Goal: Transaction & Acquisition: Purchase product/service

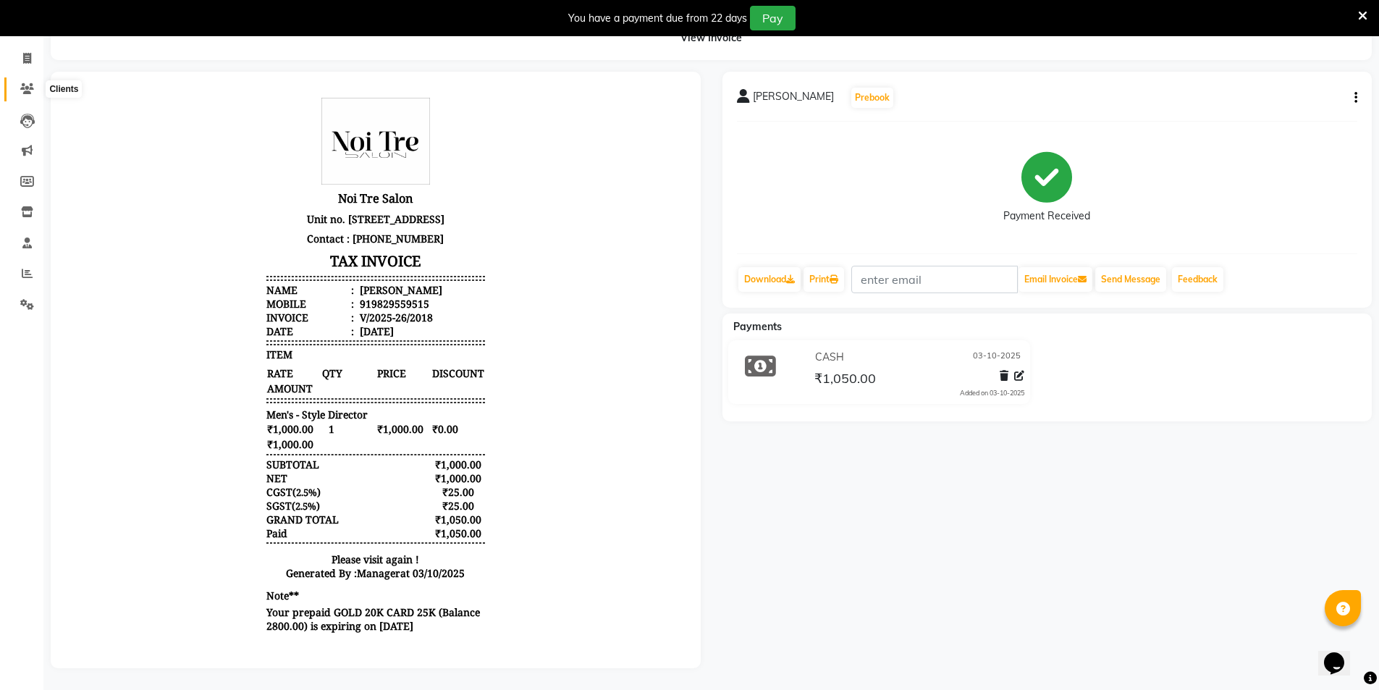
click at [28, 83] on icon at bounding box center [27, 88] width 14 height 11
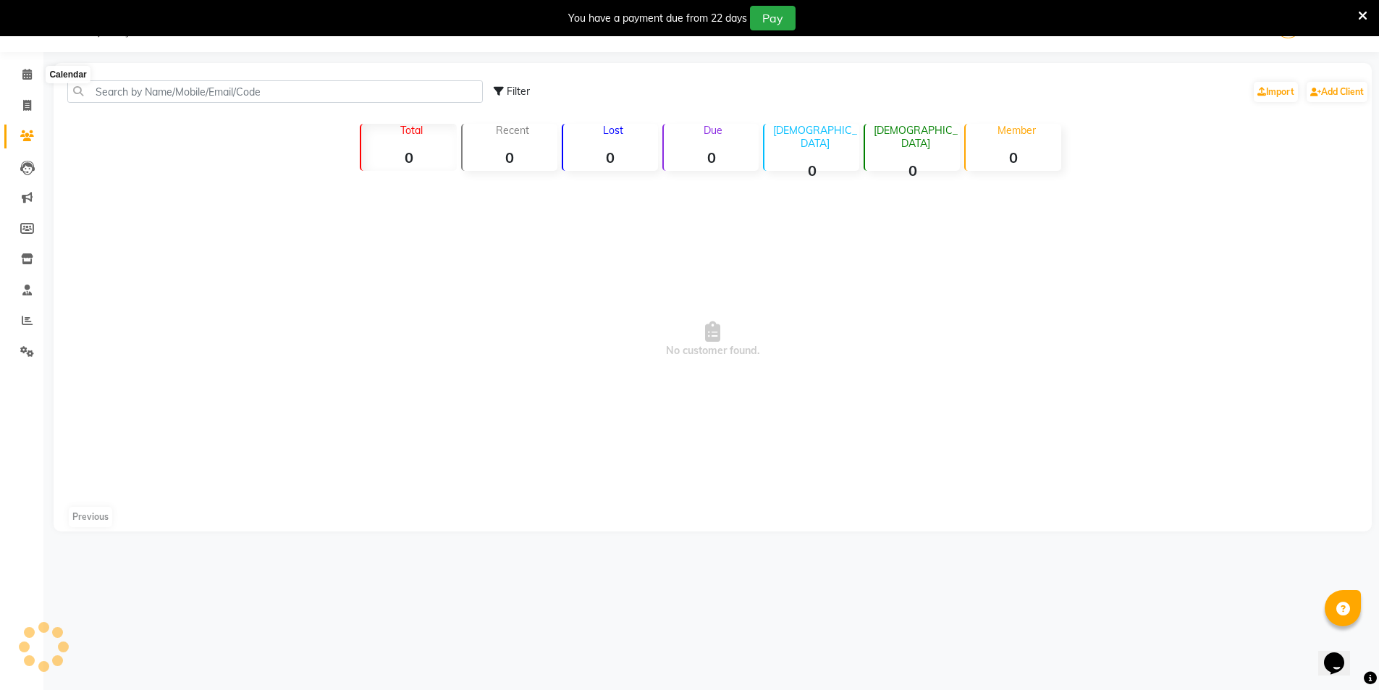
scroll to position [36, 0]
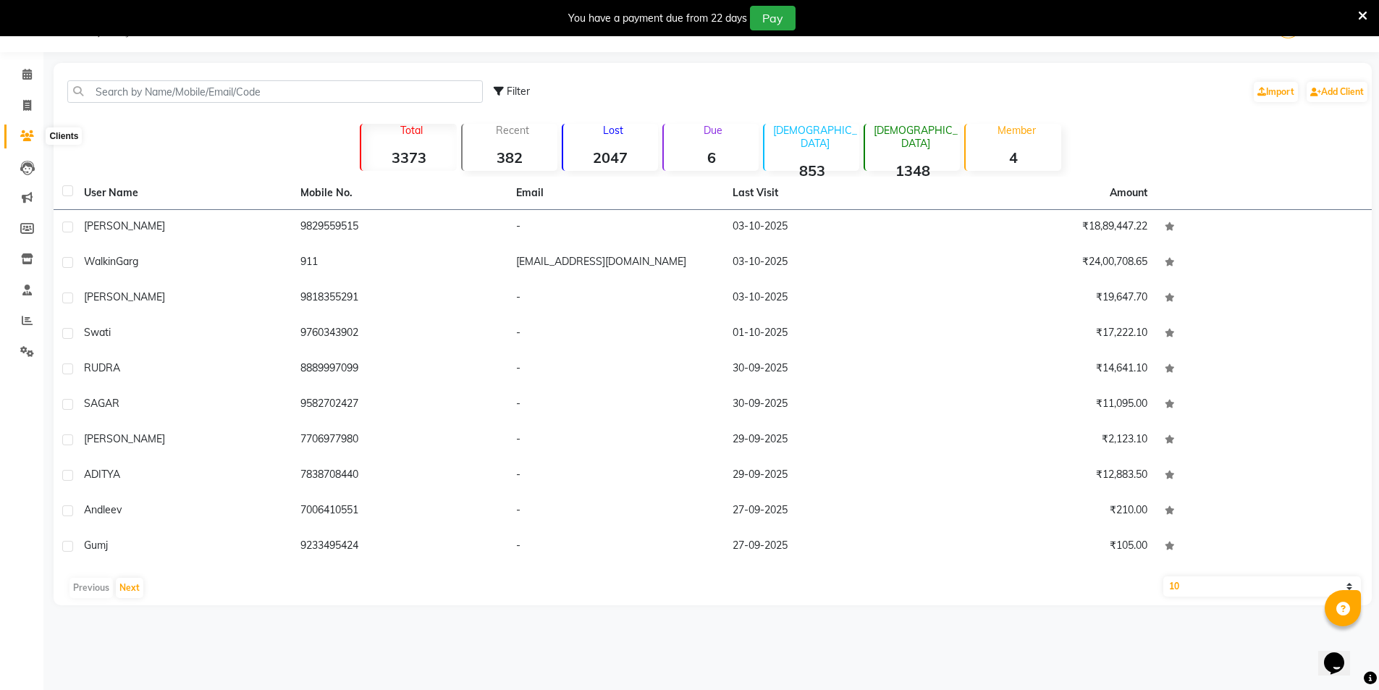
click at [29, 135] on icon at bounding box center [27, 135] width 14 height 11
click at [31, 106] on icon at bounding box center [27, 105] width 8 height 11
select select "service"
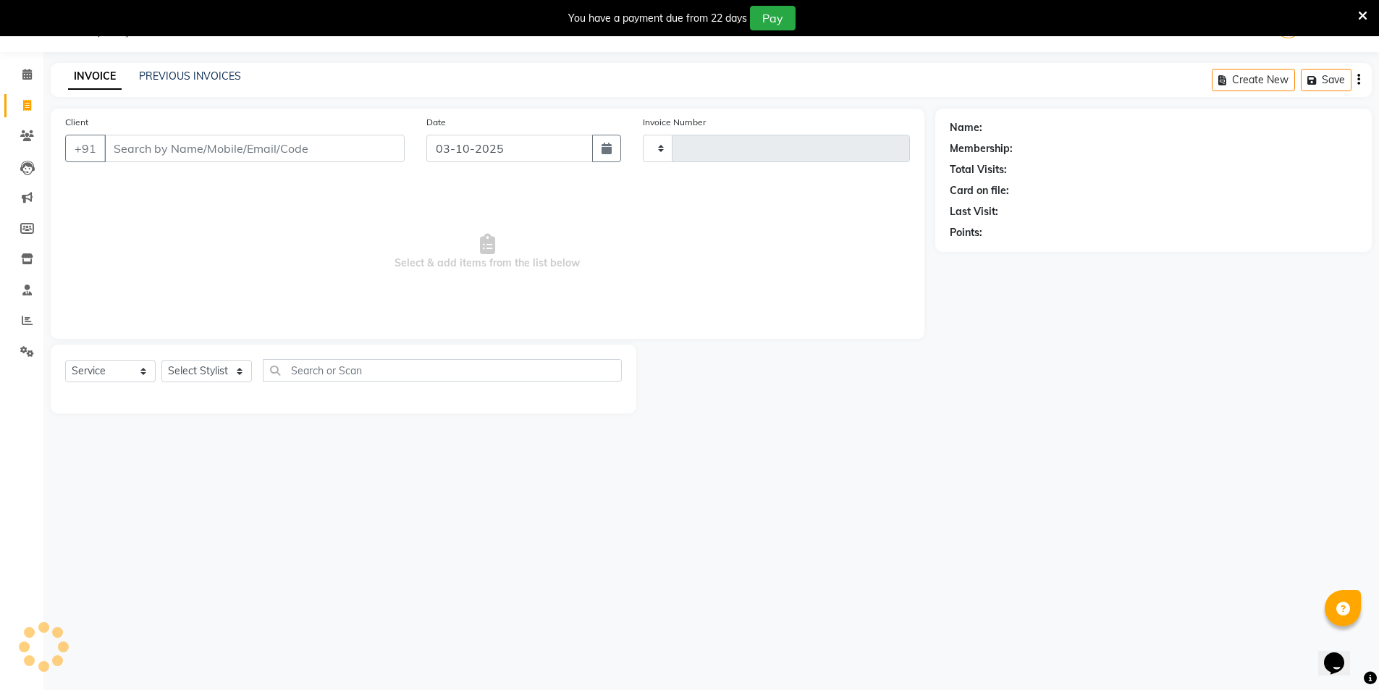
type input "2019"
select select "4899"
click at [228, 369] on select "Select Stylist AMIT Bobby GAURAV harry Manager Mazid RAJESH KM rohit salman Sal…" at bounding box center [206, 371] width 91 height 22
select select "53800"
click at [161, 360] on select "Select Stylist AMIT Bobby GAURAV harry Manager Mazid RAJESH KM rohit salman Sal…" at bounding box center [206, 371] width 91 height 22
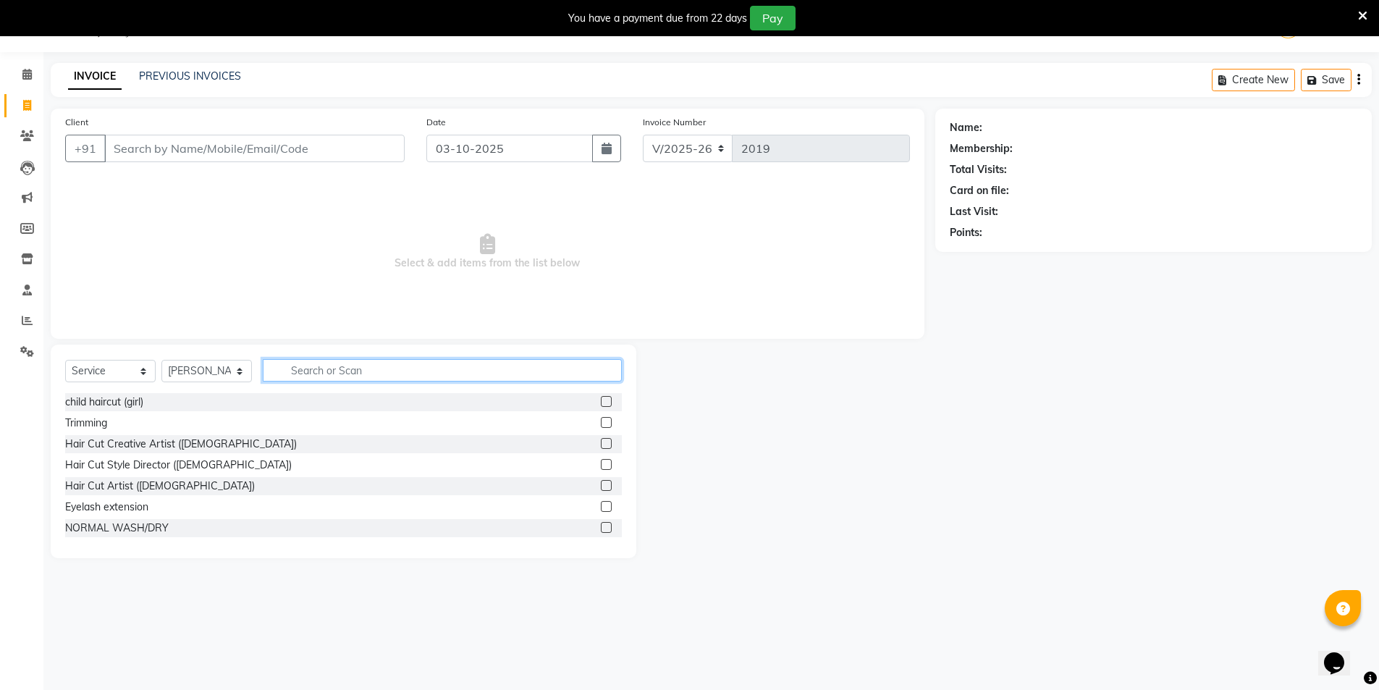
click at [305, 373] on input "text" at bounding box center [442, 370] width 359 height 22
type input "THR"
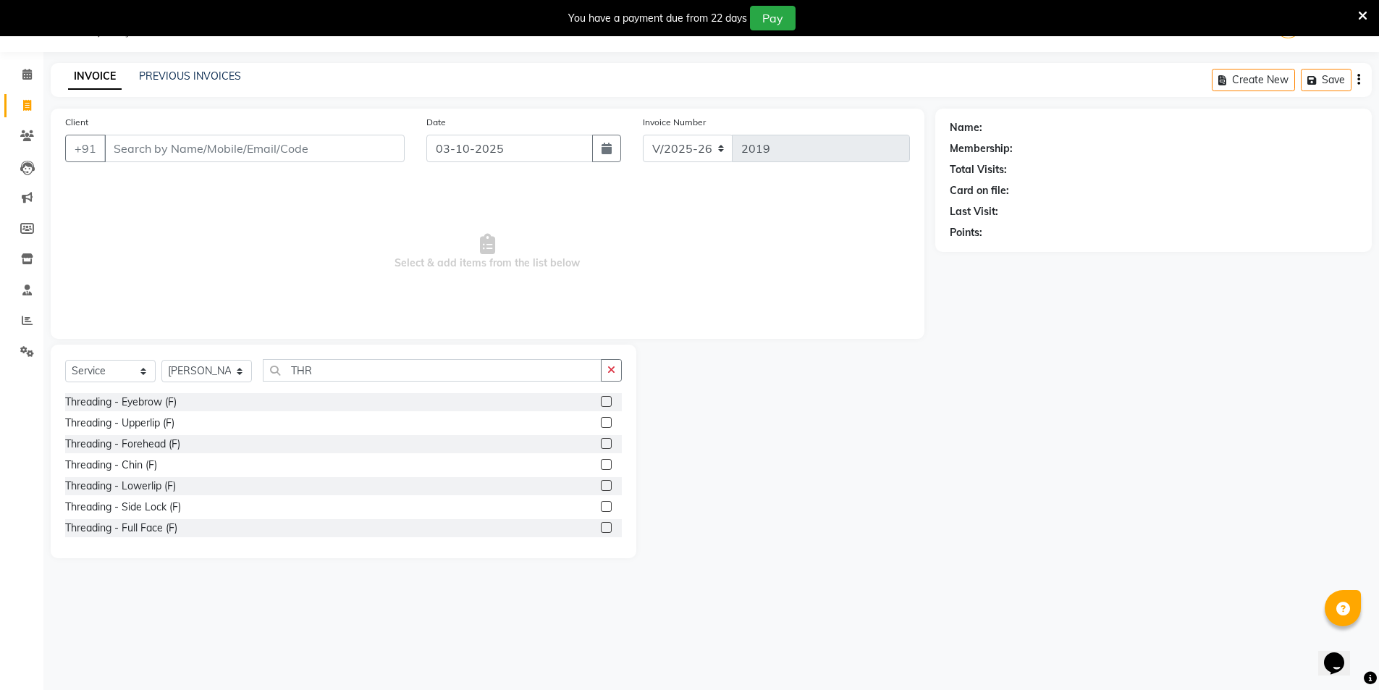
click at [601, 401] on label at bounding box center [606, 401] width 11 height 11
click at [601, 401] on input "checkbox" at bounding box center [605, 402] width 9 height 9
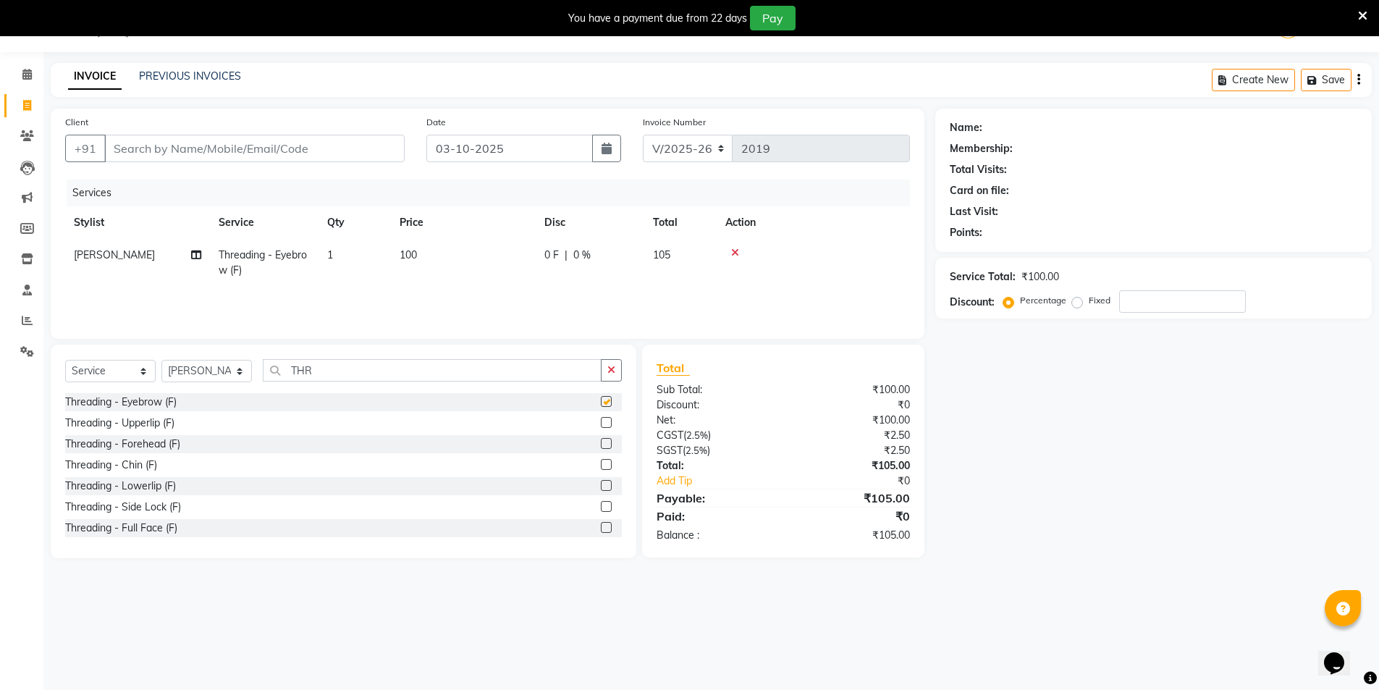
checkbox input "false"
click at [601, 421] on label at bounding box center [606, 422] width 11 height 11
click at [601, 421] on input "checkbox" at bounding box center [605, 422] width 9 height 9
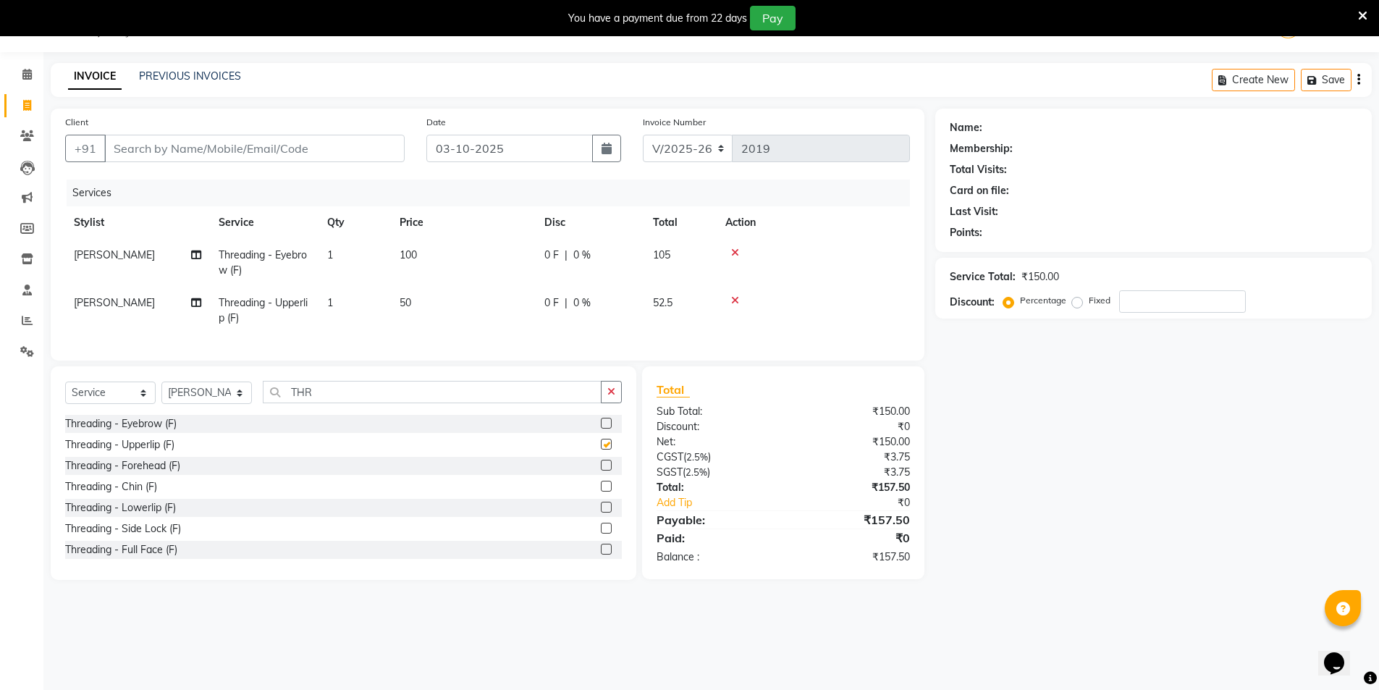
checkbox input "false"
click at [102, 305] on td "AMIT" at bounding box center [137, 311] width 145 height 48
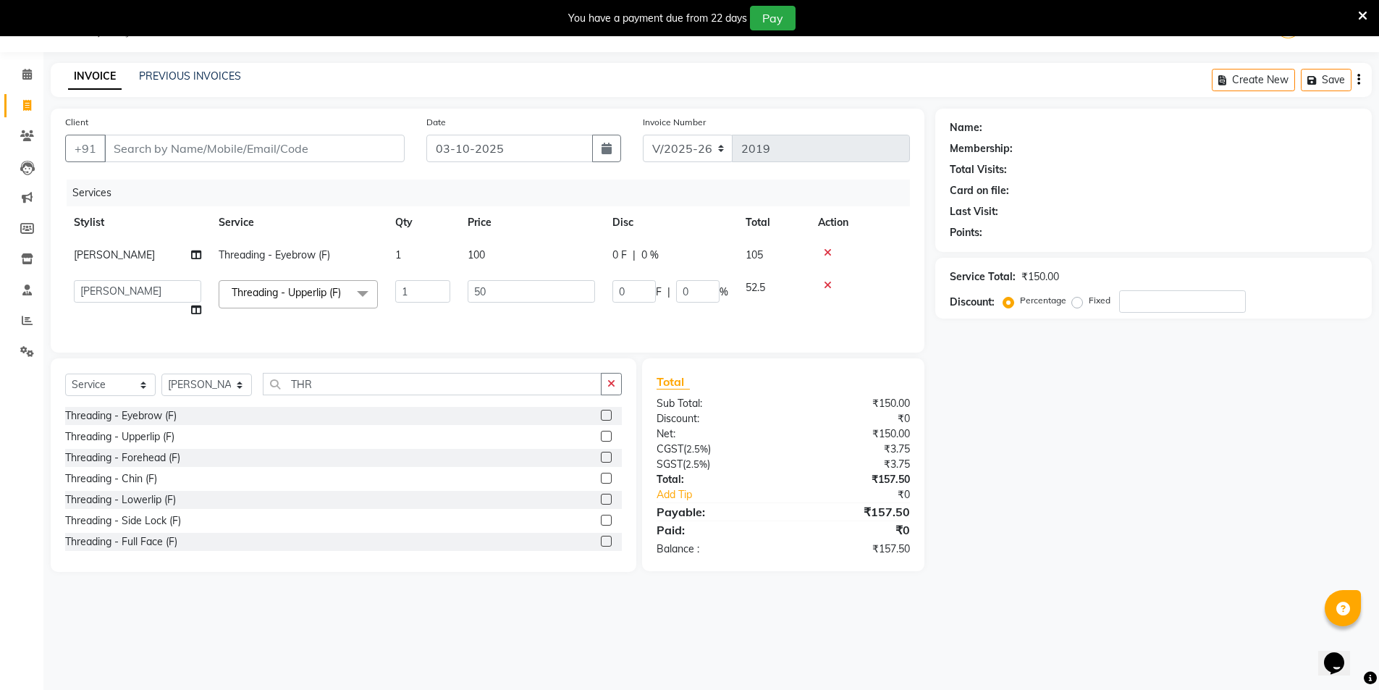
click at [102, 305] on td "AMIT Bobby GAURAV harry Manager Mazid RAJESH KM rohit salman Salman kidwai Shah…" at bounding box center [137, 299] width 145 height 55
click at [120, 294] on select "AMIT Bobby GAURAV harry Manager Mazid RAJESH KM rohit salman Salman kidwai Shah…" at bounding box center [137, 291] width 127 height 22
select select "57196"
click at [516, 253] on td "100" at bounding box center [531, 255] width 145 height 33
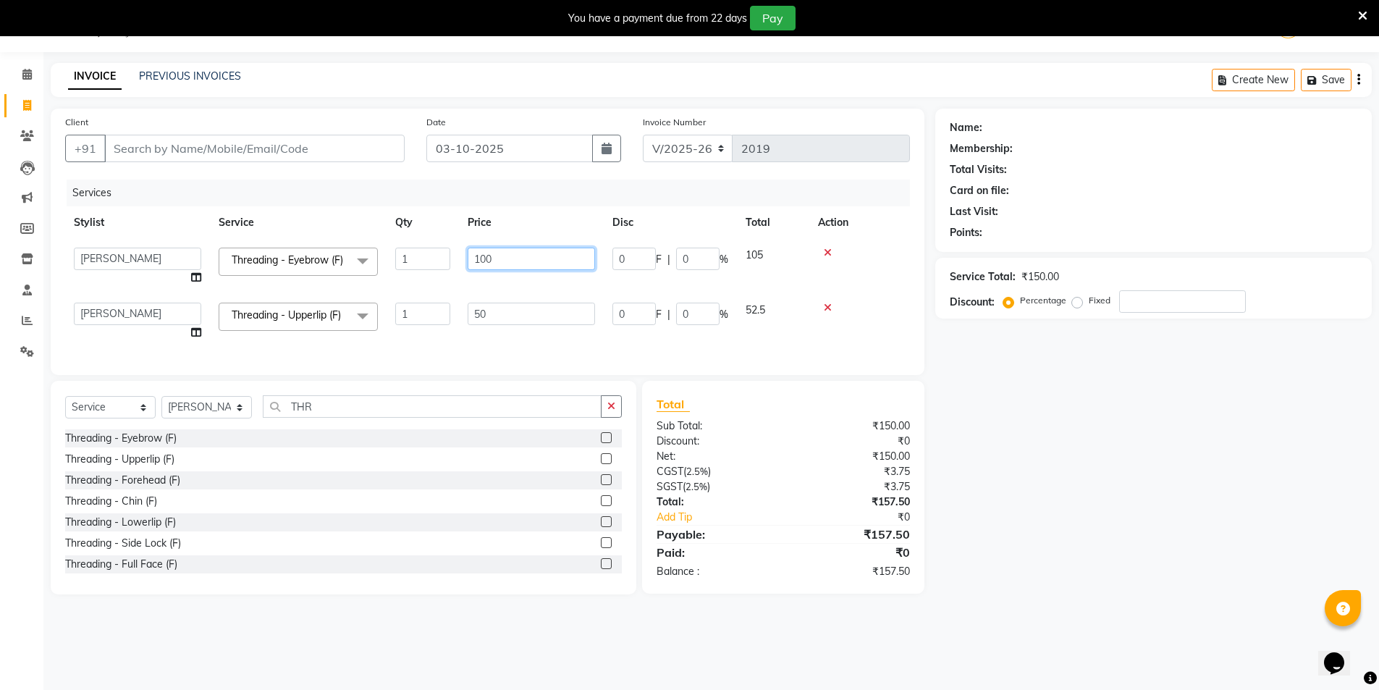
click at [513, 255] on input "100" at bounding box center [531, 259] width 127 height 22
type input "1"
type input "200"
click at [450, 365] on div "Client +91 Date 03-10-2025 Invoice Number V/2025 V/2025-26 2019 Services Stylis…" at bounding box center [488, 242] width 874 height 266
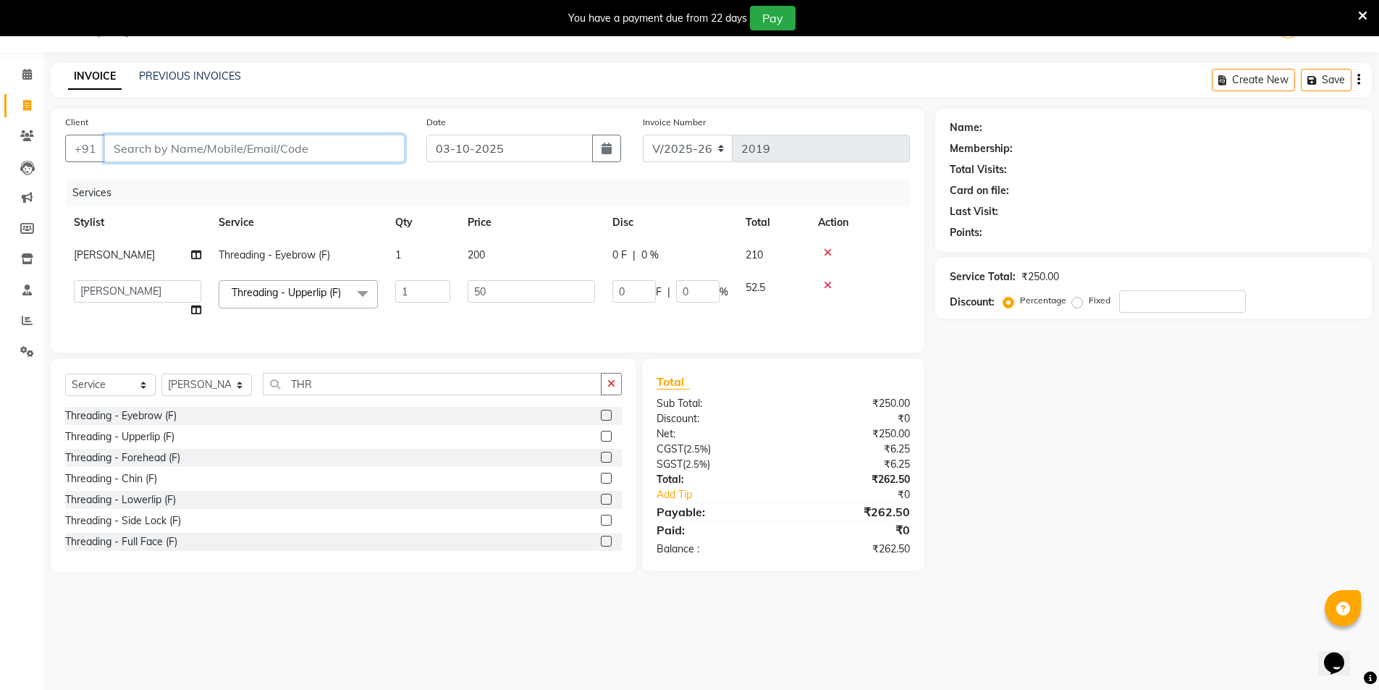
click at [314, 140] on input "Client" at bounding box center [254, 149] width 300 height 28
type input "A"
type input "0"
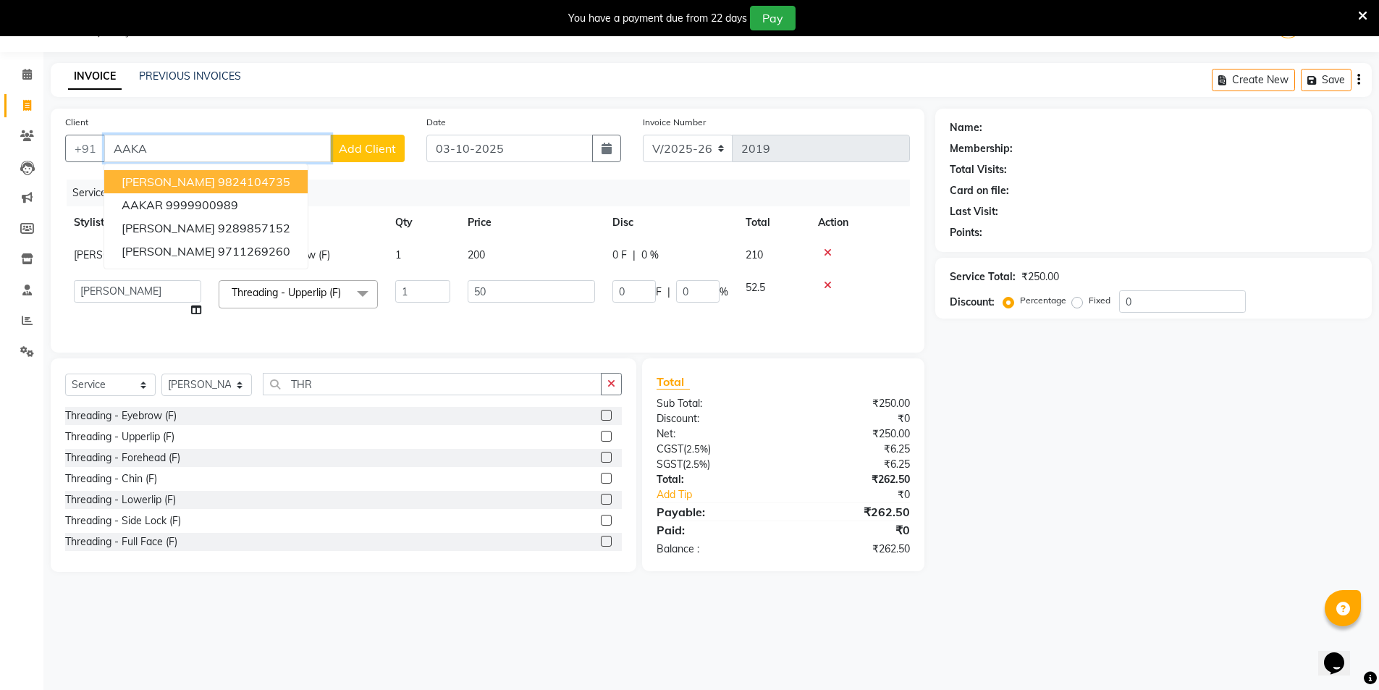
click at [194, 143] on input "AAKA" at bounding box center [217, 149] width 227 height 28
type input "A"
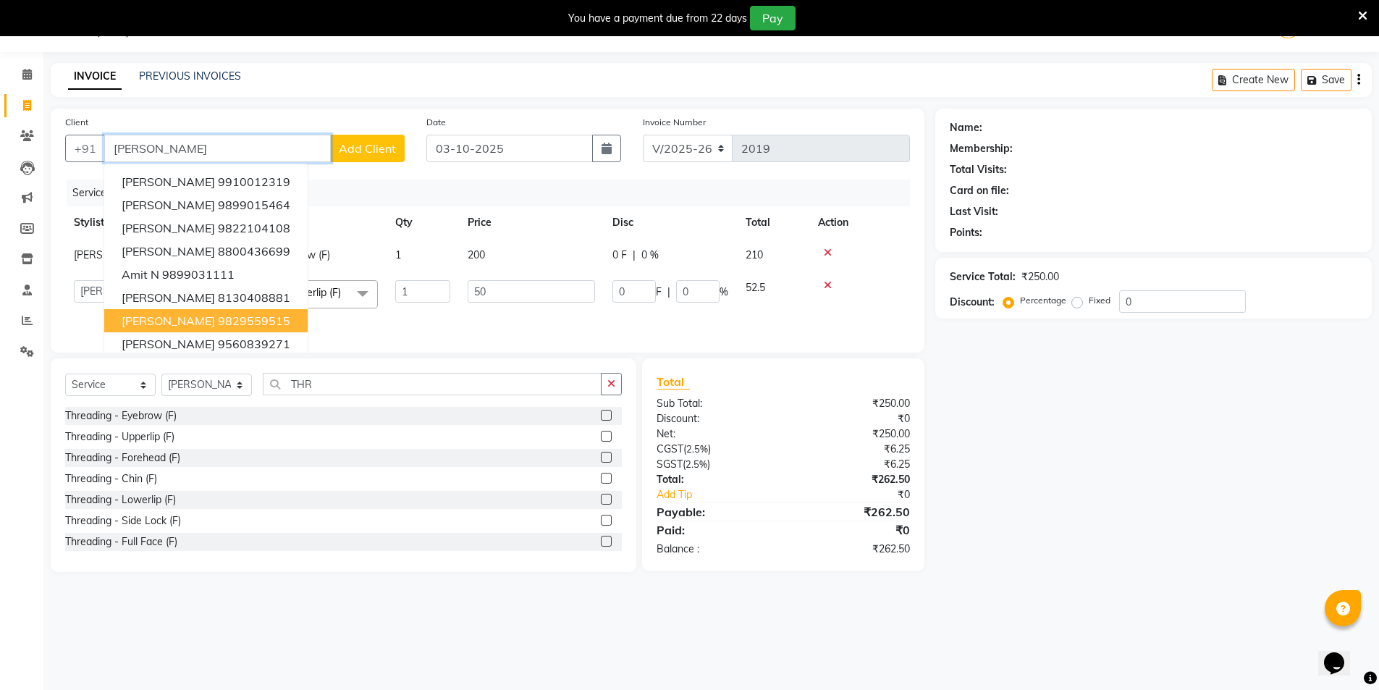
click at [230, 329] on button "AMIT 9829559515" at bounding box center [205, 320] width 203 height 23
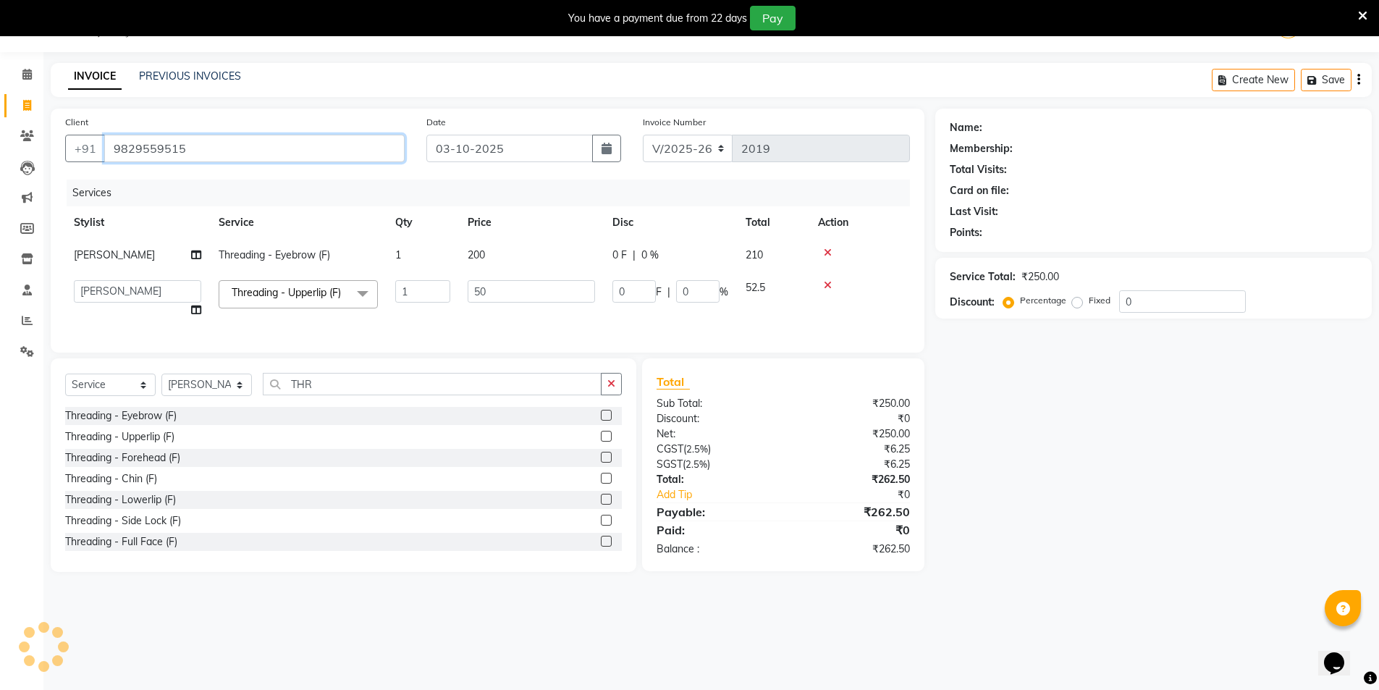
type input "9829559515"
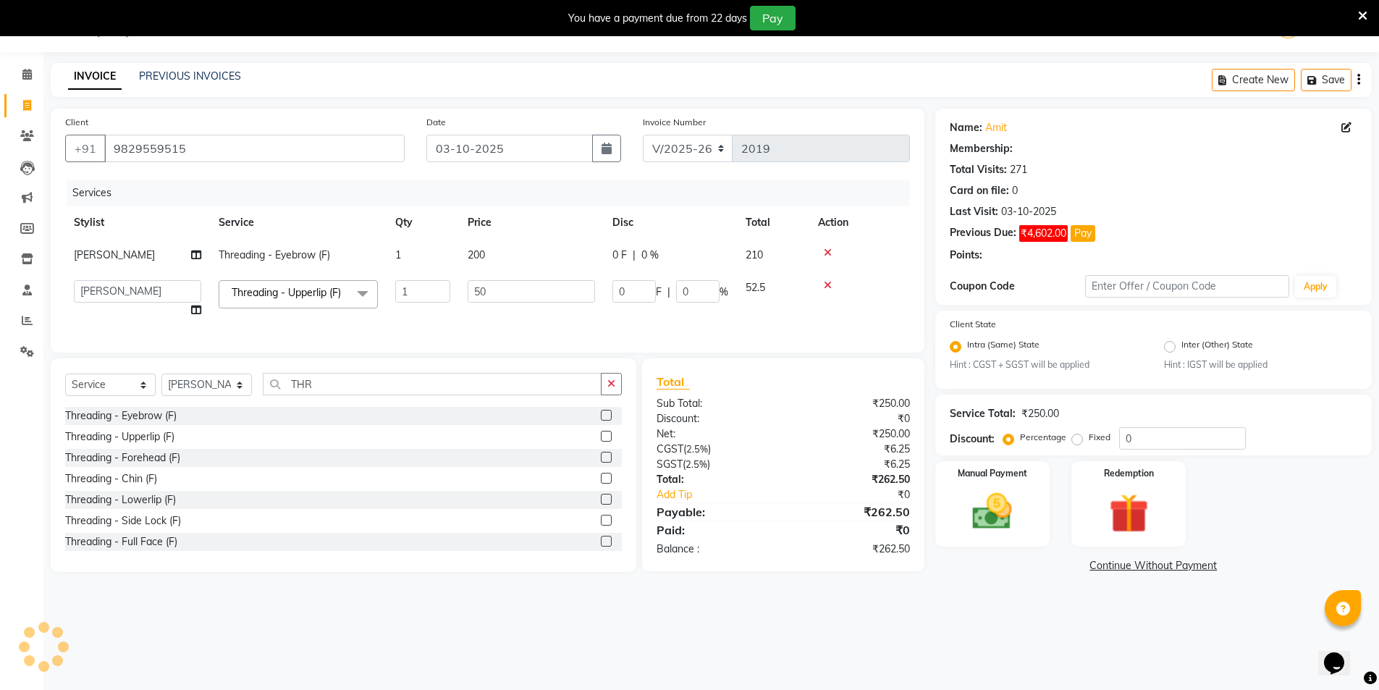
select select "1: Object"
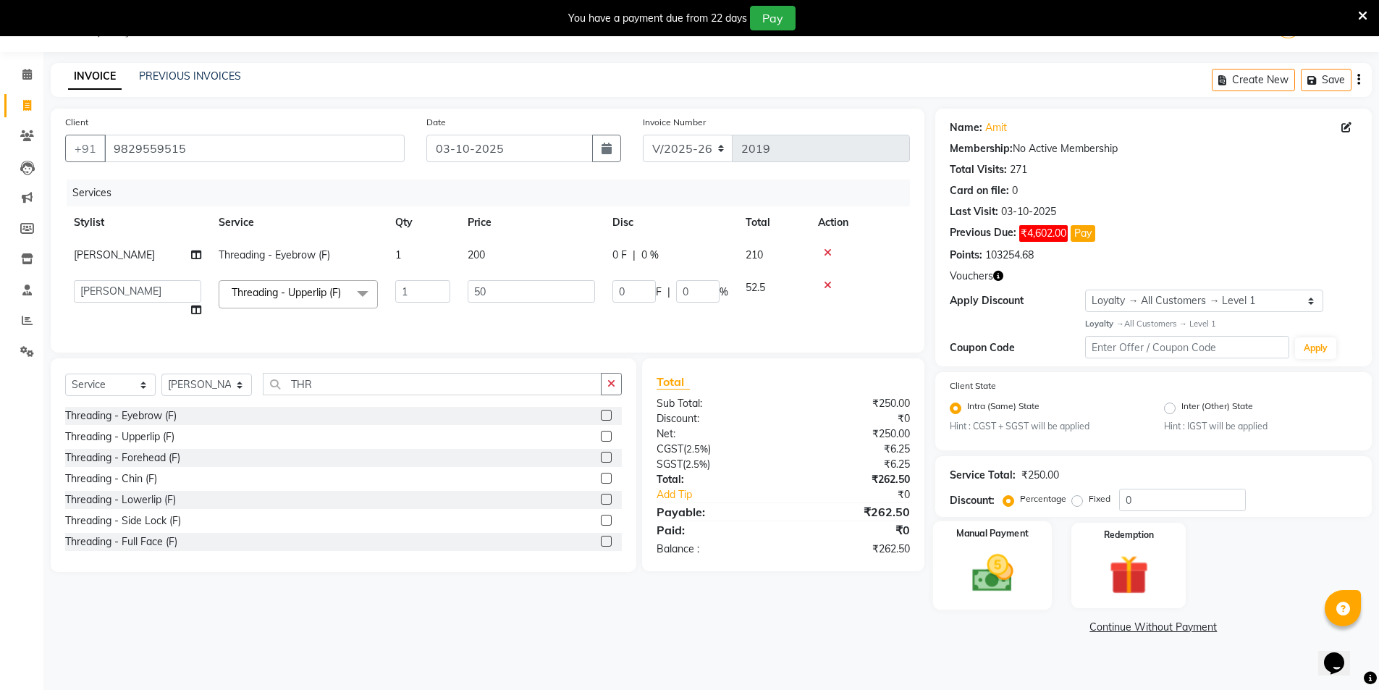
click at [969, 587] on img at bounding box center [992, 573] width 67 height 47
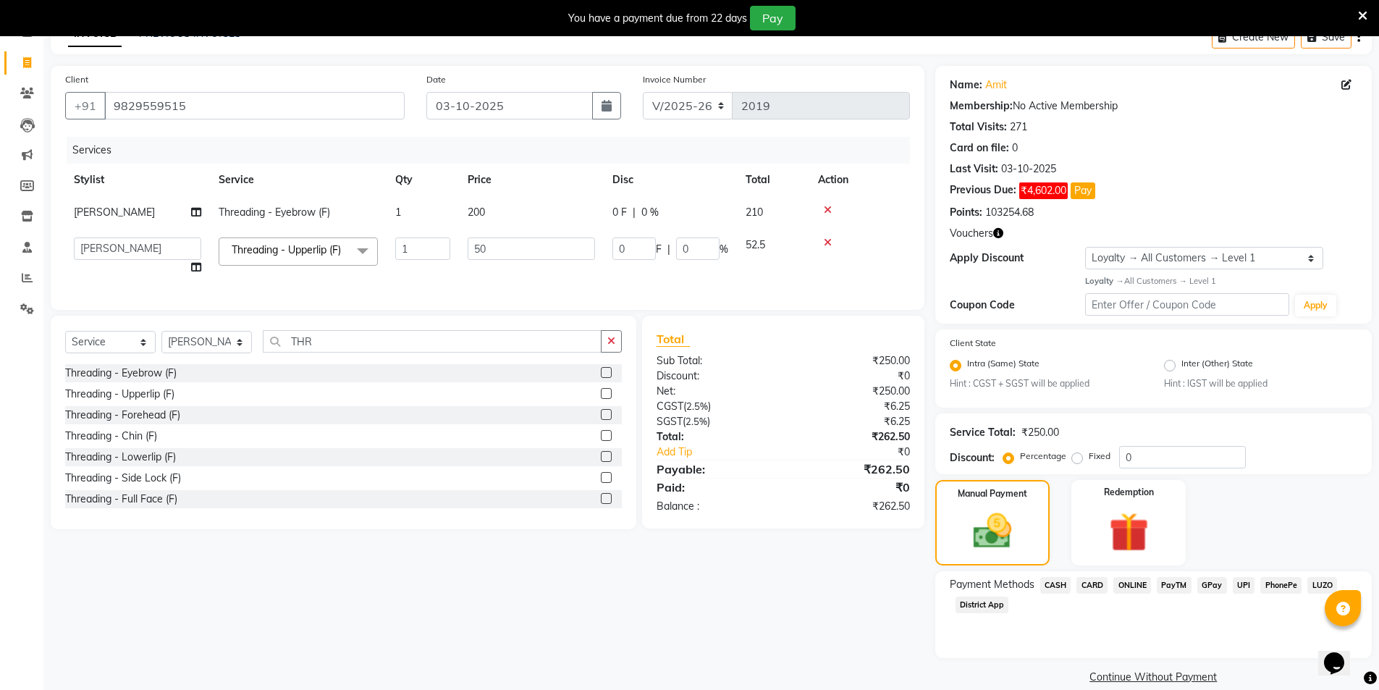
scroll to position [98, 0]
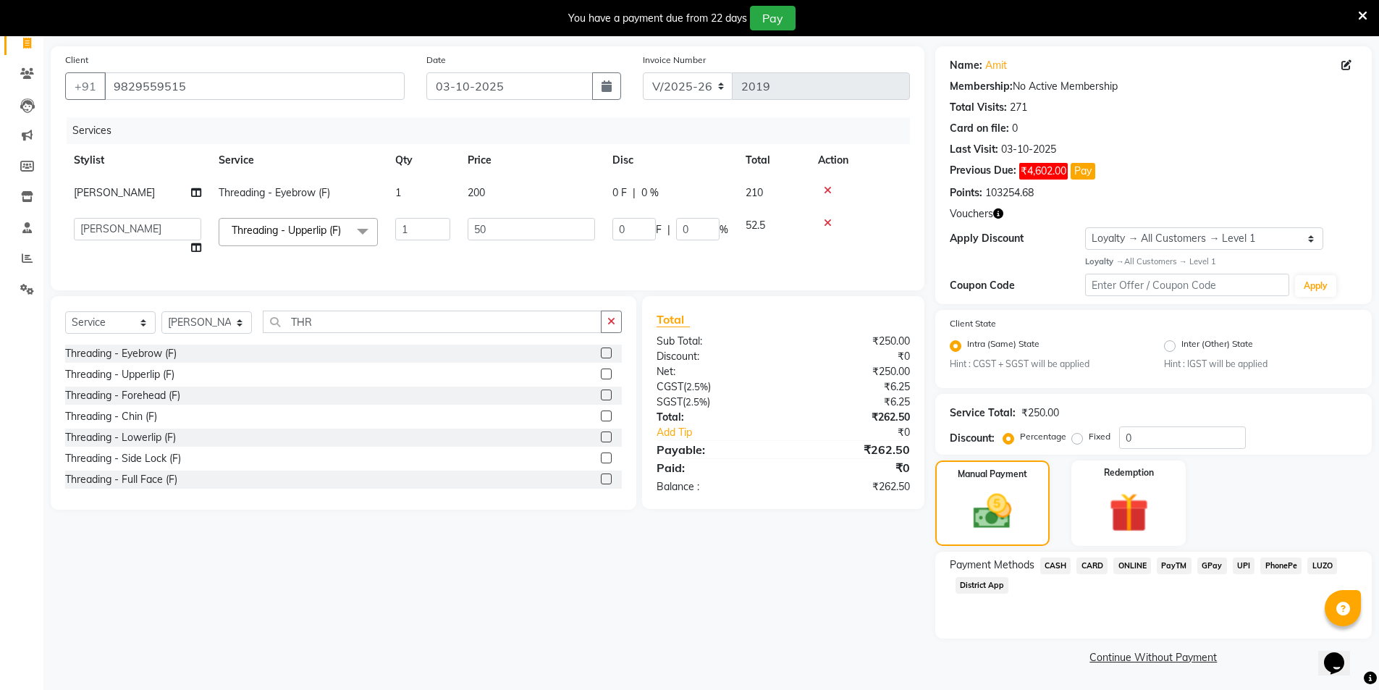
click at [1059, 566] on span "CASH" at bounding box center [1055, 566] width 31 height 17
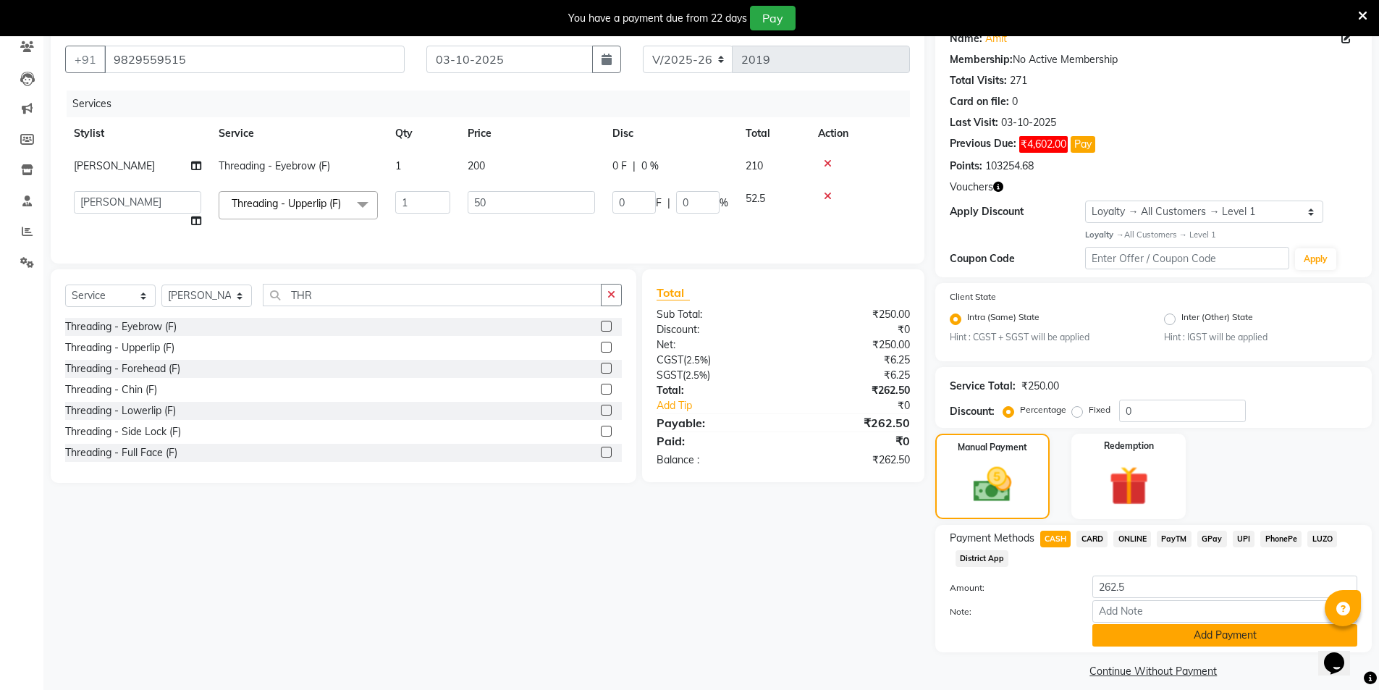
scroll to position [139, 0]
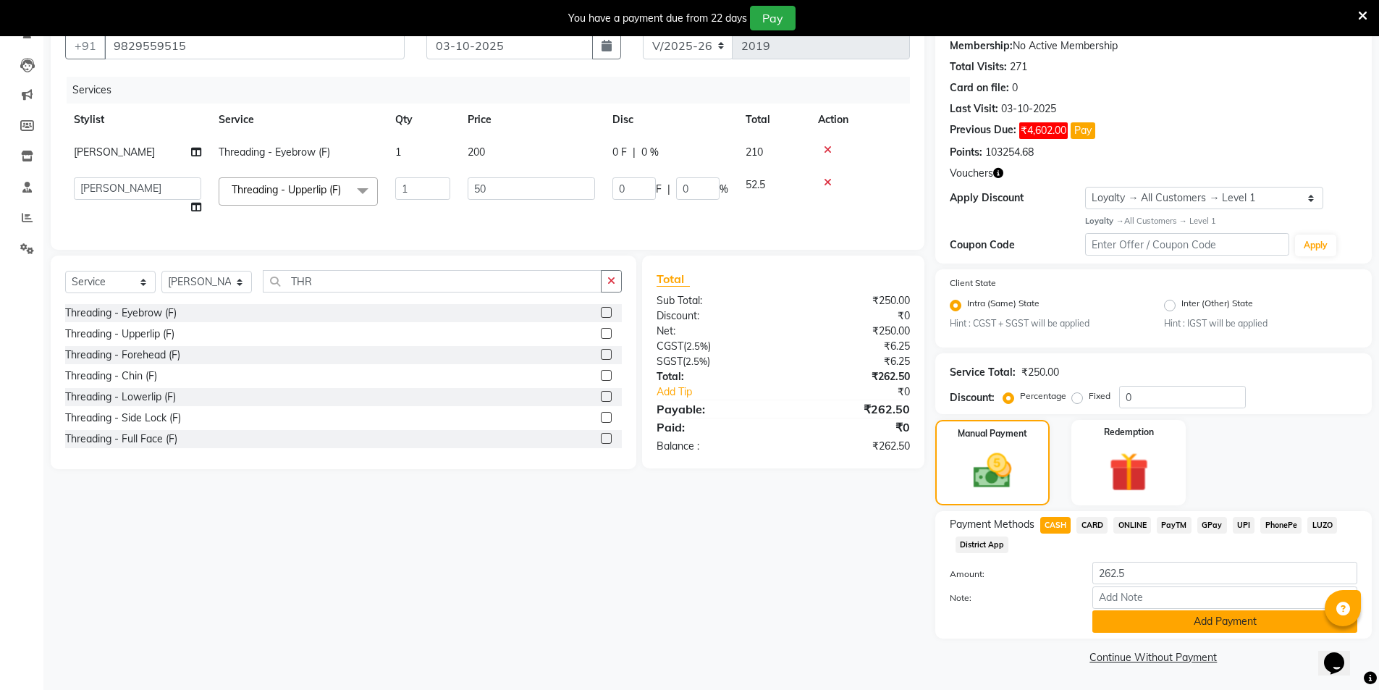
click at [1274, 618] on button "Add Payment" at bounding box center [1225, 621] width 265 height 22
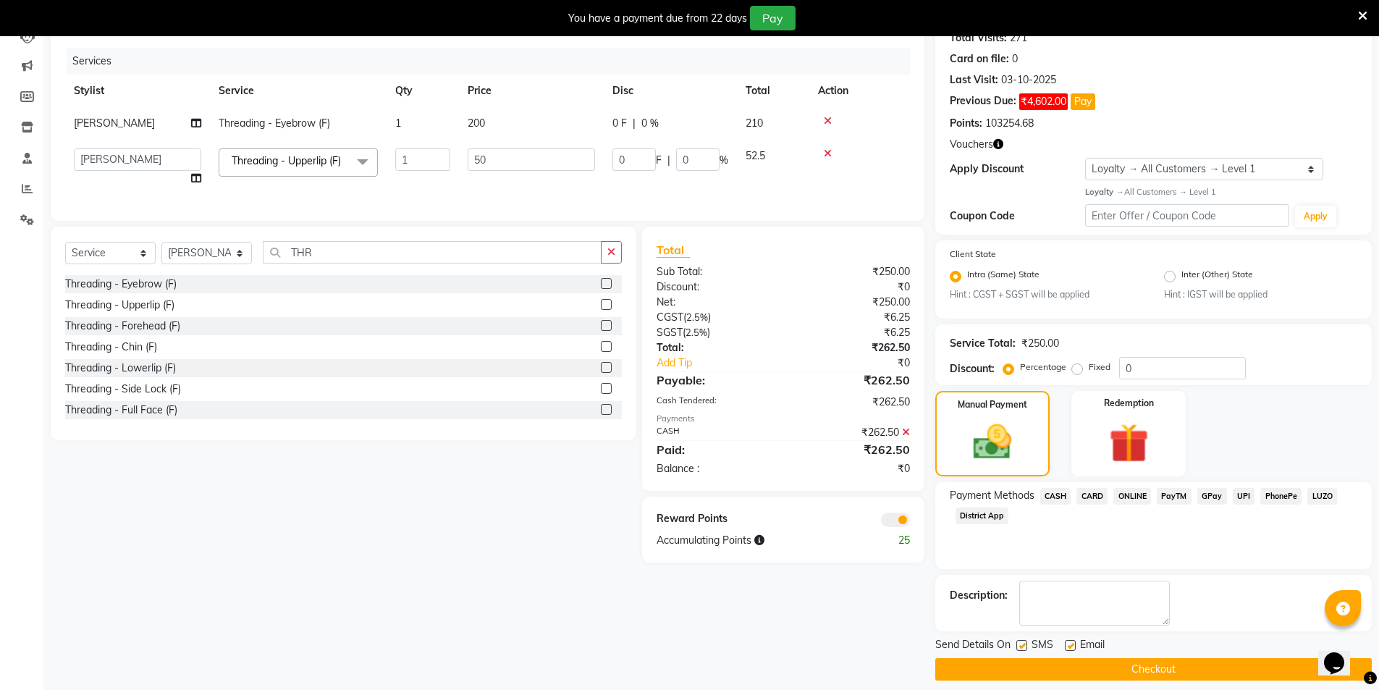
scroll to position [180, 0]
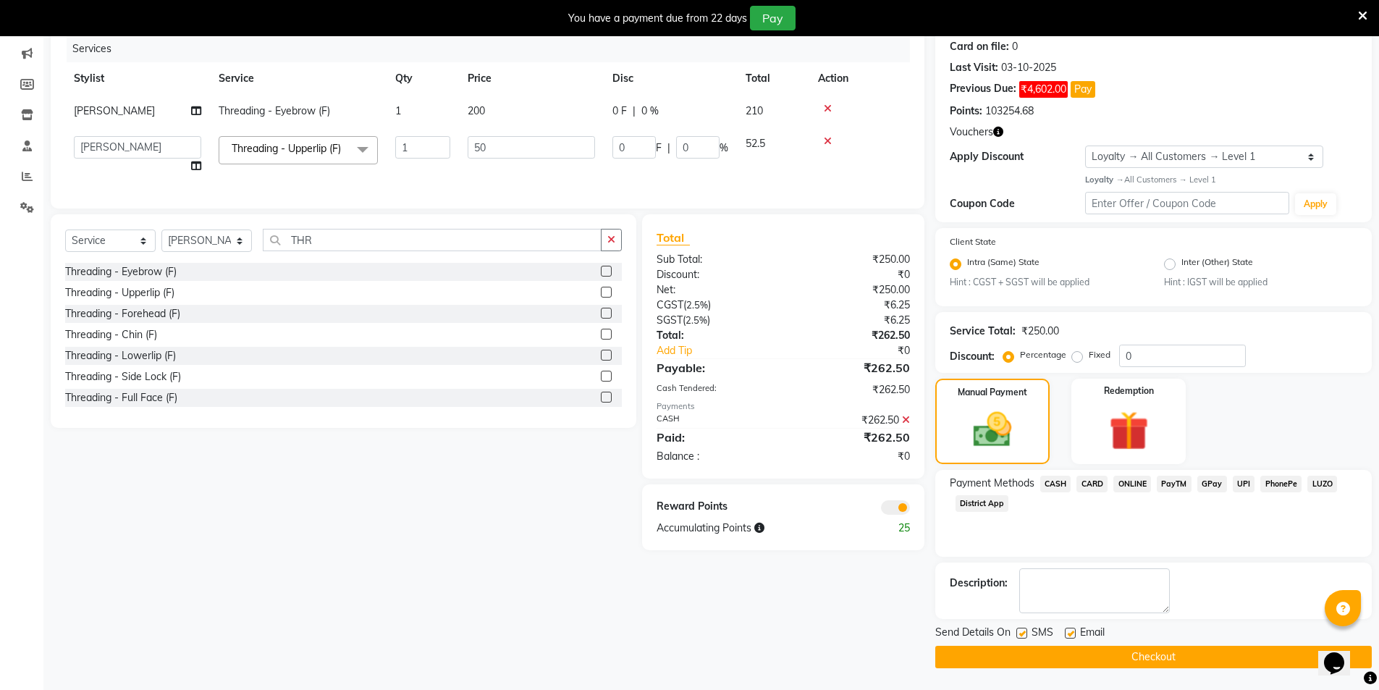
click at [1200, 660] on button "Checkout" at bounding box center [1153, 657] width 437 height 22
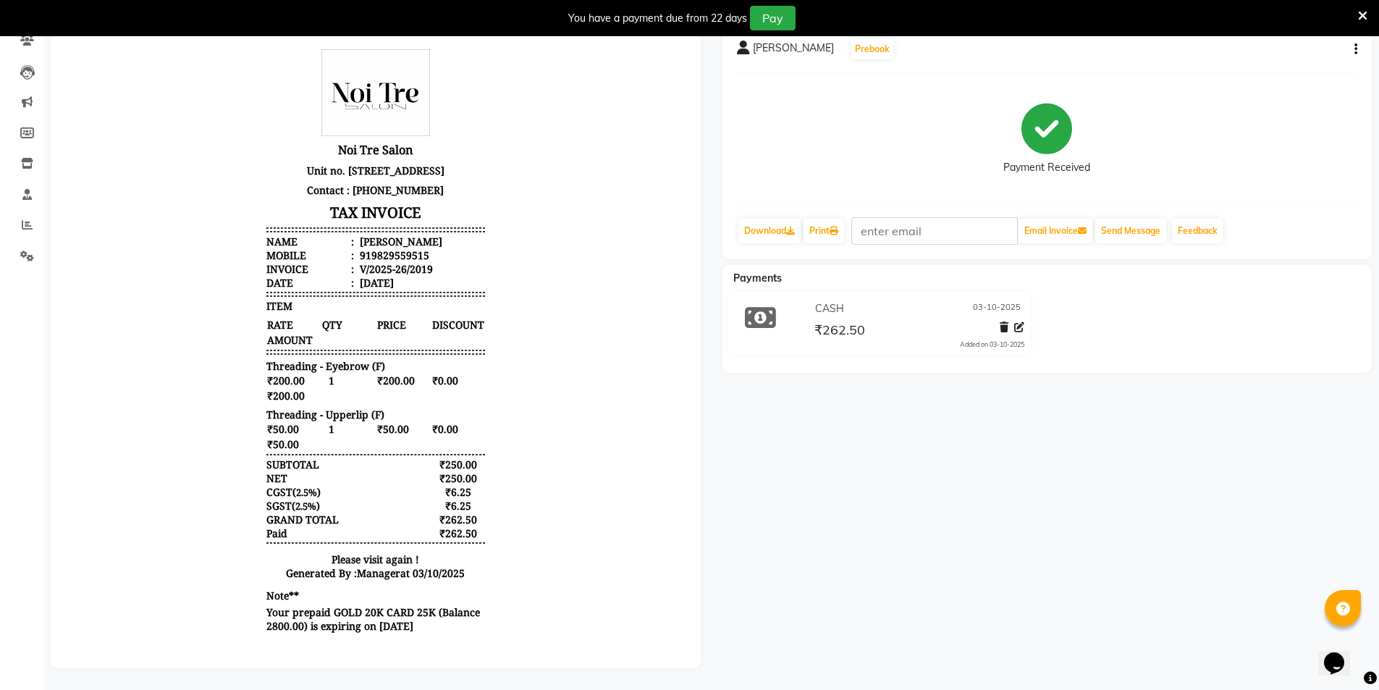
click at [198, 340] on body "Noi Tre Salon Unit no. GF - 18 & FF - 19, D-2, District Centre Saket, South Del…" at bounding box center [376, 342] width 610 height 598
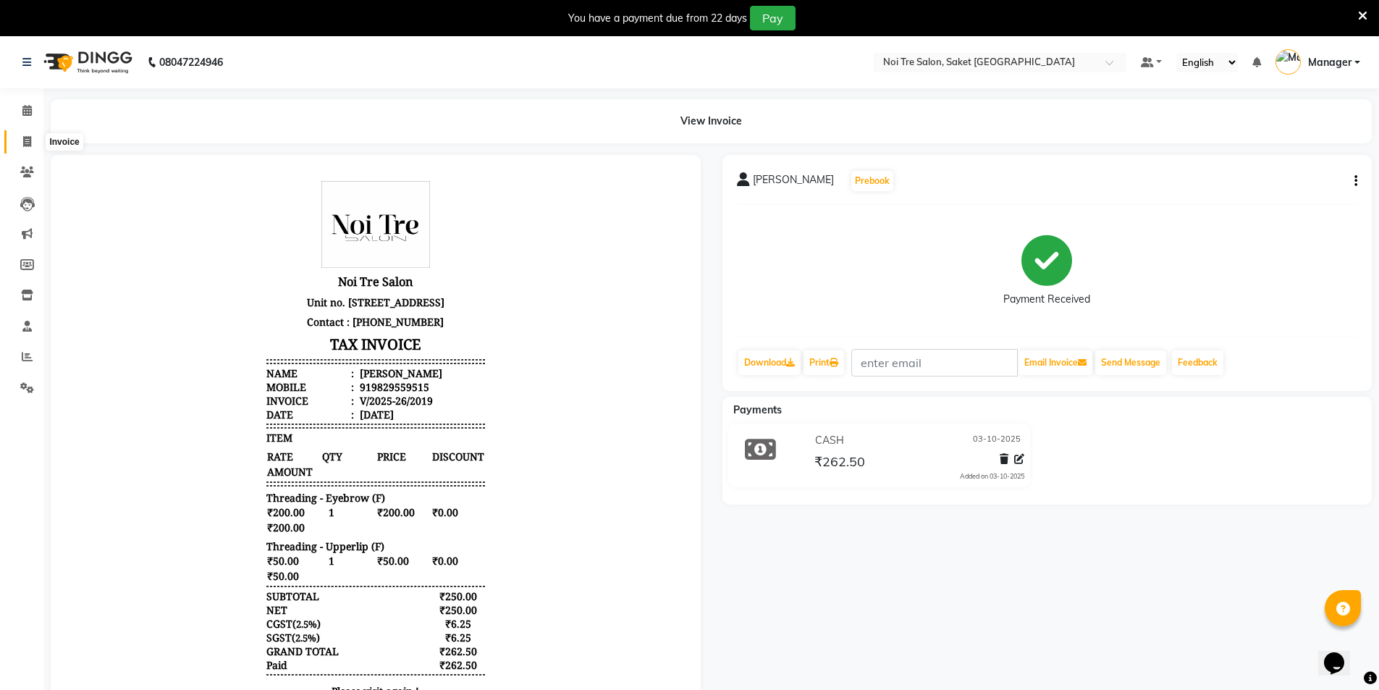
click at [29, 136] on icon at bounding box center [27, 141] width 8 height 11
select select "4899"
select select "service"
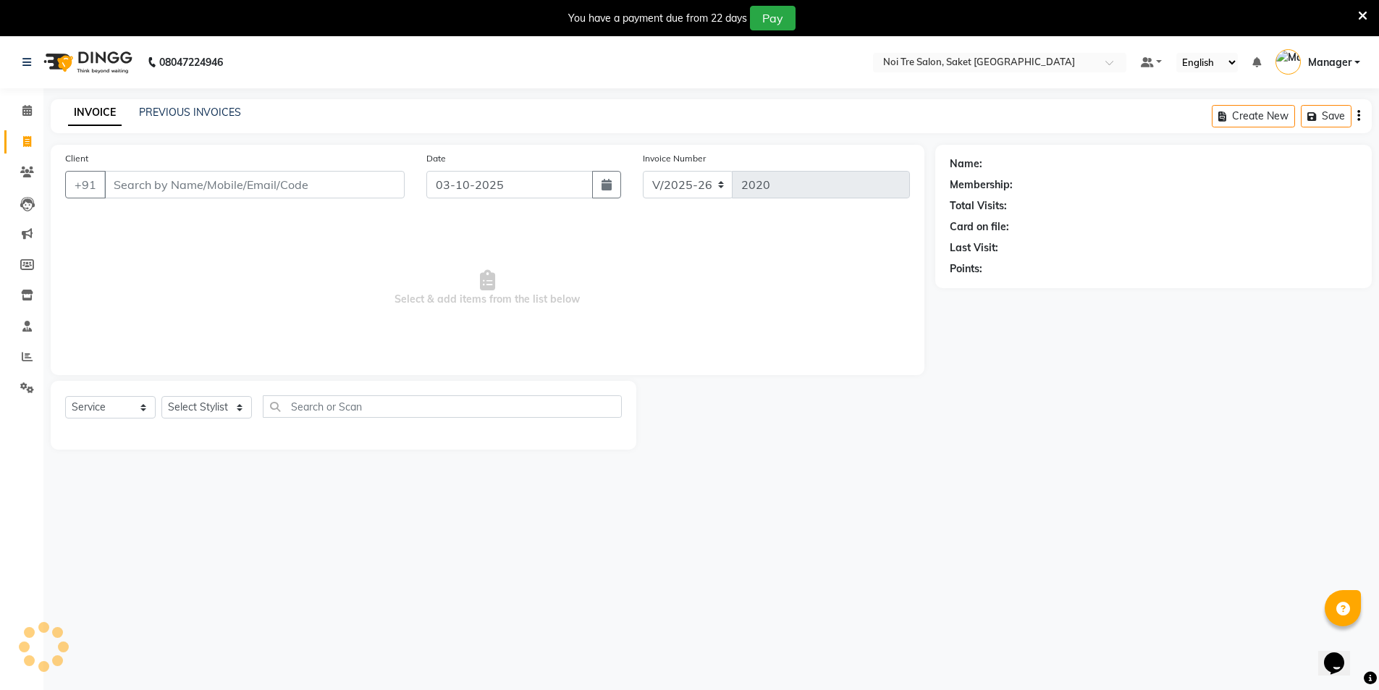
scroll to position [36, 0]
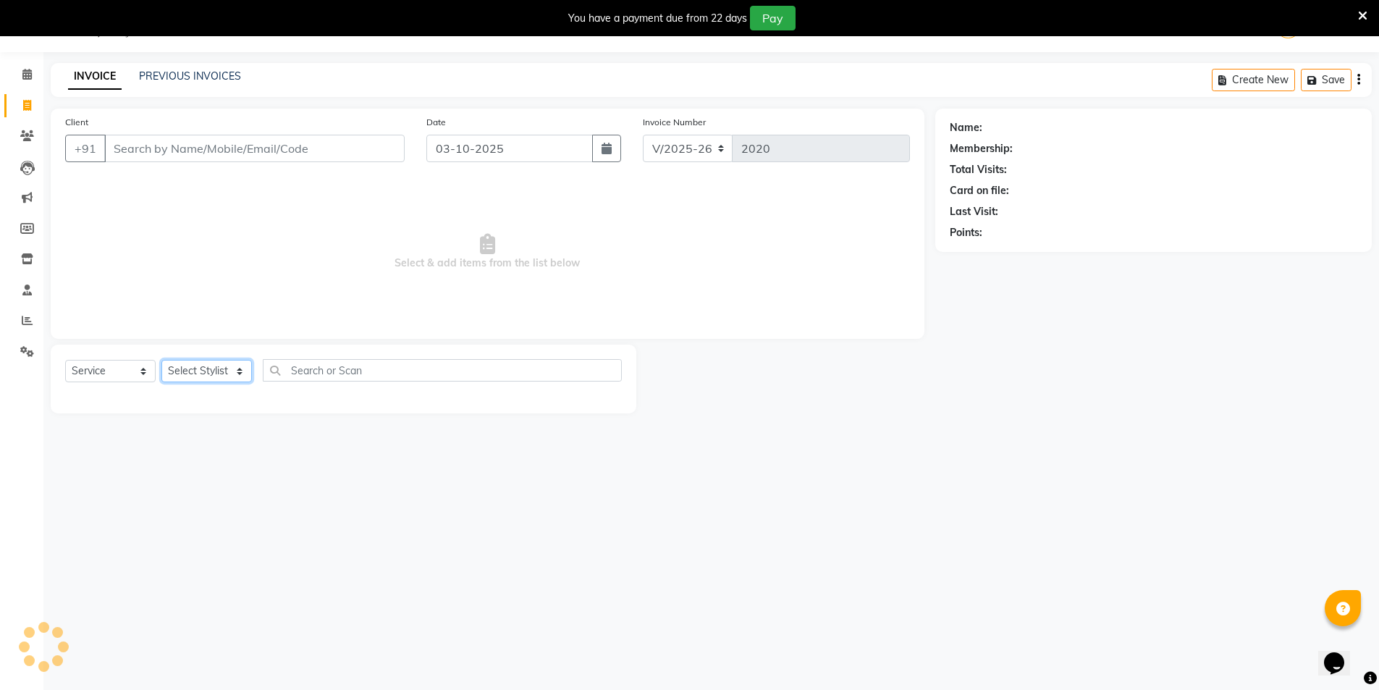
click at [207, 369] on select "Select Stylist AMIT Bobby GAURAV harry Manager Mazid RAJESH KM rohit salman Sal…" at bounding box center [206, 371] width 91 height 22
select select "53800"
click at [161, 360] on select "Select Stylist AMIT Bobby GAURAV harry Manager Mazid RAJESH KM rohit salman Sal…" at bounding box center [206, 371] width 91 height 22
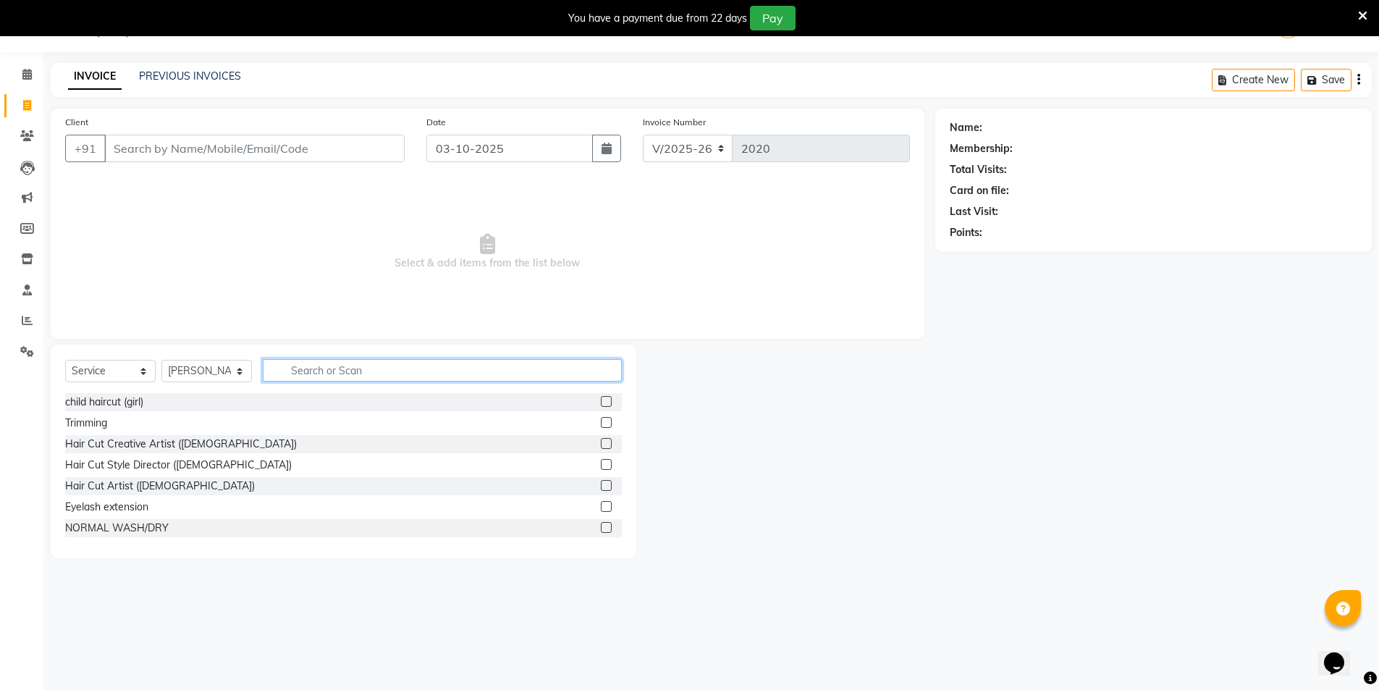
click at [360, 363] on input "text" at bounding box center [442, 370] width 359 height 22
type input "H"
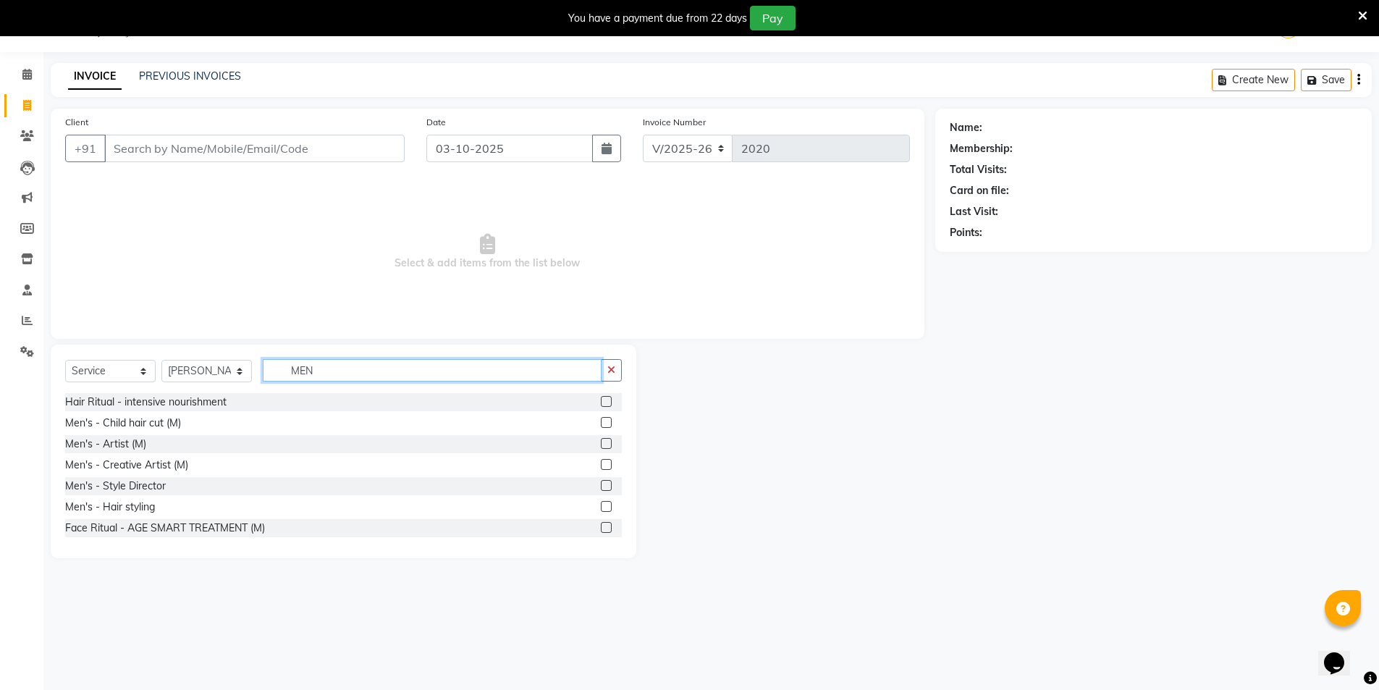
type input "MEN"
click at [601, 484] on label at bounding box center [606, 485] width 11 height 11
click at [601, 484] on input "checkbox" at bounding box center [605, 485] width 9 height 9
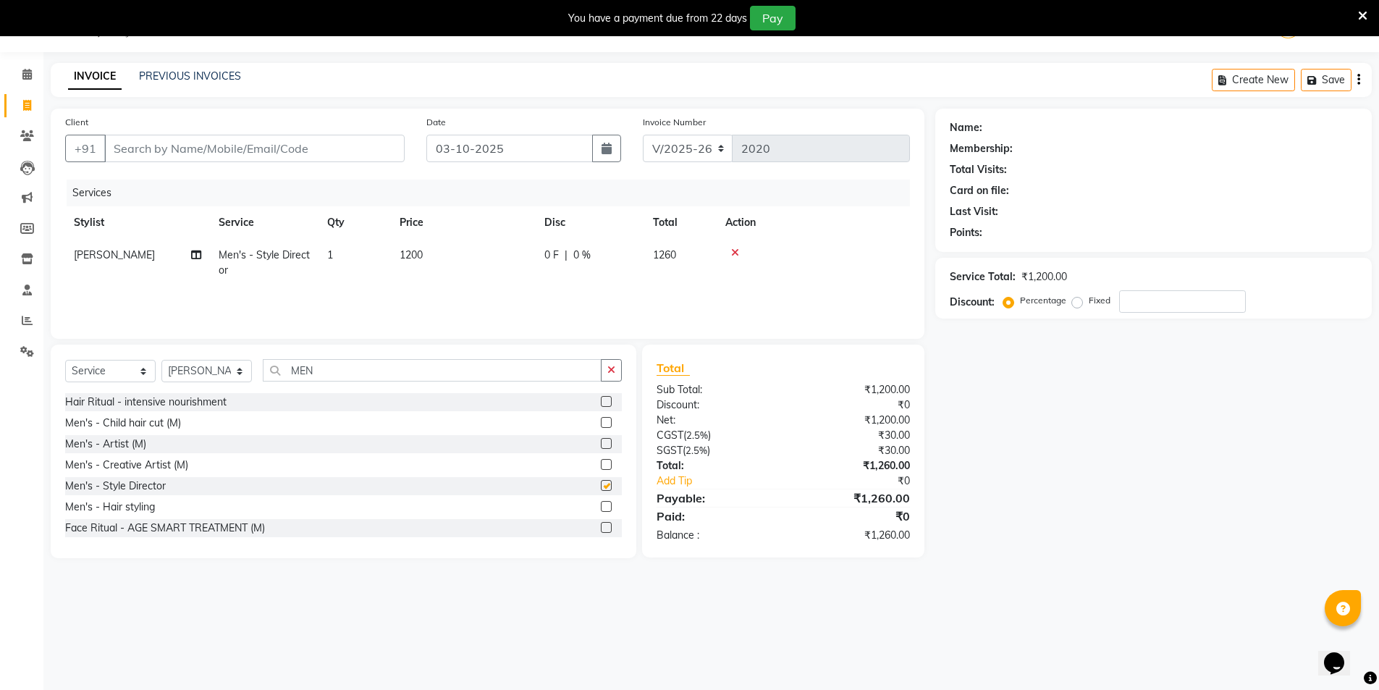
checkbox input "false"
click at [450, 252] on td "1200" at bounding box center [463, 263] width 145 height 48
click at [509, 258] on input "1200" at bounding box center [531, 259] width 127 height 22
type input "1320"
click at [493, 290] on div "Services Stylist Service Qty Price Disc Total Action AMIT Bobby GAURAV harry Ma…" at bounding box center [487, 252] width 845 height 145
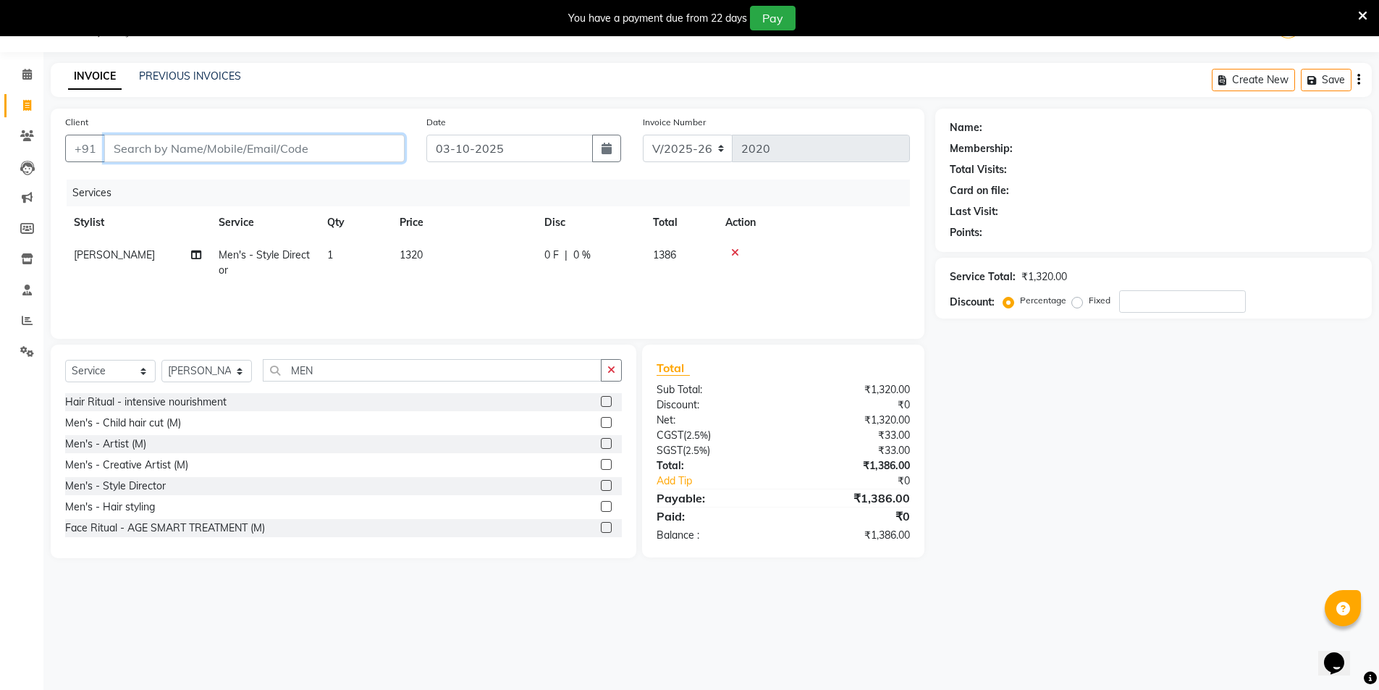
click at [281, 148] on input "Client" at bounding box center [254, 149] width 300 height 28
type input "9"
type input "0"
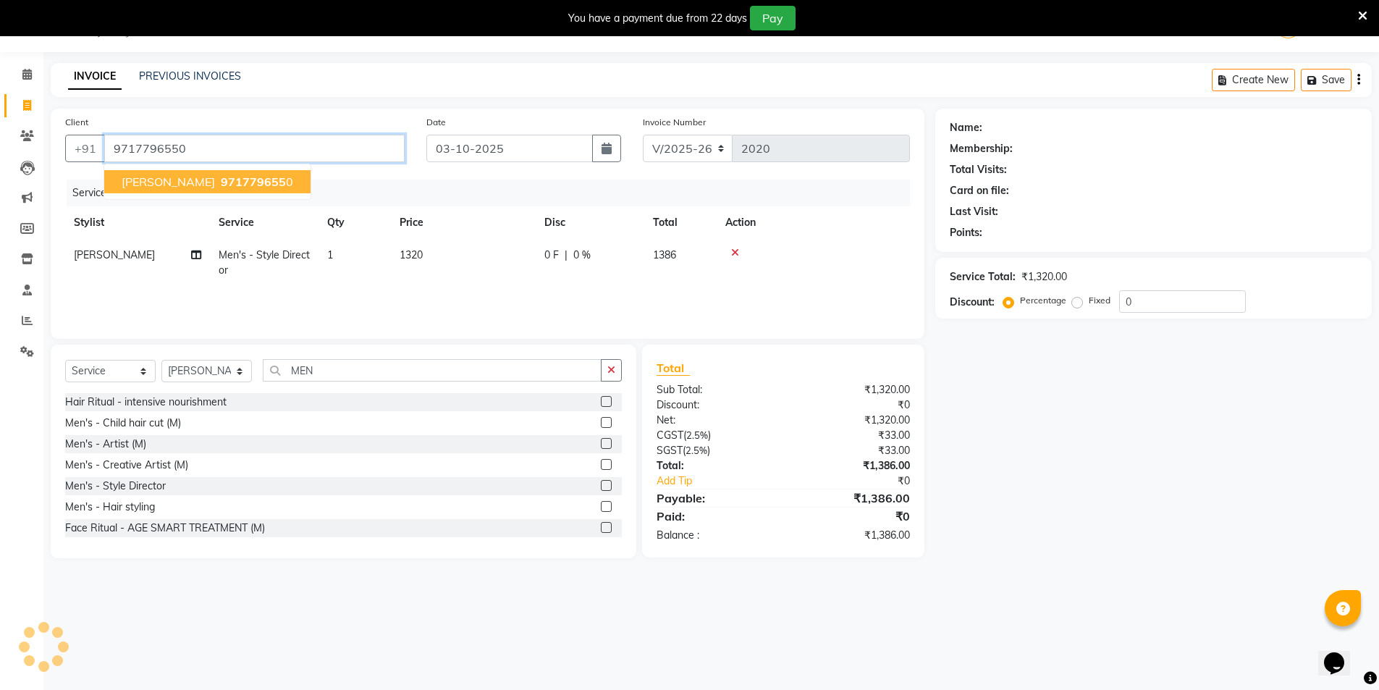
type input "9717796550"
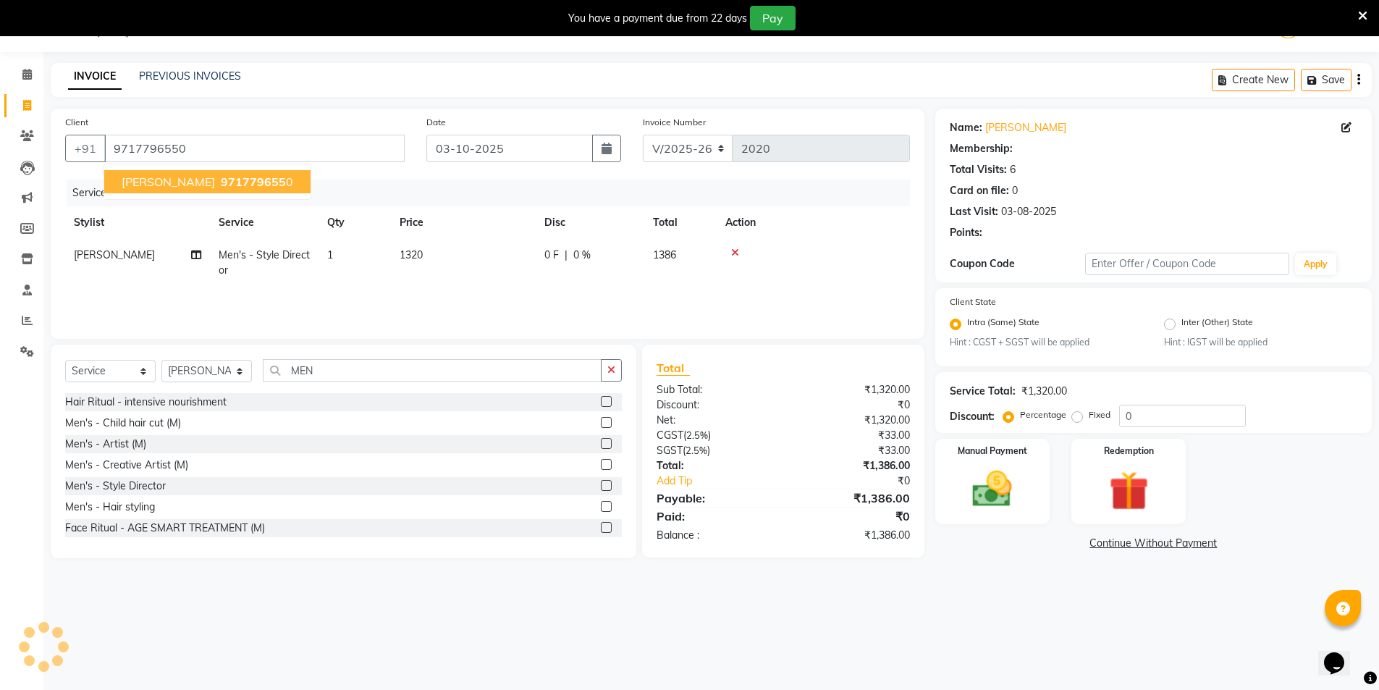
select select "1: Object"
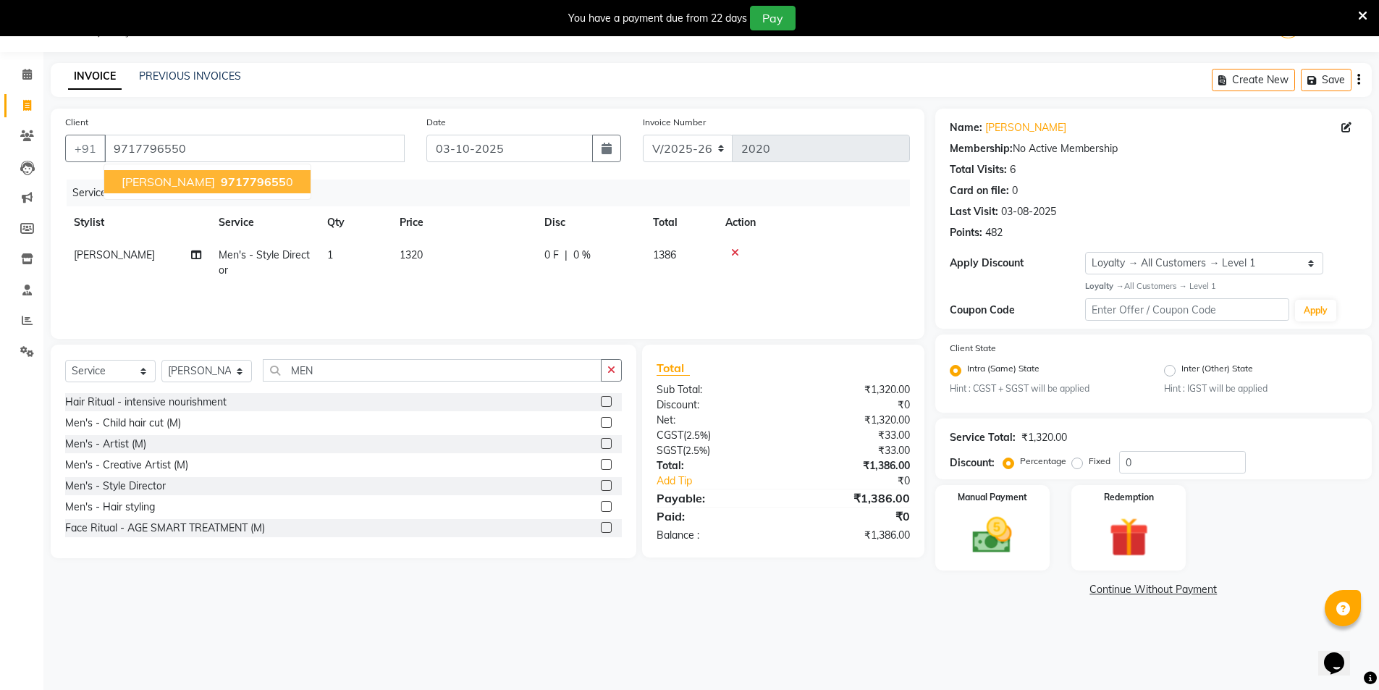
click at [182, 184] on button "MANBHAV 971779655 0" at bounding box center [207, 181] width 206 height 23
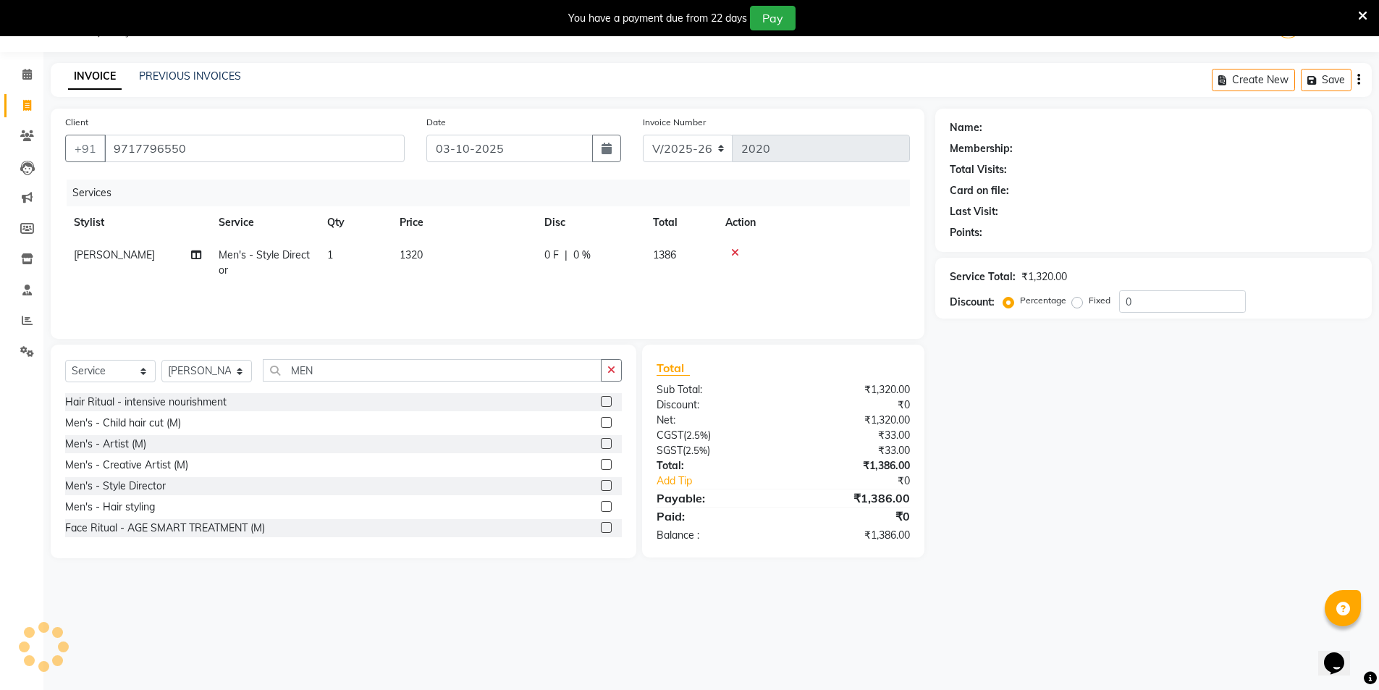
select select "1: Object"
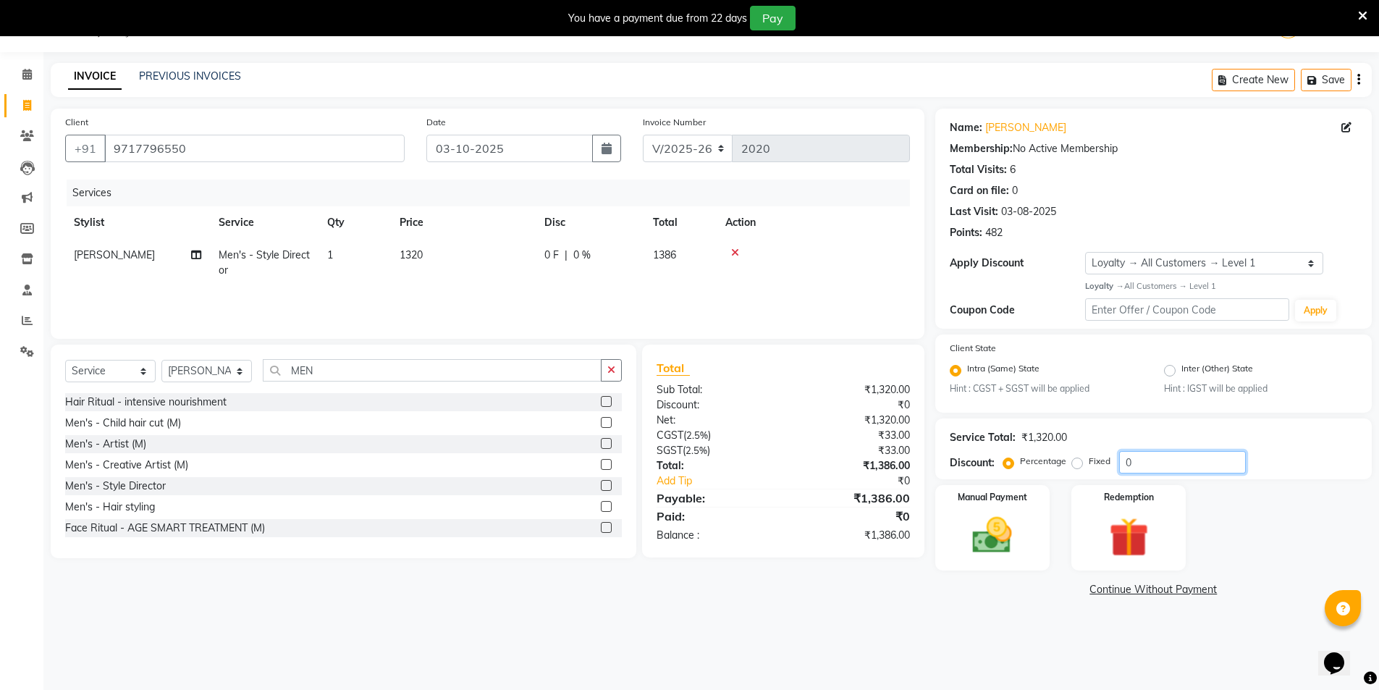
click at [1153, 455] on input "0" at bounding box center [1182, 462] width 127 height 22
type input "010"
click at [441, 251] on td "1320" at bounding box center [463, 263] width 145 height 48
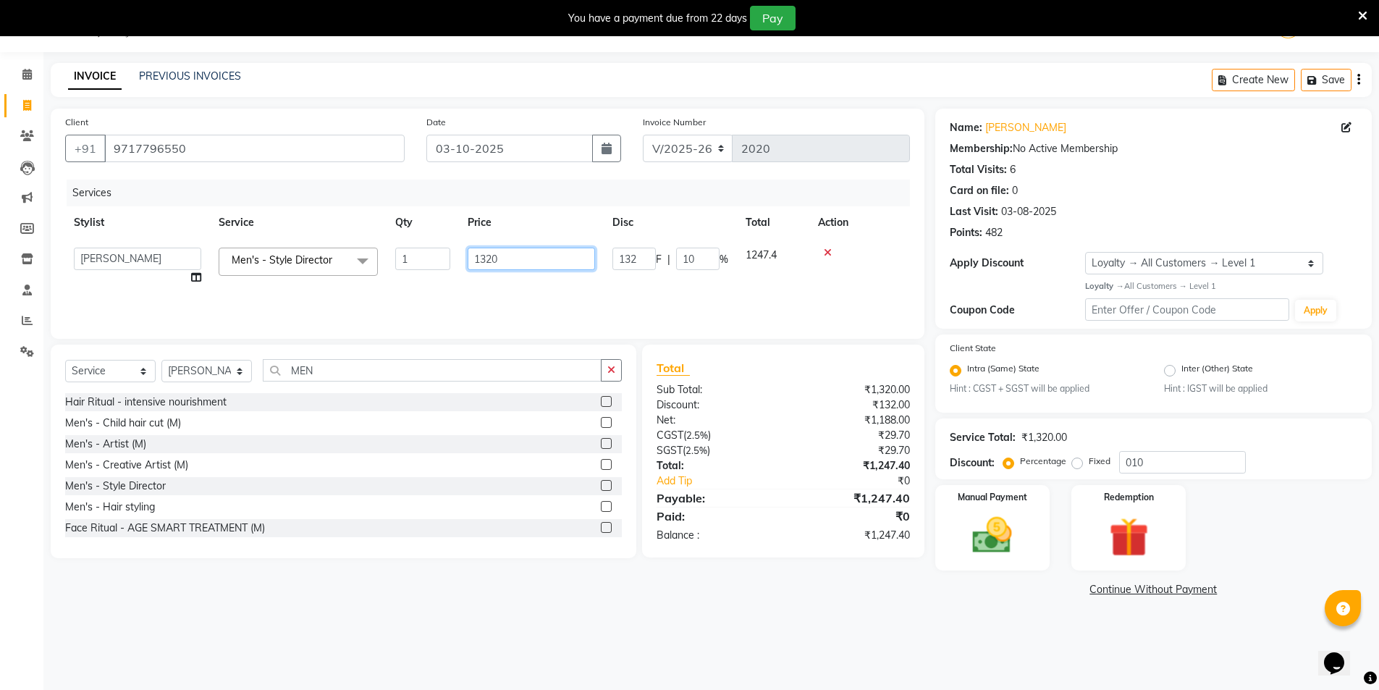
click at [524, 261] on input "1320" at bounding box center [531, 259] width 127 height 22
type input "1300"
click at [773, 613] on main "INVOICE PREVIOUS INVOICES Create New Save Client +91 9717796550 Date 03-10-2025…" at bounding box center [711, 342] width 1336 height 559
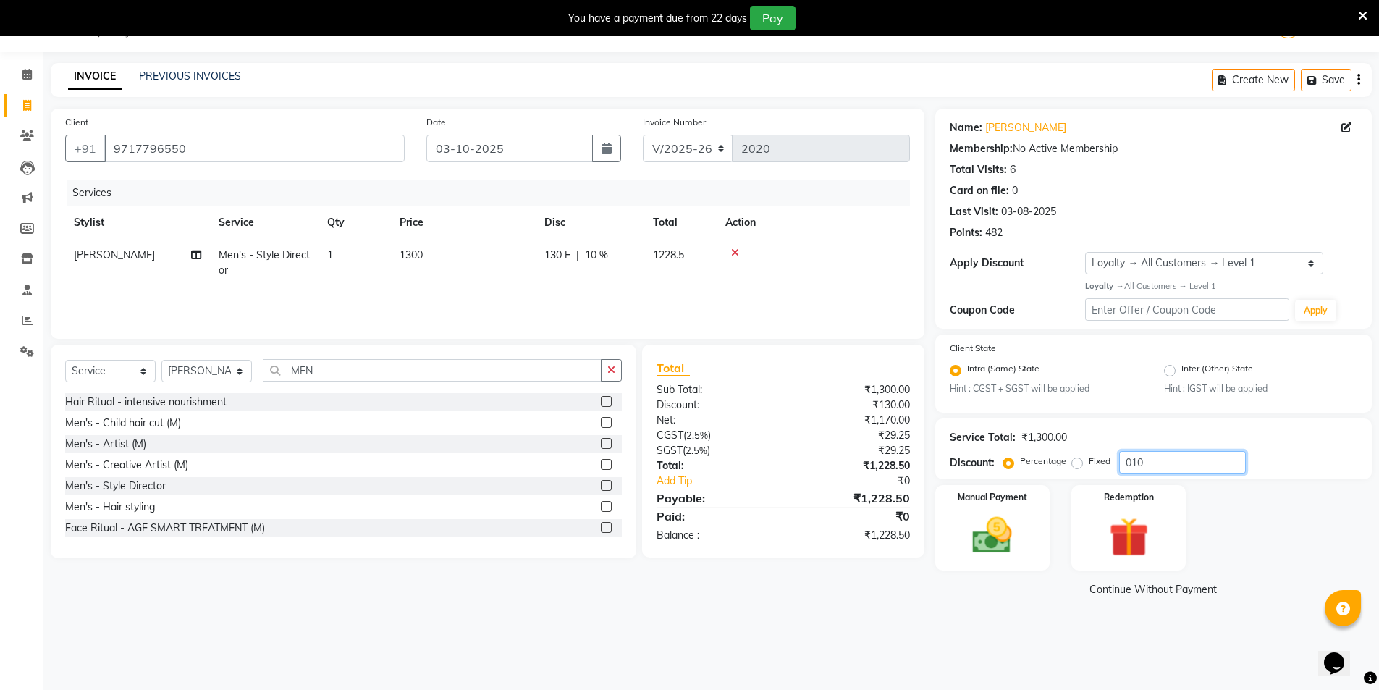
click at [1193, 458] on input "010" at bounding box center [1182, 462] width 127 height 22
type input "0"
click at [469, 255] on td "1300" at bounding box center [463, 263] width 145 height 48
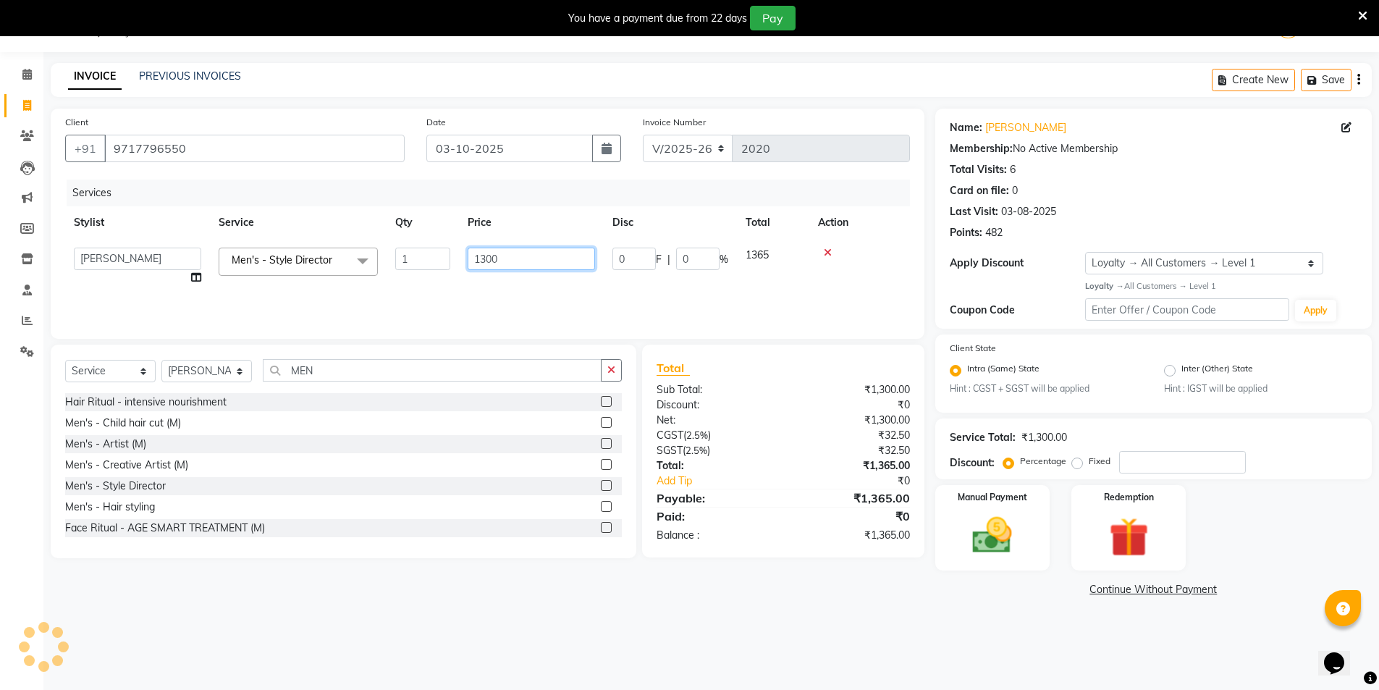
click at [549, 258] on input "1300" at bounding box center [531, 259] width 127 height 22
click at [1187, 456] on input "number" at bounding box center [1182, 462] width 127 height 22
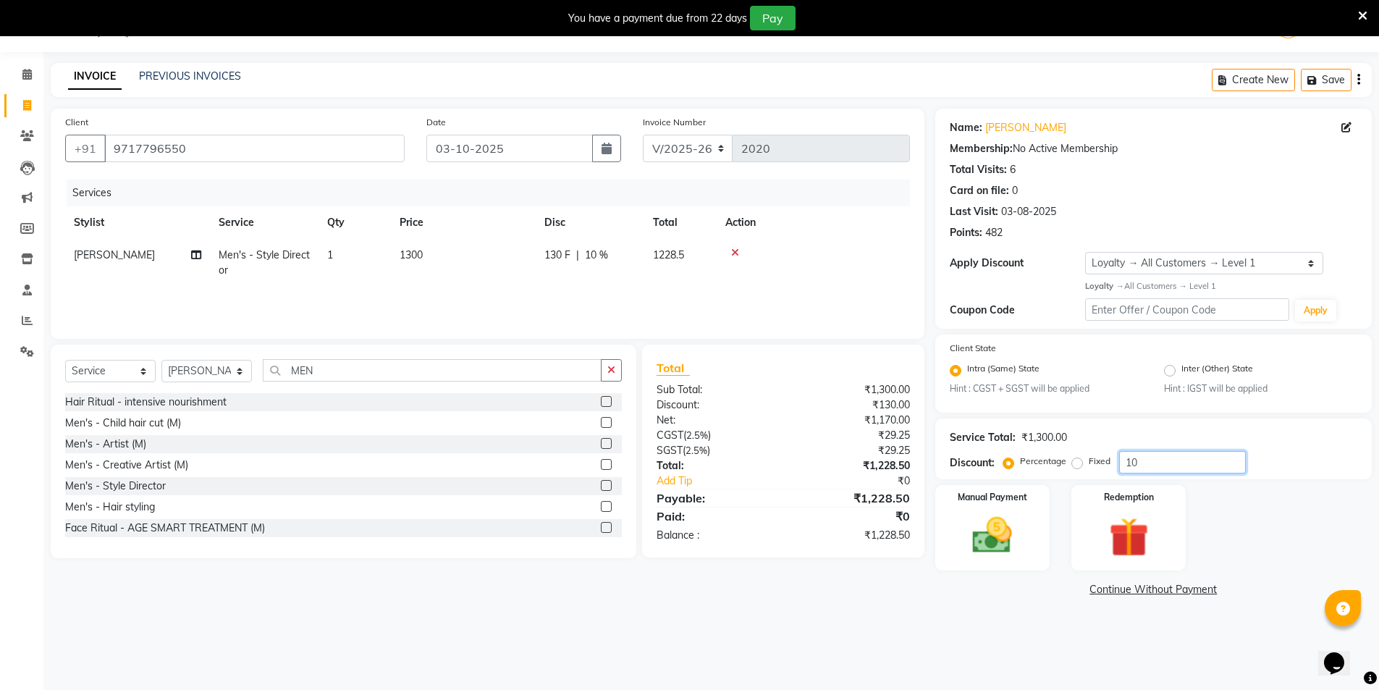
type input "1"
type input "4"
click at [458, 248] on td "1300" at bounding box center [463, 263] width 145 height 48
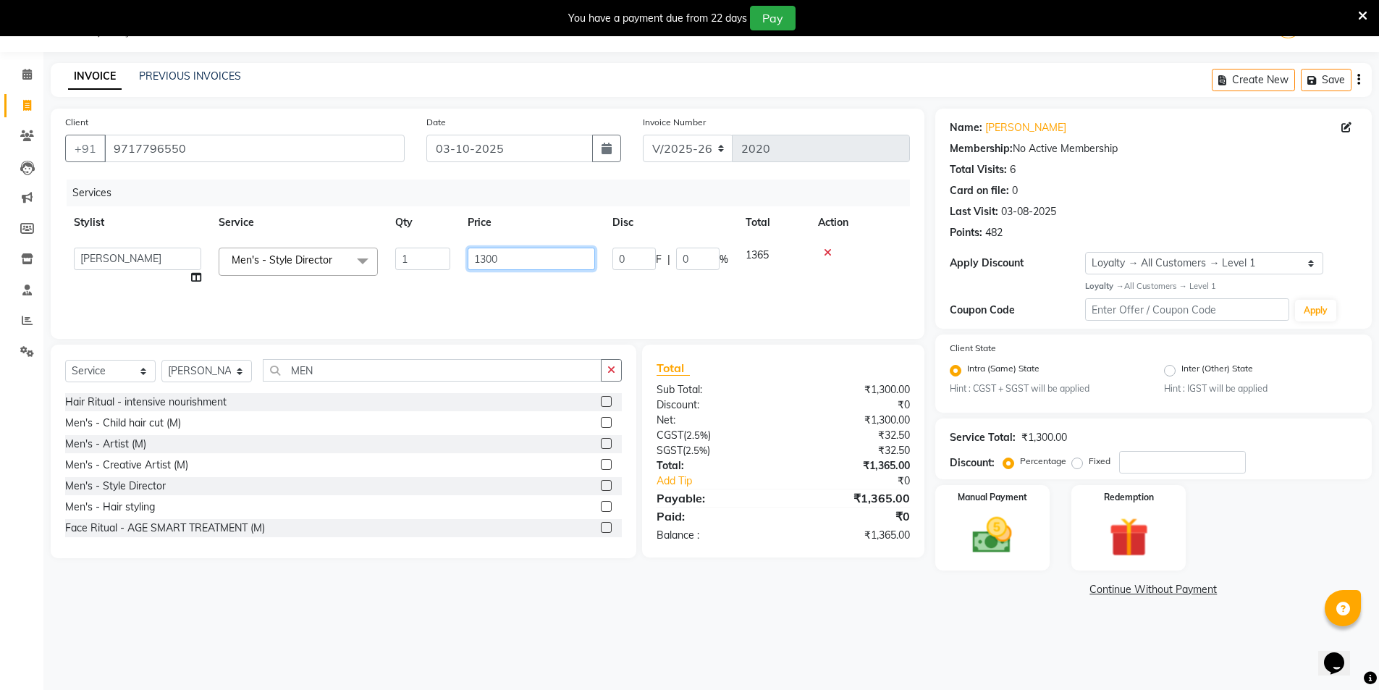
click at [513, 259] on input "1300" at bounding box center [531, 259] width 127 height 22
type input "1320"
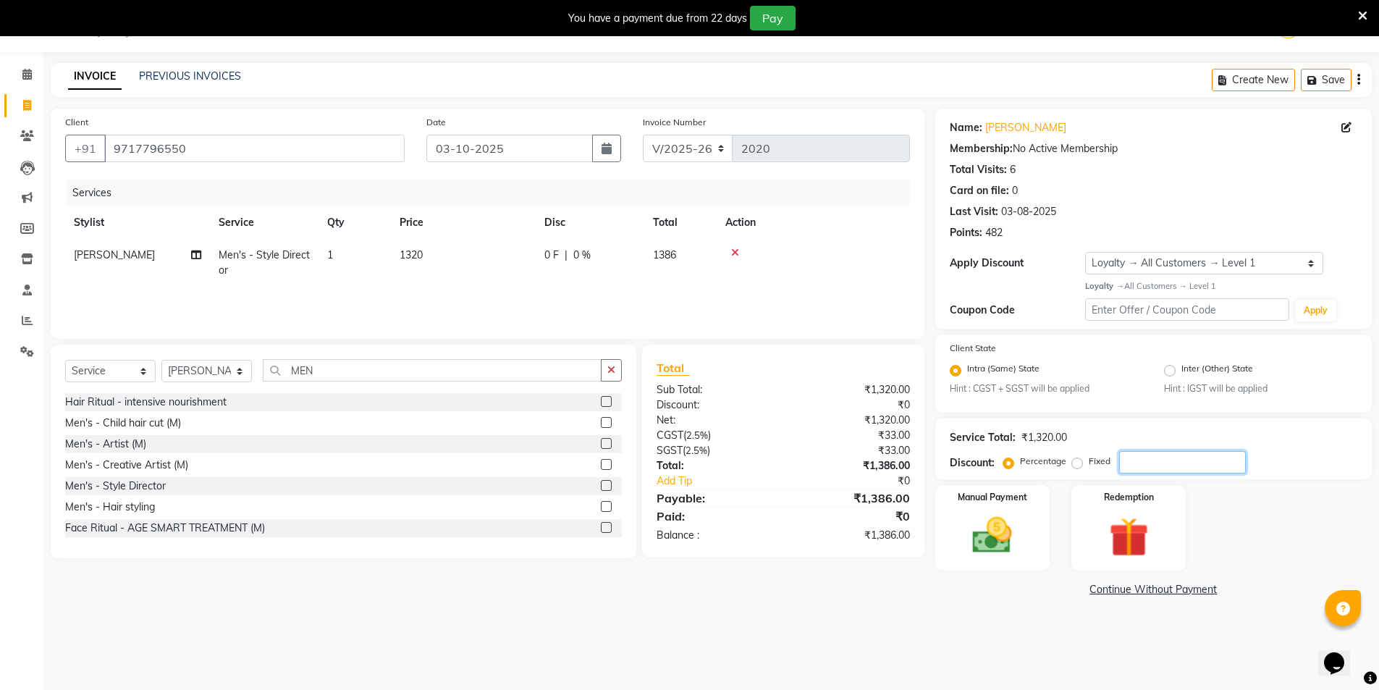
click at [1236, 471] on input "number" at bounding box center [1182, 462] width 127 height 22
click at [1185, 455] on input "number" at bounding box center [1182, 462] width 127 height 22
type input "4.76"
click at [994, 533] on img at bounding box center [992, 535] width 67 height 47
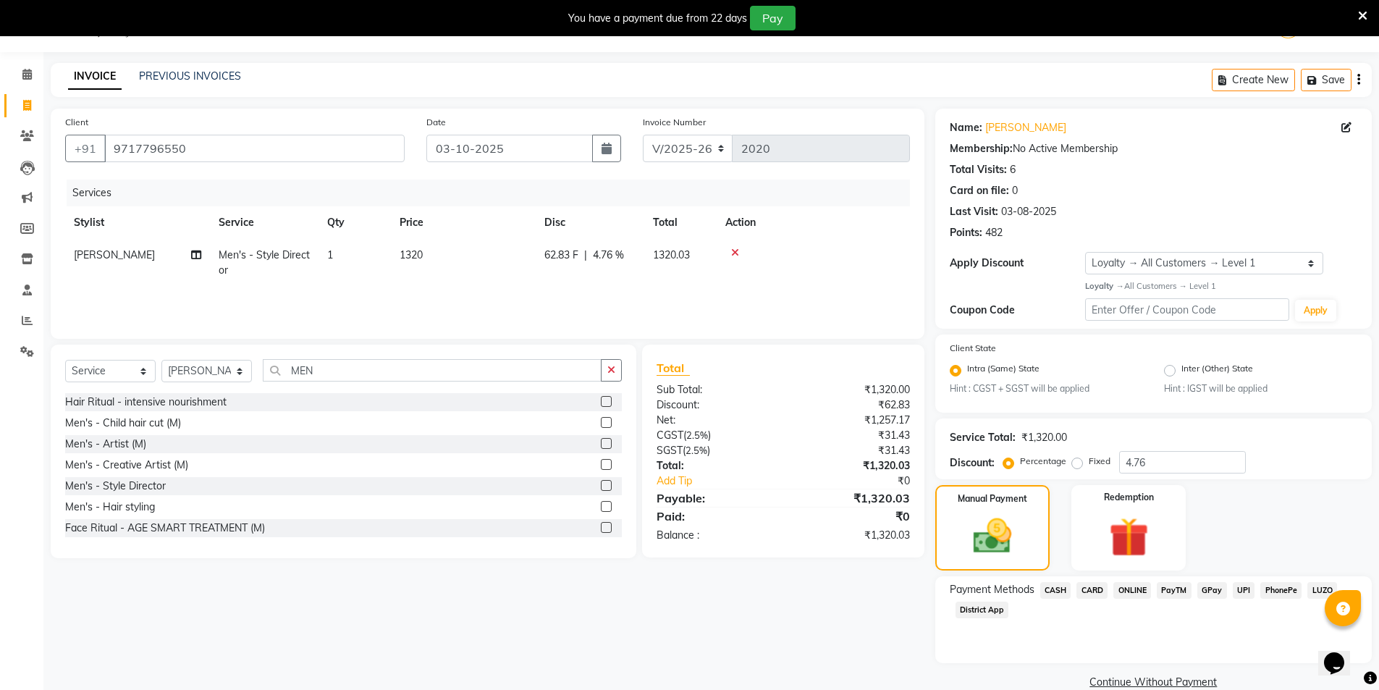
click at [1099, 588] on span "CARD" at bounding box center [1092, 590] width 31 height 17
click at [1200, 686] on button "Add Payment" at bounding box center [1225, 687] width 265 height 22
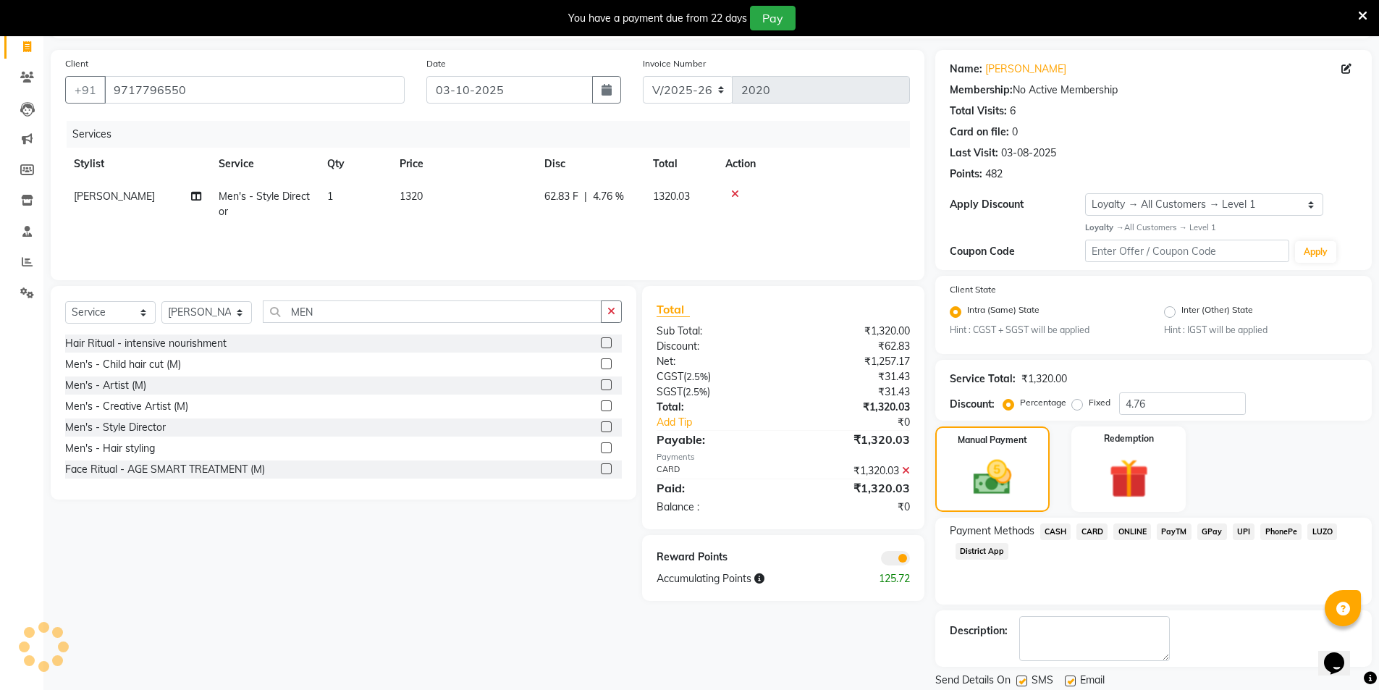
scroll to position [143, 0]
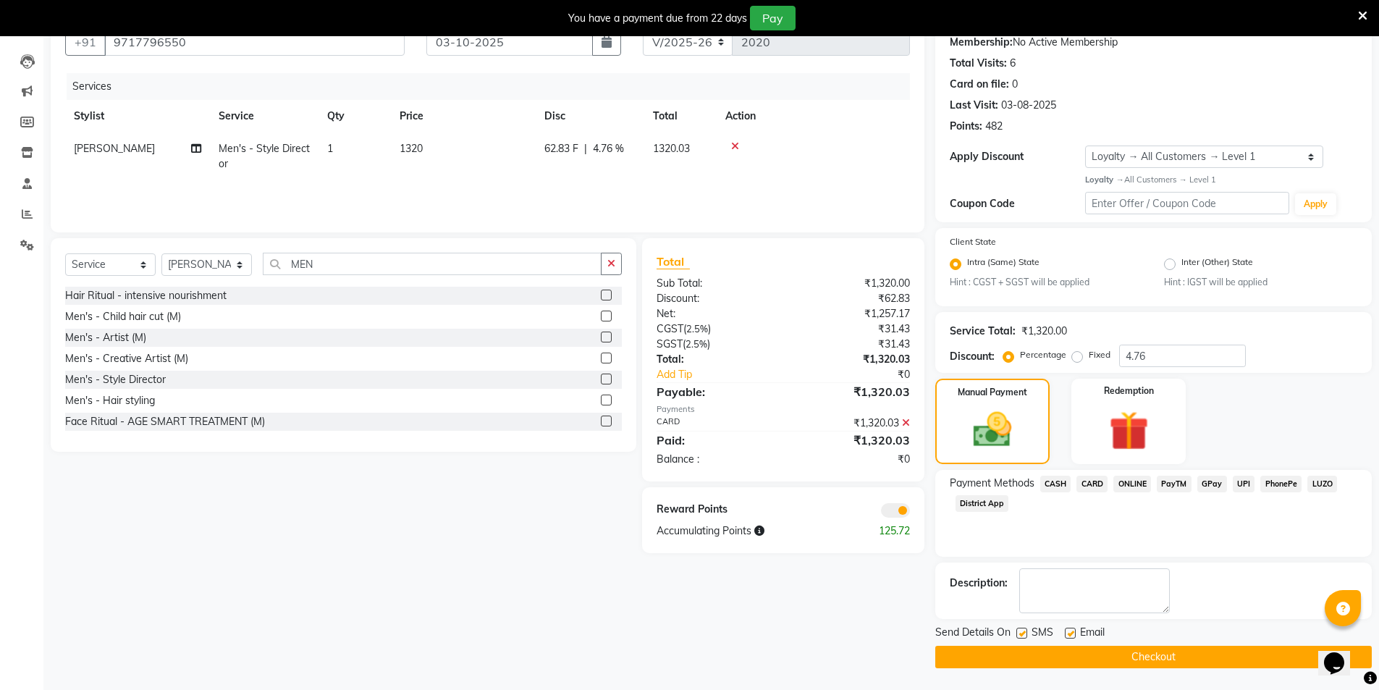
click at [1168, 657] on button "Checkout" at bounding box center [1153, 657] width 437 height 22
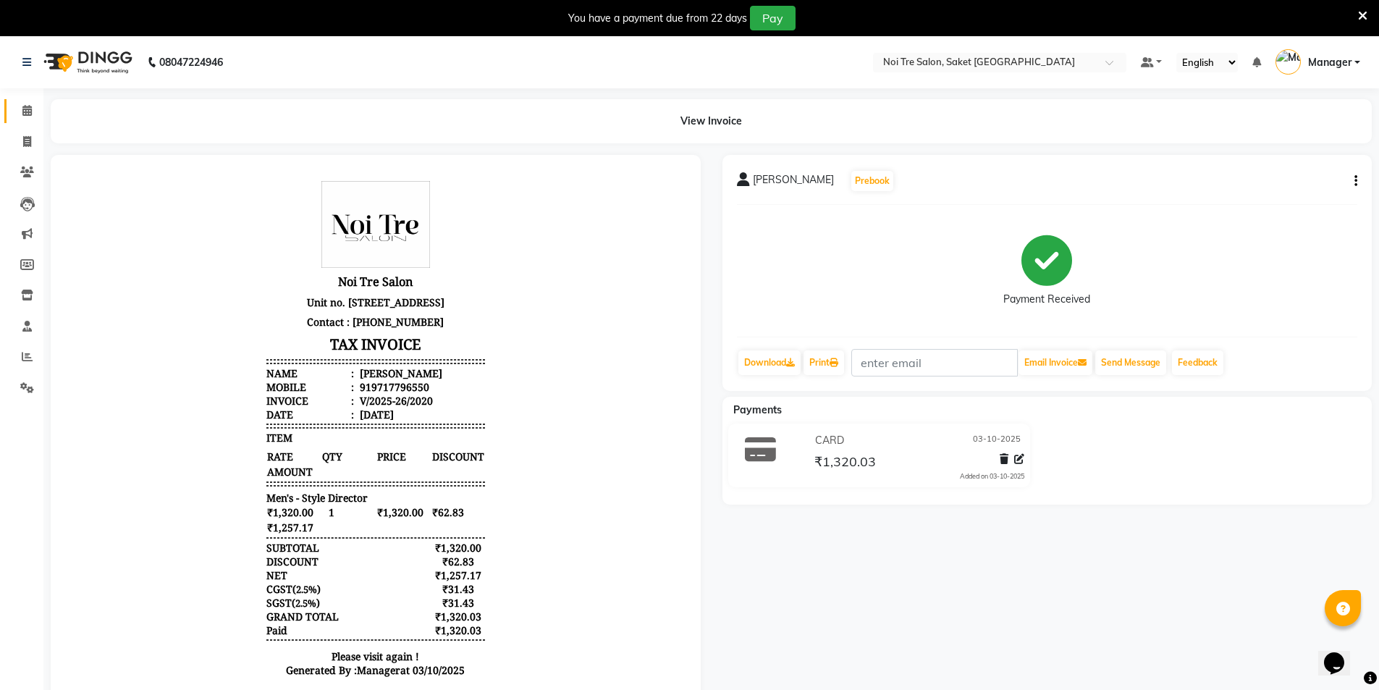
click at [16, 119] on link "Calendar" at bounding box center [21, 111] width 35 height 24
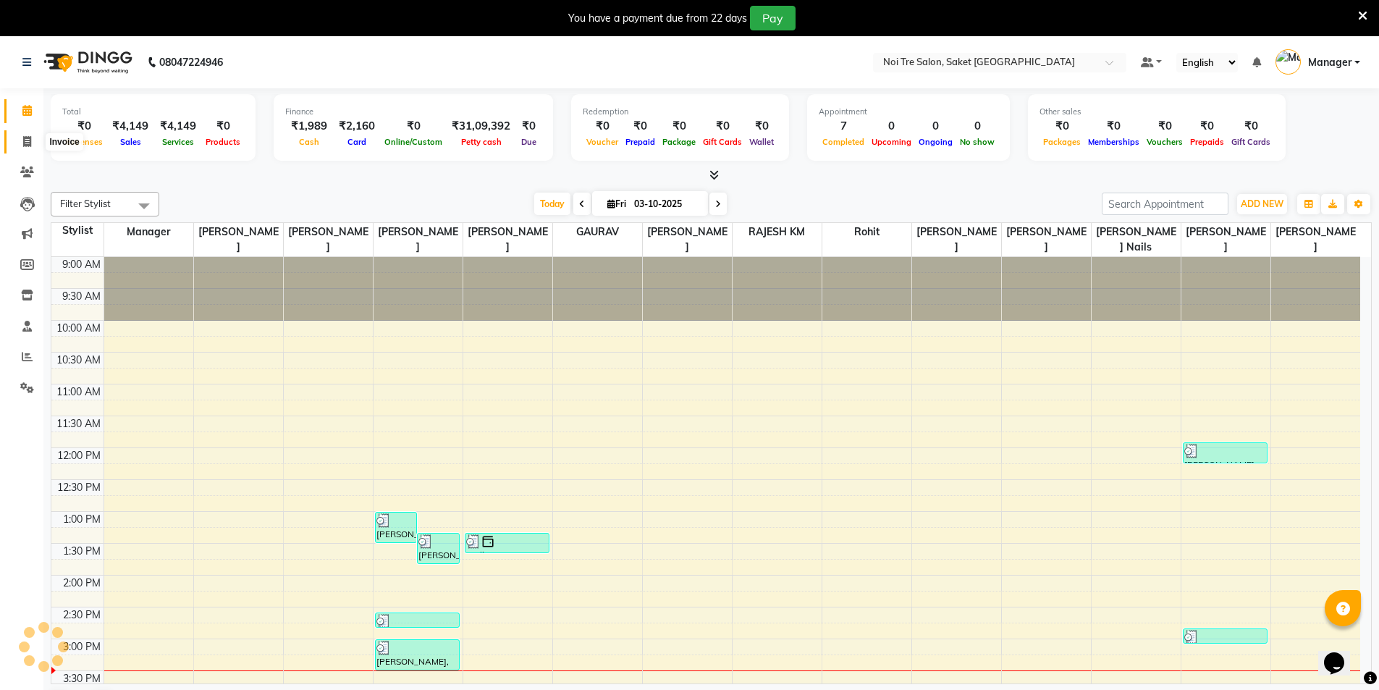
click at [27, 144] on icon at bounding box center [27, 141] width 8 height 11
select select "service"
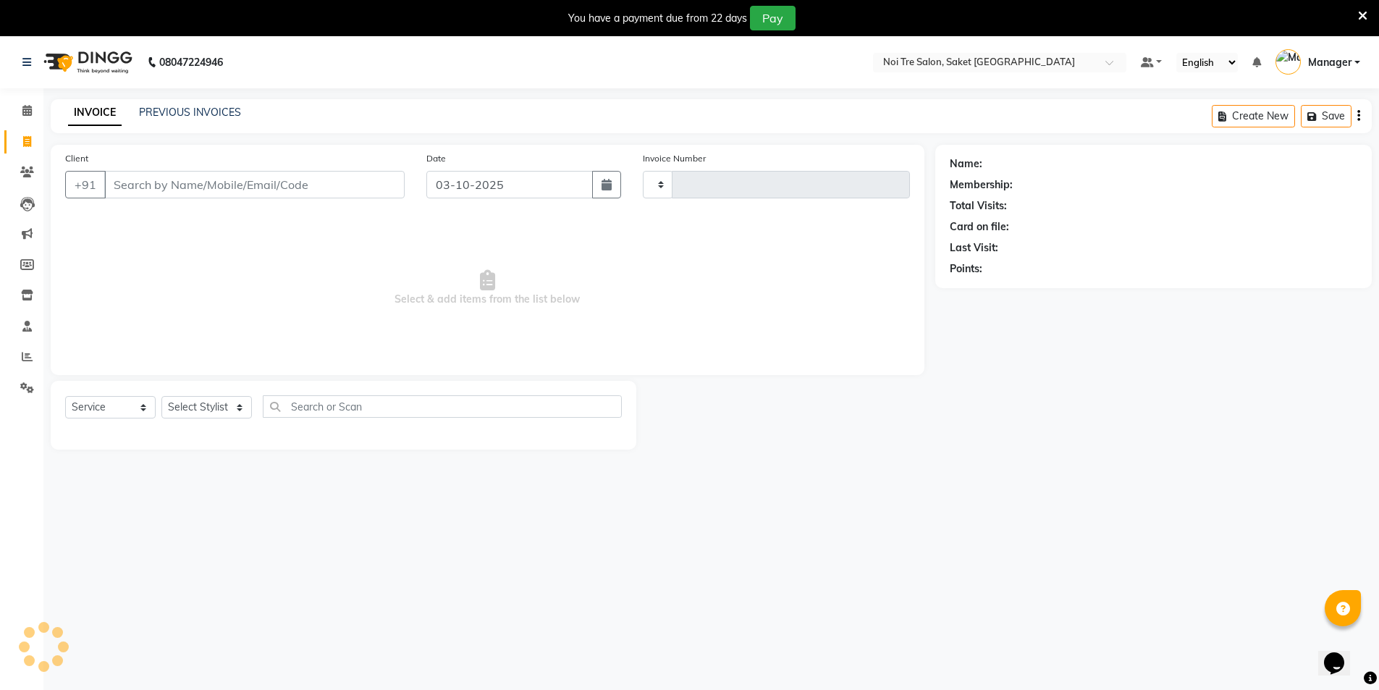
type input "2021"
select select "4899"
click at [198, 406] on select "Select Stylist AMIT Bobby GAURAV harry Manager Mazid RAJESH KM rohit salman Sal…" at bounding box center [206, 407] width 91 height 22
select select "53800"
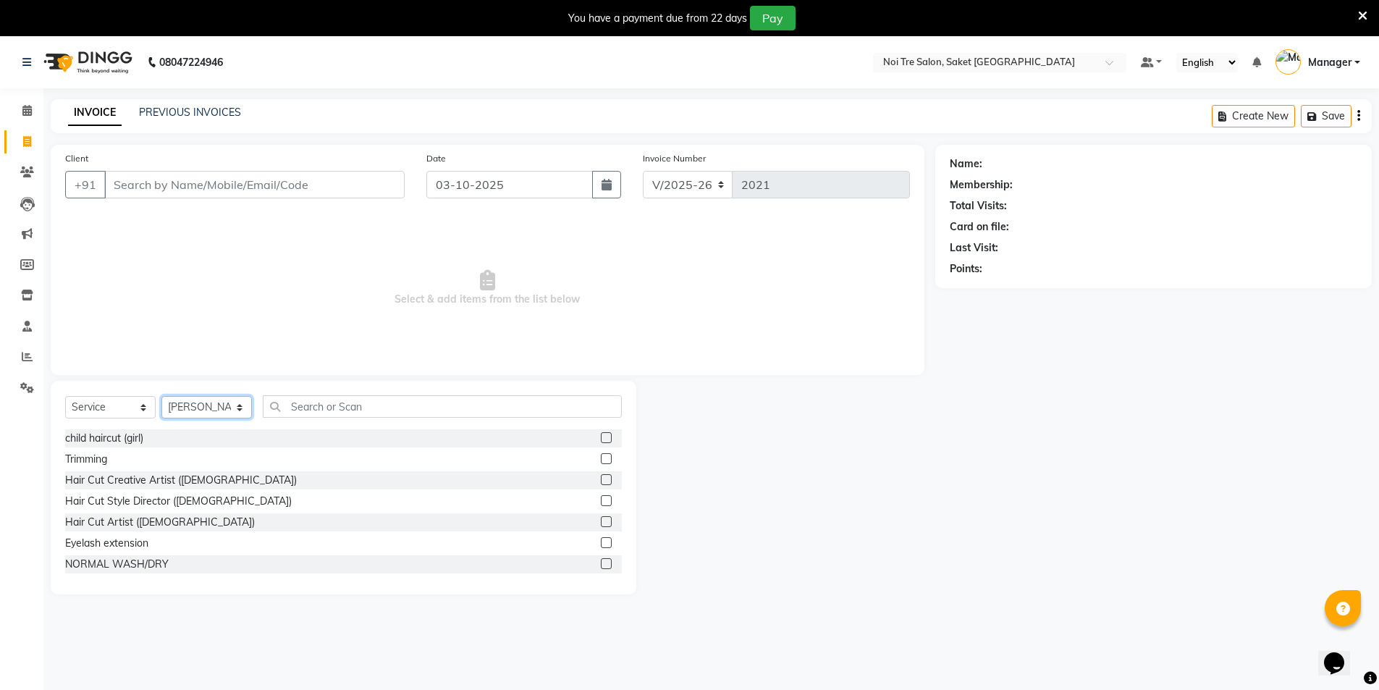
click at [221, 399] on select "Select Stylist AMIT Bobby GAURAV harry Manager Mazid RAJESH KM rohit salman Sal…" at bounding box center [206, 407] width 91 height 22
click at [397, 402] on input "text" at bounding box center [442, 406] width 359 height 22
click at [129, 445] on div "child haircut (girl)" at bounding box center [104, 438] width 78 height 15
checkbox input "false"
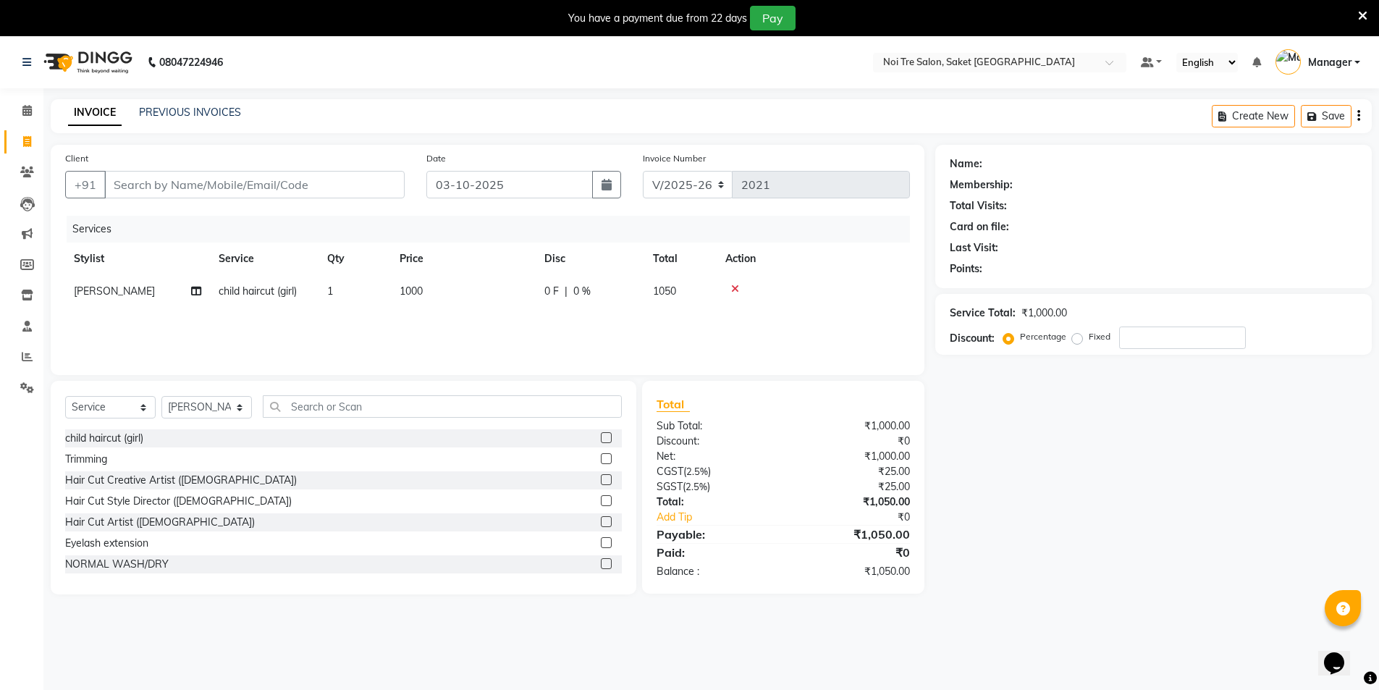
click at [429, 295] on td "1000" at bounding box center [463, 291] width 145 height 33
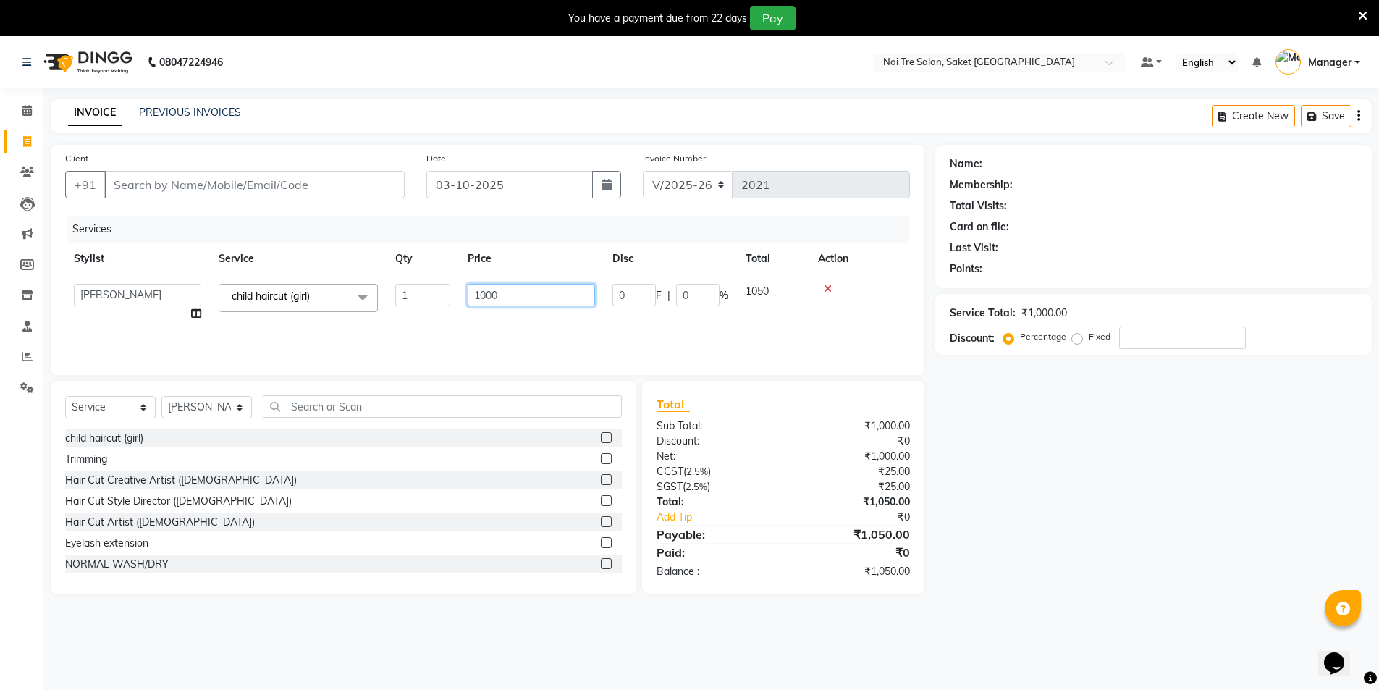
drag, startPoint x: 521, startPoint y: 293, endPoint x: 340, endPoint y: 289, distance: 180.3
click at [340, 289] on tr "AMIT Bobby GAURAV harry Manager Mazid RAJESH KM rohit salman Salman kidwai Shah…" at bounding box center [487, 302] width 845 height 55
type input "1320"
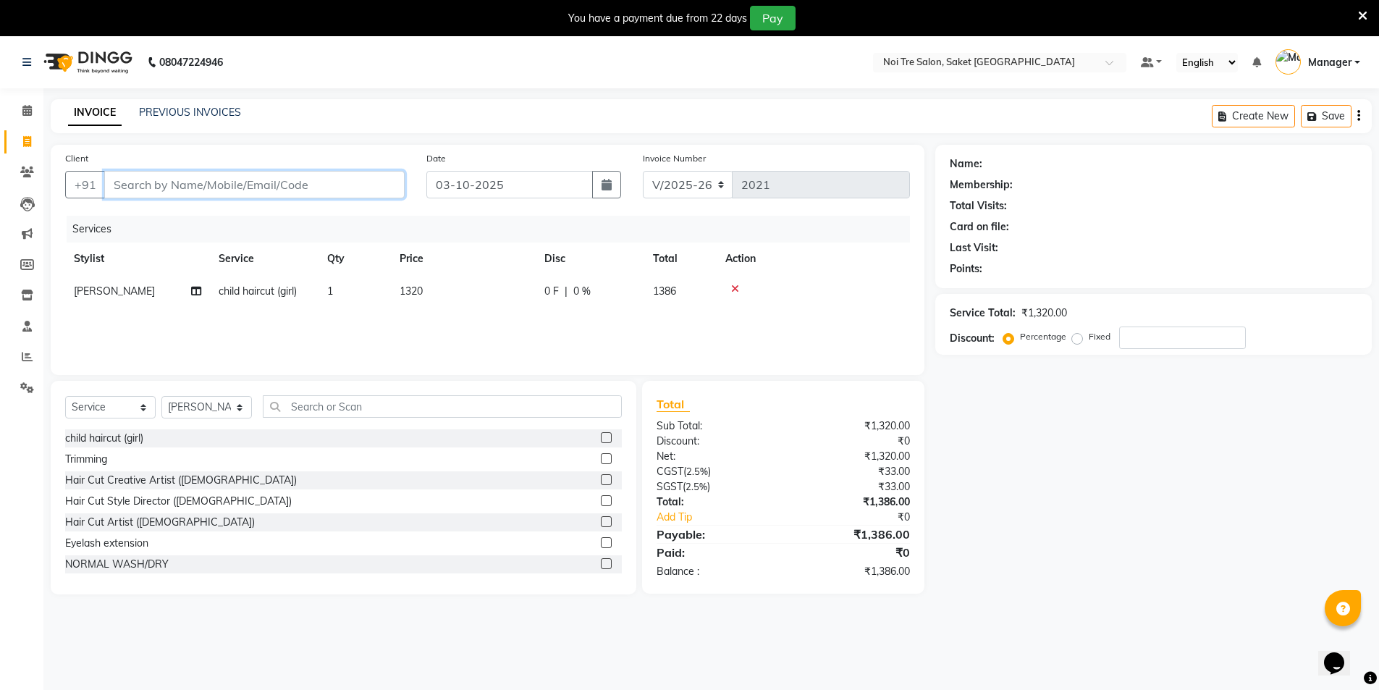
click at [298, 188] on input "Client" at bounding box center [254, 185] width 300 height 28
type input "W"
type input "0"
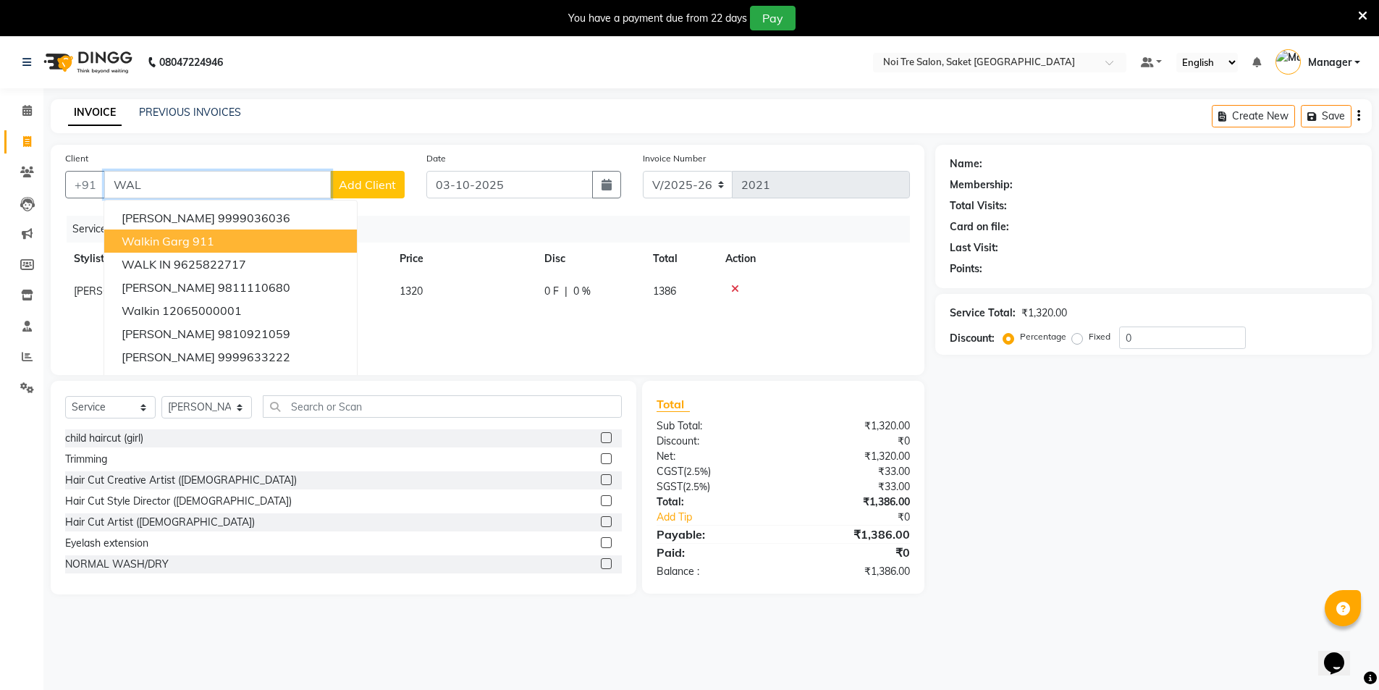
click at [197, 240] on ngb-highlight "911" at bounding box center [204, 241] width 22 height 14
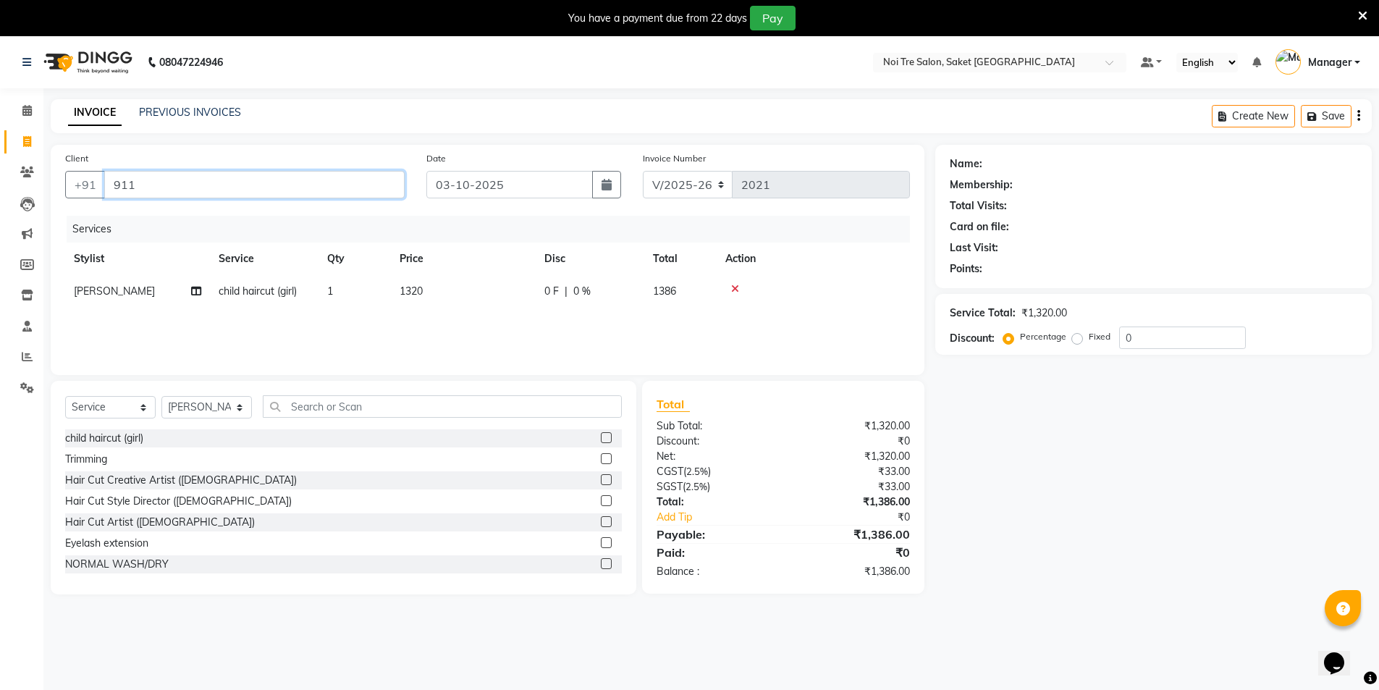
type input "911"
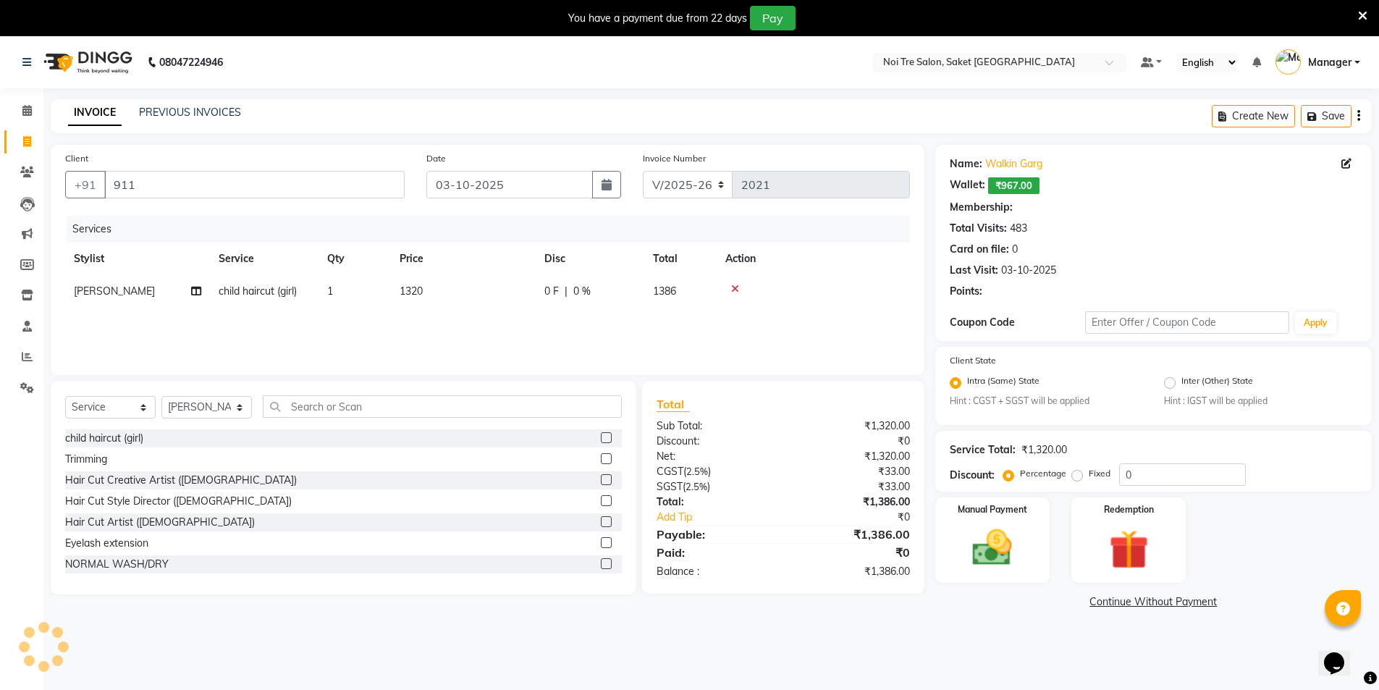
select select "1: Object"
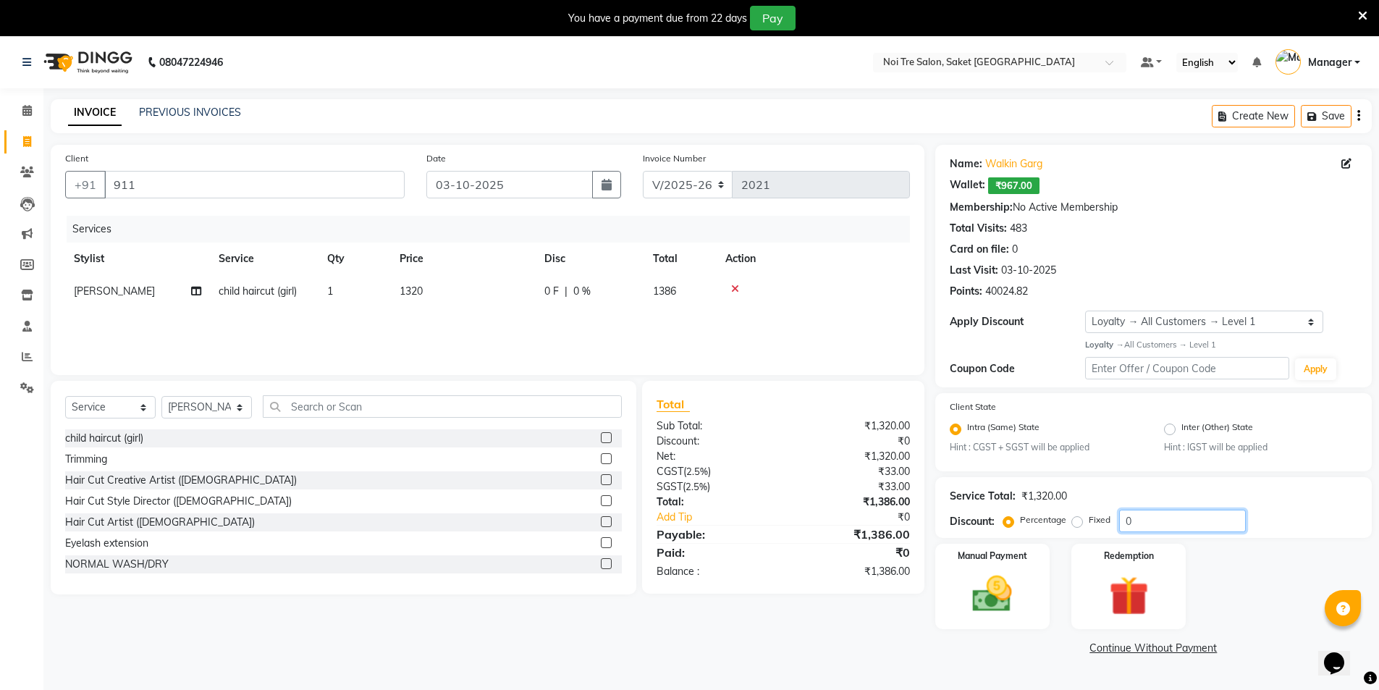
click at [1151, 519] on input "0" at bounding box center [1182, 521] width 127 height 22
type input "04.76"
click at [30, 353] on icon at bounding box center [27, 356] width 11 height 11
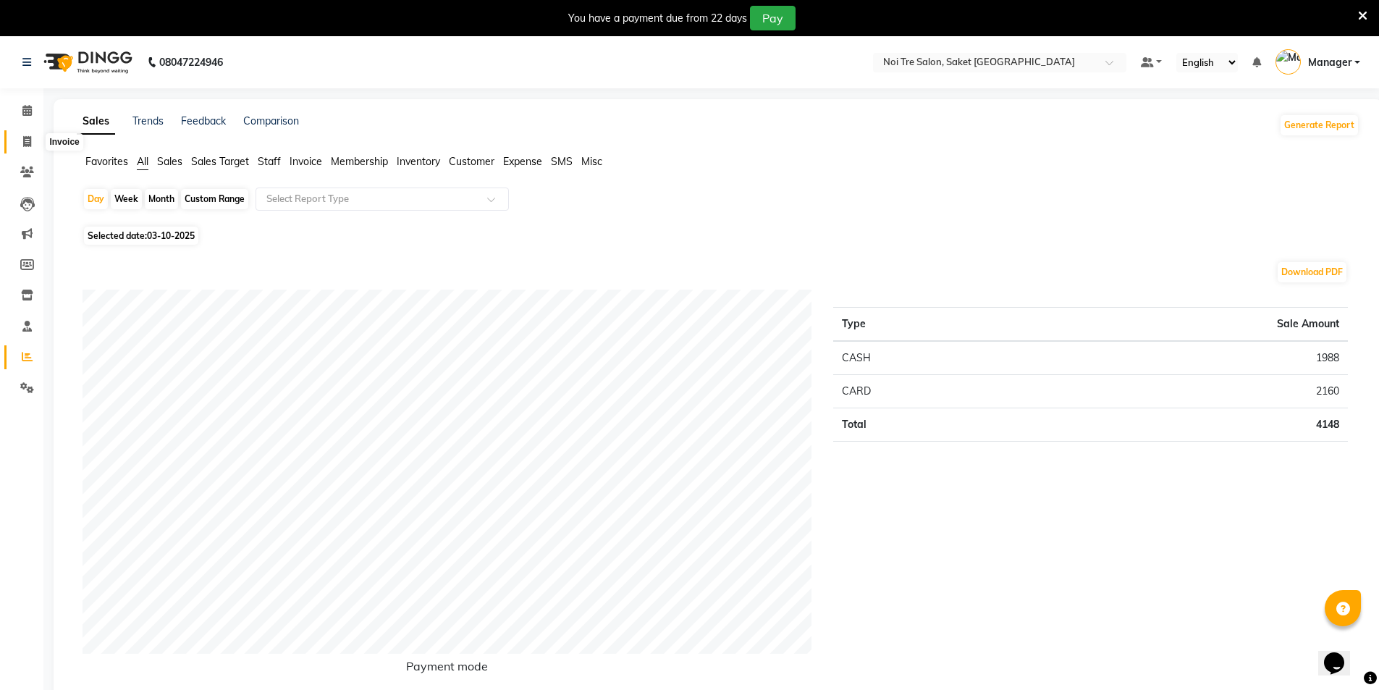
click at [33, 138] on span at bounding box center [26, 142] width 25 height 17
select select "service"
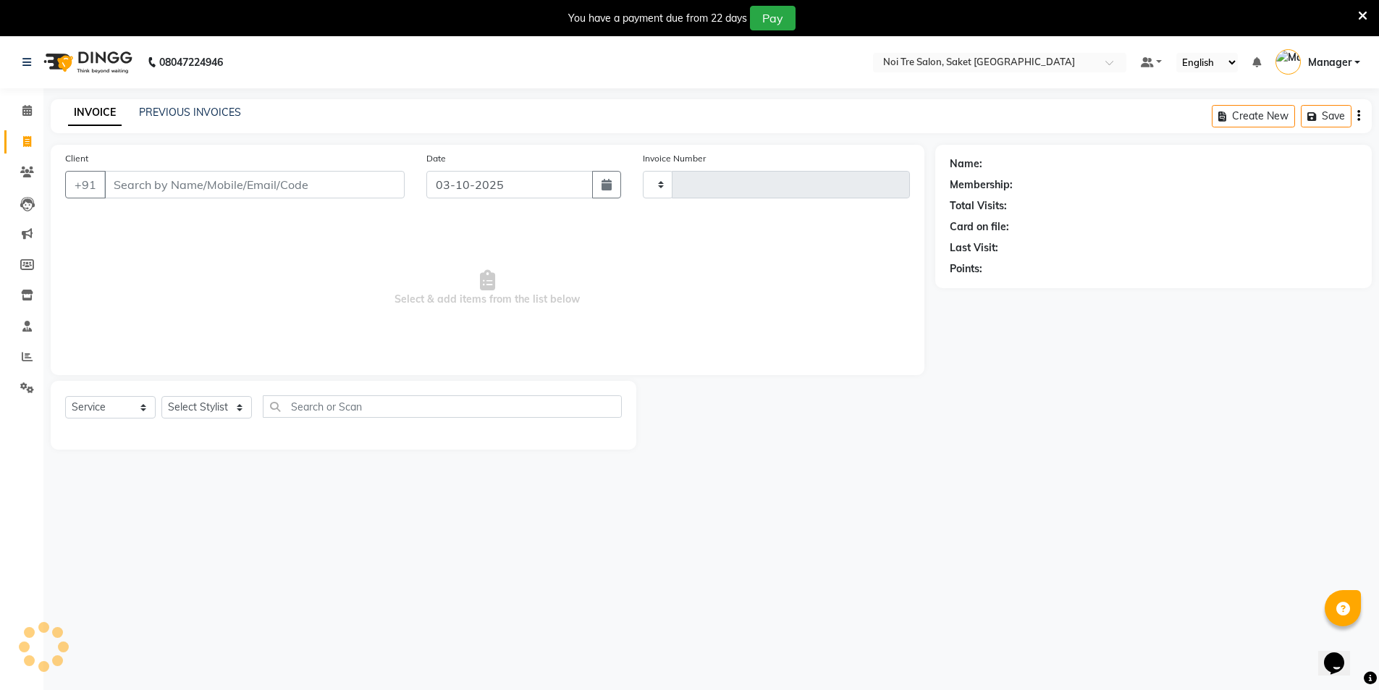
type input "2021"
select select "4899"
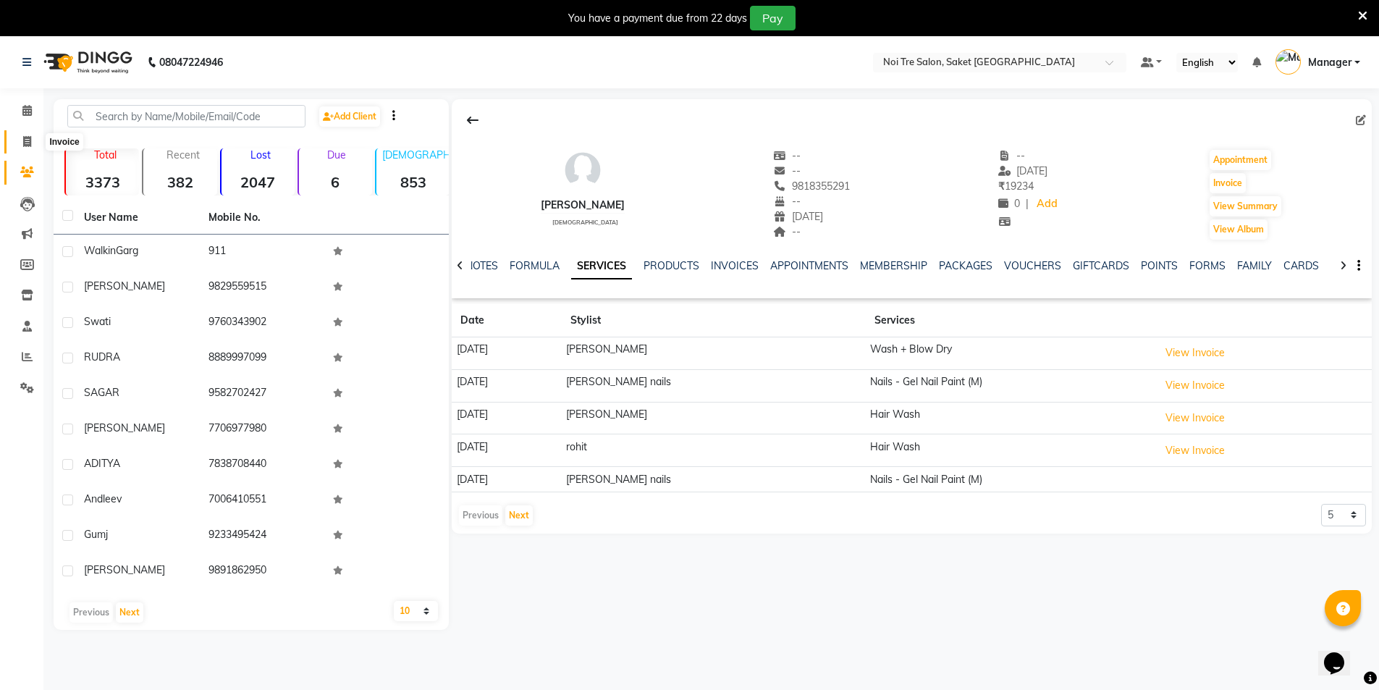
click at [17, 137] on span at bounding box center [26, 142] width 25 height 17
select select "4899"
select select "service"
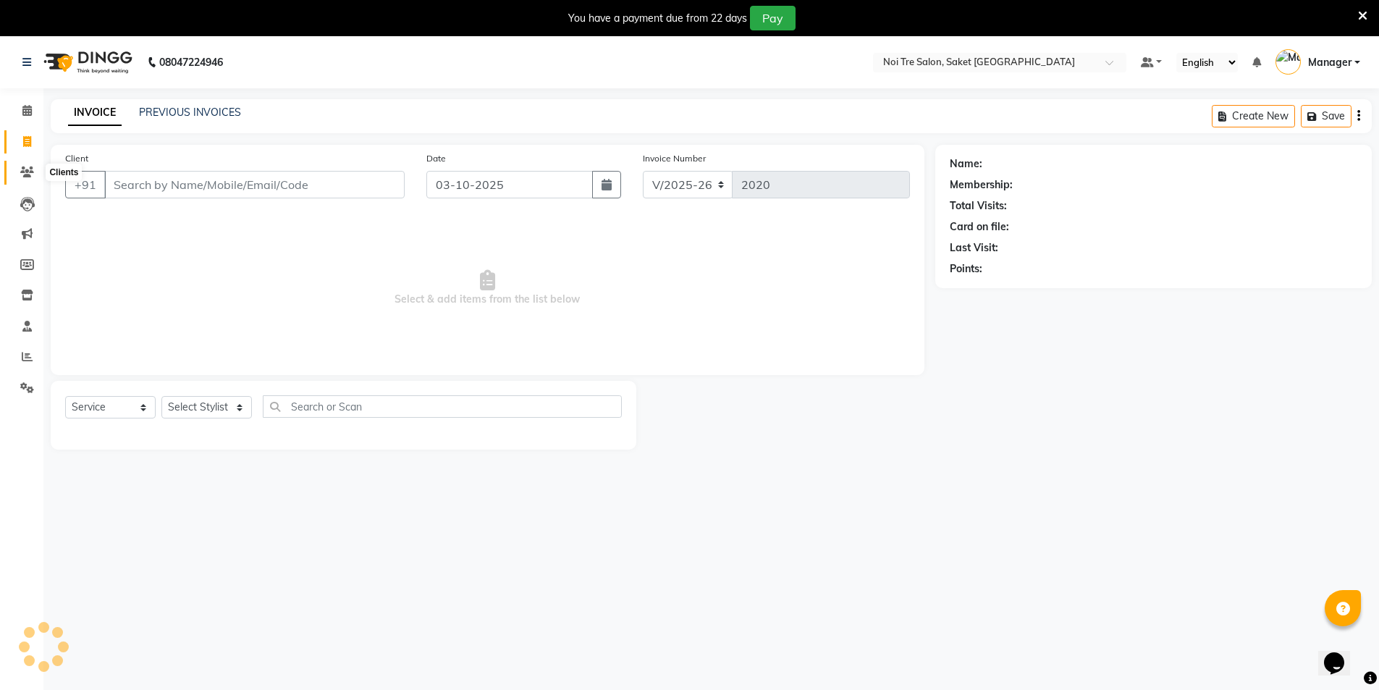
scroll to position [36, 0]
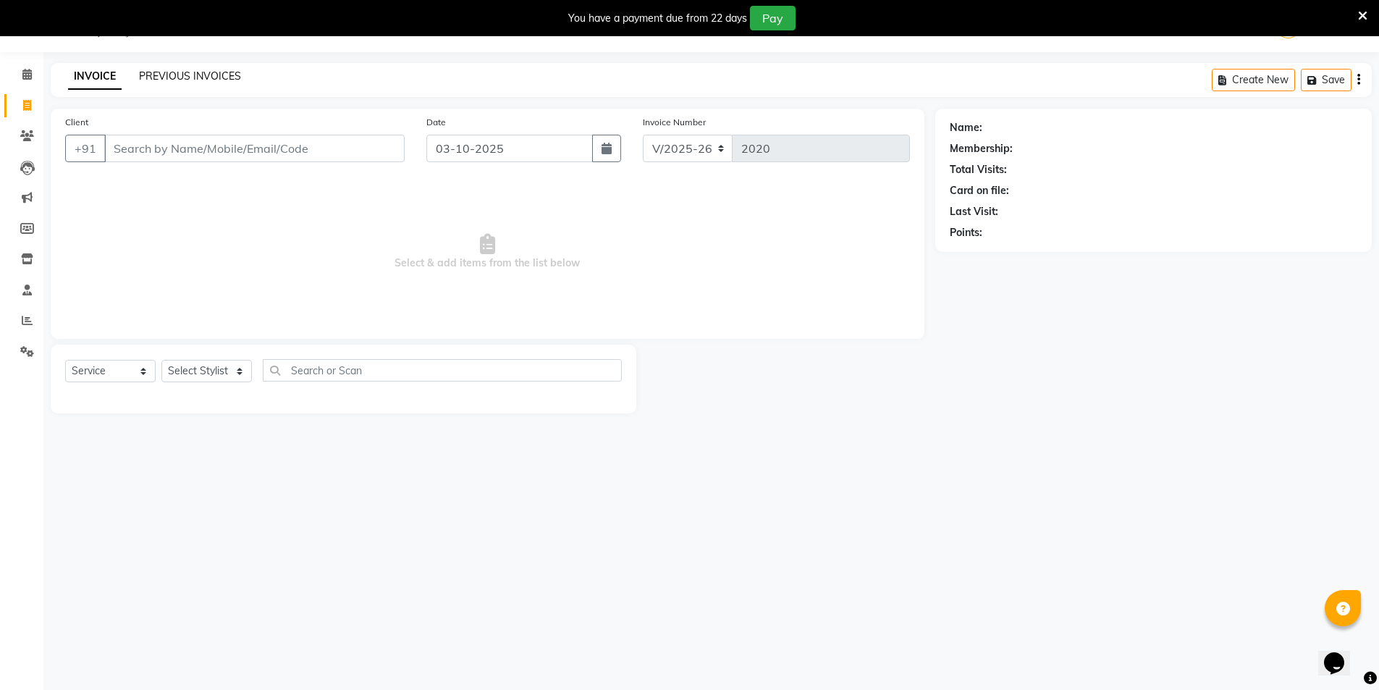
click at [195, 75] on link "PREVIOUS INVOICES" at bounding box center [190, 76] width 102 height 13
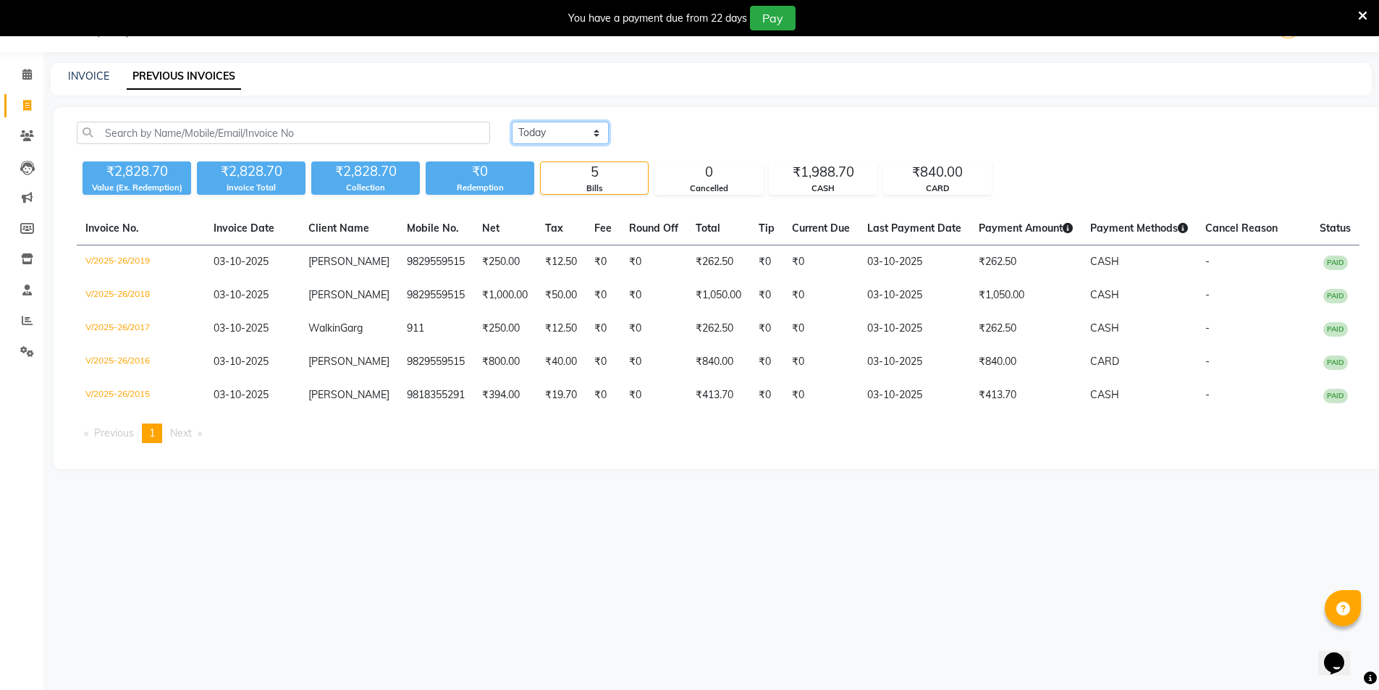
click at [601, 134] on select "Today Yesterday Custom Range" at bounding box center [560, 133] width 97 height 22
select select "range"
click at [512, 122] on select "Today Yesterday Custom Range" at bounding box center [560, 133] width 97 height 22
click at [689, 133] on input "03-10-2025" at bounding box center [678, 133] width 101 height 20
select select "10"
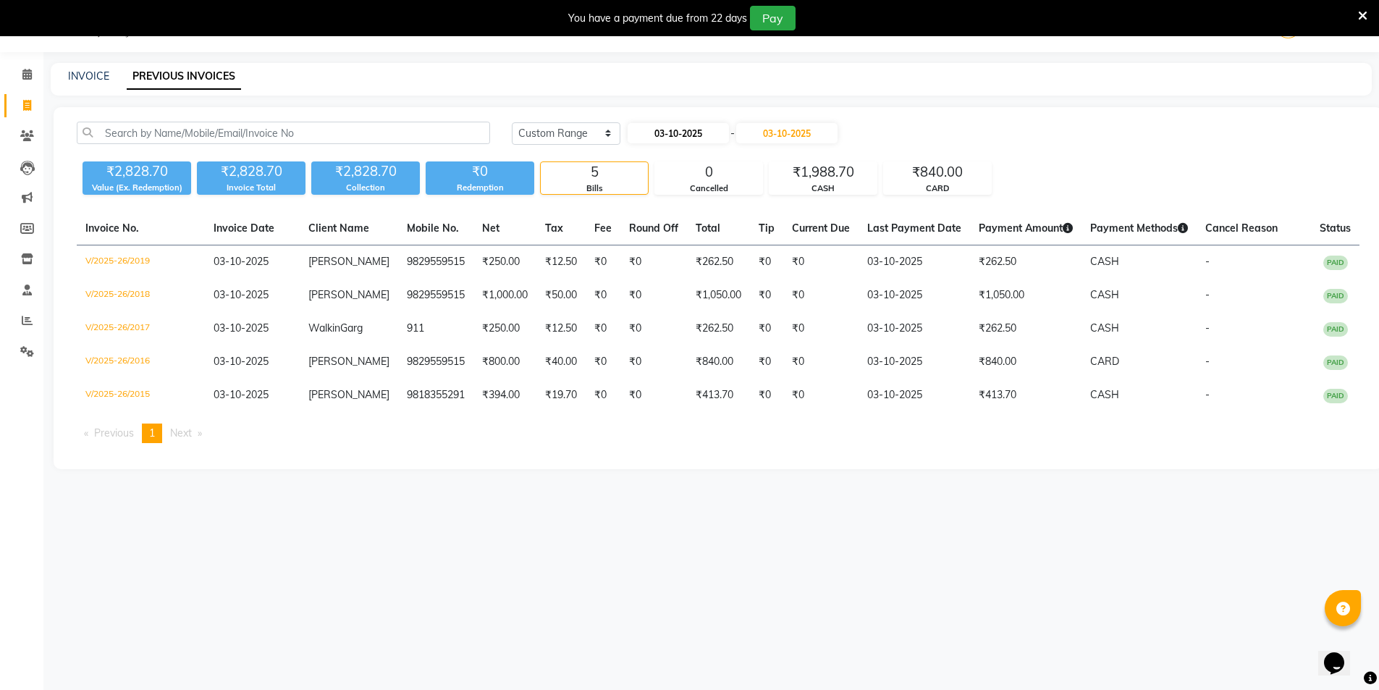
select select "2025"
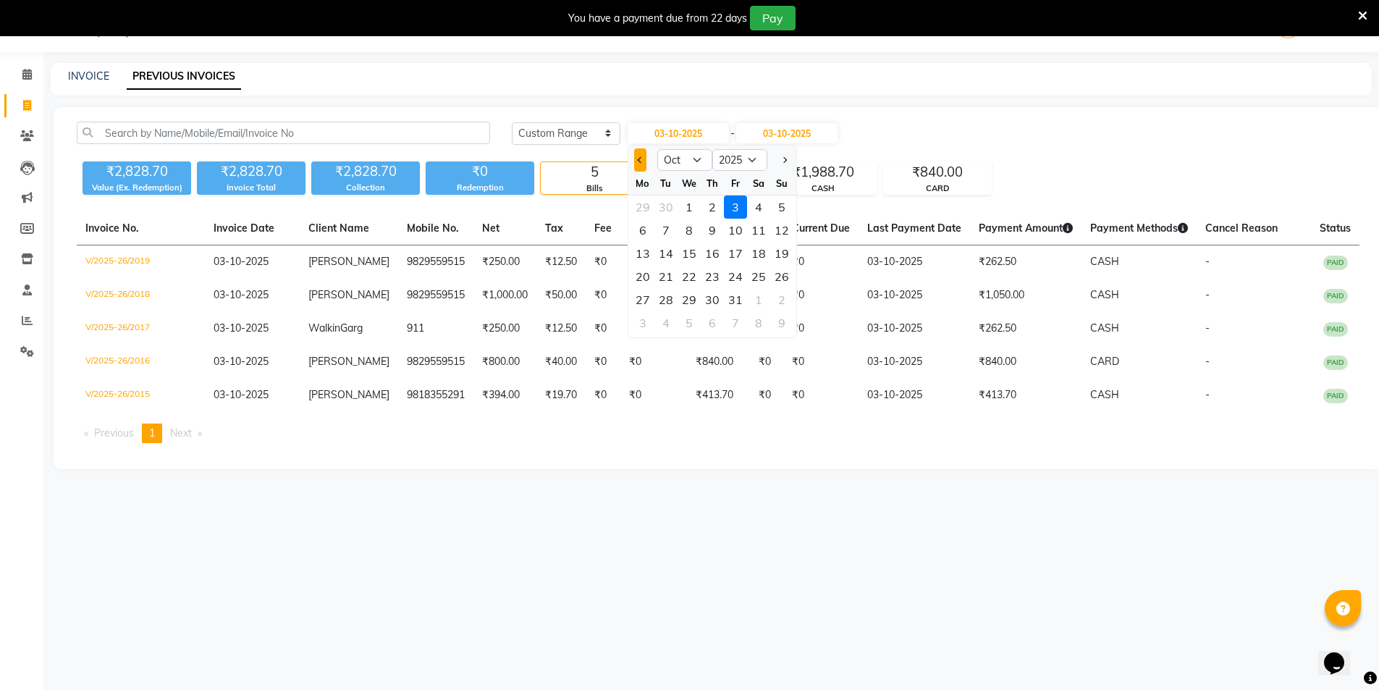
click at [636, 164] on button "Previous month" at bounding box center [640, 159] width 12 height 23
select select "9"
click at [707, 272] on div "25" at bounding box center [712, 276] width 23 height 23
type input "25-09-2025"
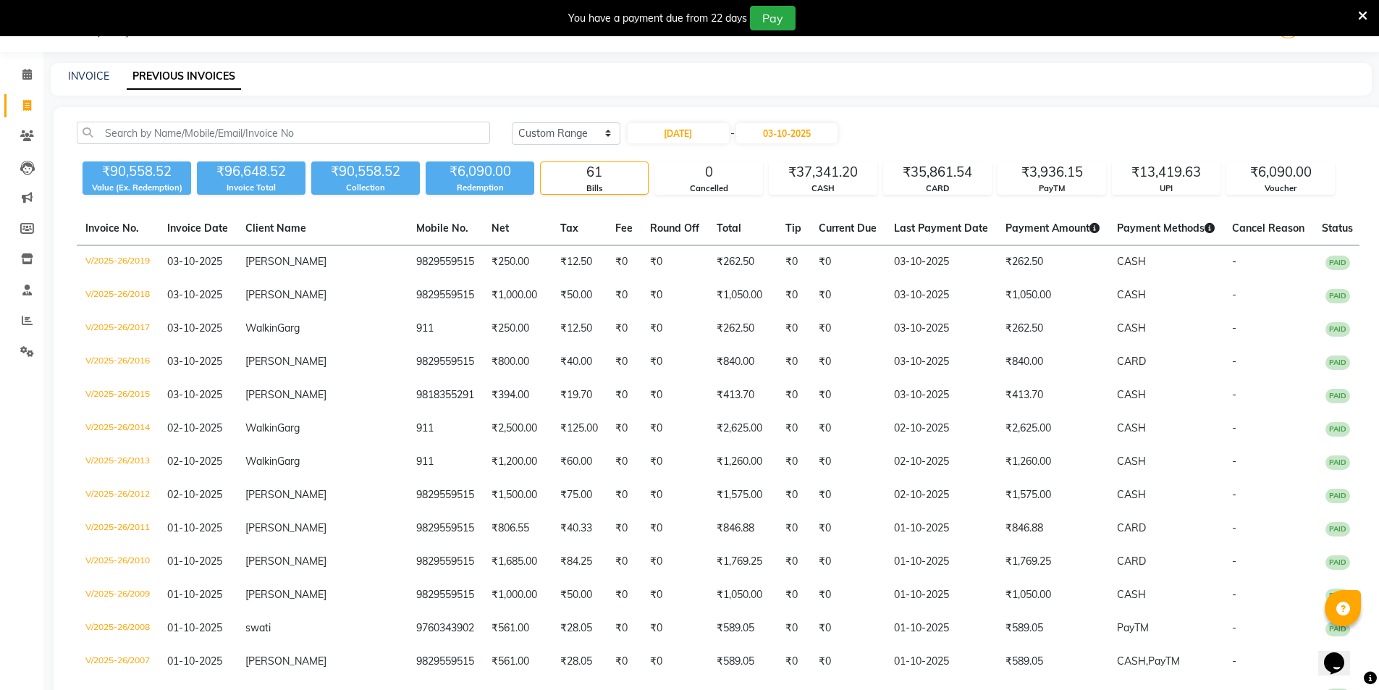
click at [810, 122] on div "25-09-2025 - 03-10-2025" at bounding box center [732, 133] width 213 height 23
click at [809, 126] on input "03-10-2025" at bounding box center [786, 133] width 101 height 20
select select "10"
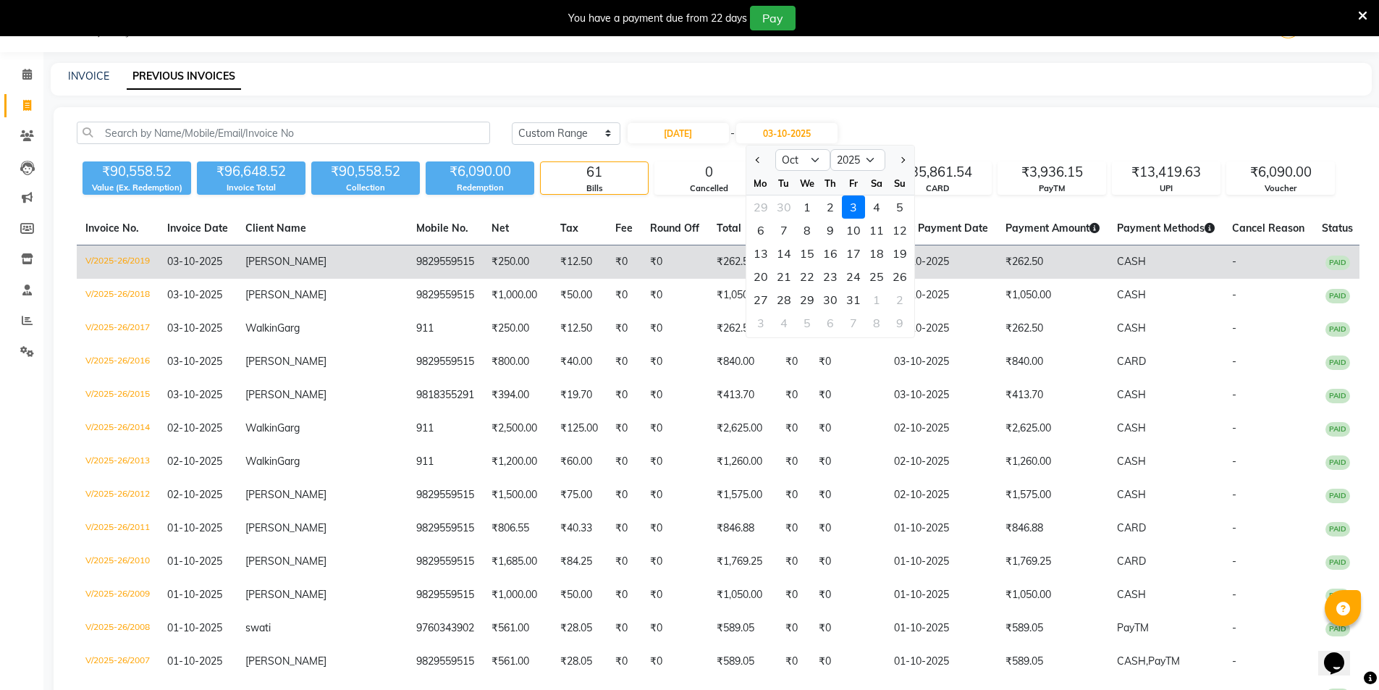
click at [878, 276] on div "25" at bounding box center [876, 276] width 23 height 23
type input "25-10-2025"
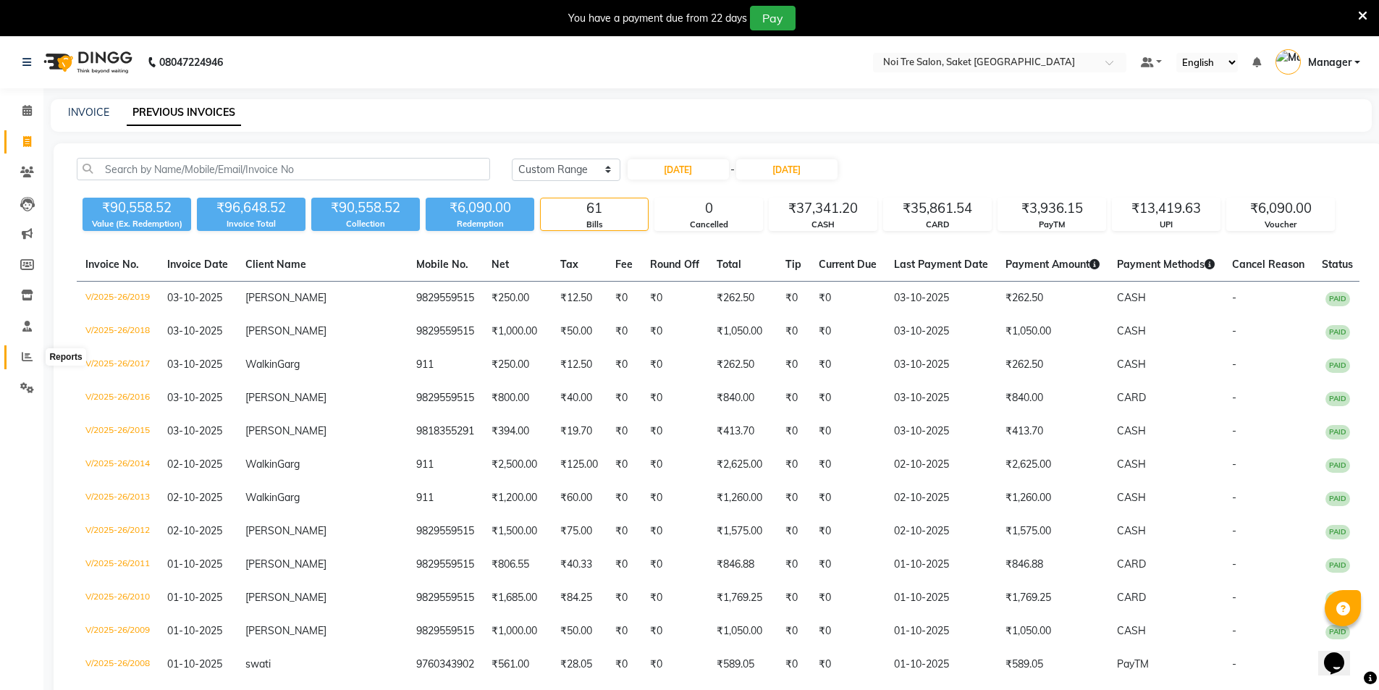
click at [22, 351] on icon at bounding box center [27, 356] width 11 height 11
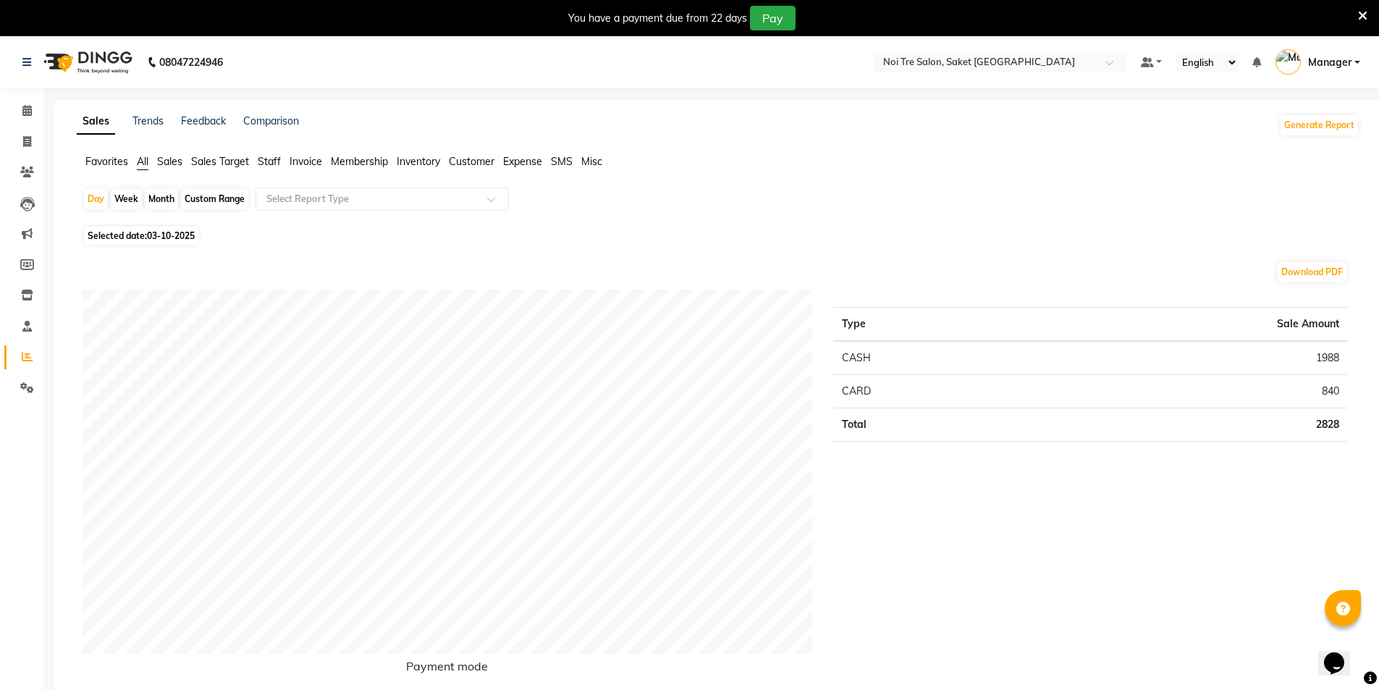
click at [160, 195] on div "Month" at bounding box center [161, 199] width 33 height 20
select select "10"
select select "2025"
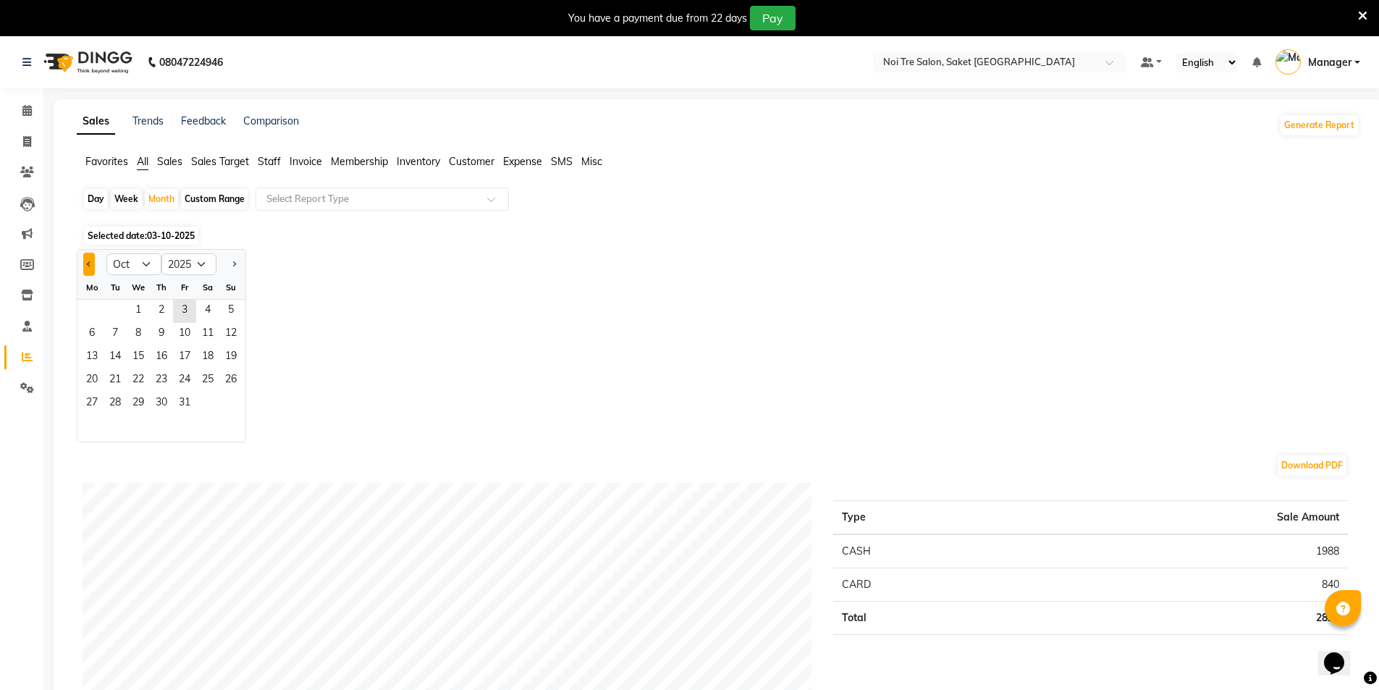
click at [89, 259] on button "Previous month" at bounding box center [89, 264] width 12 height 23
select select "9"
click at [158, 378] on span "25" at bounding box center [161, 380] width 23 height 23
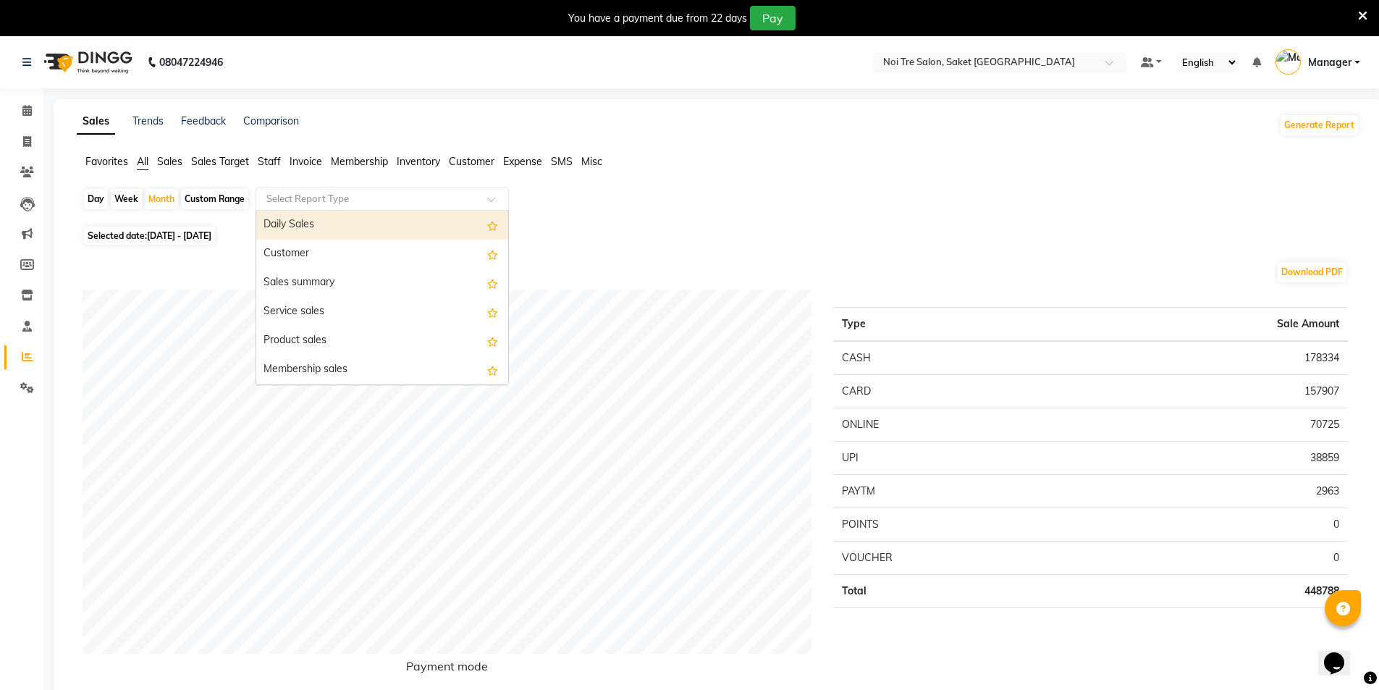
click at [316, 198] on input "text" at bounding box center [368, 199] width 209 height 14
type input "ST"
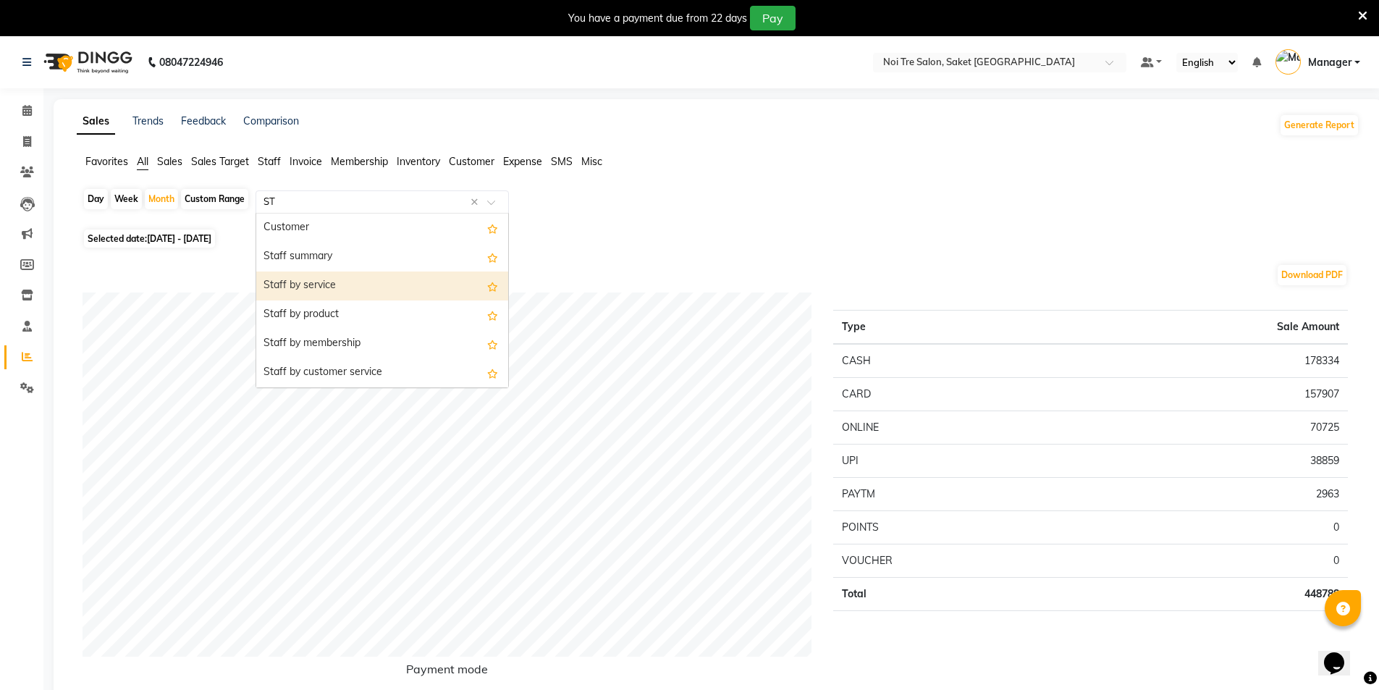
click at [327, 282] on div "Staff by service" at bounding box center [382, 286] width 252 height 29
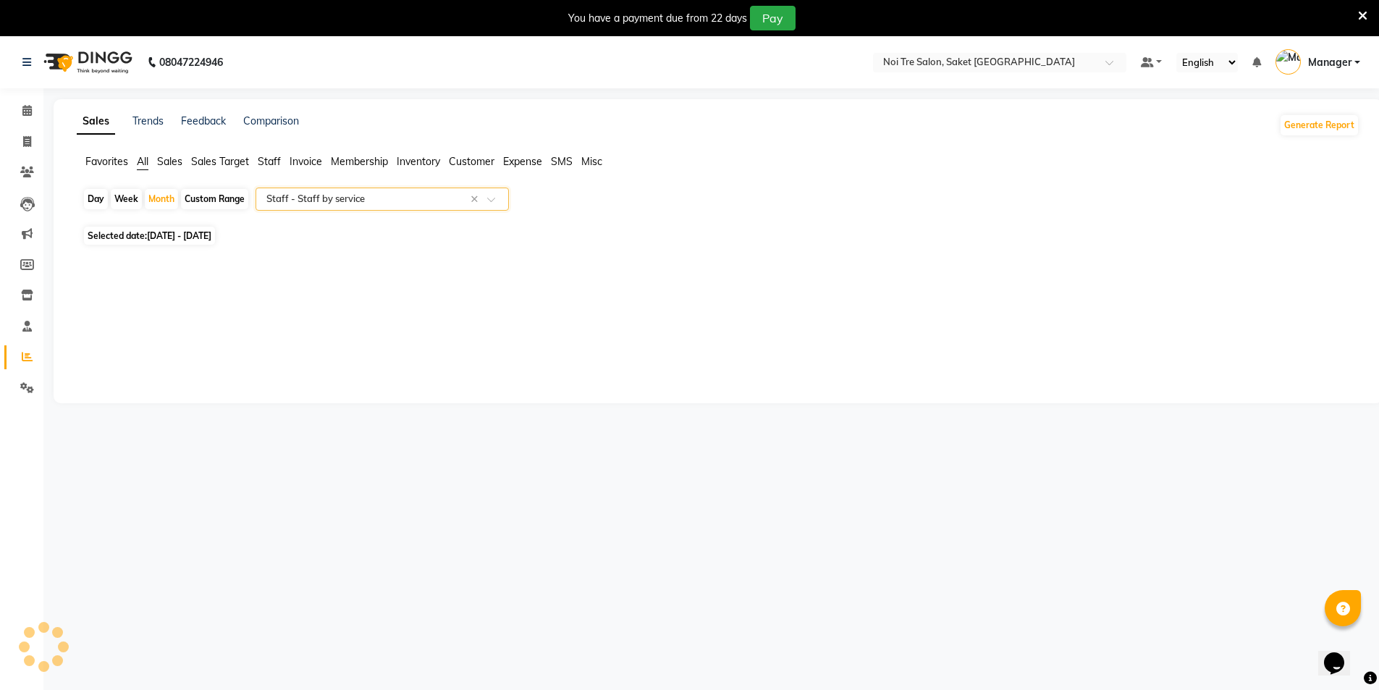
select select "filtered_report"
select select "csv"
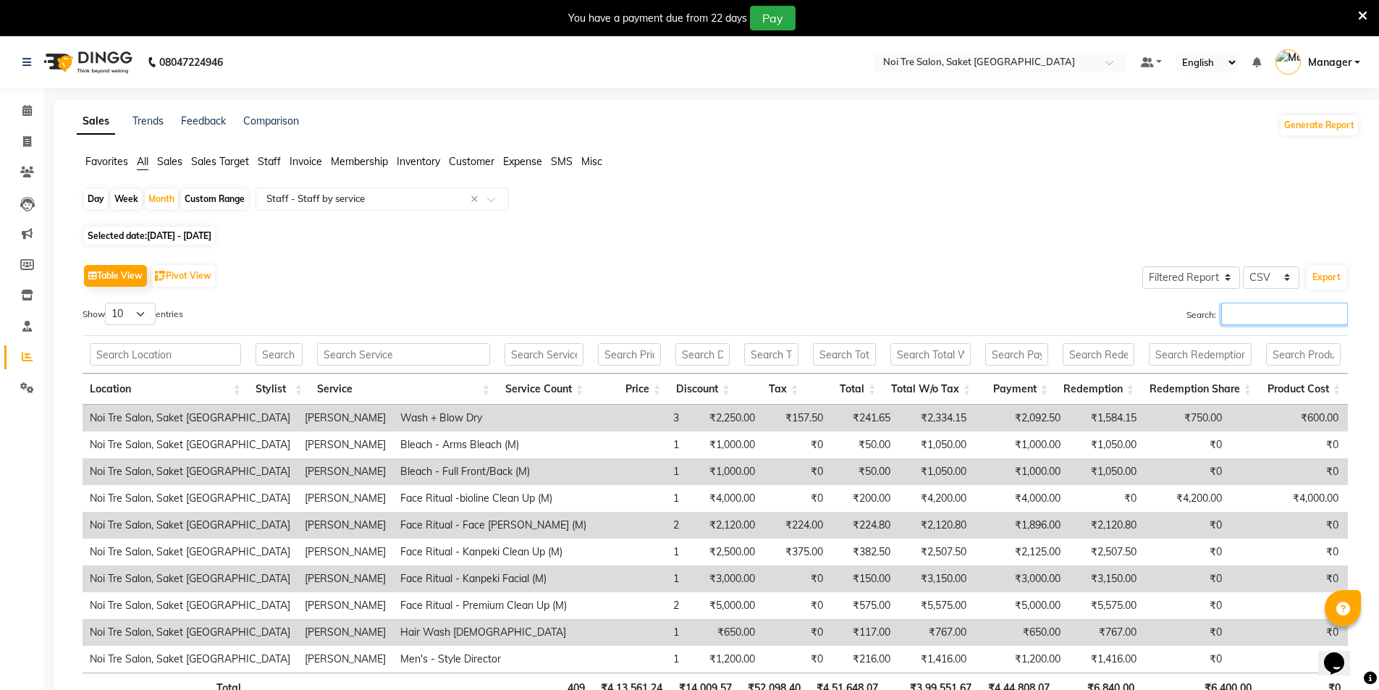
click at [1245, 316] on input "Search:" at bounding box center [1284, 314] width 127 height 22
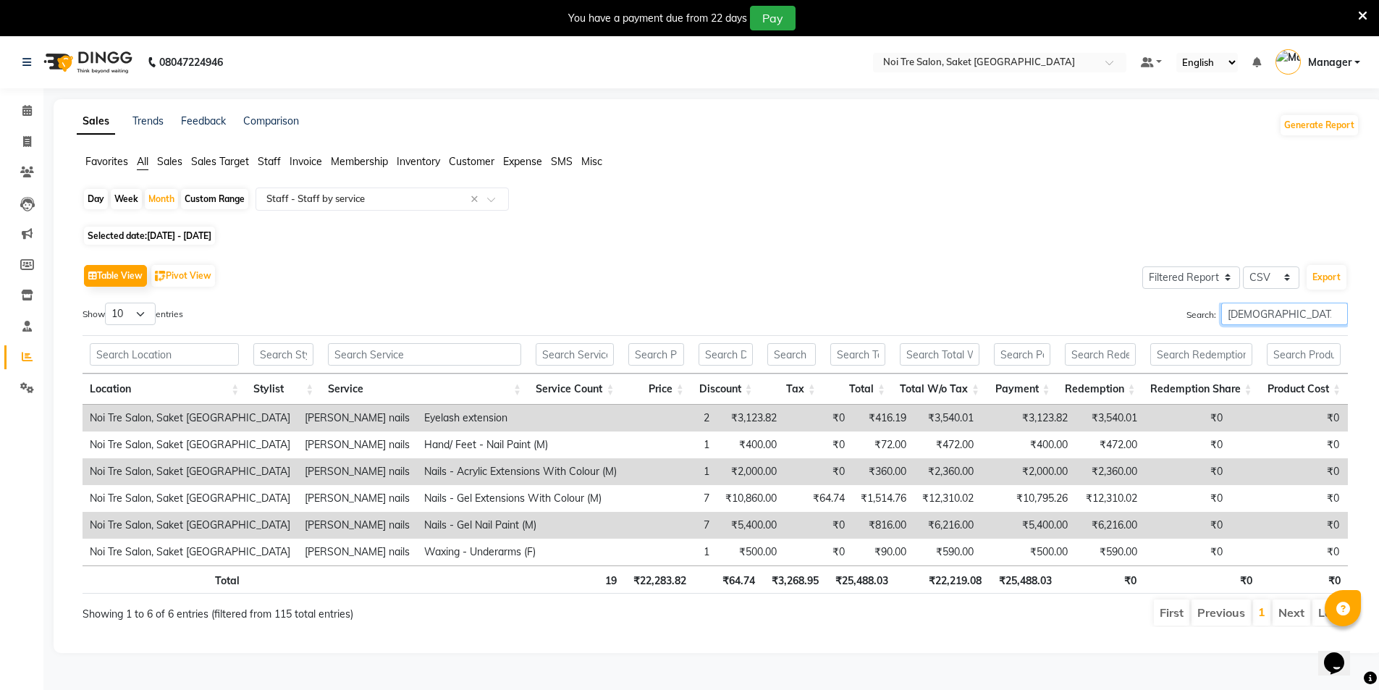
type input "SHIVA"
click at [88, 199] on div "Day" at bounding box center [96, 199] width 24 height 20
select select "9"
select select "2025"
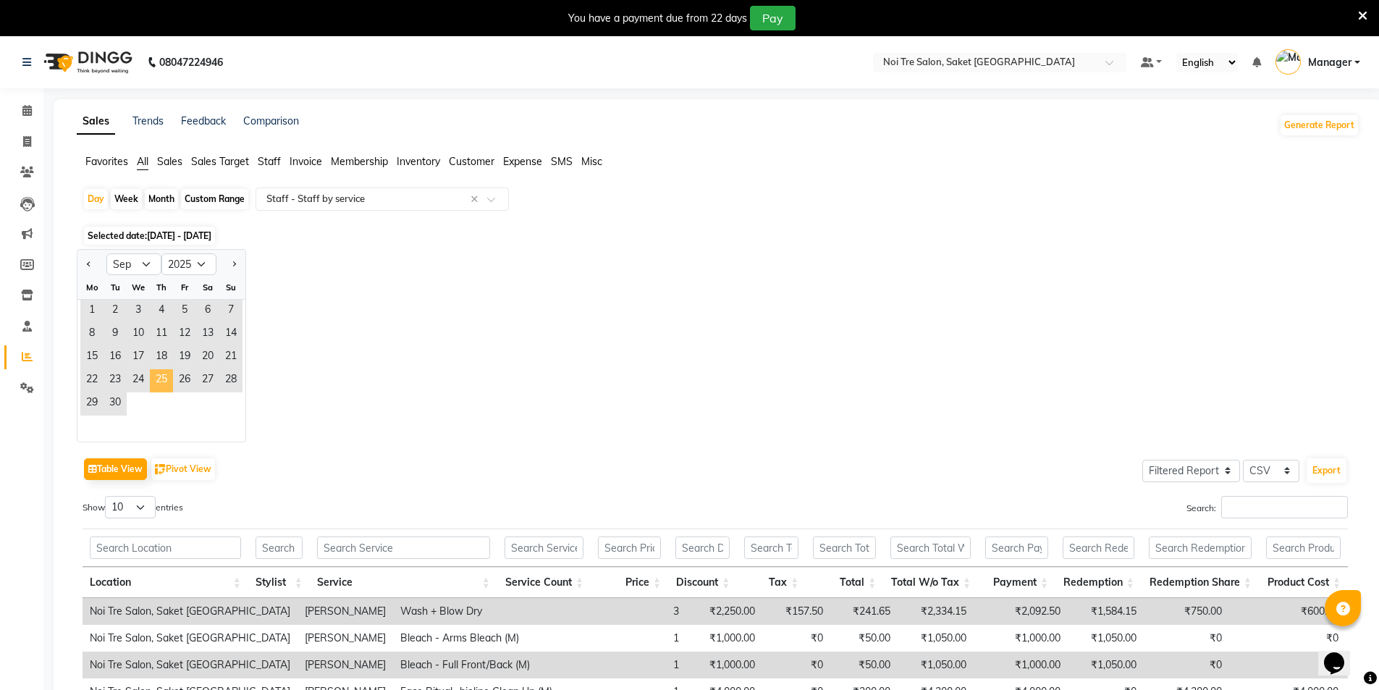
click at [161, 386] on span "25" at bounding box center [161, 380] width 23 height 23
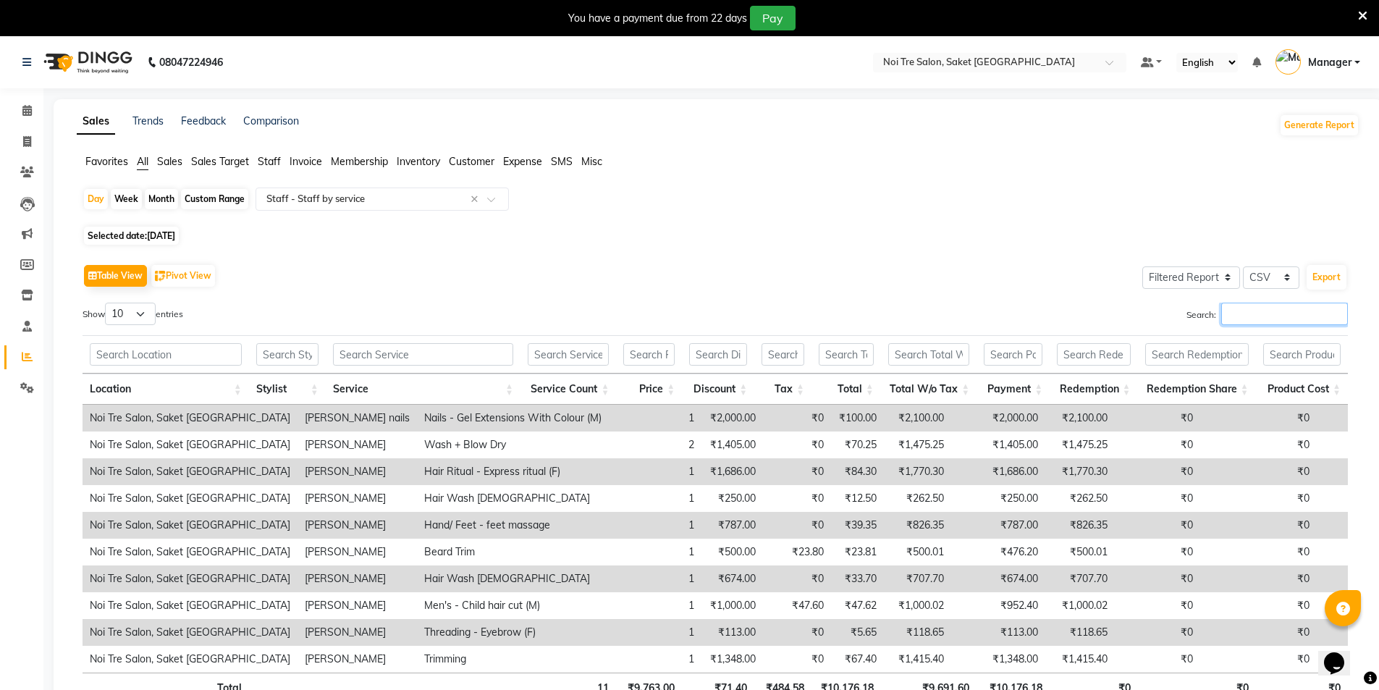
click at [1250, 314] on input "Search:" at bounding box center [1284, 314] width 127 height 22
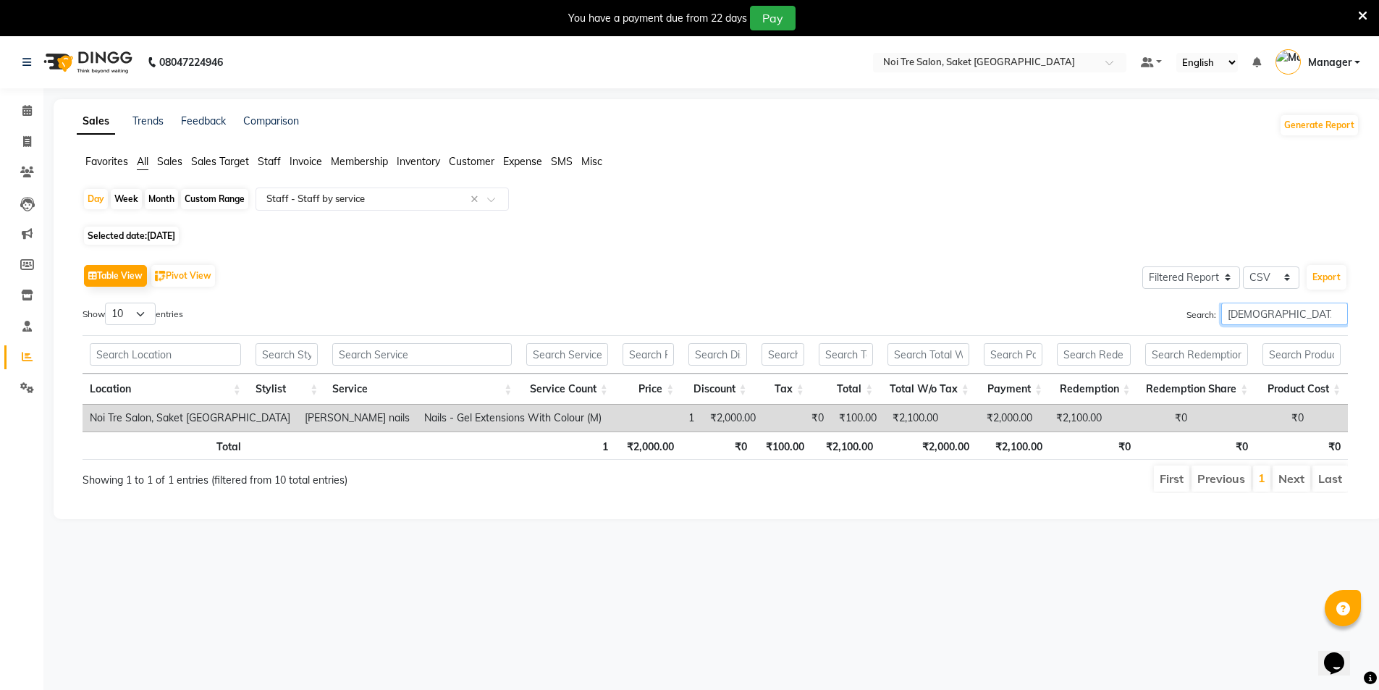
type input "SHIVA"
click at [702, 424] on td "₹2,000.00" at bounding box center [733, 418] width 62 height 27
click at [97, 199] on div "Day" at bounding box center [96, 199] width 24 height 20
select select "9"
select select "2025"
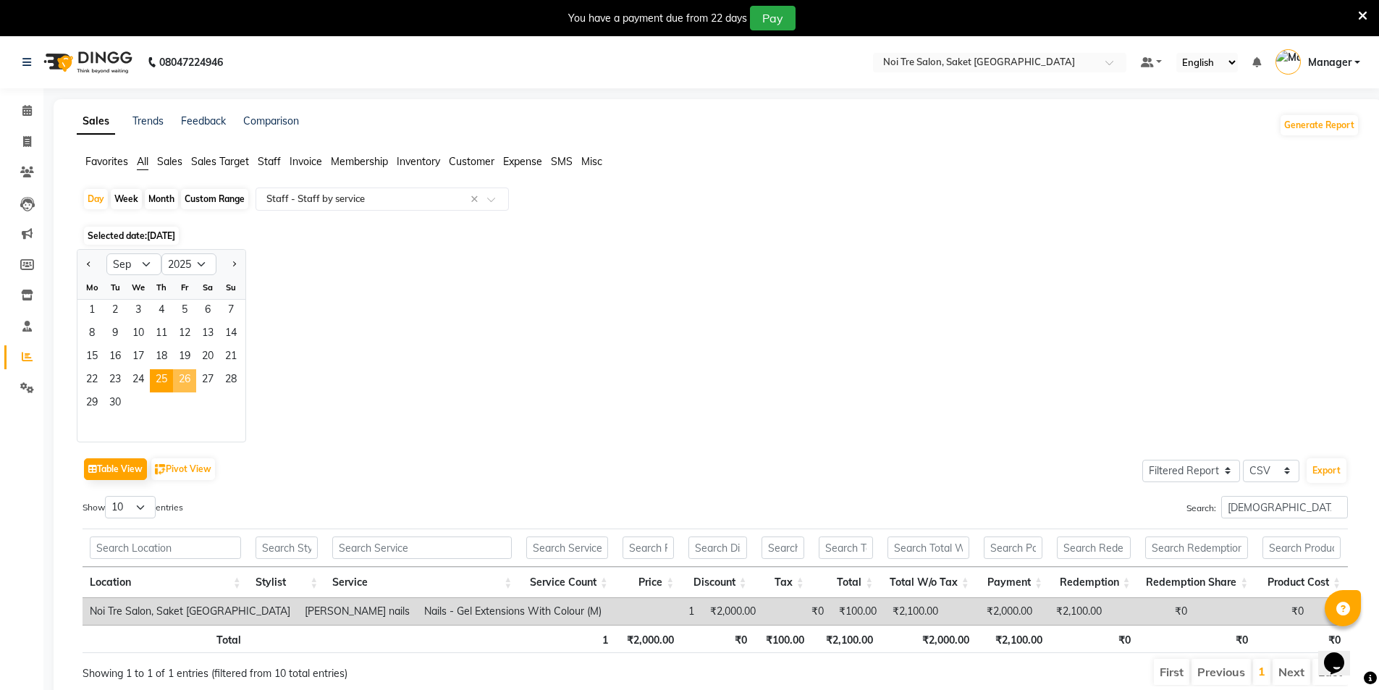
click at [185, 379] on span "26" at bounding box center [184, 380] width 23 height 23
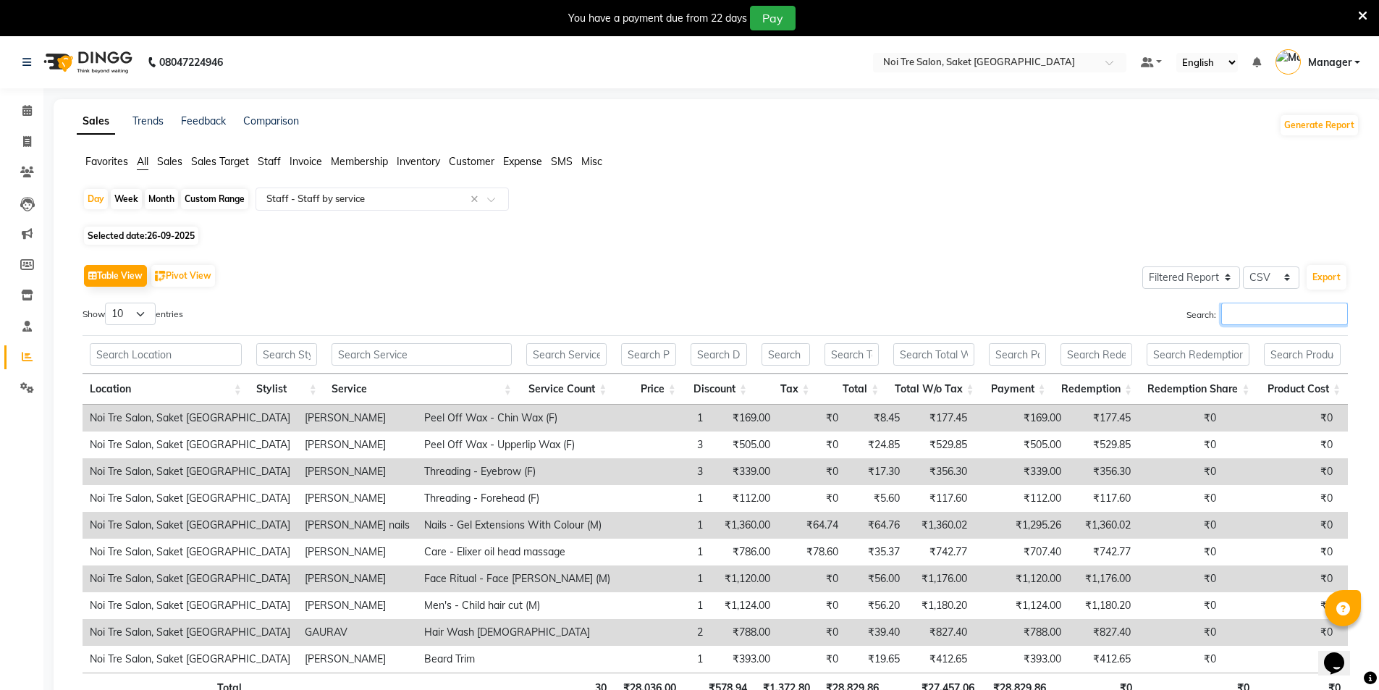
click at [1261, 308] on input "Search:" at bounding box center [1284, 314] width 127 height 22
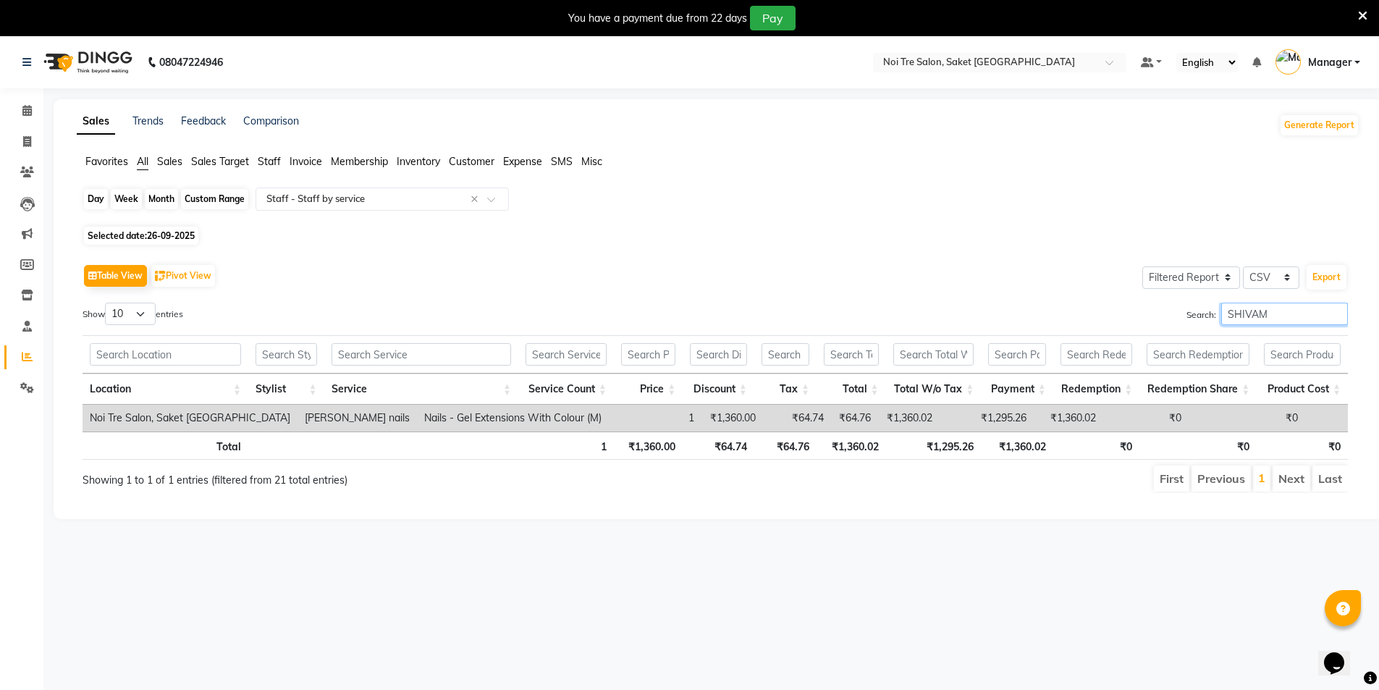
type input "SHIVAM"
click at [96, 198] on div "Day" at bounding box center [96, 199] width 24 height 20
select select "9"
select select "2025"
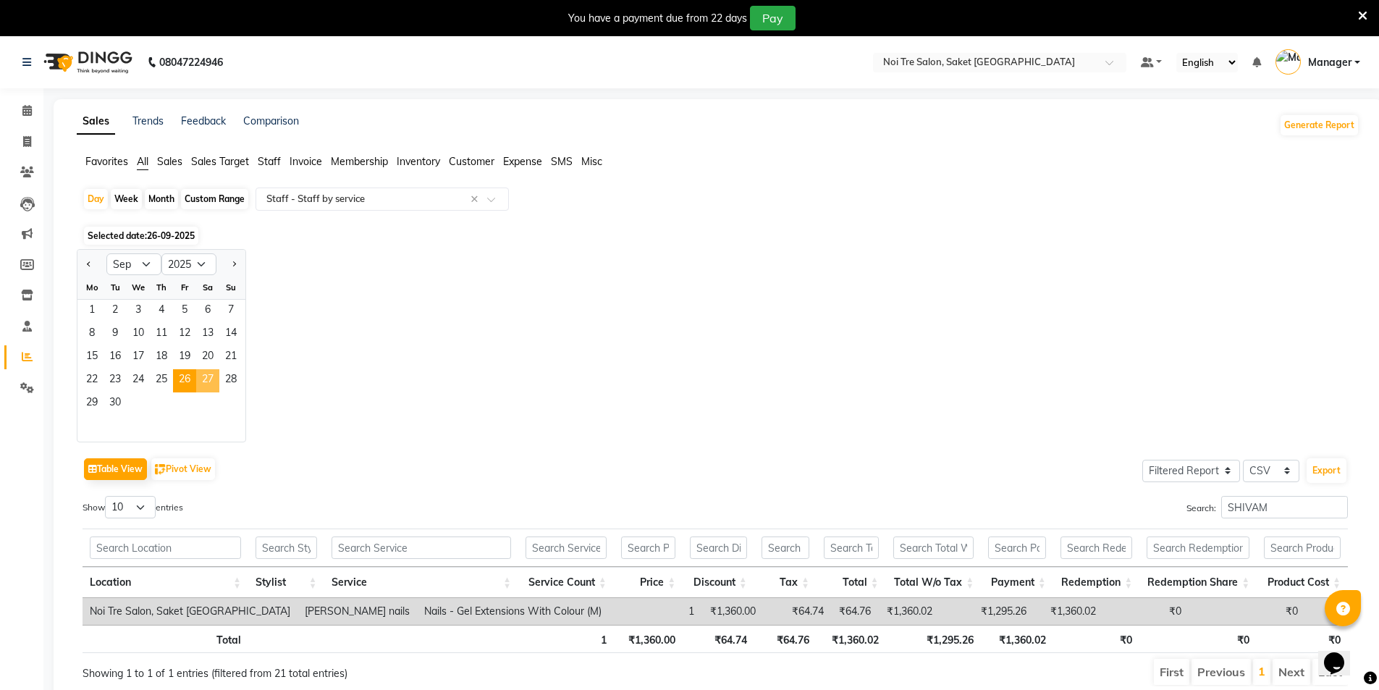
click at [211, 377] on span "27" at bounding box center [207, 380] width 23 height 23
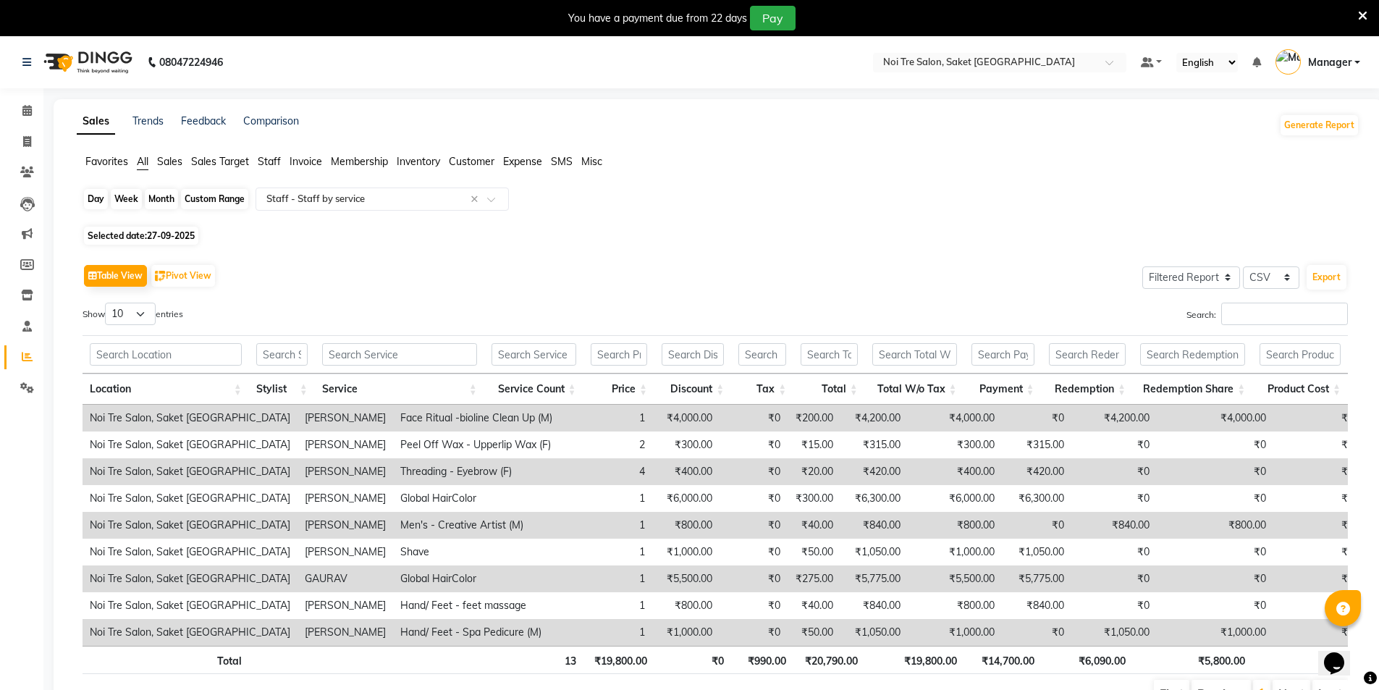
click at [98, 198] on div "Day" at bounding box center [96, 199] width 24 height 20
select select "9"
select select "2025"
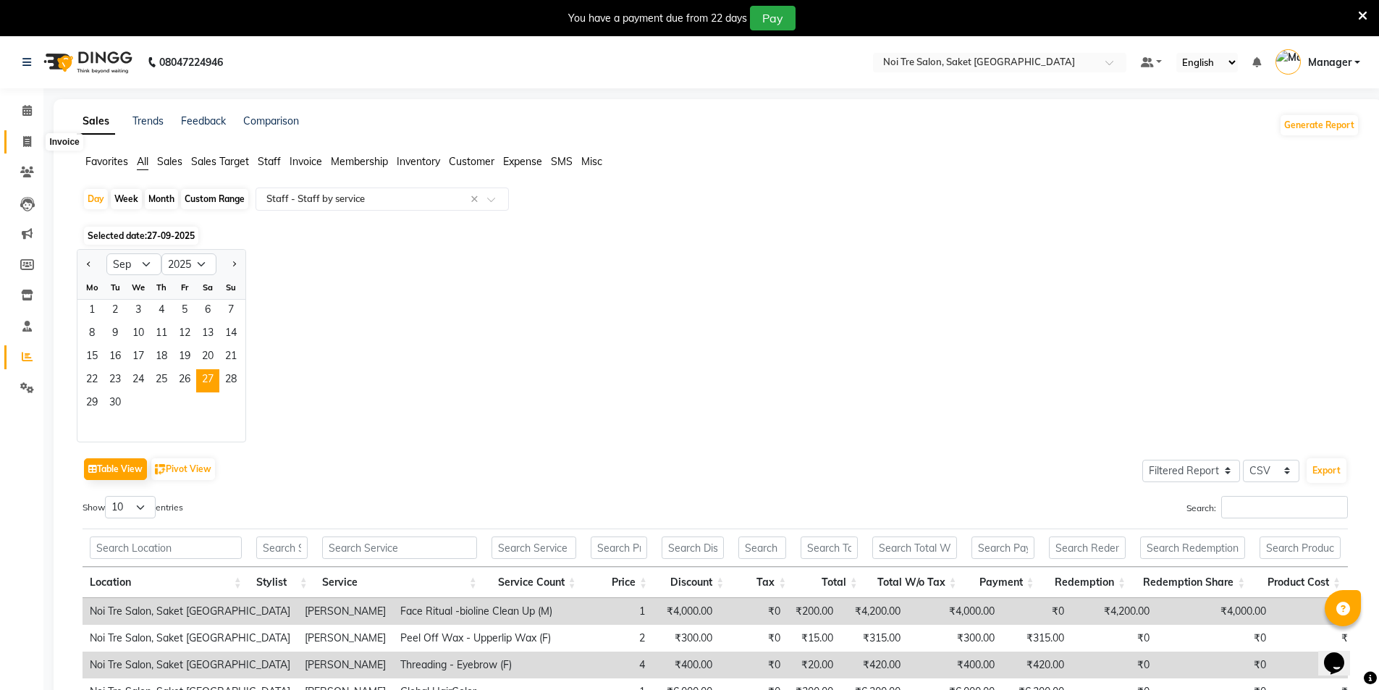
click at [28, 135] on span at bounding box center [26, 142] width 25 height 17
select select "service"
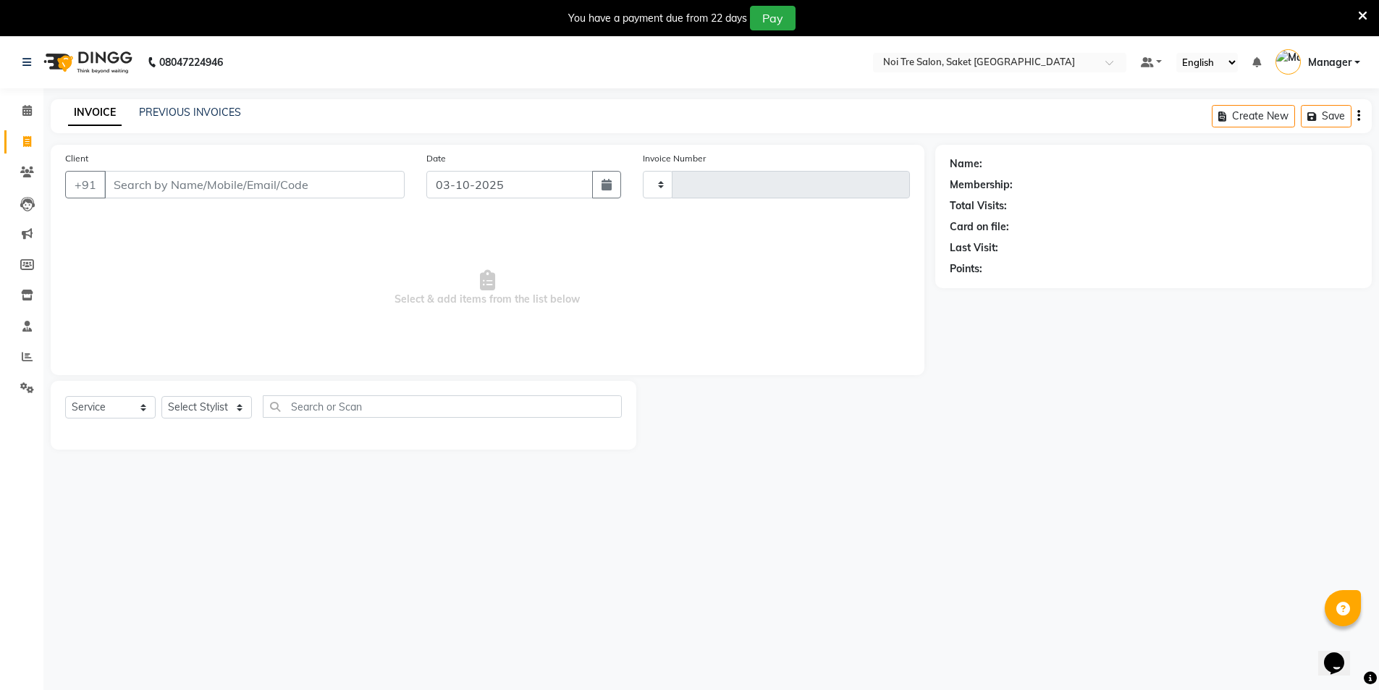
type input "2020"
select select "4899"
click at [17, 353] on span at bounding box center [26, 357] width 25 height 17
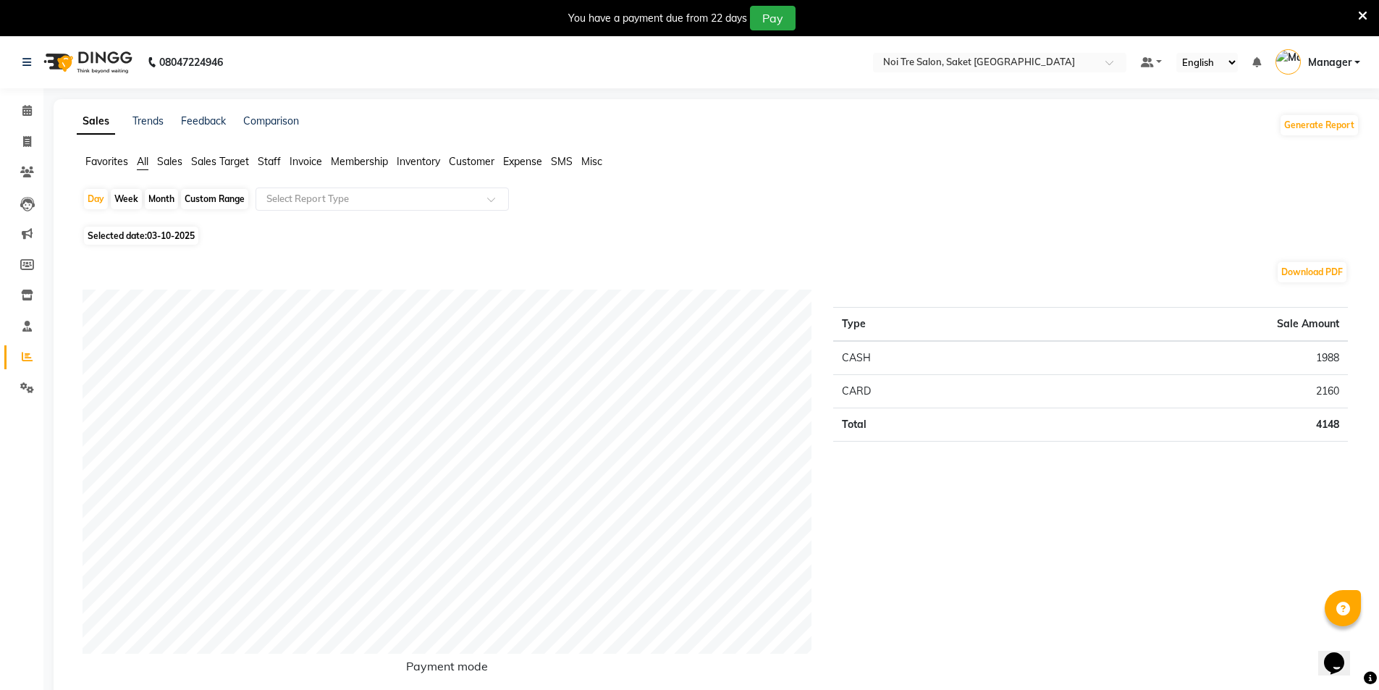
click at [166, 194] on div "Month" at bounding box center [161, 199] width 33 height 20
select select "10"
select select "2025"
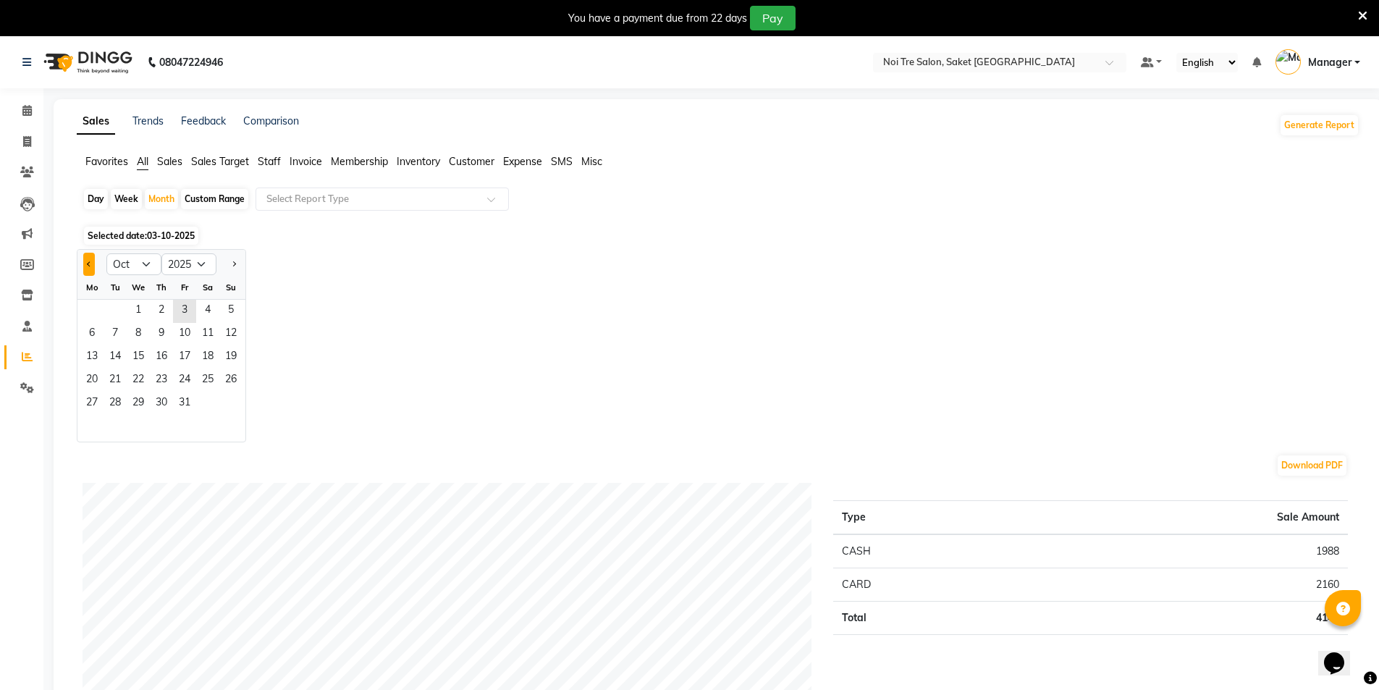
click at [91, 261] on button "Previous month" at bounding box center [89, 264] width 12 height 23
select select "9"
click at [208, 376] on span "27" at bounding box center [207, 380] width 23 height 23
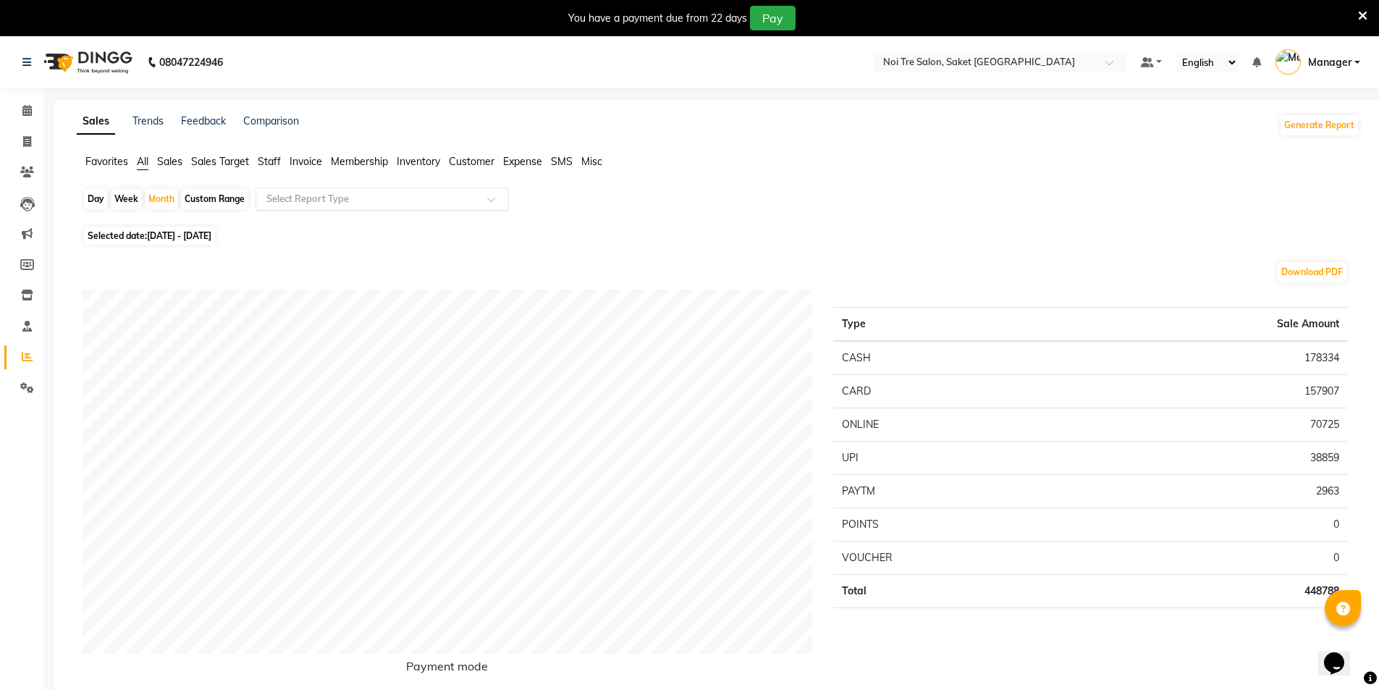
click at [380, 201] on input "text" at bounding box center [368, 199] width 209 height 14
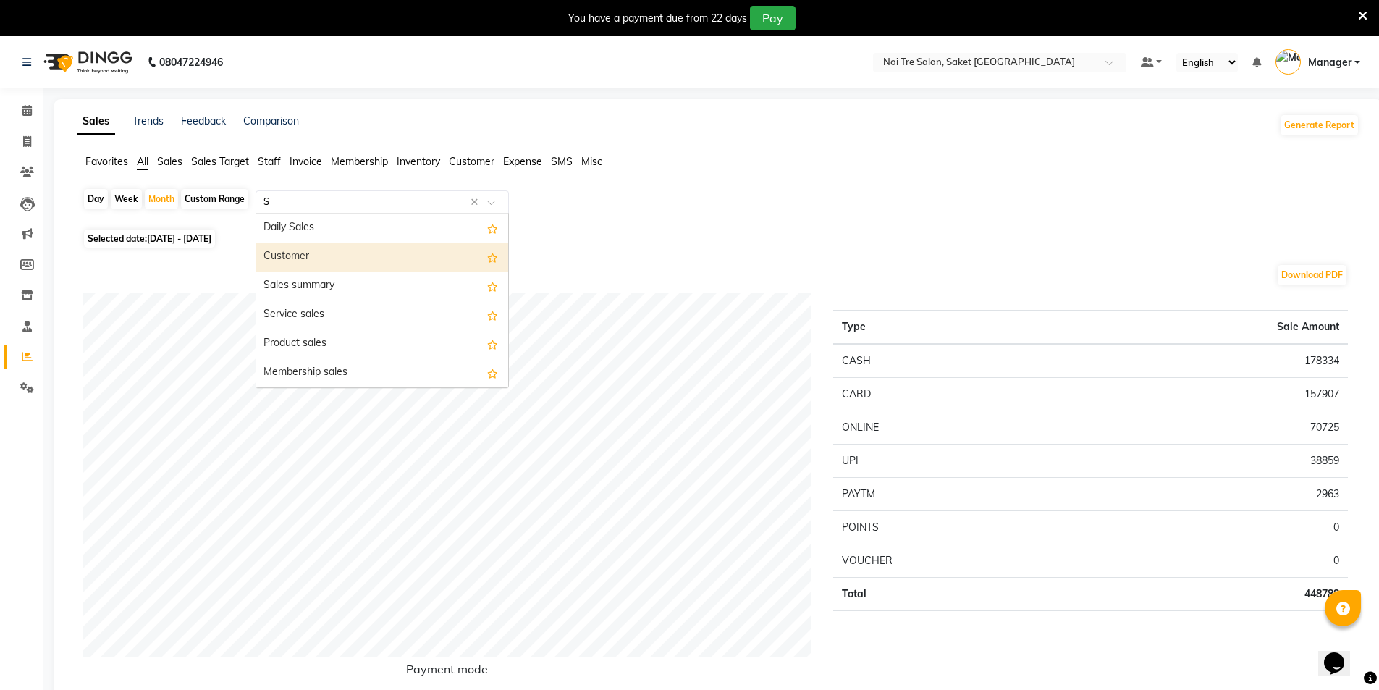
type input "ST"
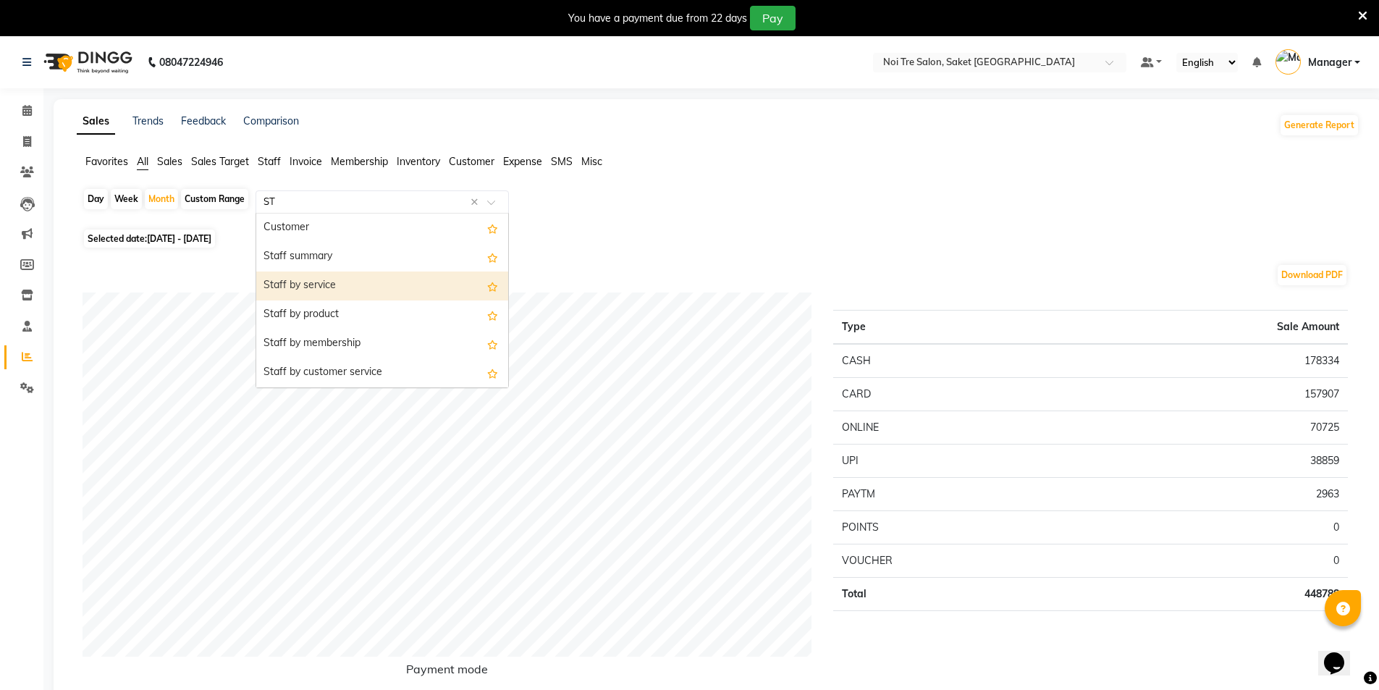
click at [350, 285] on div "Staff by service" at bounding box center [382, 286] width 252 height 29
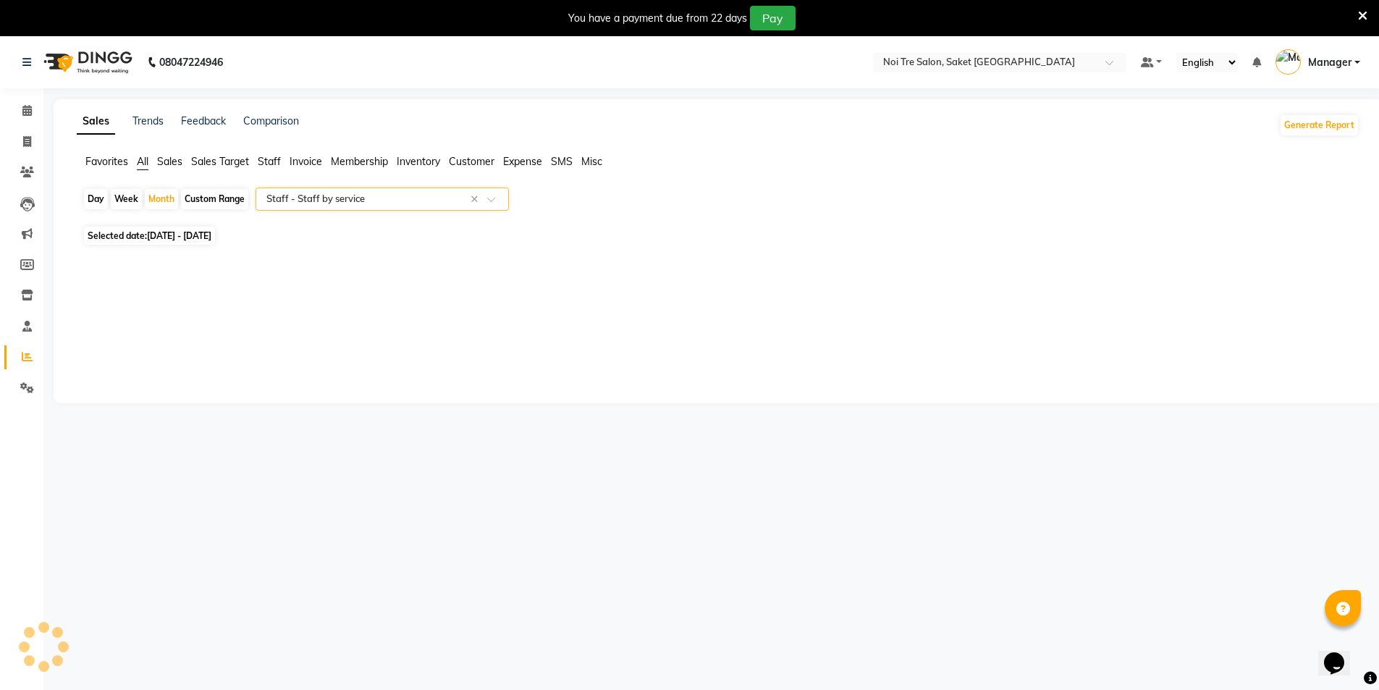
select select "filtered_report"
select select "csv"
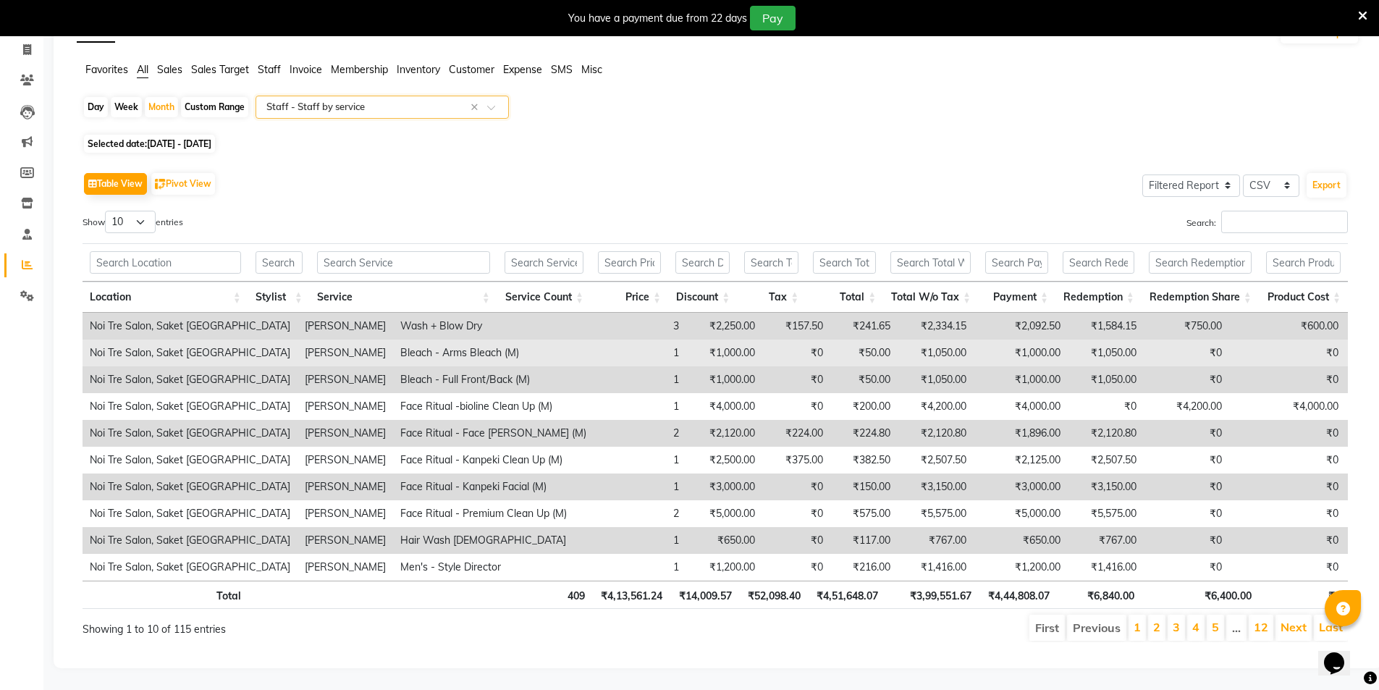
scroll to position [103, 0]
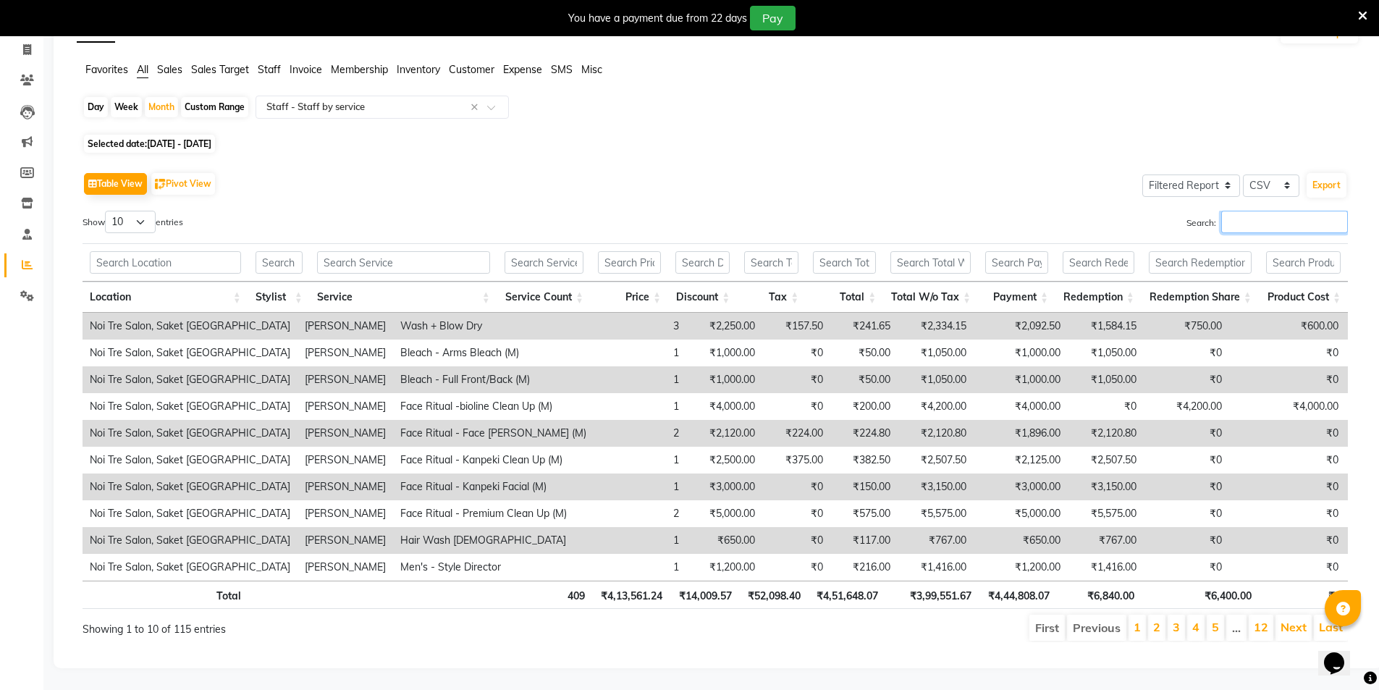
click at [1238, 211] on input "Search:" at bounding box center [1284, 222] width 127 height 22
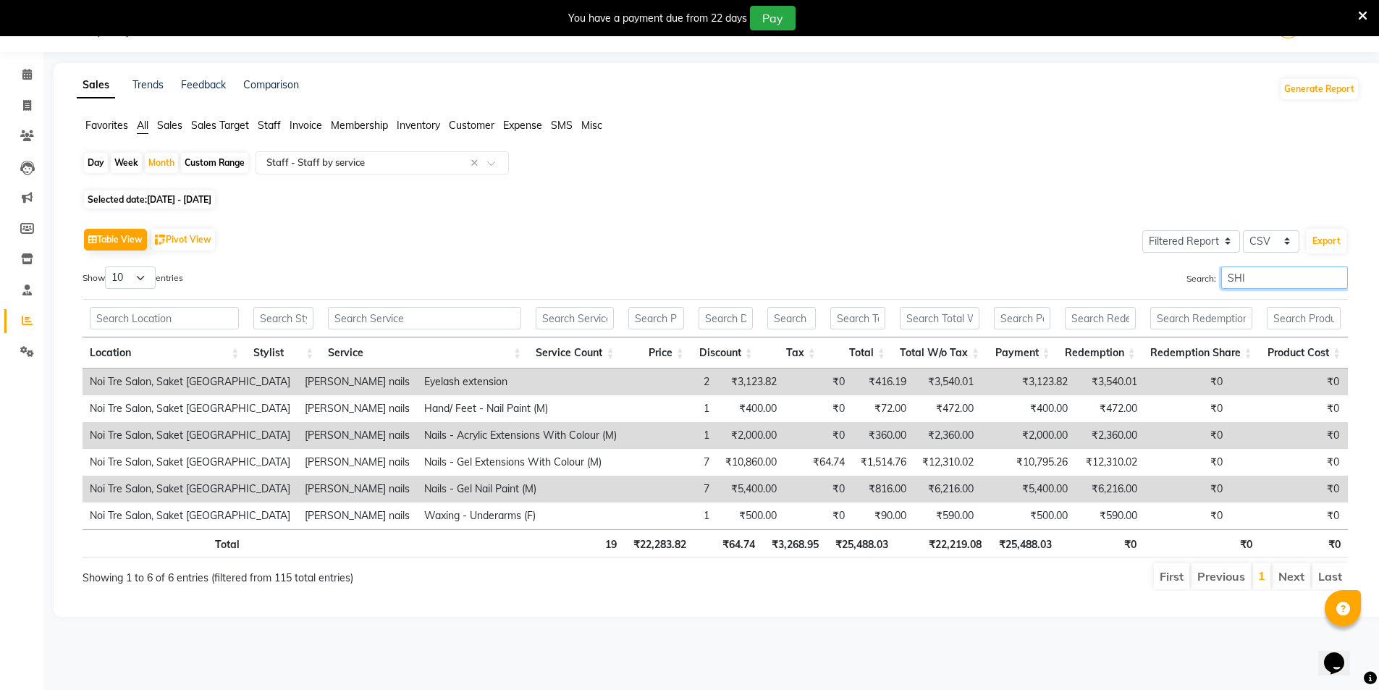
scroll to position [36, 0]
type input "SHI"
click at [96, 159] on div "Day" at bounding box center [96, 163] width 24 height 20
select select "9"
select select "2025"
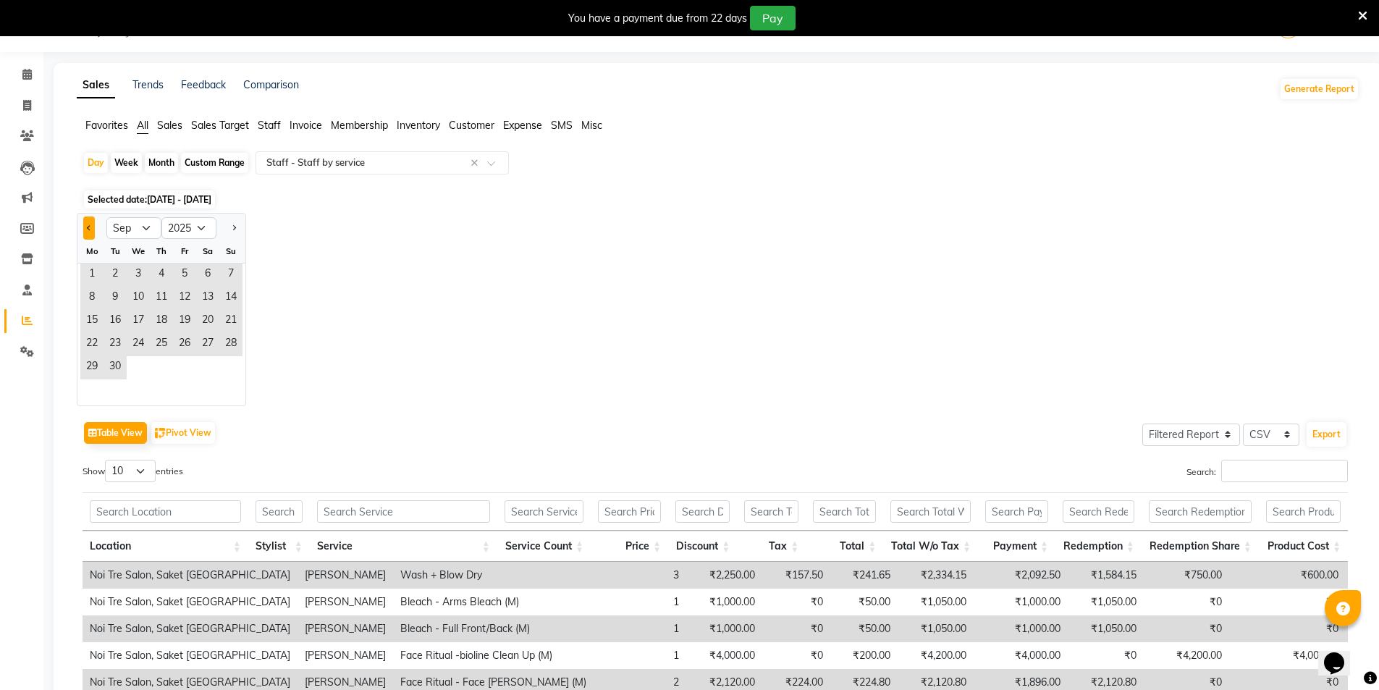
click at [87, 228] on button "Previous month" at bounding box center [89, 227] width 12 height 23
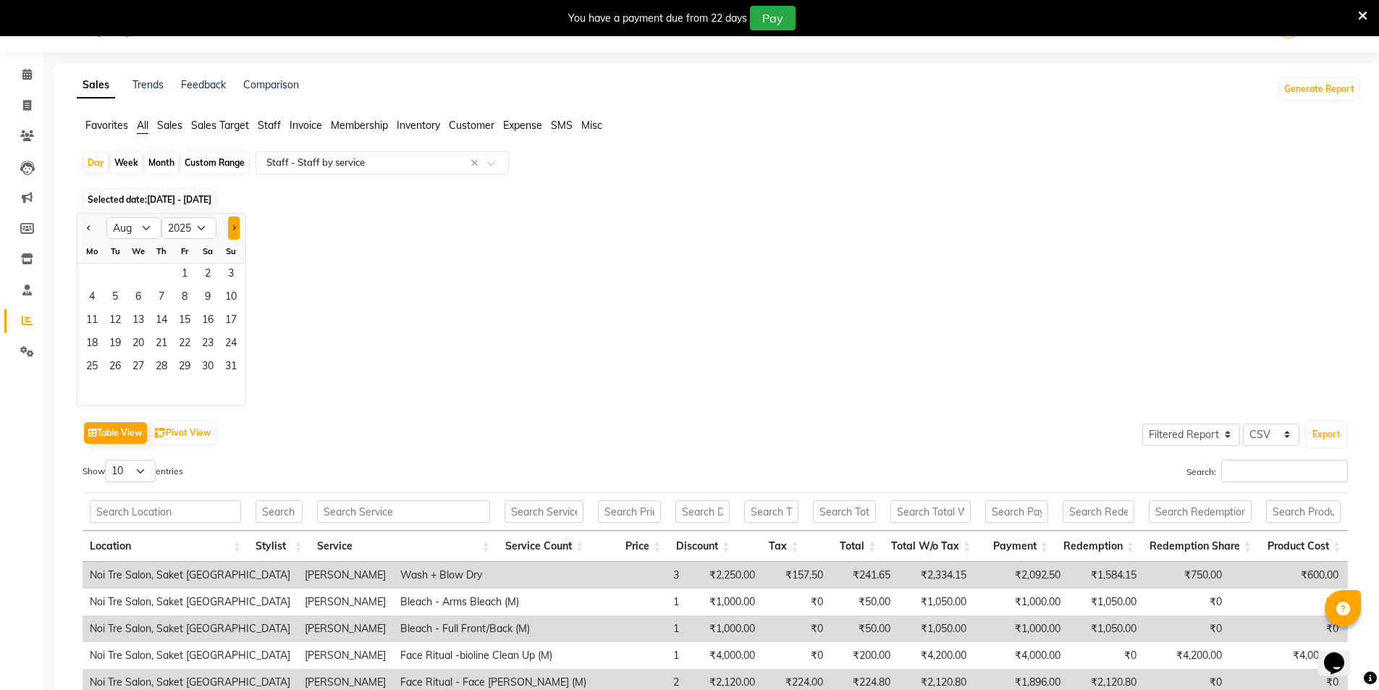
click at [228, 220] on button "Next month" at bounding box center [234, 227] width 12 height 23
select select "9"
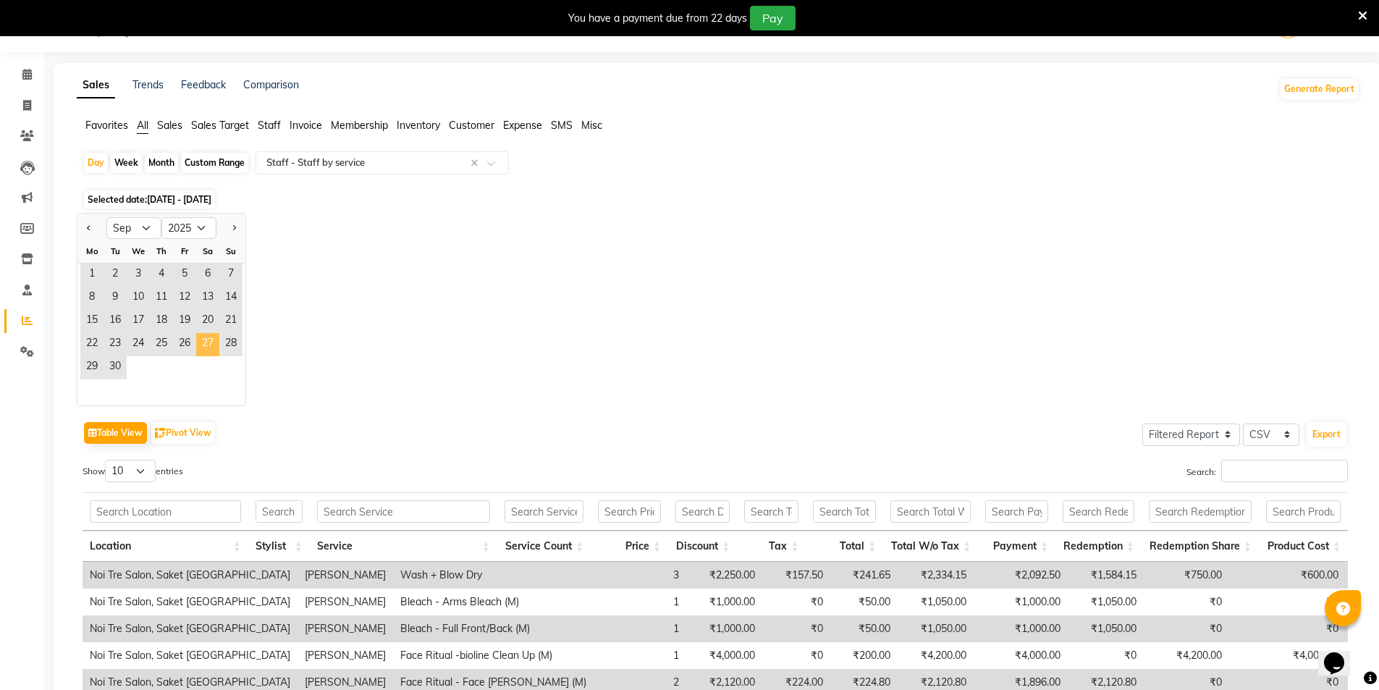
click at [200, 342] on span "27" at bounding box center [207, 344] width 23 height 23
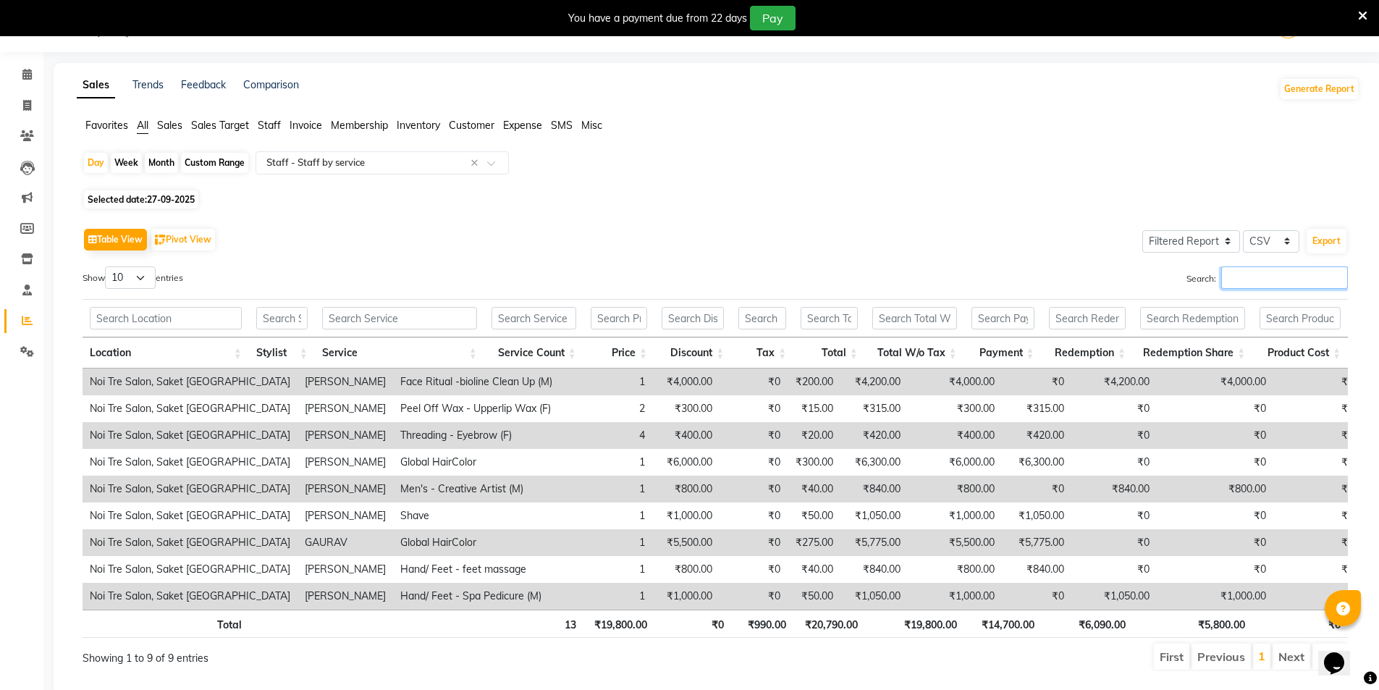
click at [1266, 280] on input "Search:" at bounding box center [1284, 277] width 127 height 22
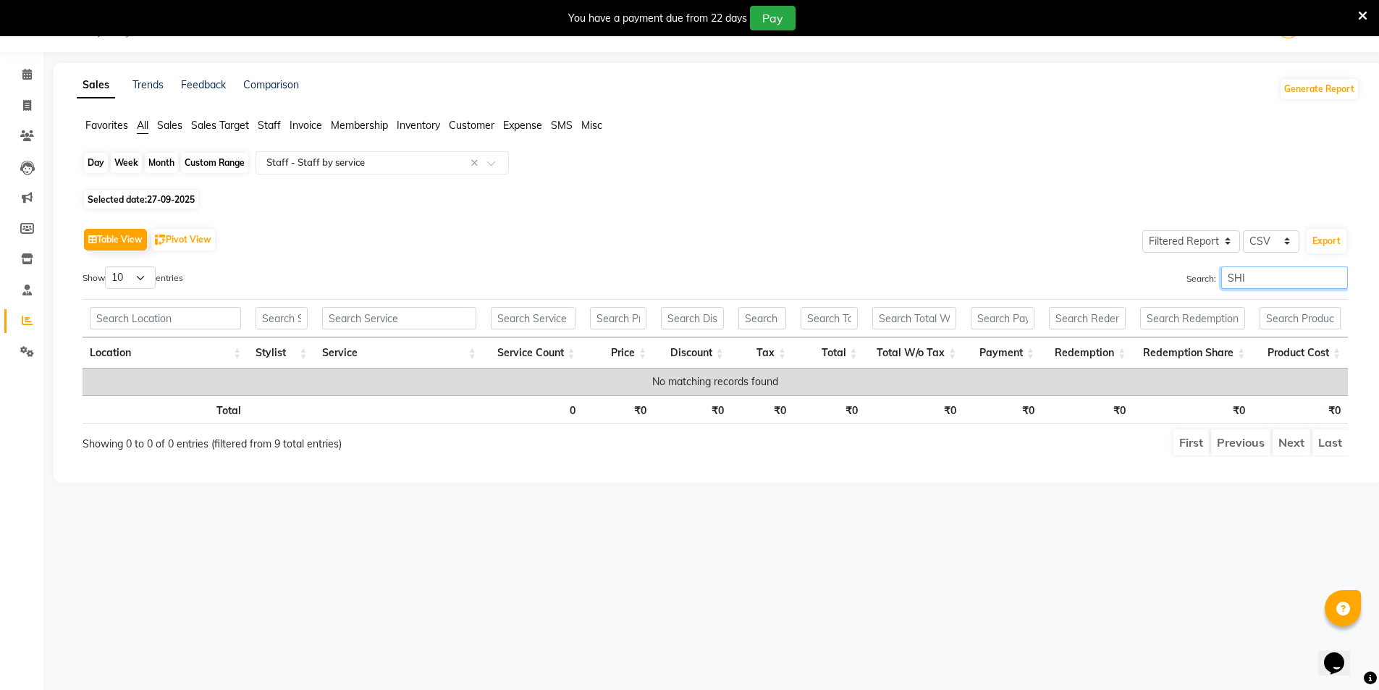
type input "SHI"
click at [92, 162] on div "Day" at bounding box center [96, 163] width 24 height 20
select select "9"
select select "2025"
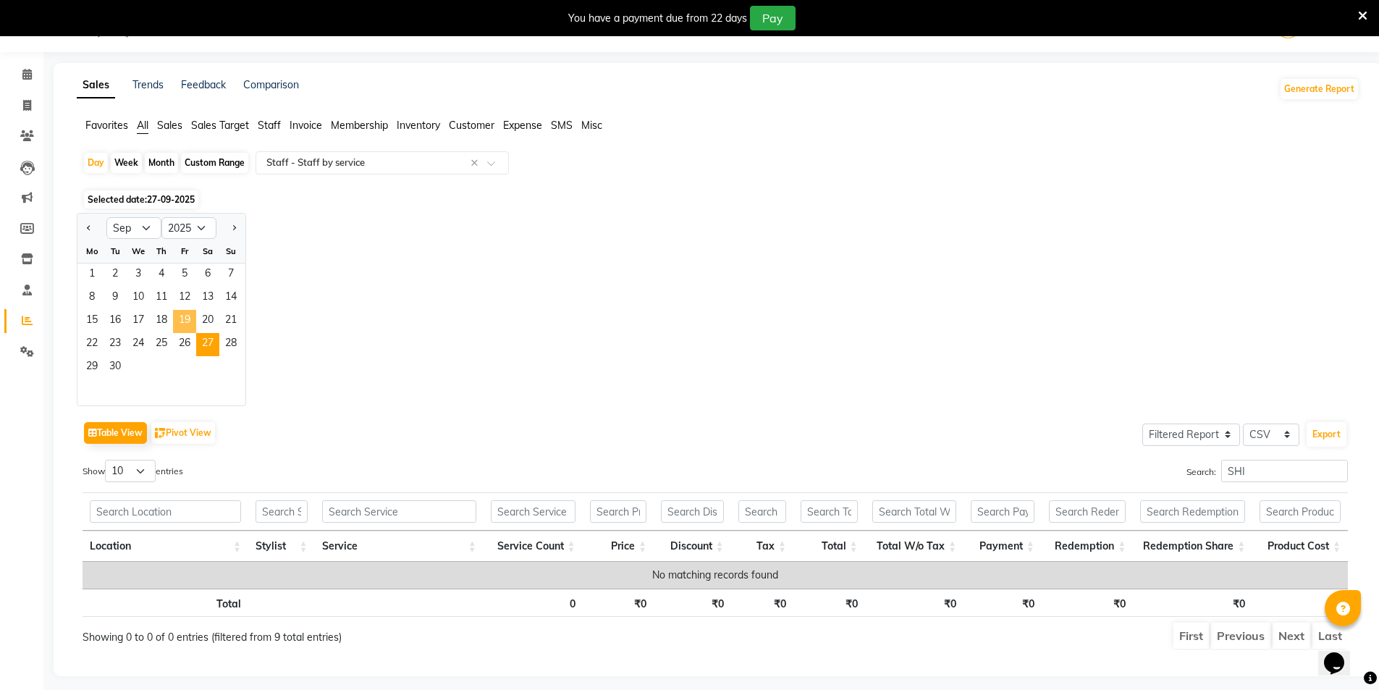
click at [182, 332] on span "19" at bounding box center [184, 321] width 23 height 23
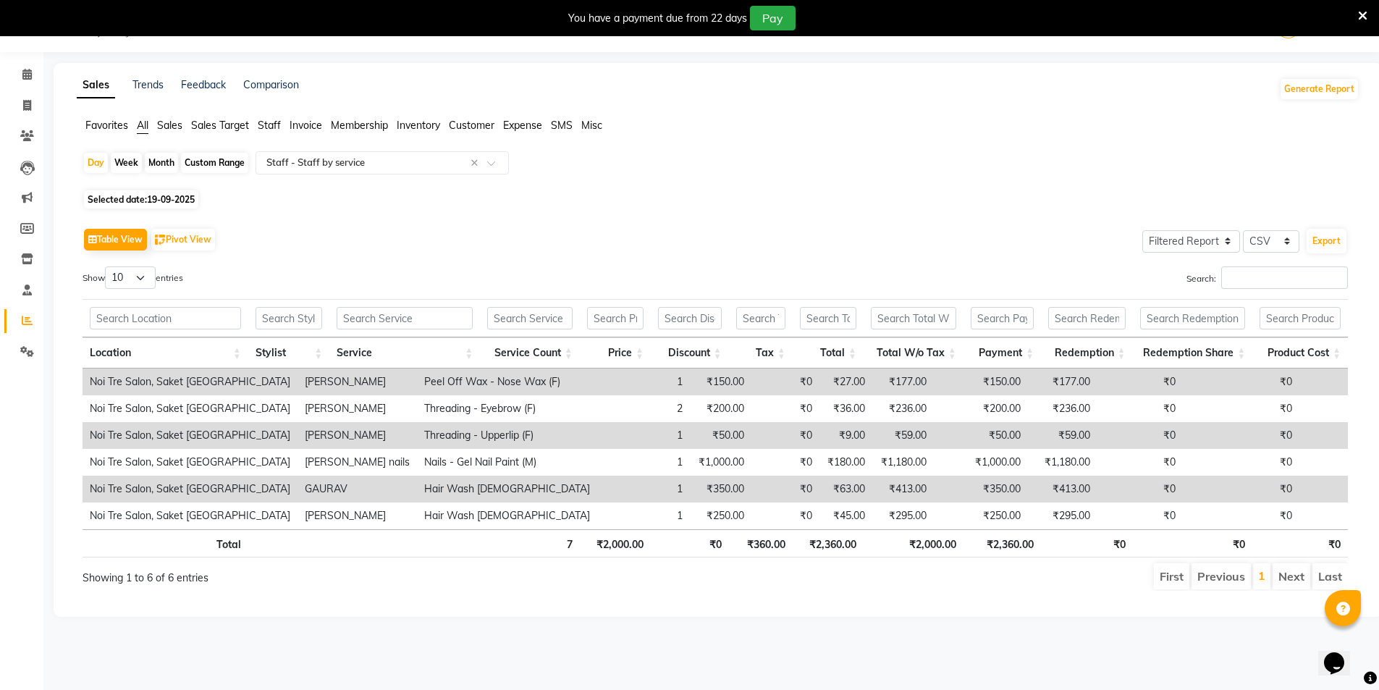
click at [180, 342] on th "Location" at bounding box center [166, 352] width 166 height 31
click at [95, 159] on div "Day" at bounding box center [96, 163] width 24 height 20
select select "9"
select select "2025"
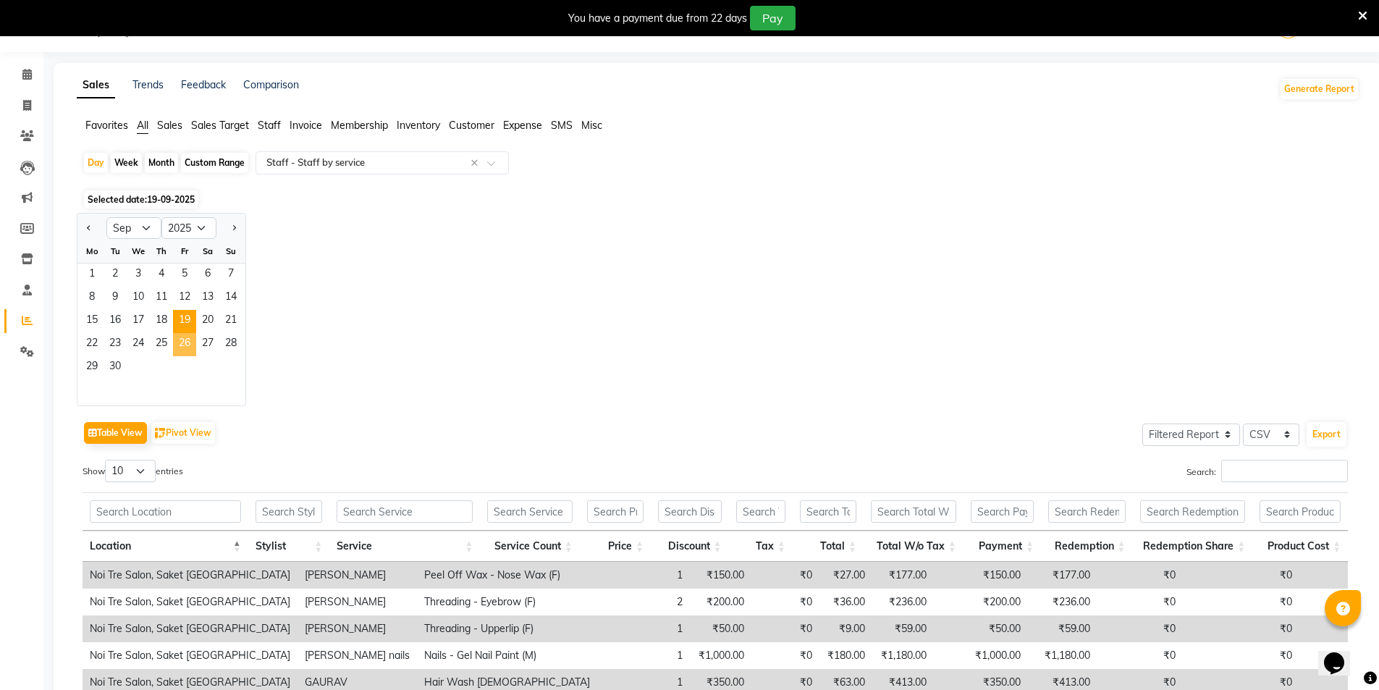
click at [188, 346] on span "26" at bounding box center [184, 344] width 23 height 23
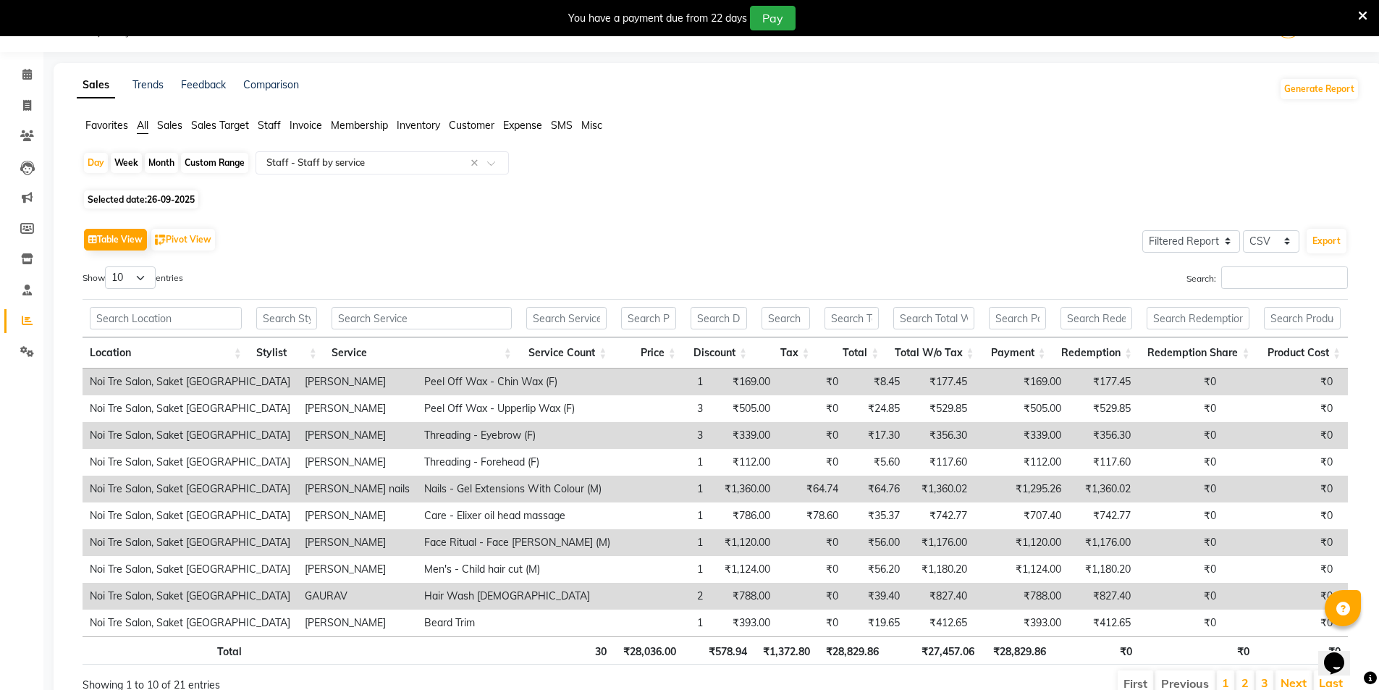
click at [1207, 274] on label "Search:" at bounding box center [1267, 277] width 161 height 22
click at [1221, 274] on input "Search:" at bounding box center [1284, 277] width 127 height 22
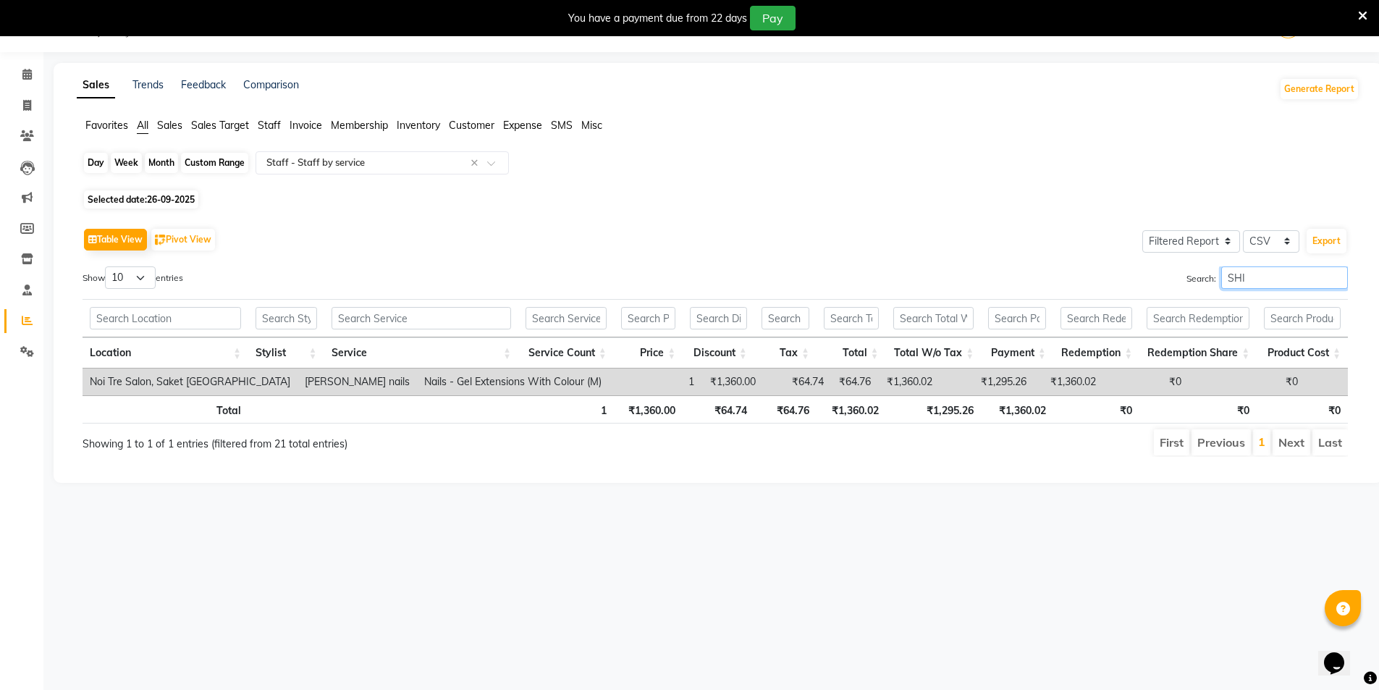
type input "SHI"
click at [96, 164] on div "Day" at bounding box center [96, 163] width 24 height 20
select select "9"
select select "2025"
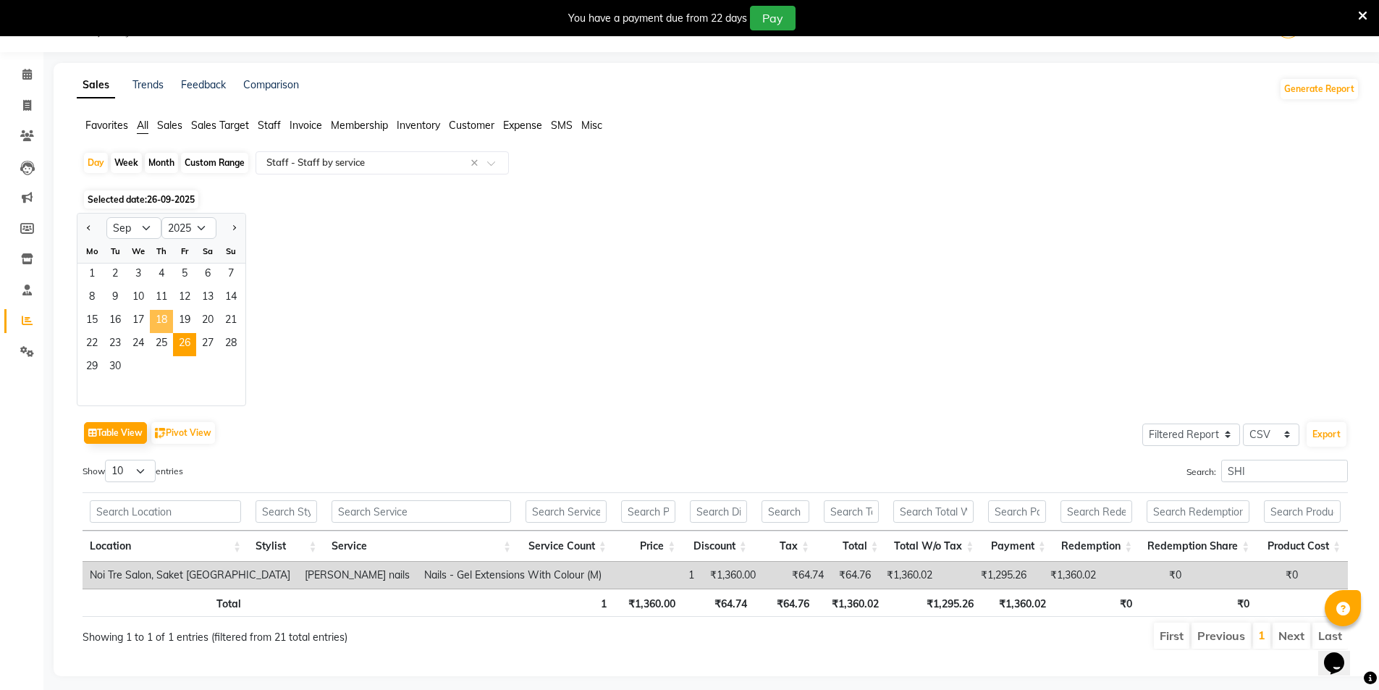
click at [156, 331] on span "18" at bounding box center [161, 321] width 23 height 23
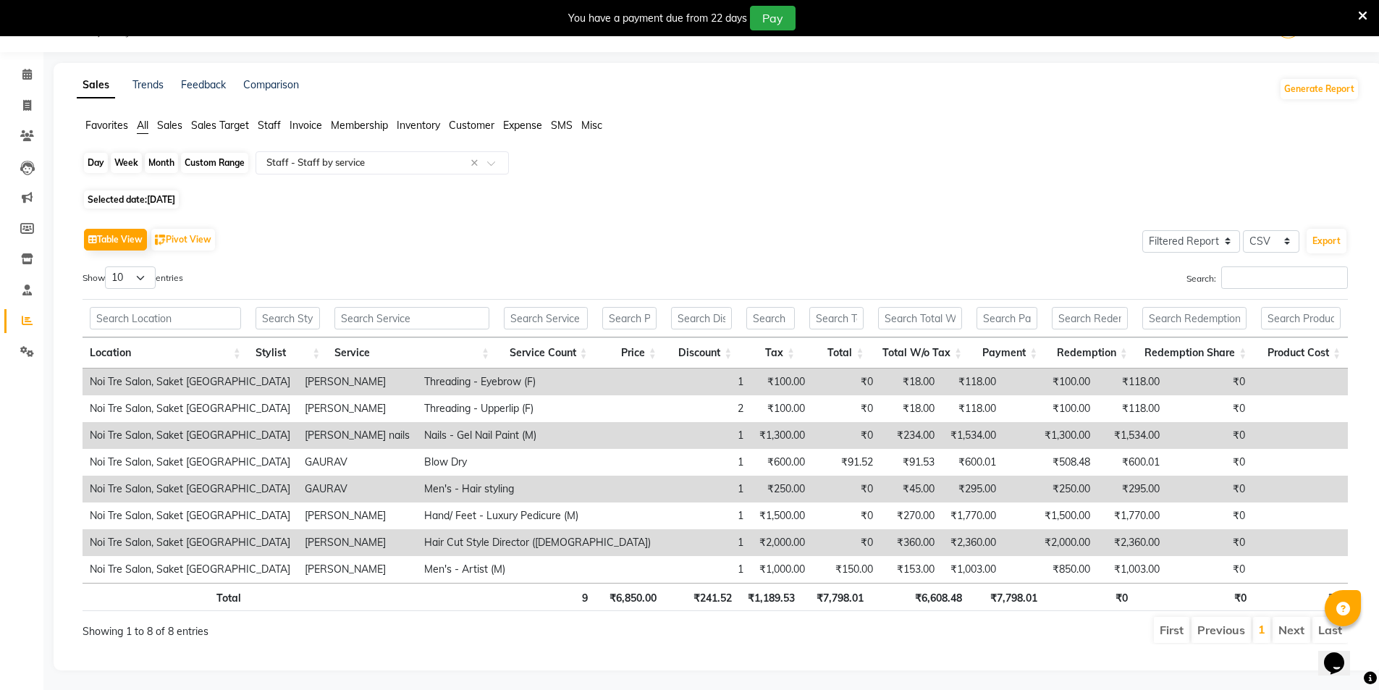
click at [98, 166] on div "Day" at bounding box center [96, 163] width 24 height 20
select select "9"
select select "2025"
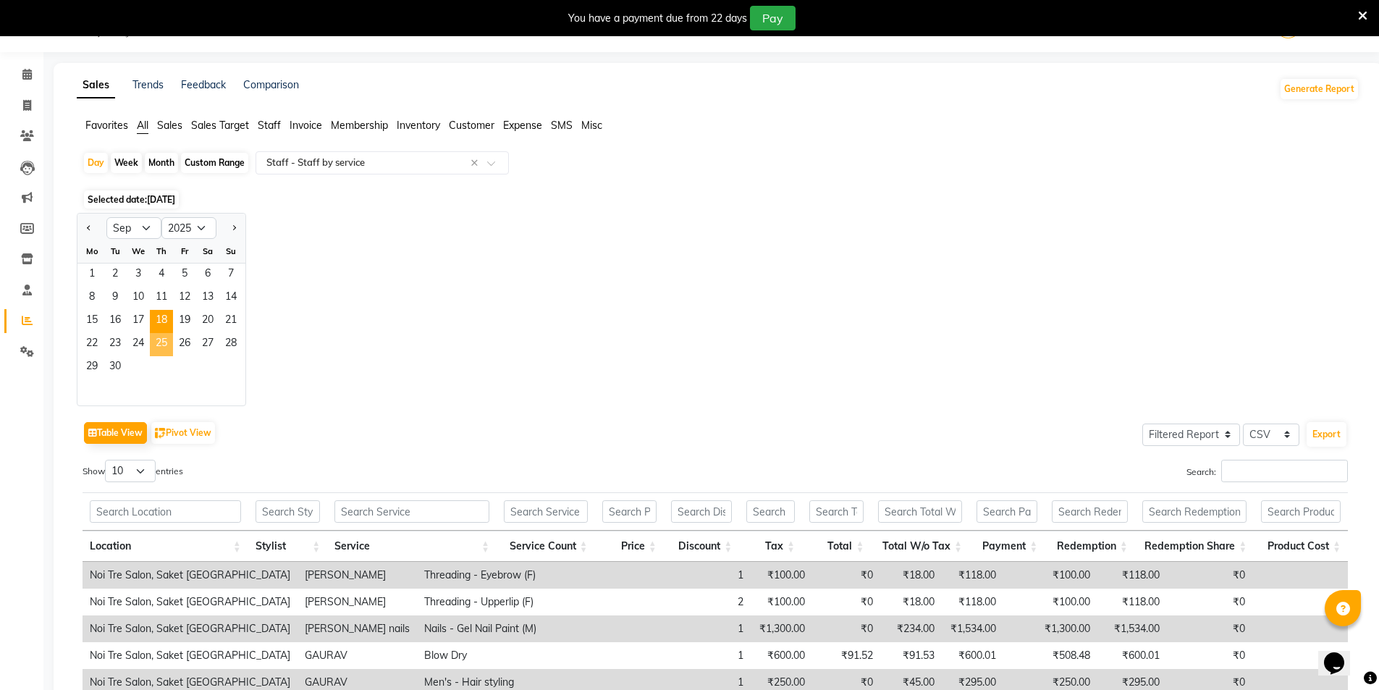
click at [167, 340] on span "25" at bounding box center [161, 344] width 23 height 23
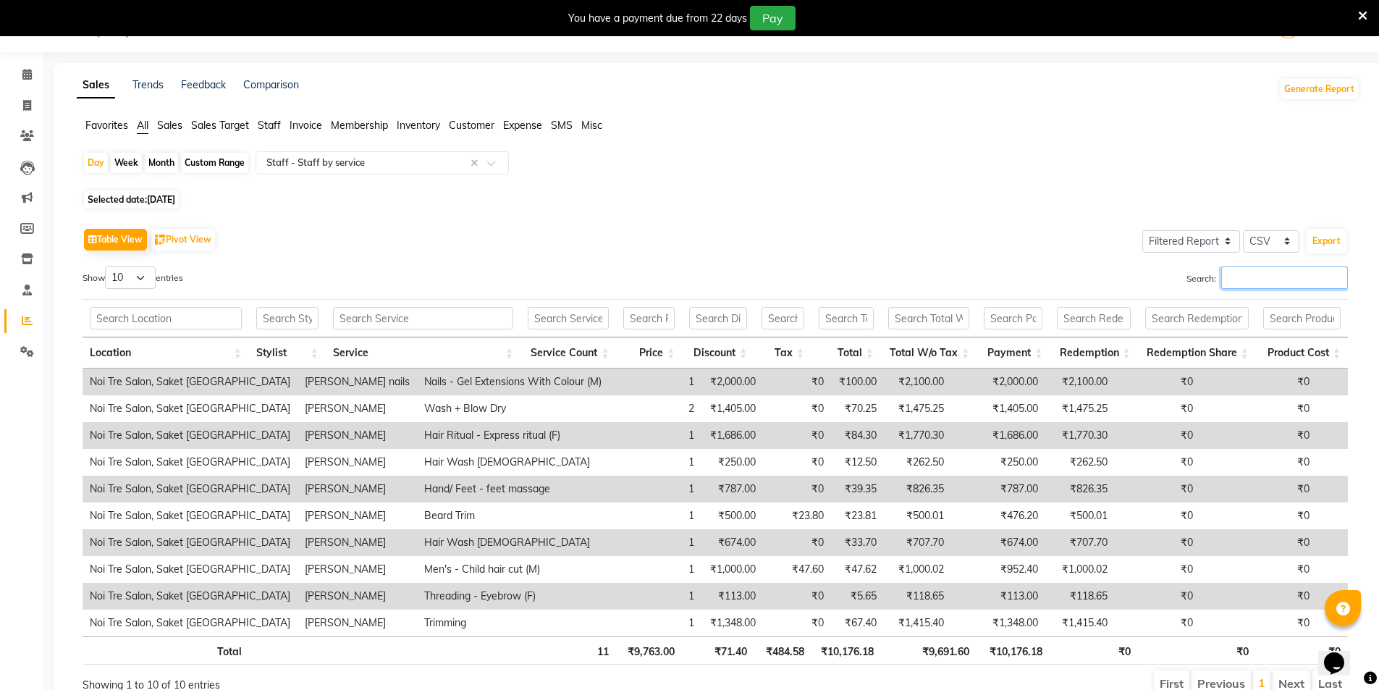
click at [1224, 277] on input "Search:" at bounding box center [1284, 277] width 127 height 22
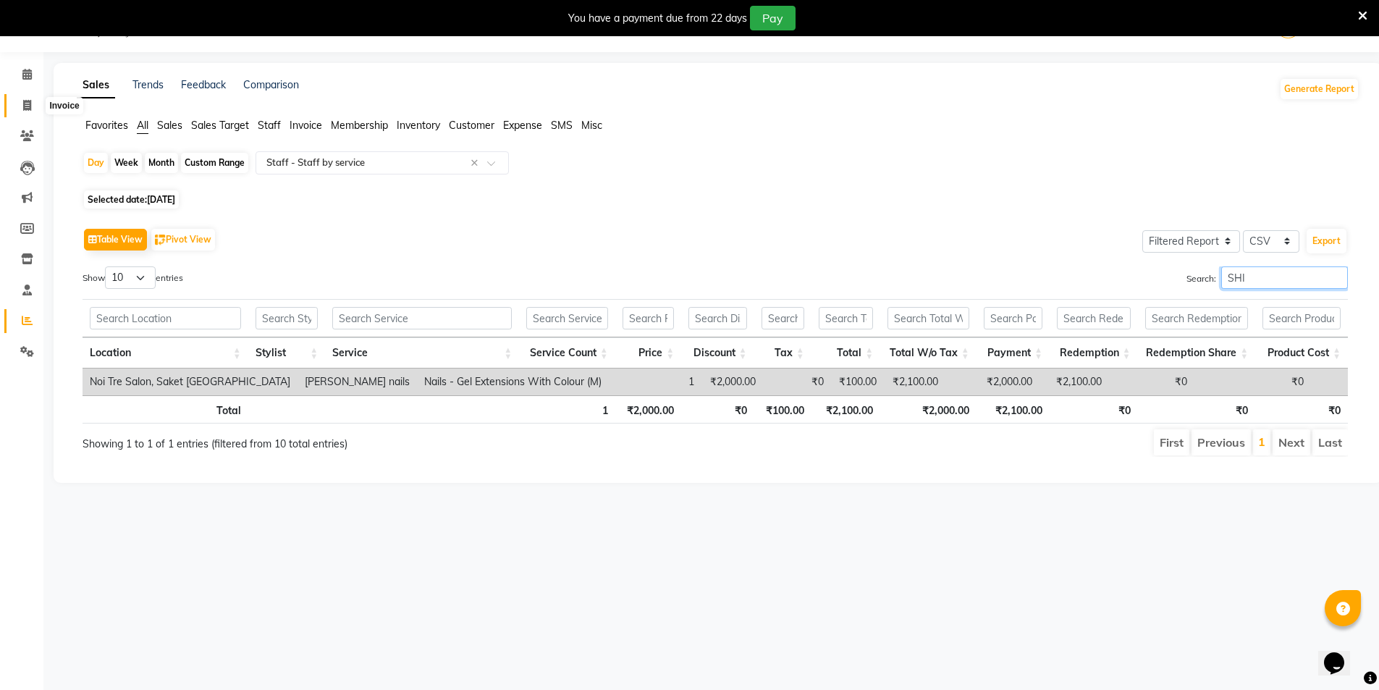
type input "SHI"
click at [33, 103] on span at bounding box center [26, 106] width 25 height 17
select select "4899"
select select "service"
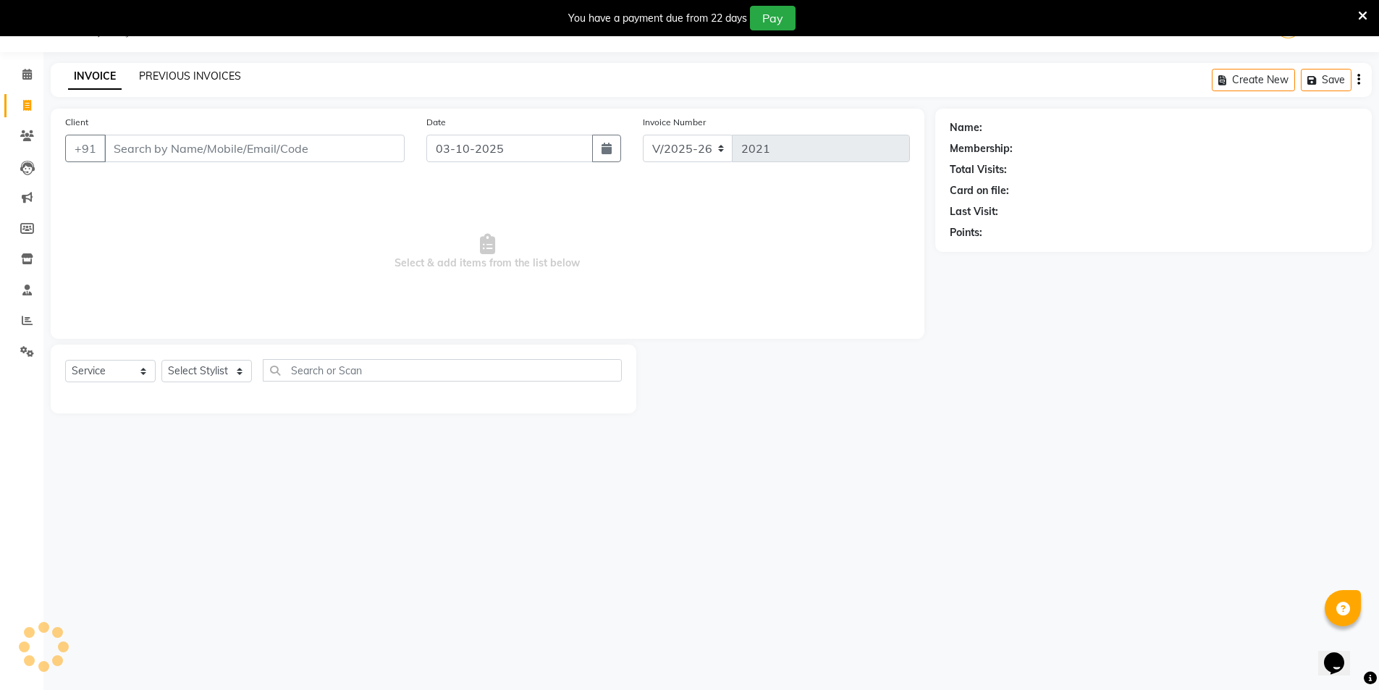
click at [188, 70] on link "PREVIOUS INVOICES" at bounding box center [190, 76] width 102 height 13
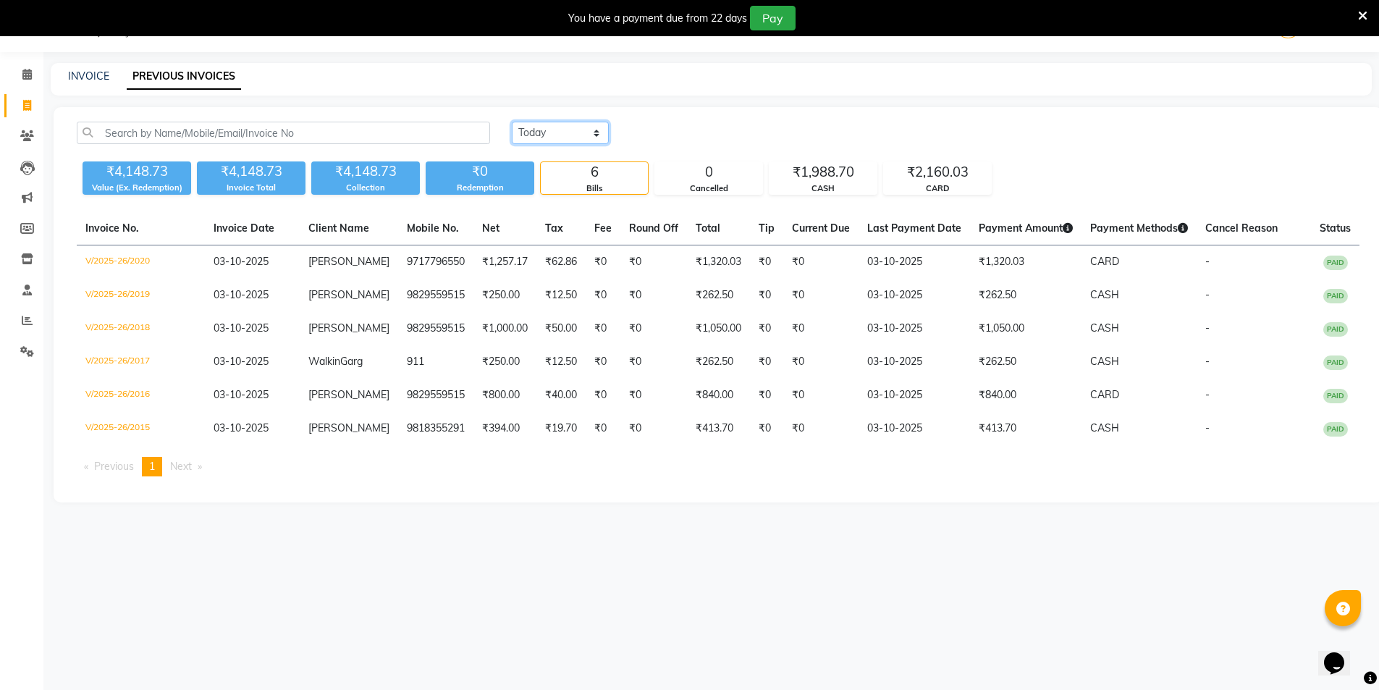
click at [594, 134] on select "Today Yesterday Custom Range" at bounding box center [560, 133] width 97 height 22
select select "range"
click at [512, 122] on select "Today Yesterday Custom Range" at bounding box center [560, 133] width 97 height 22
click at [665, 127] on input "03-10-2025" at bounding box center [678, 133] width 101 height 20
select select "10"
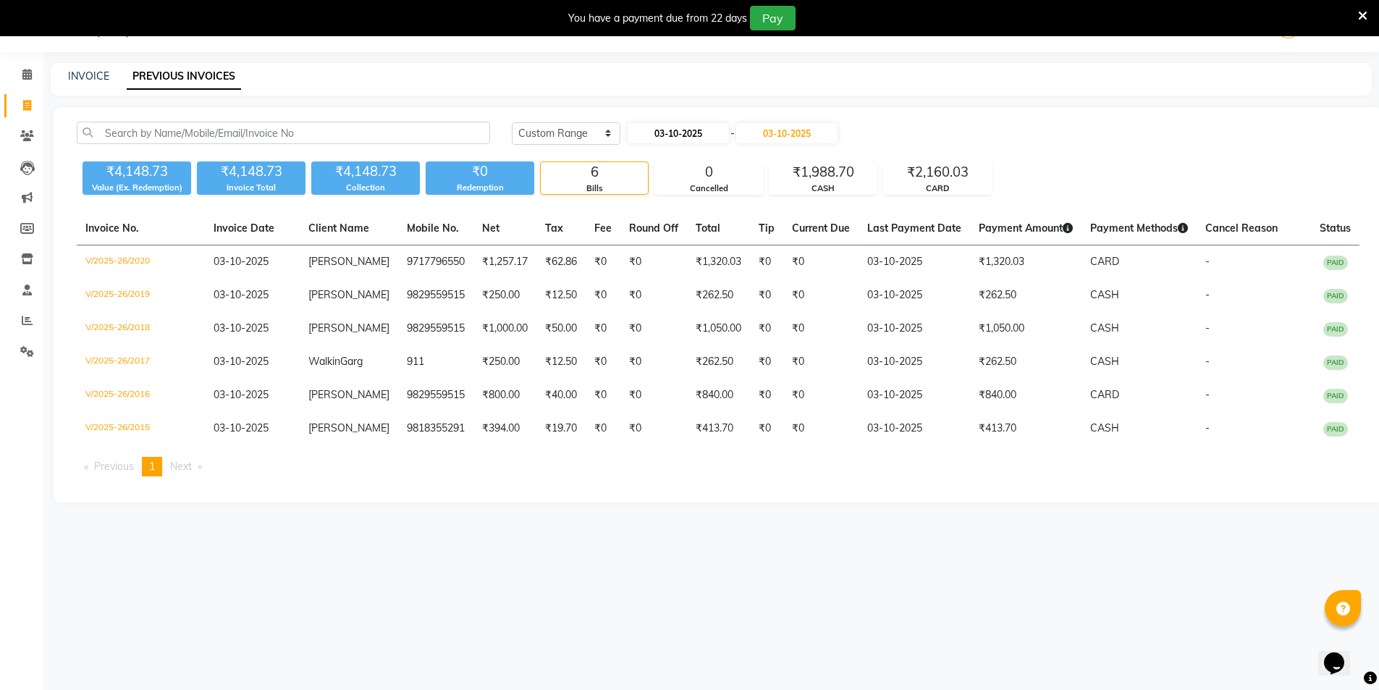
select select "2025"
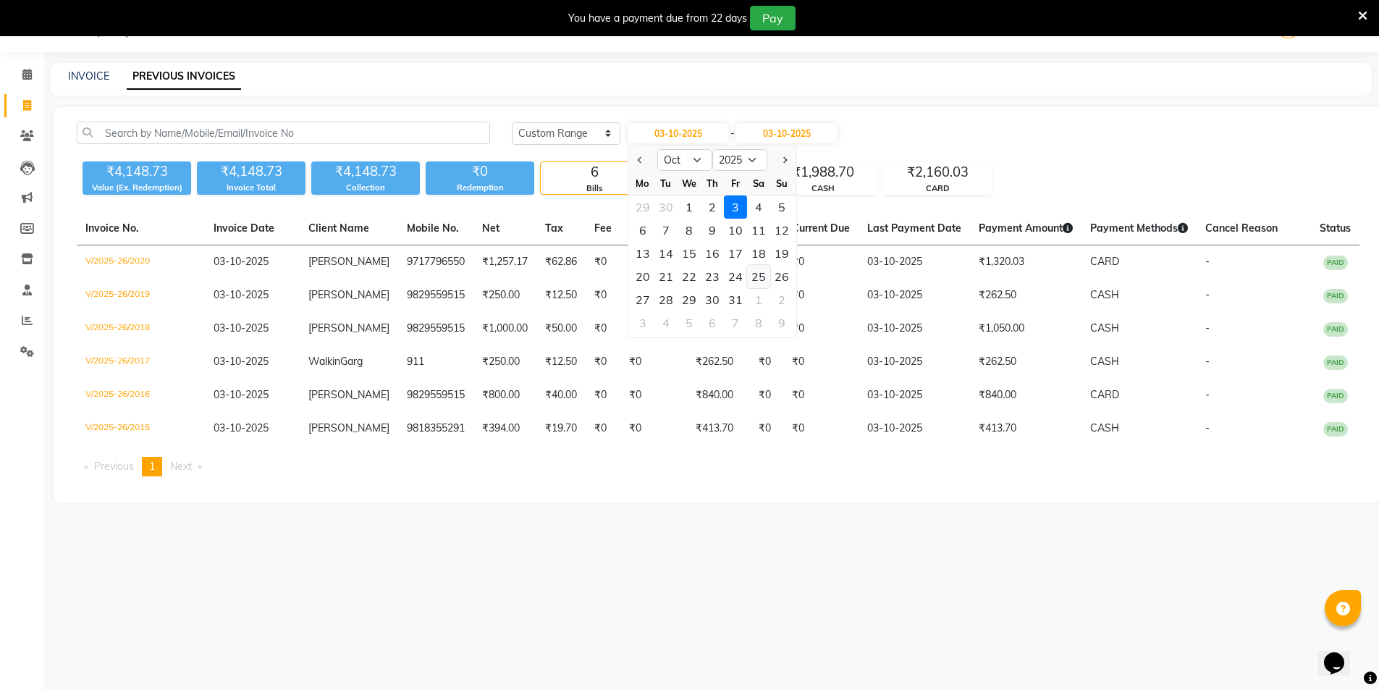
click at [756, 279] on div "25" at bounding box center [758, 276] width 23 height 23
type input "25-10-2025"
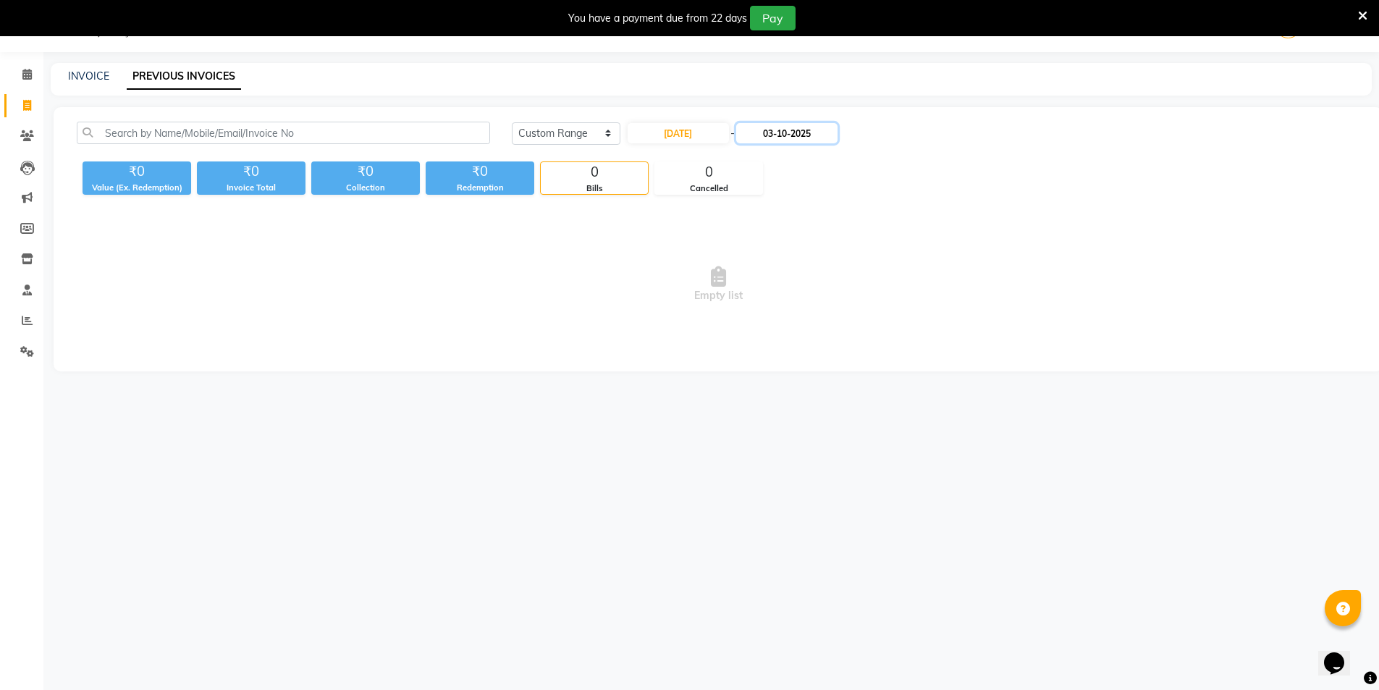
click at [788, 135] on input "03-10-2025" at bounding box center [786, 133] width 101 height 20
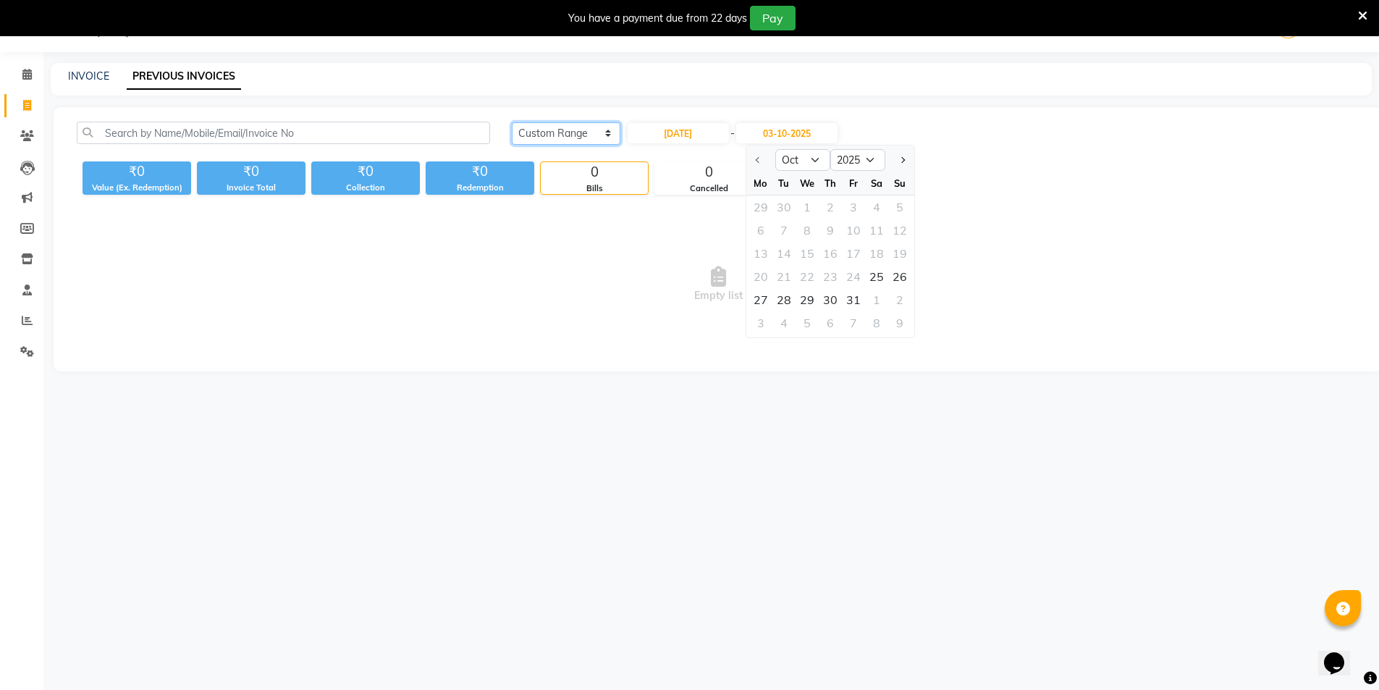
click at [583, 130] on select "Today Yesterday Custom Range" at bounding box center [566, 133] width 109 height 22
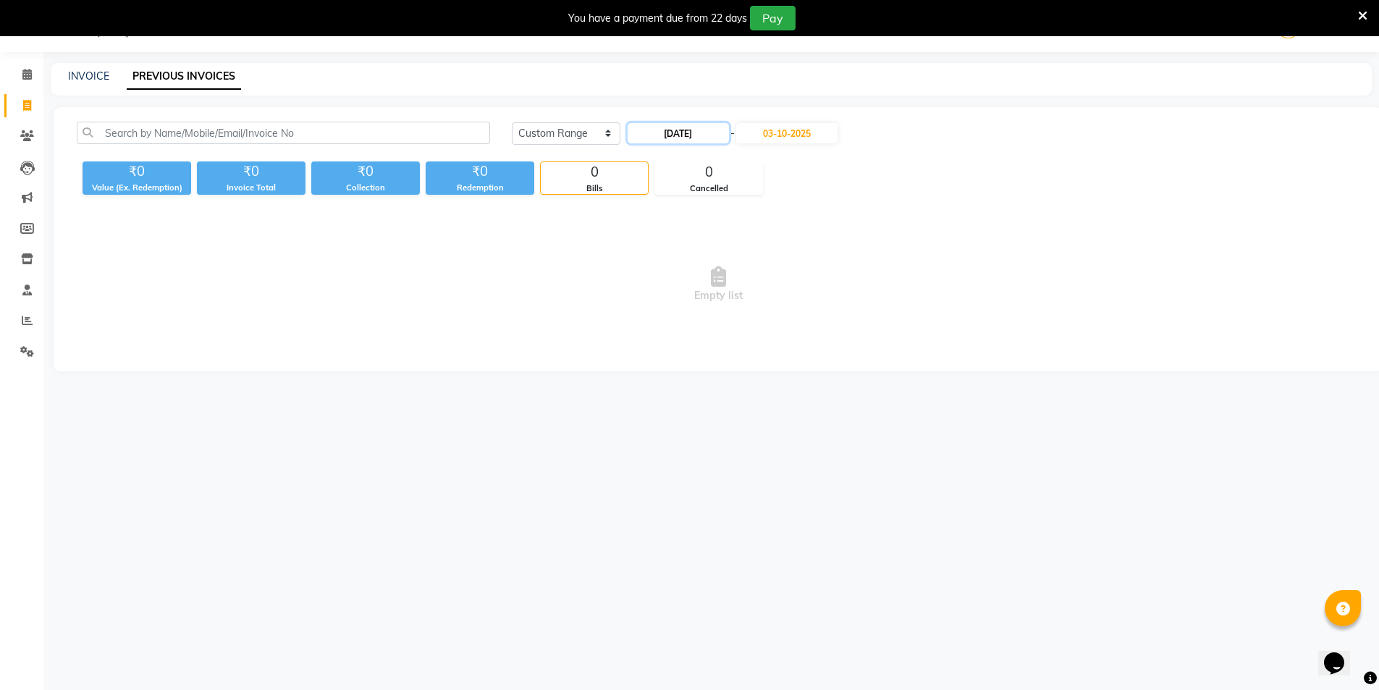
click at [686, 132] on input "25-10-2025" at bounding box center [678, 133] width 101 height 20
select select "10"
select select "2025"
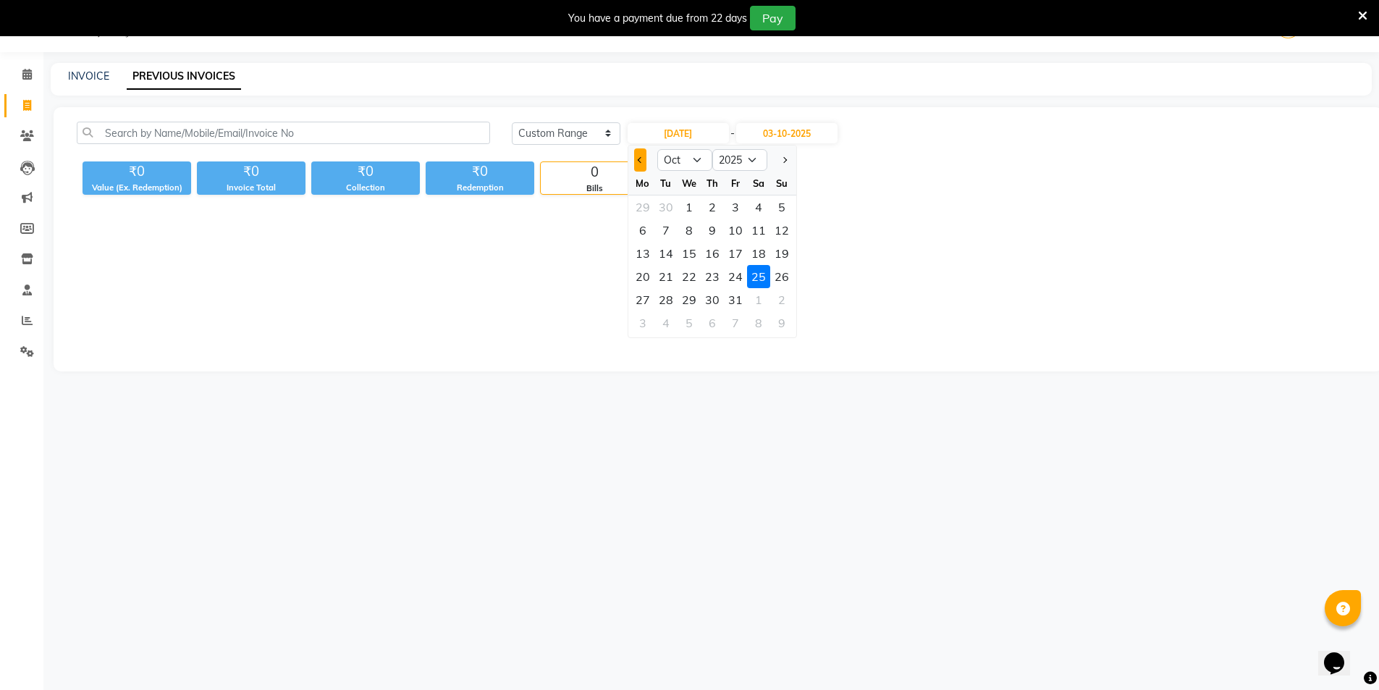
click at [642, 153] on button "Previous month" at bounding box center [640, 159] width 12 height 23
select select "9"
click at [710, 274] on div "25" at bounding box center [712, 276] width 23 height 23
type input "25-09-2025"
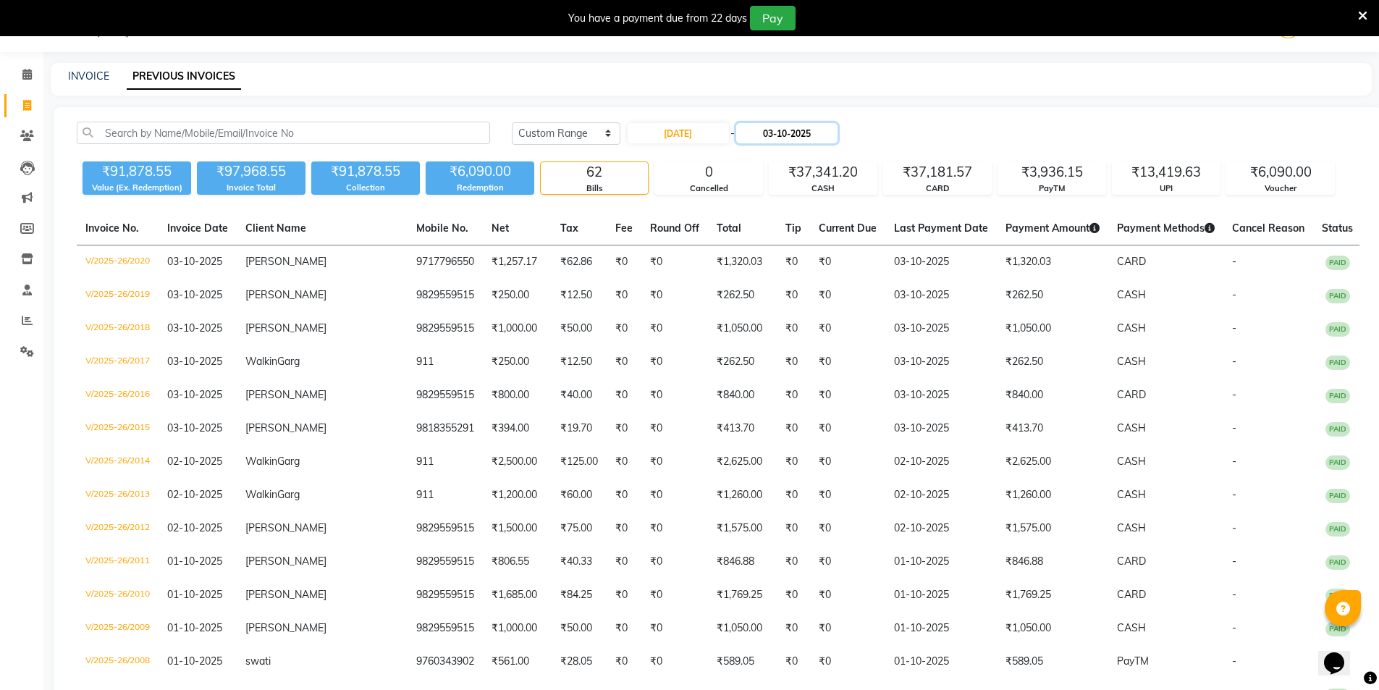
click at [789, 128] on input "03-10-2025" at bounding box center [786, 133] width 101 height 20
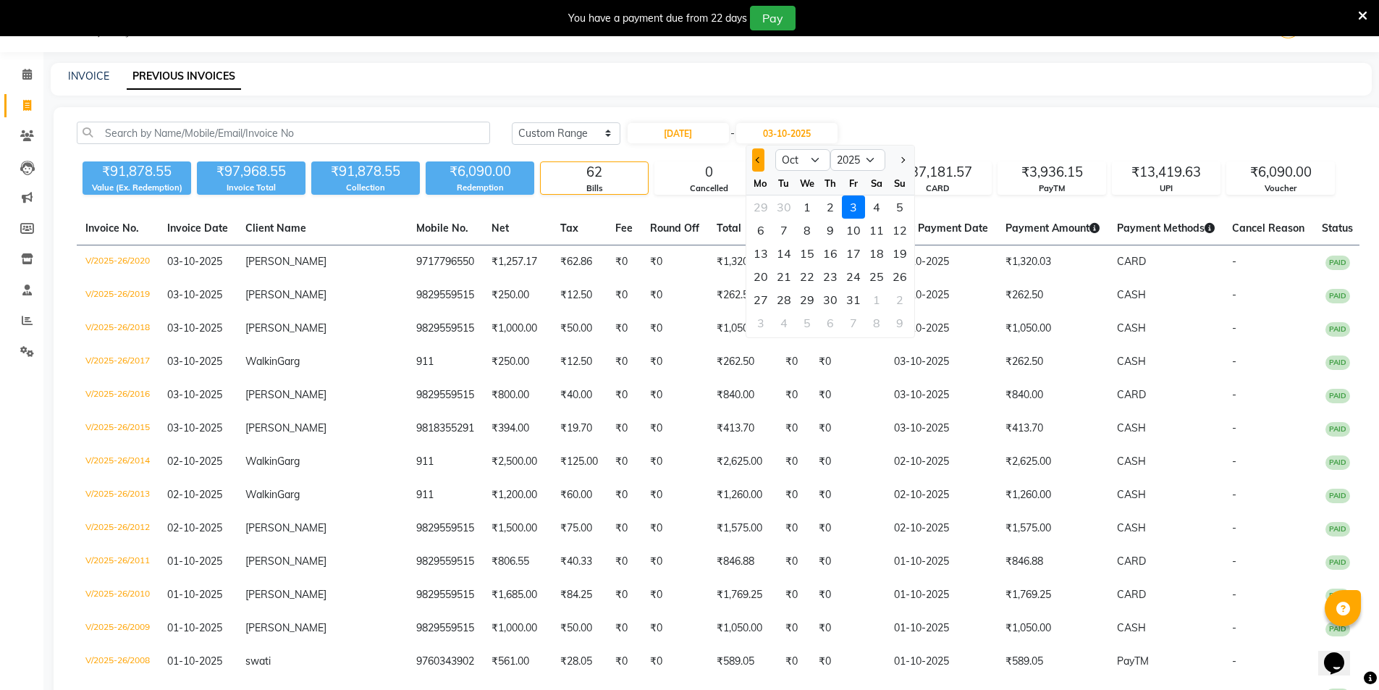
click at [757, 156] on button "Previous month" at bounding box center [758, 159] width 12 height 23
select select "9"
click at [826, 272] on div "25" at bounding box center [830, 276] width 23 height 23
type input "25-09-2025"
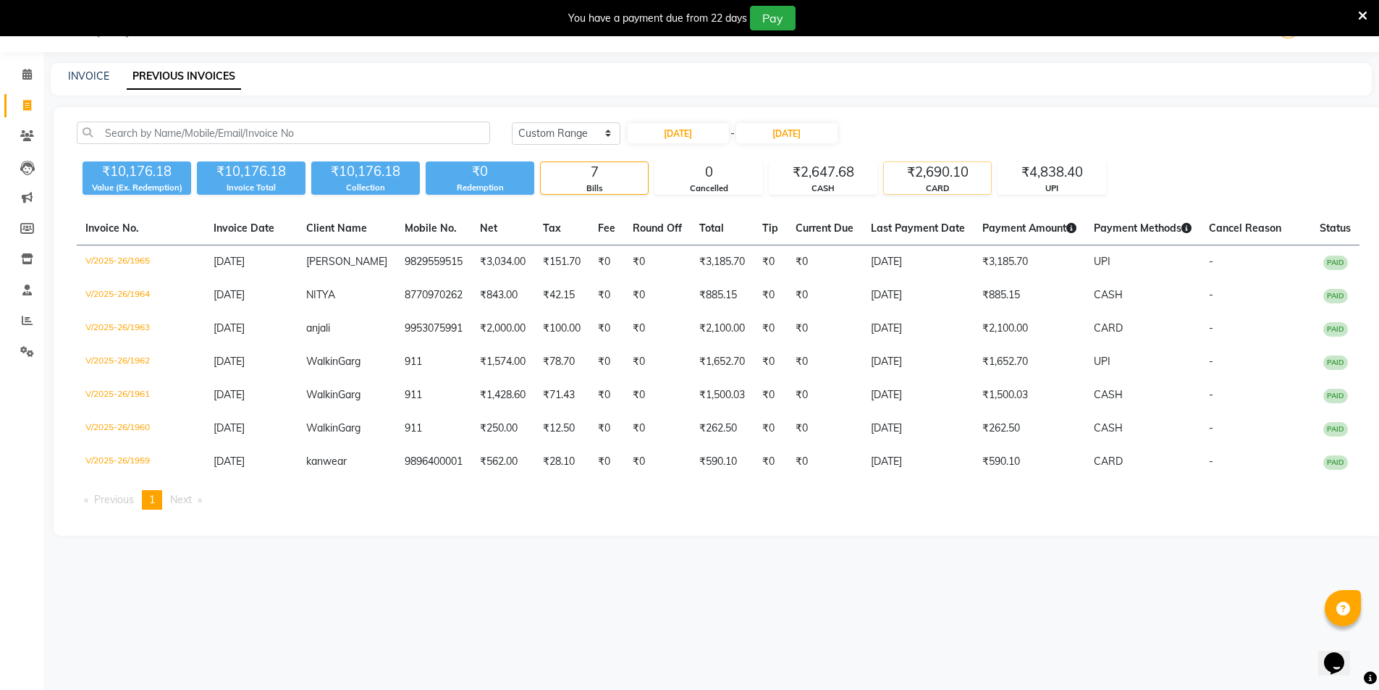
click at [952, 172] on div "₹2,690.10" at bounding box center [937, 172] width 107 height 20
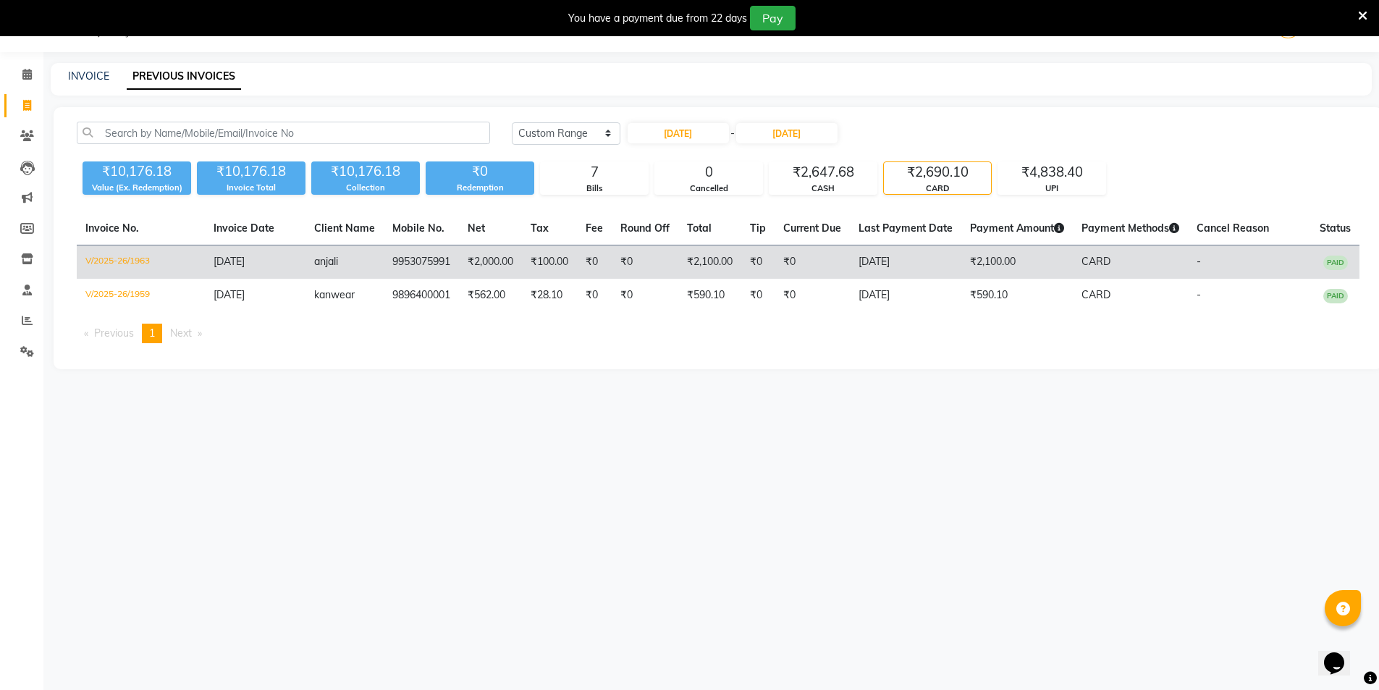
click at [584, 255] on td "₹0" at bounding box center [594, 262] width 35 height 34
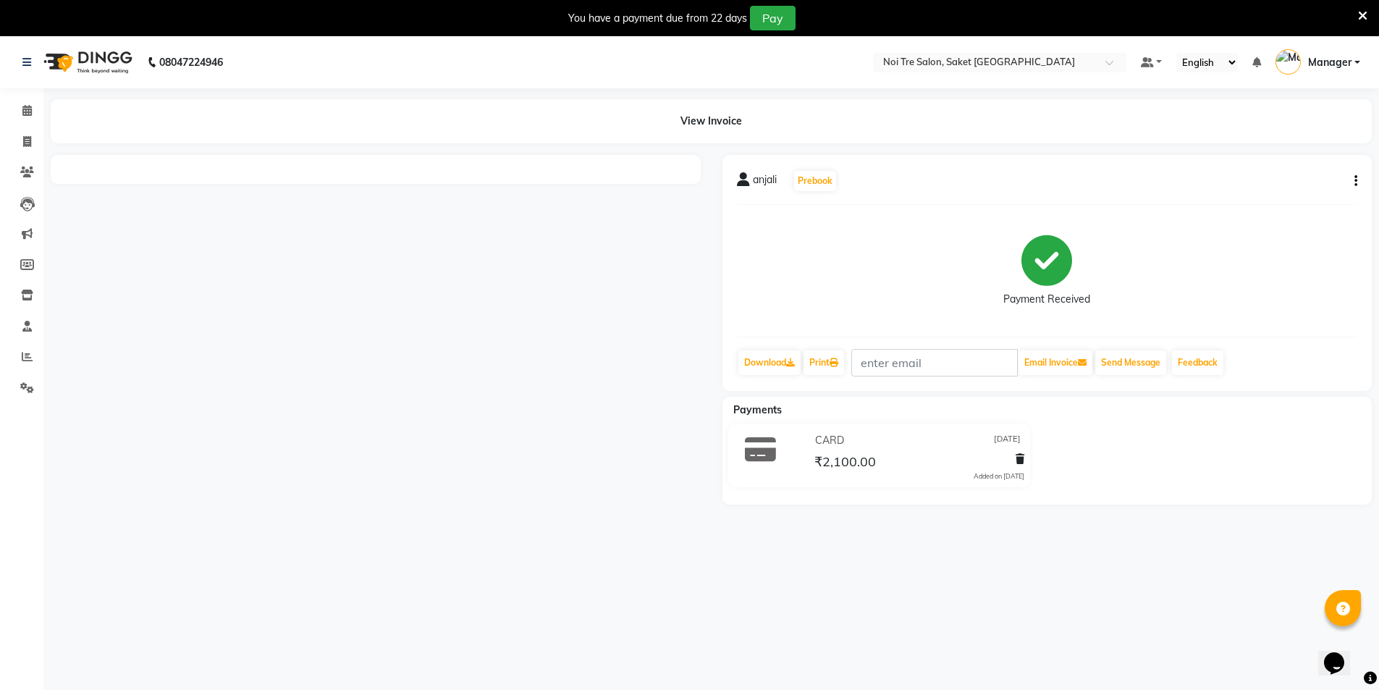
click at [1355, 182] on icon "button" at bounding box center [1356, 181] width 3 height 1
click at [1279, 195] on div "Edit Invoice" at bounding box center [1283, 190] width 99 height 18
select select "service"
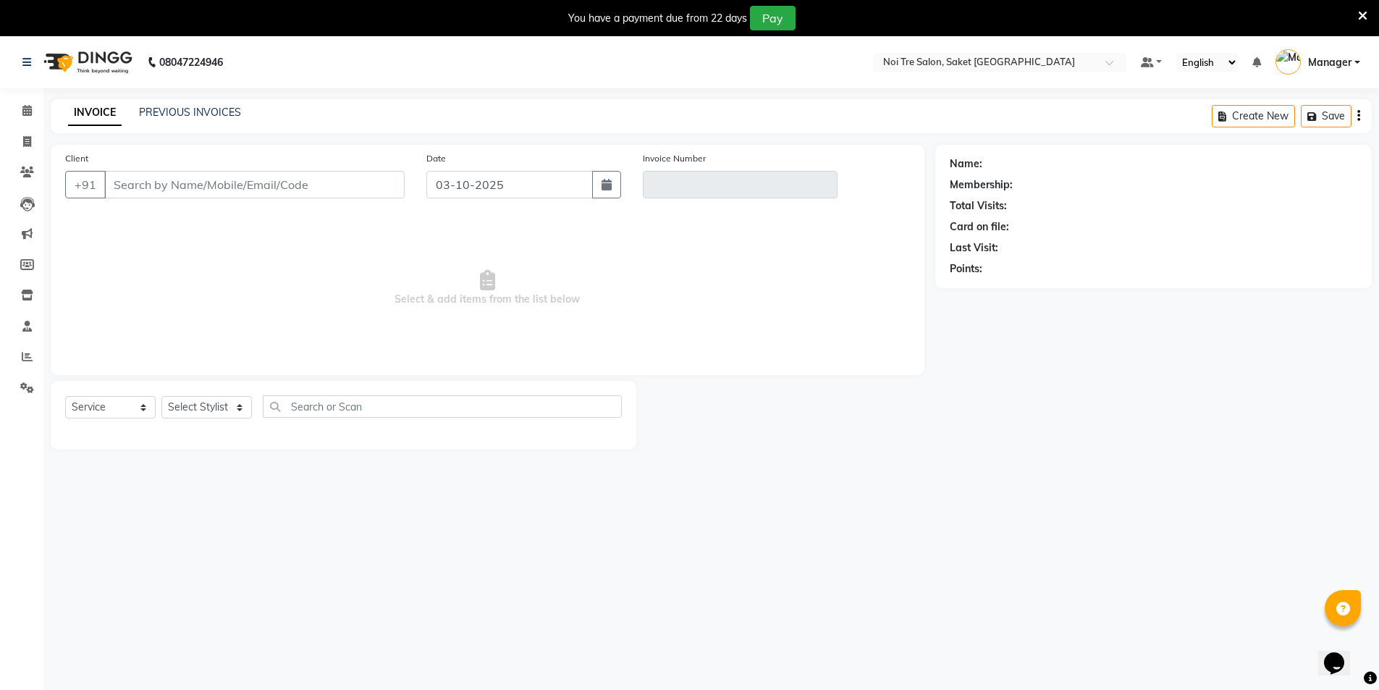
type input "9953075991"
type input "V/2025-26/1963"
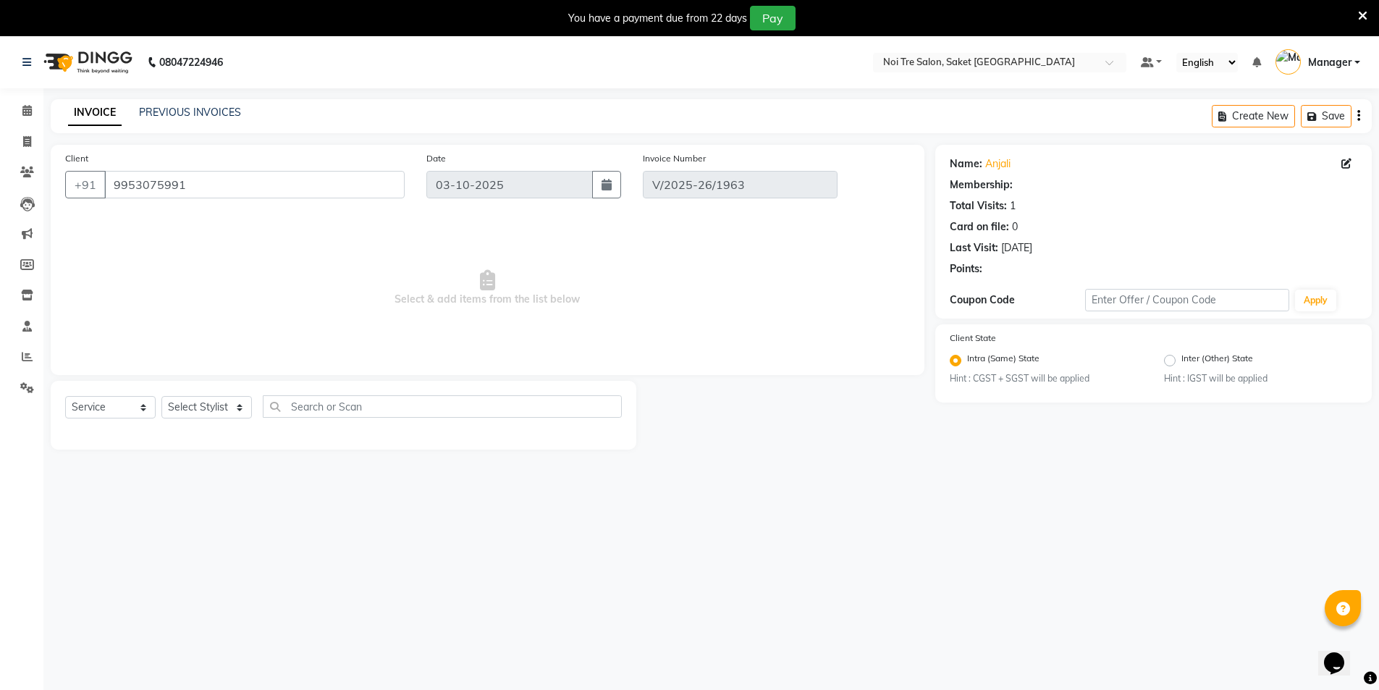
select select "1: Object"
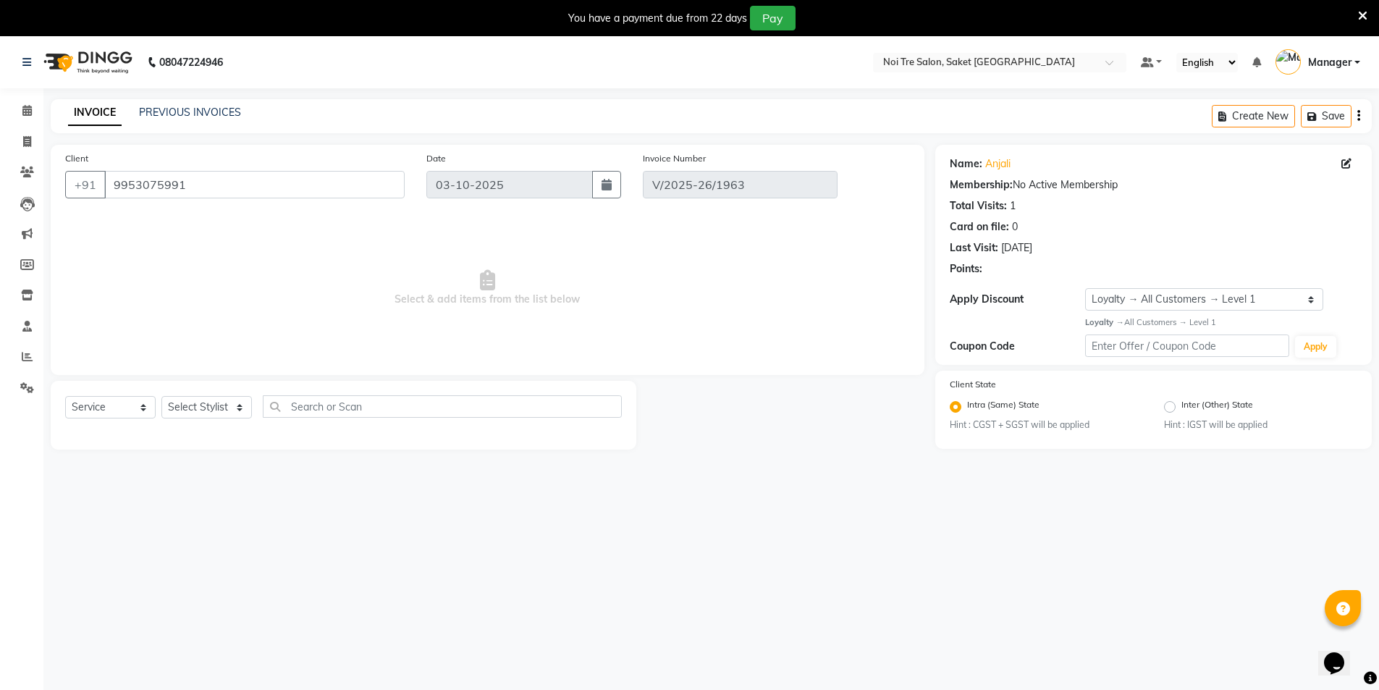
type input "25-09-2025"
select select "select"
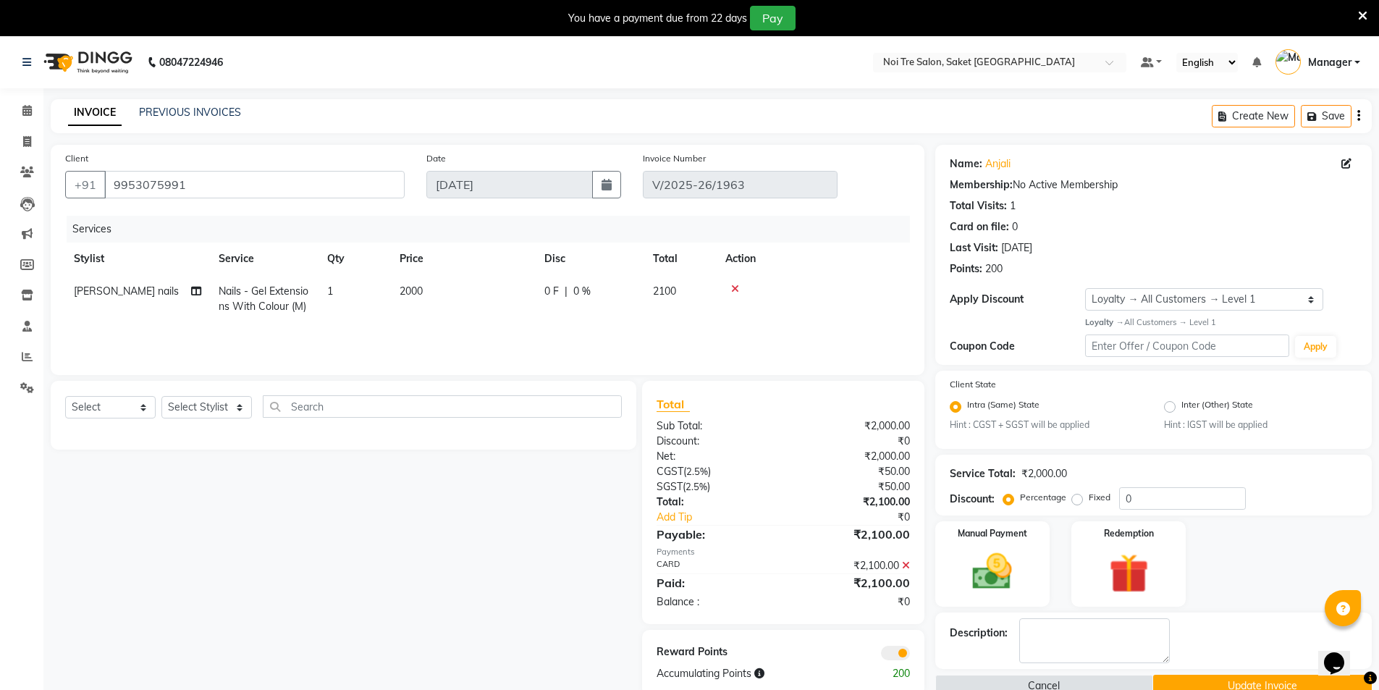
click at [1361, 118] on div "Create New Save" at bounding box center [1292, 116] width 160 height 34
click at [191, 114] on link "PREVIOUS INVOICES" at bounding box center [190, 112] width 102 height 13
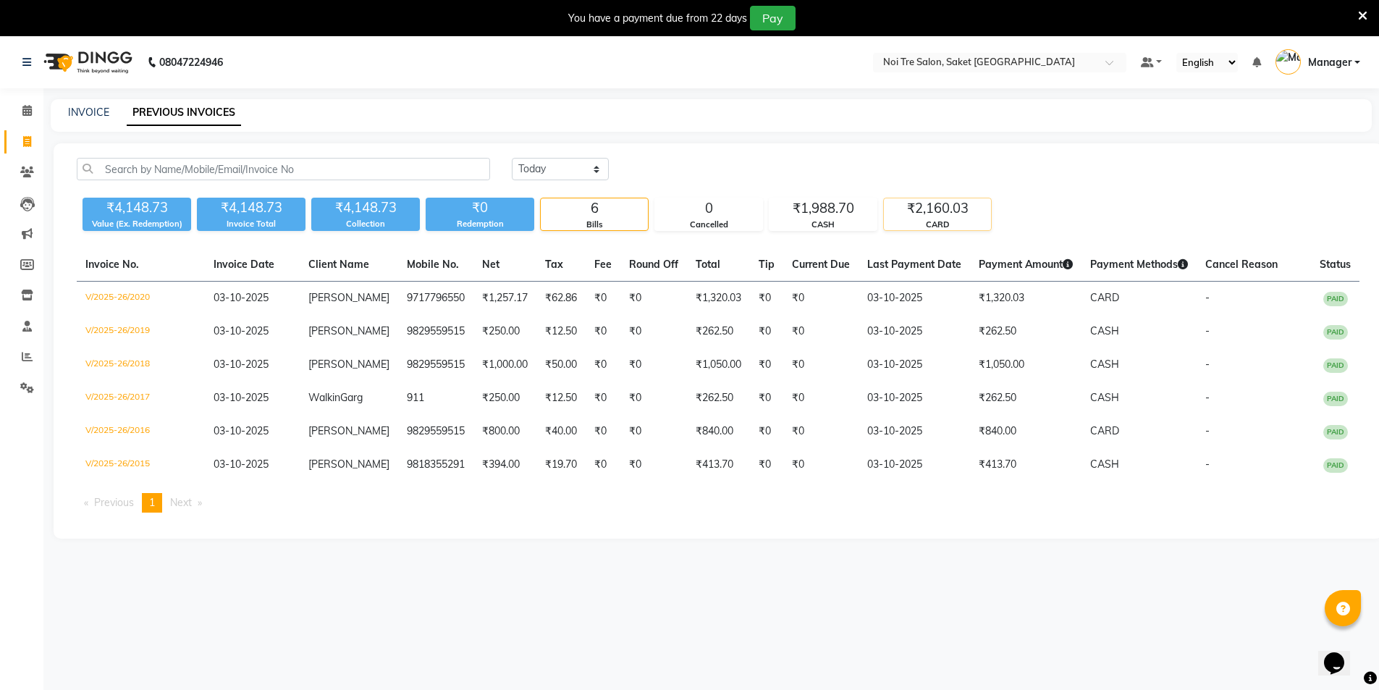
click at [949, 214] on div "₹2,160.03" at bounding box center [937, 208] width 107 height 20
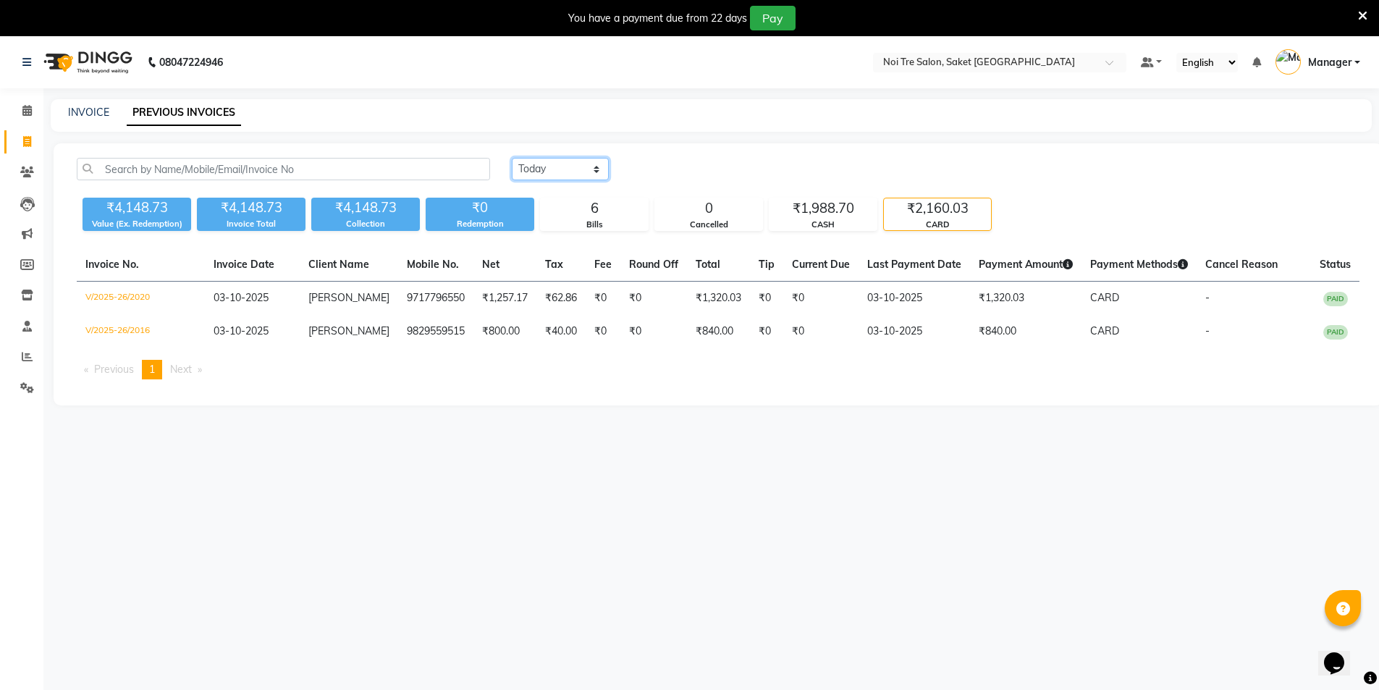
click at [597, 172] on select "Today Yesterday Custom Range" at bounding box center [560, 169] width 97 height 22
select select "range"
click at [512, 158] on select "Today Yesterday Custom Range" at bounding box center [560, 169] width 97 height 22
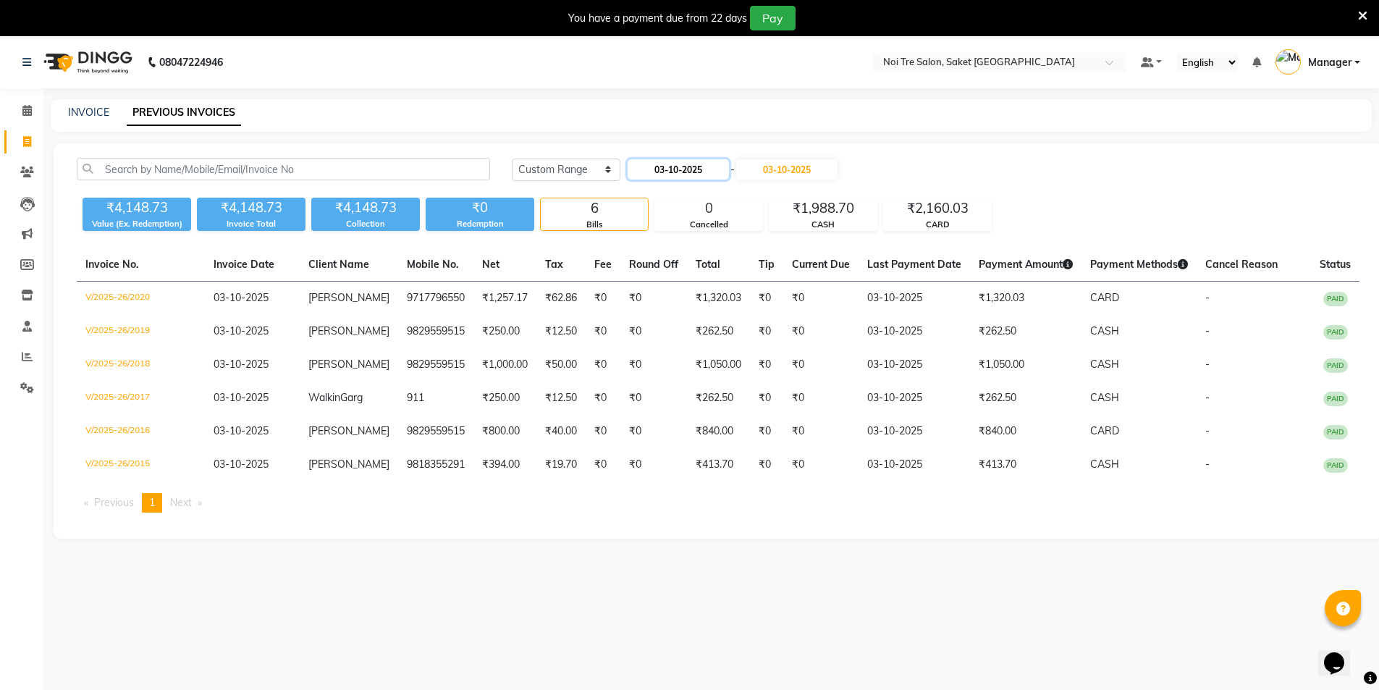
click at [670, 165] on input "03-10-2025" at bounding box center [678, 169] width 101 height 20
select select "10"
select select "2025"
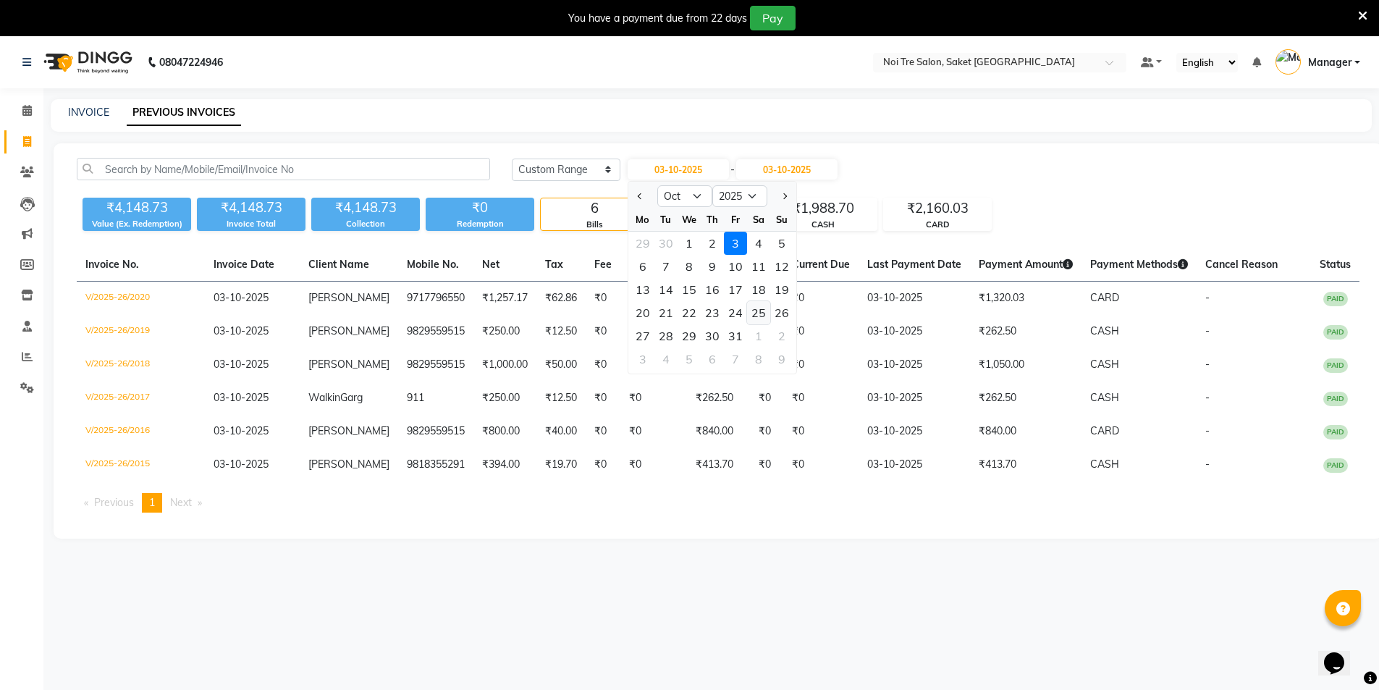
click at [757, 314] on div "25" at bounding box center [758, 312] width 23 height 23
type input "25-10-2025"
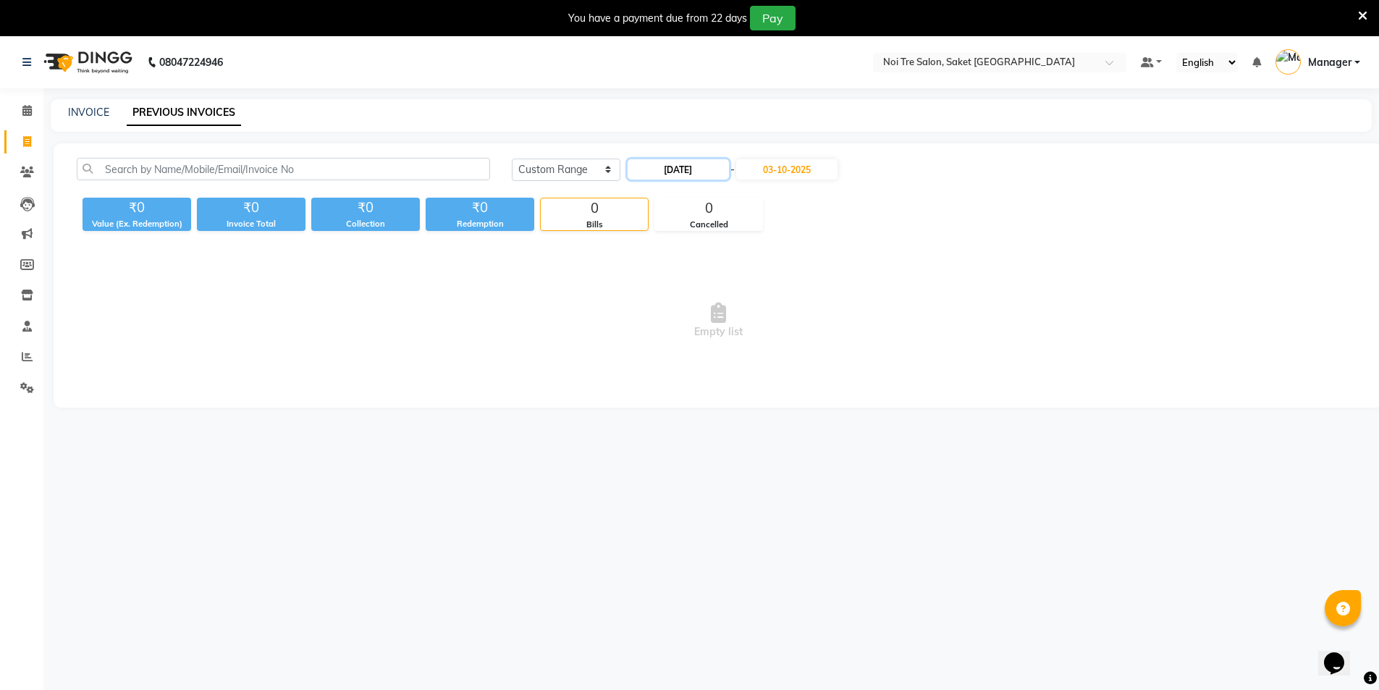
click at [650, 172] on input "25-10-2025" at bounding box center [678, 169] width 101 height 20
select select "10"
select select "2025"
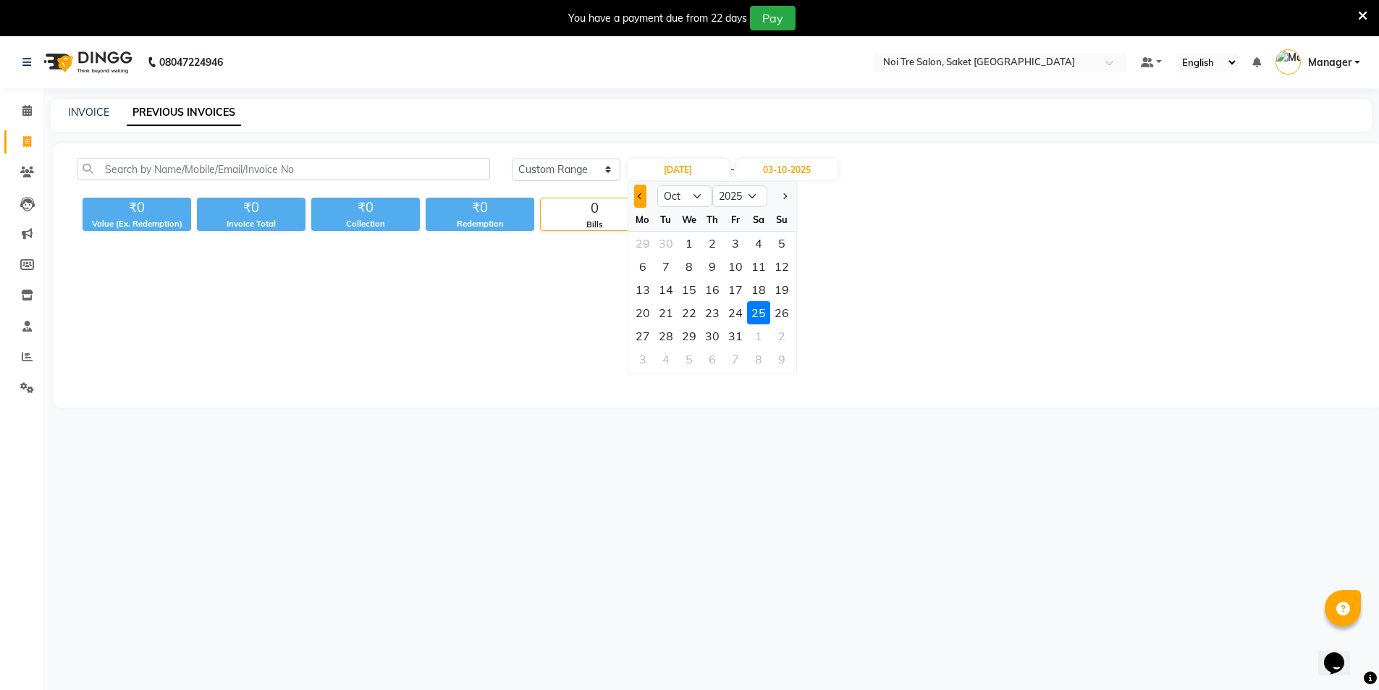
click at [639, 201] on button "Previous month" at bounding box center [640, 196] width 12 height 23
select select "9"
click at [717, 305] on div "25" at bounding box center [712, 312] width 23 height 23
type input "25-09-2025"
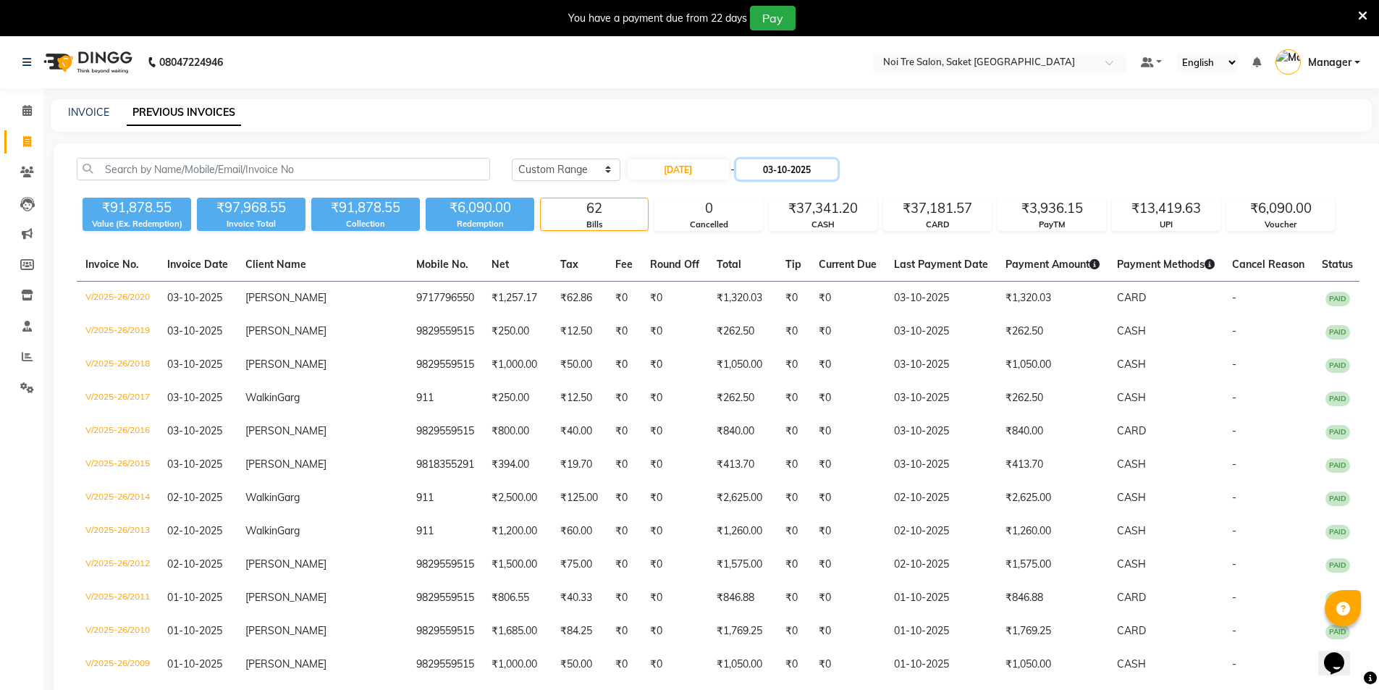
click at [801, 168] on input "03-10-2025" at bounding box center [786, 169] width 101 height 20
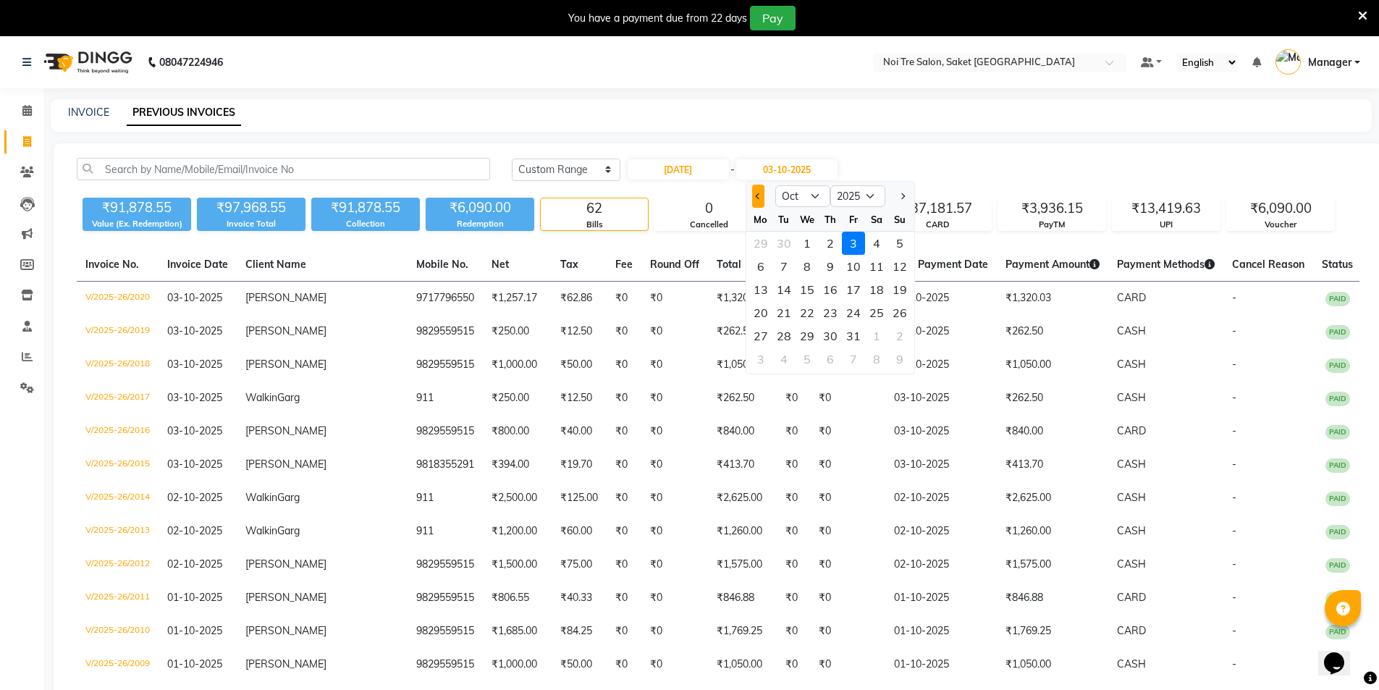
click at [755, 198] on button "Previous month" at bounding box center [758, 196] width 12 height 23
select select "9"
click at [828, 309] on div "25" at bounding box center [830, 312] width 23 height 23
type input "25-09-2025"
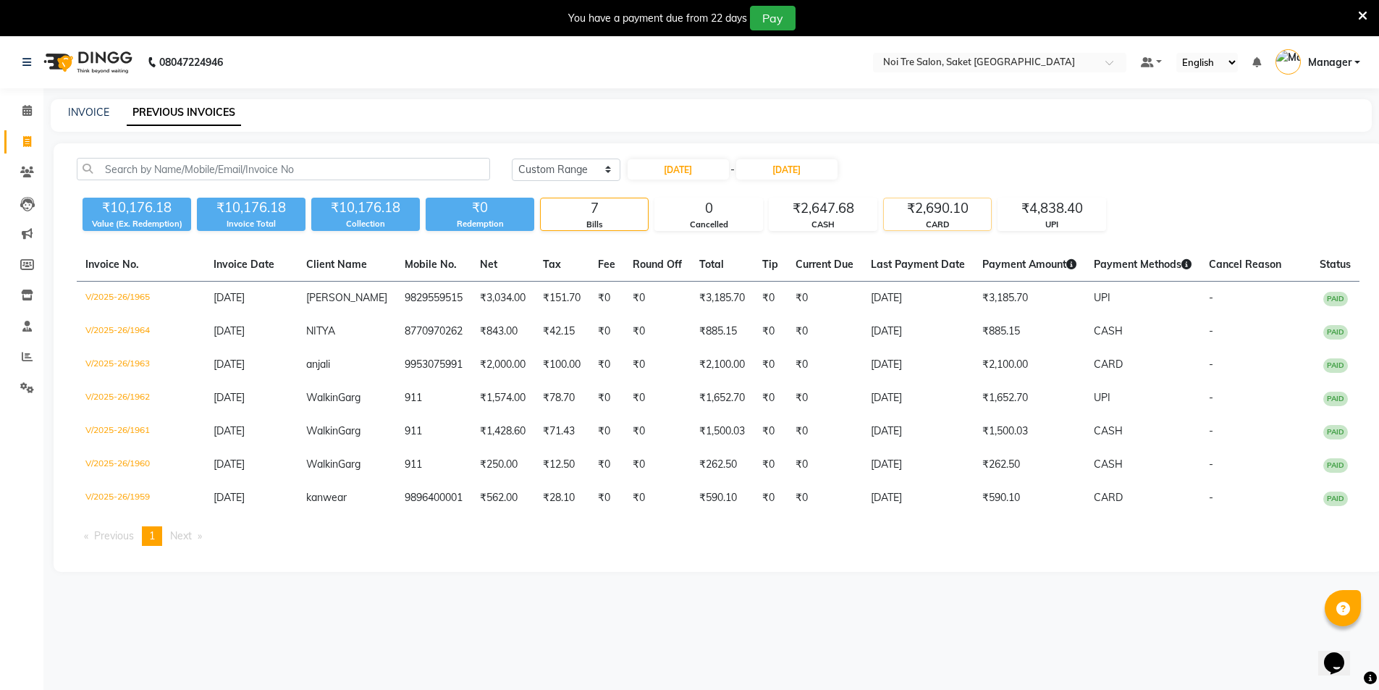
click at [944, 207] on div "₹2,690.10" at bounding box center [937, 208] width 107 height 20
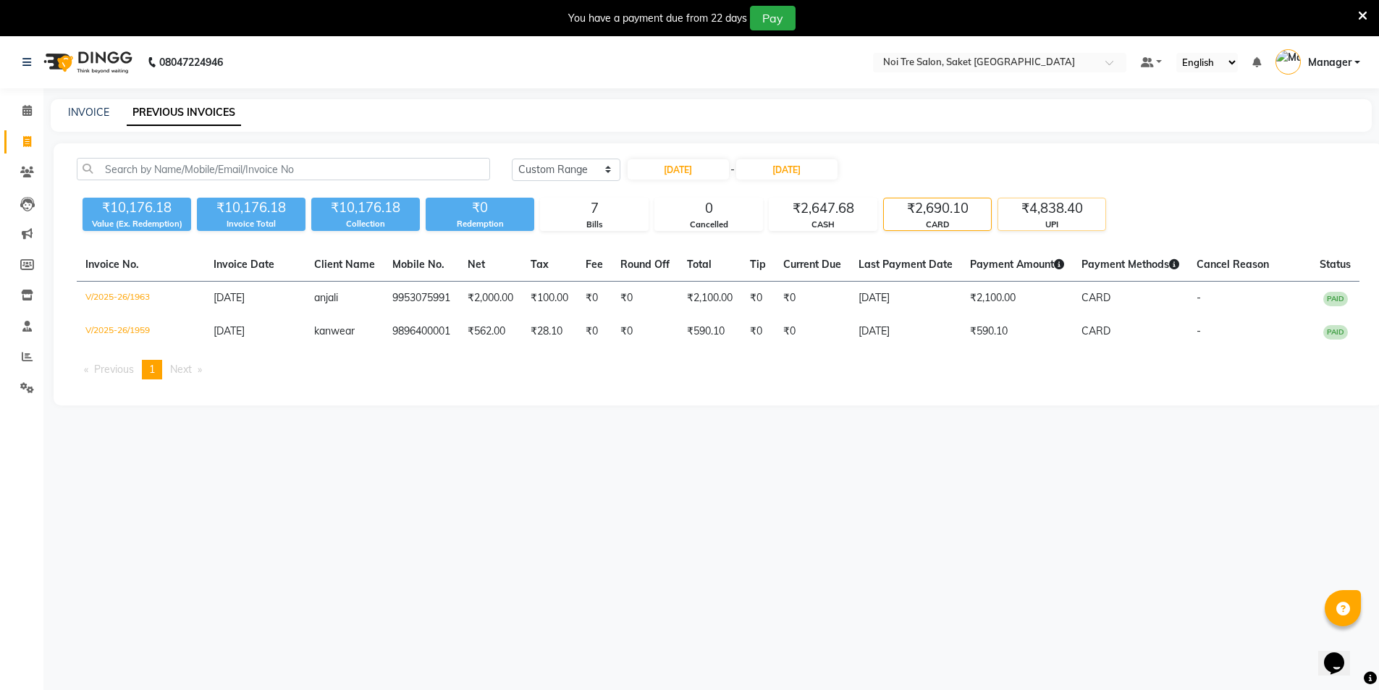
click at [1046, 208] on div "₹4,838.40" at bounding box center [1051, 208] width 107 height 20
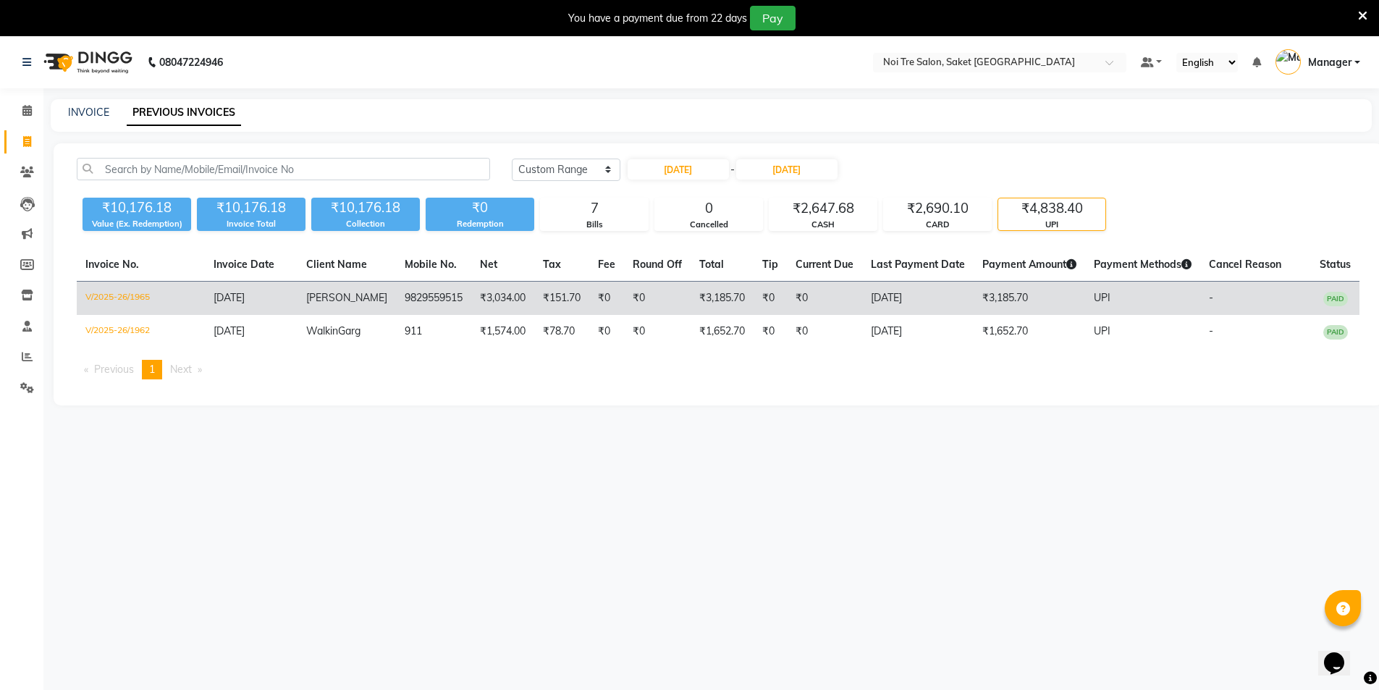
click at [539, 302] on td "₹151.70" at bounding box center [561, 299] width 55 height 34
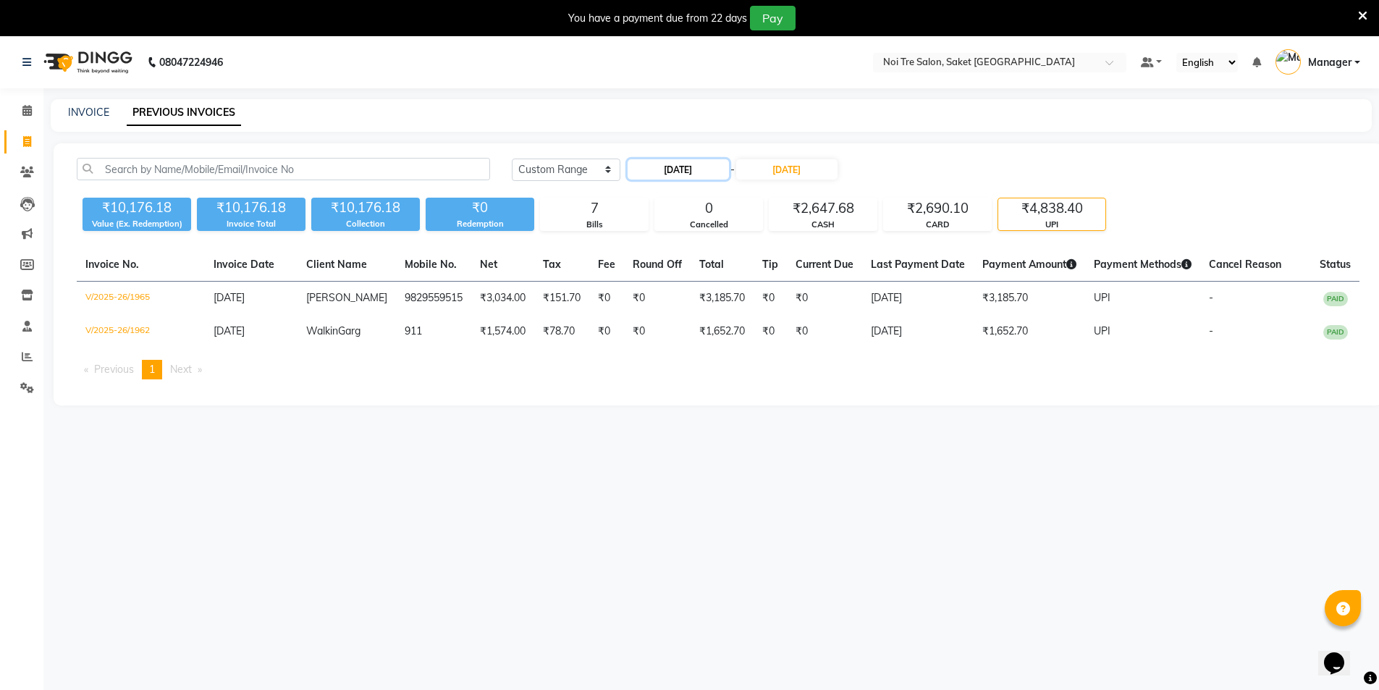
click at [706, 167] on input "25-09-2025" at bounding box center [678, 169] width 101 height 20
select select "9"
select select "2025"
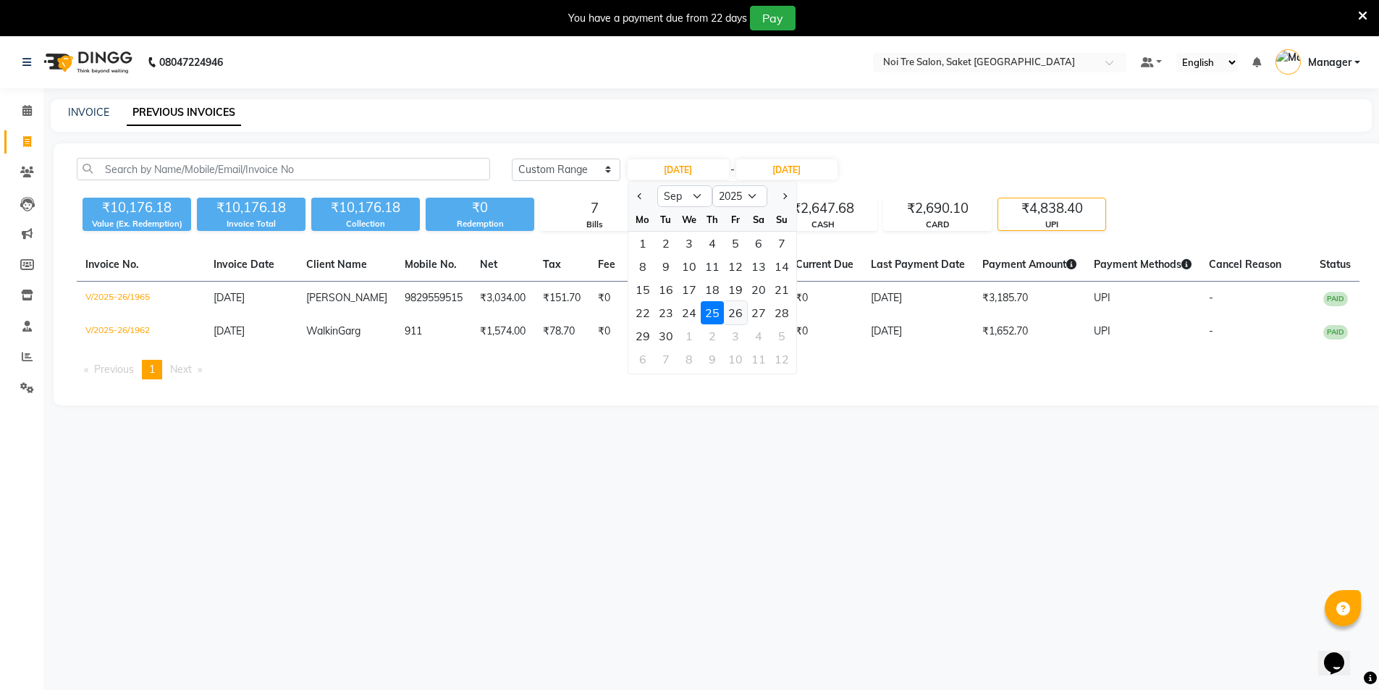
click at [738, 313] on div "26" at bounding box center [735, 312] width 23 height 23
type input "26-09-2025"
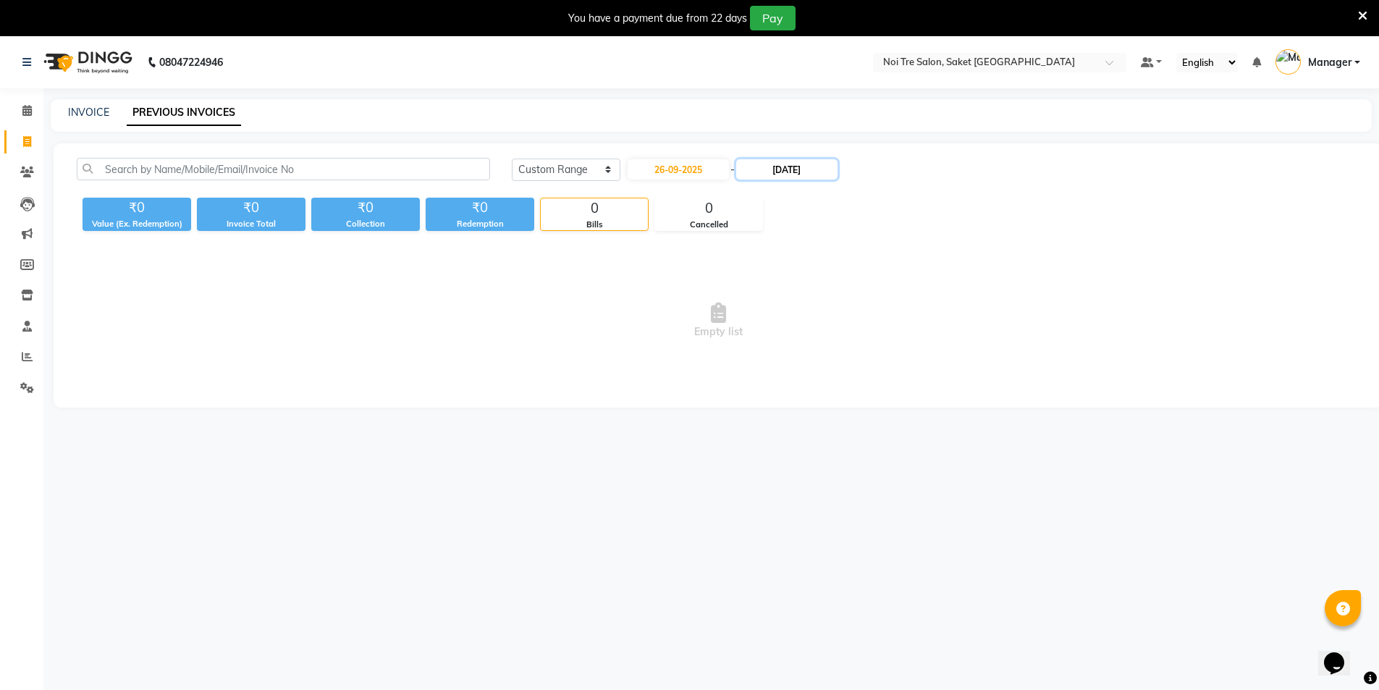
click at [796, 171] on input "25-09-2025" at bounding box center [786, 169] width 101 height 20
click at [858, 312] on div "26" at bounding box center [853, 312] width 23 height 23
type input "26-09-2025"
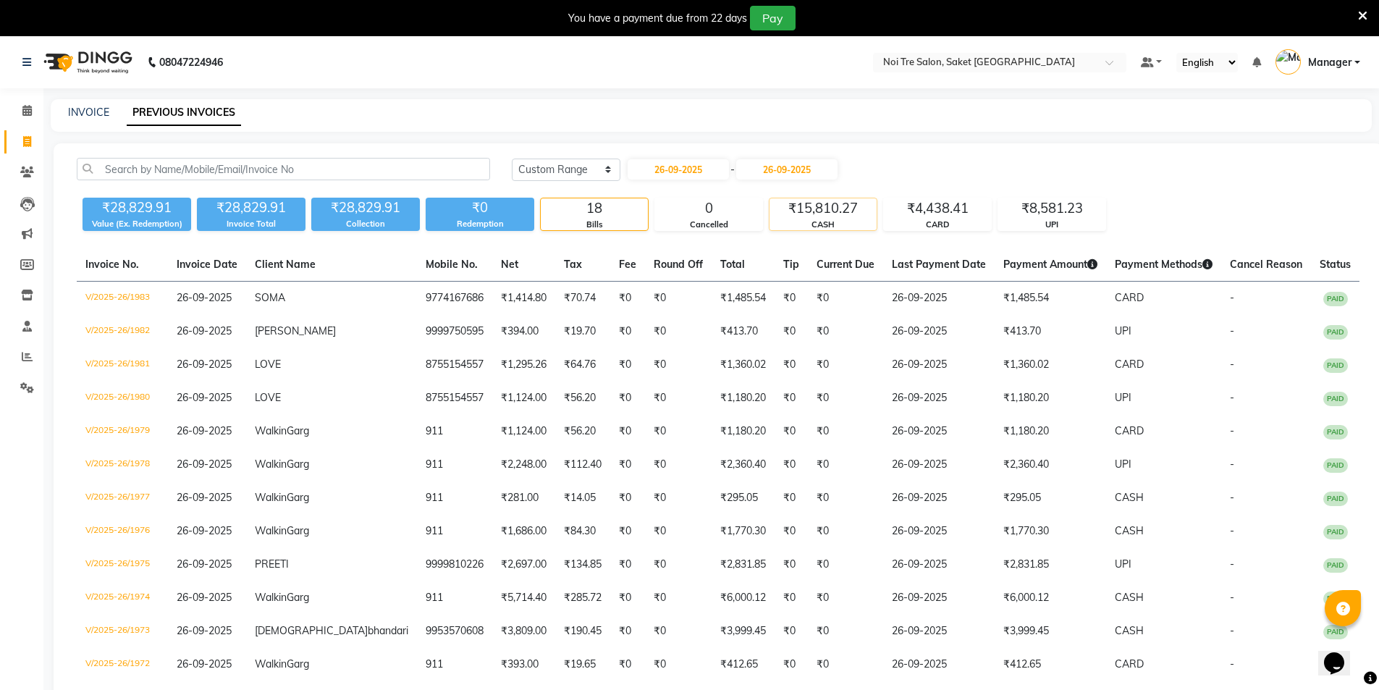
click at [827, 214] on div "₹15,810.27" at bounding box center [823, 208] width 107 height 20
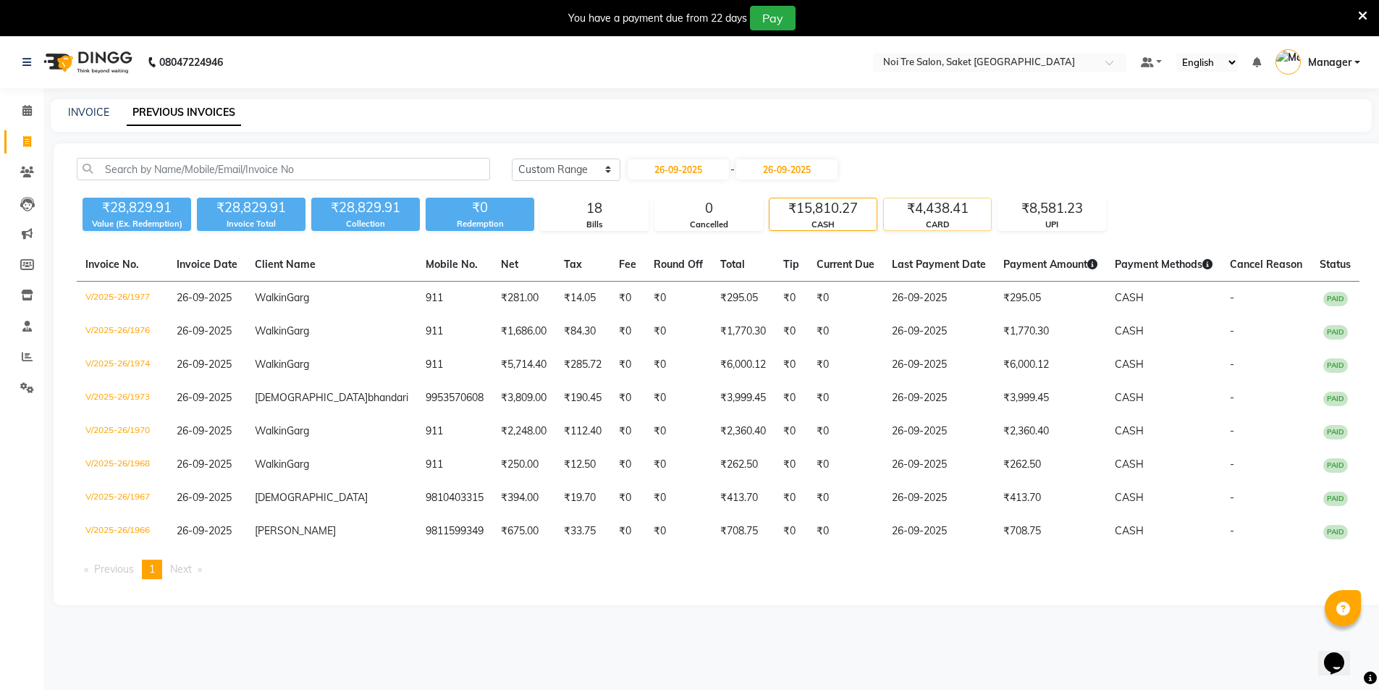
click at [949, 214] on div "₹4,438.41" at bounding box center [937, 208] width 107 height 20
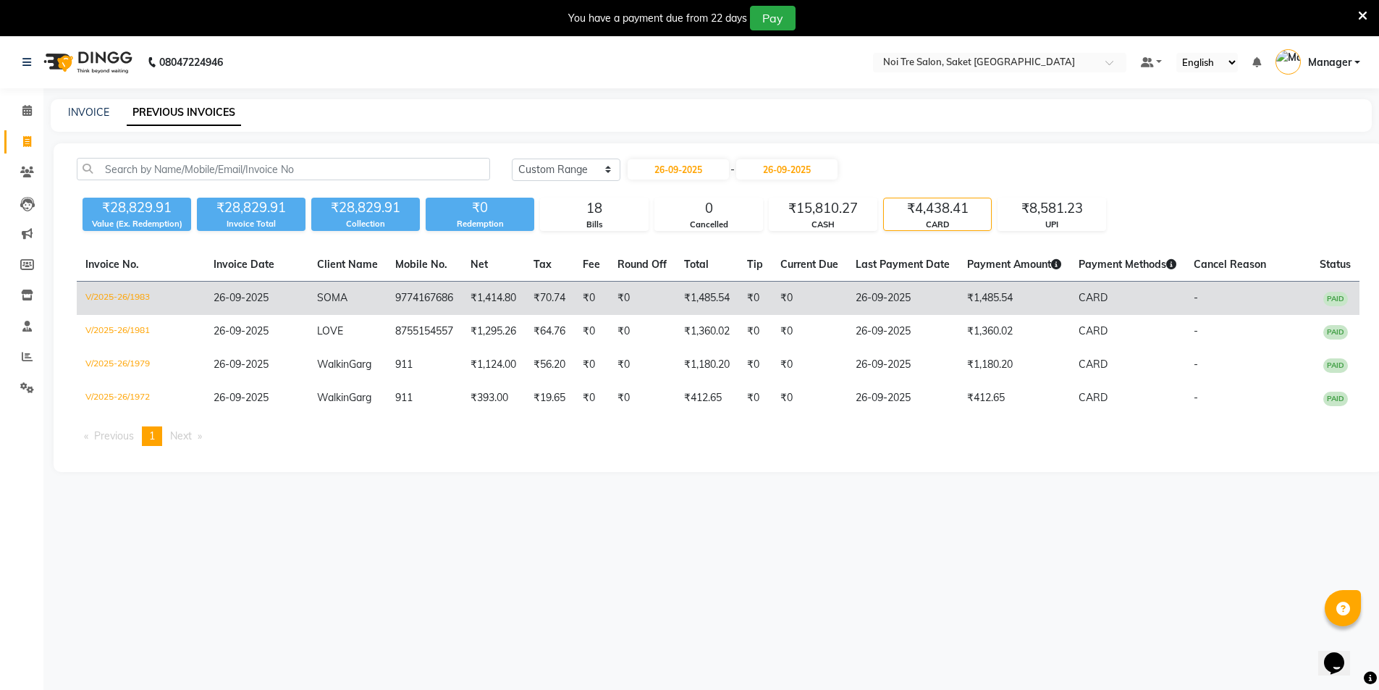
click at [450, 296] on td "9774167686" at bounding box center [424, 299] width 75 height 34
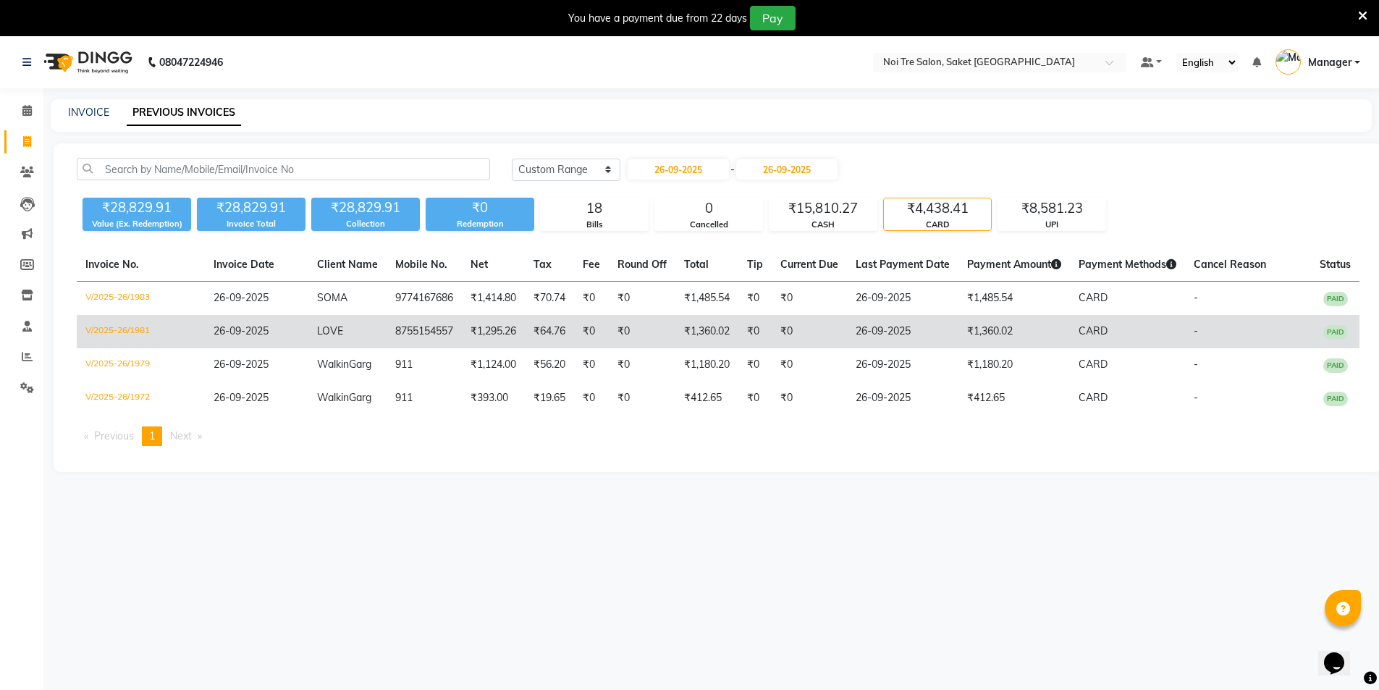
click at [899, 324] on td "26-09-2025" at bounding box center [903, 331] width 112 height 33
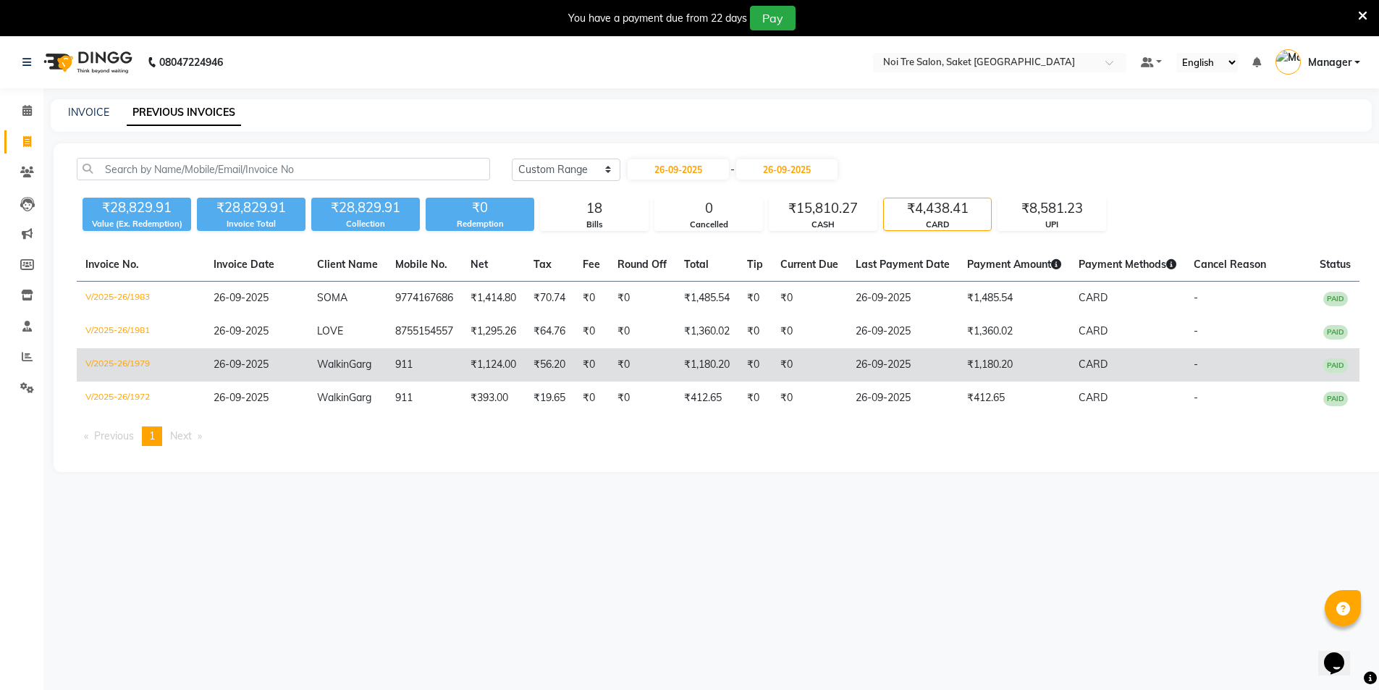
click at [692, 365] on td "₹1,180.20" at bounding box center [707, 364] width 63 height 33
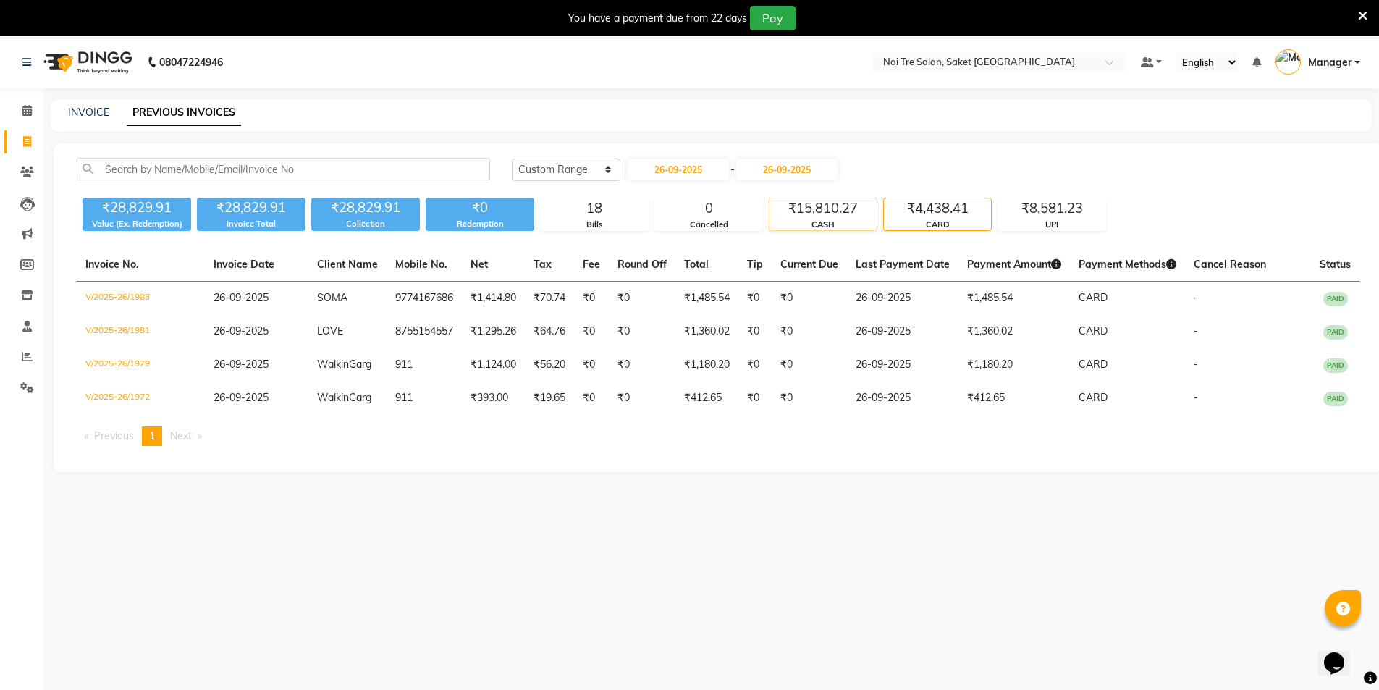
click at [833, 216] on div "₹15,810.27" at bounding box center [823, 208] width 107 height 20
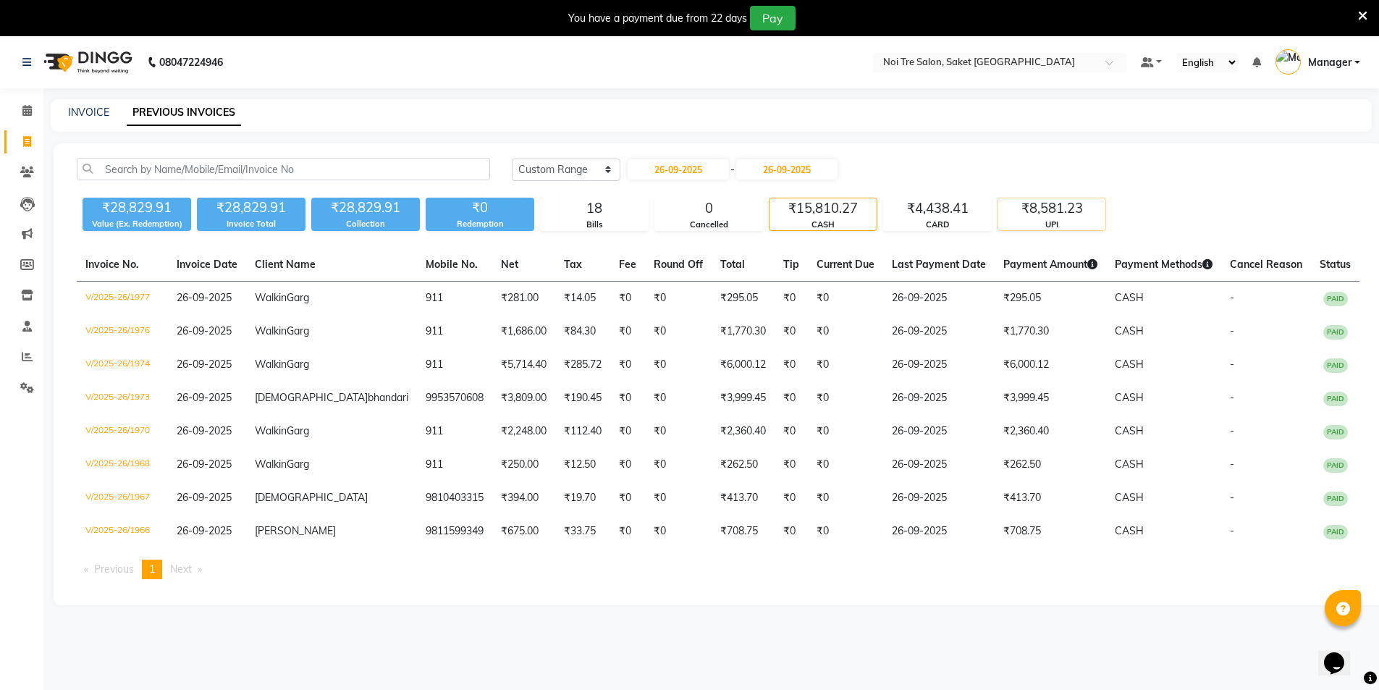
click at [1042, 214] on div "₹8,581.23" at bounding box center [1051, 208] width 107 height 20
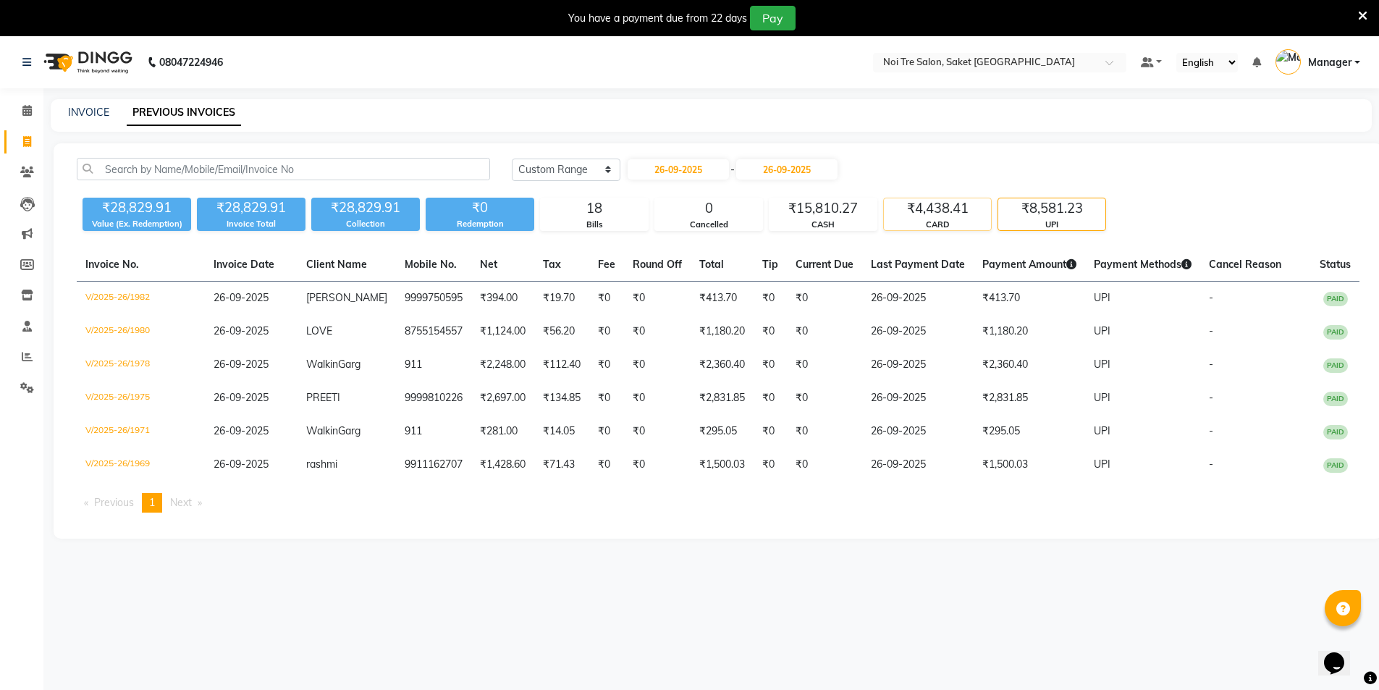
click at [926, 199] on div "₹4,438.41" at bounding box center [937, 208] width 107 height 20
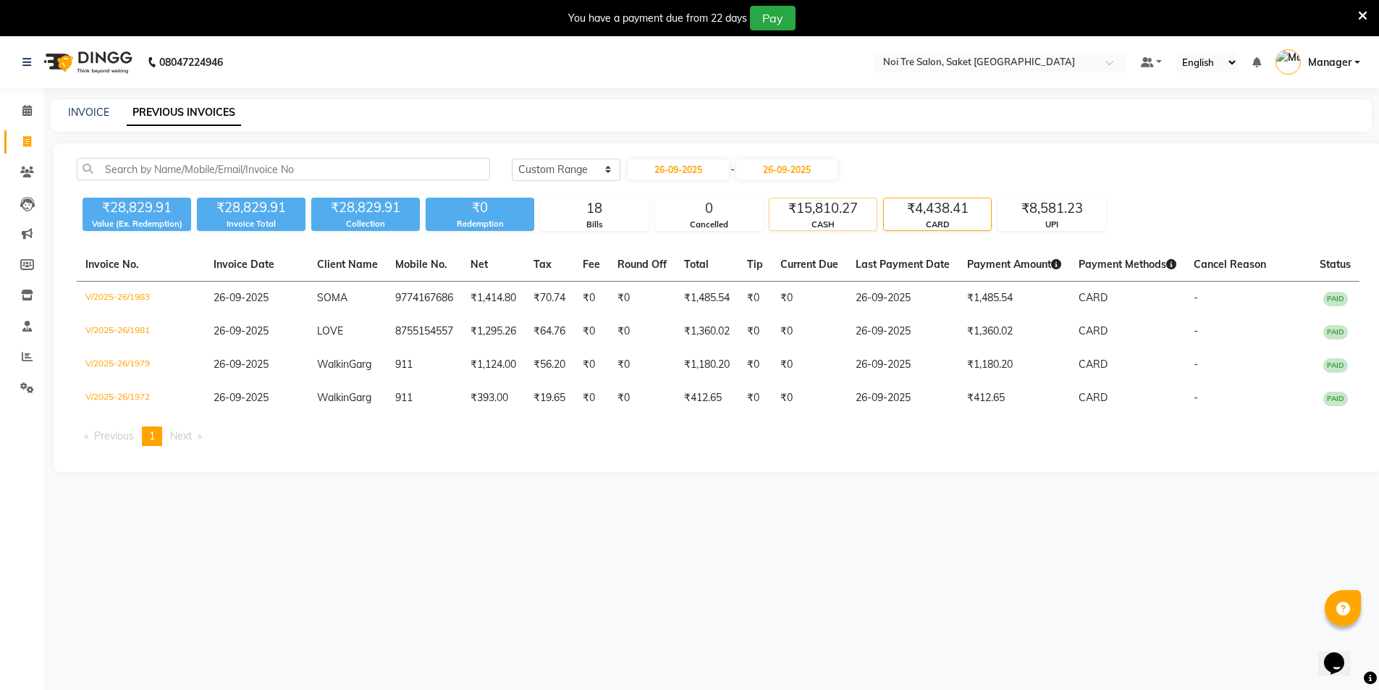
click at [826, 213] on div "₹15,810.27" at bounding box center [823, 208] width 107 height 20
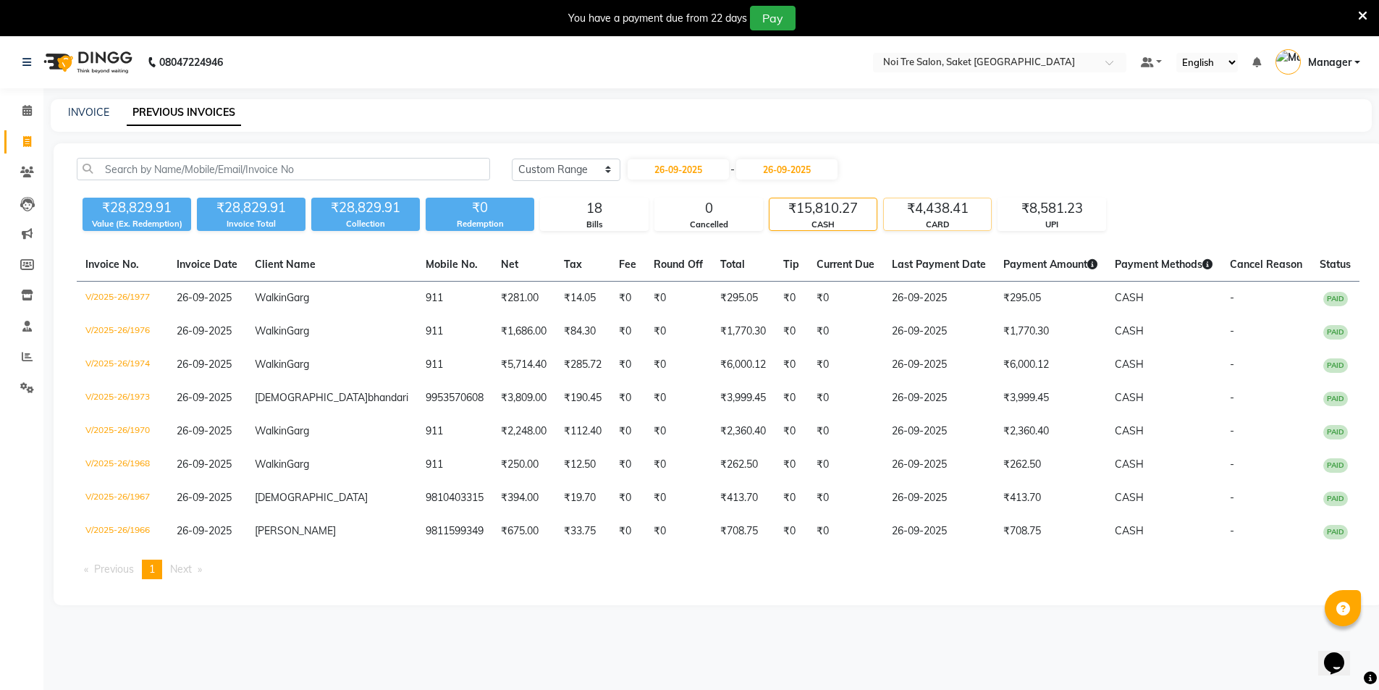
click at [925, 216] on div "₹4,438.41" at bounding box center [937, 208] width 107 height 20
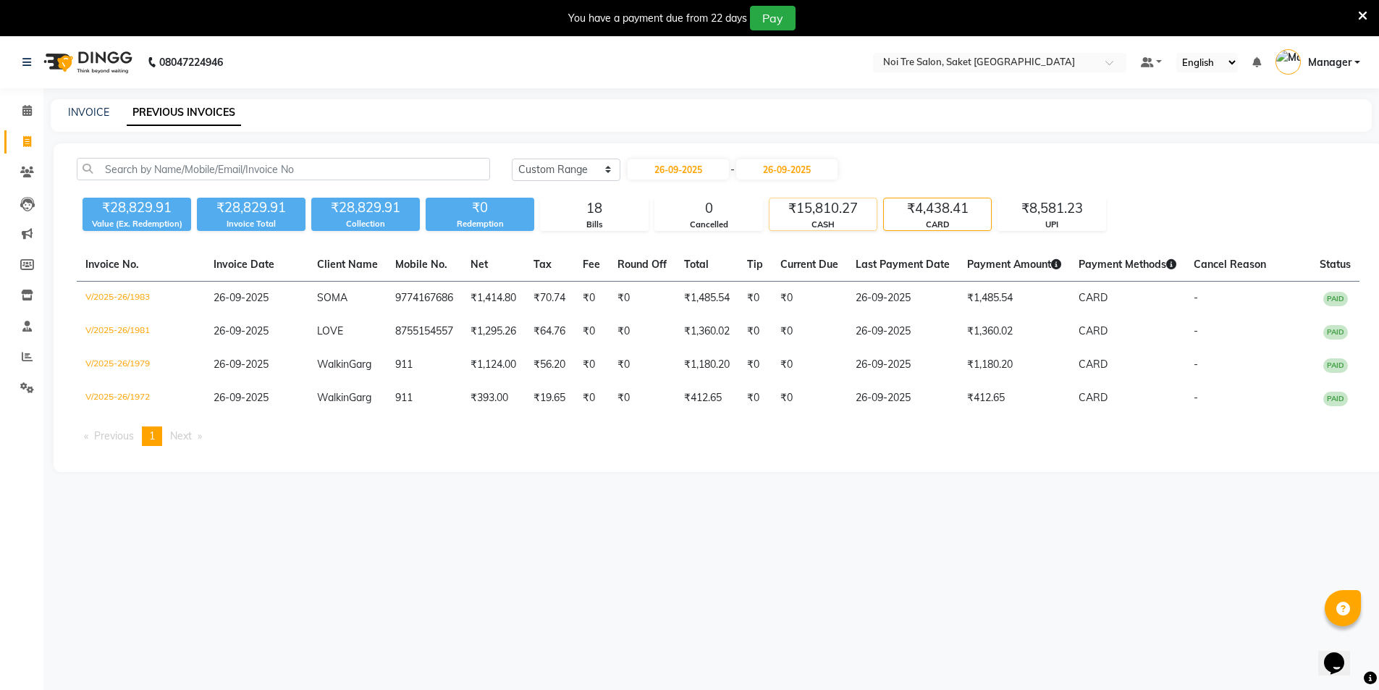
click at [824, 214] on div "₹15,810.27" at bounding box center [823, 208] width 107 height 20
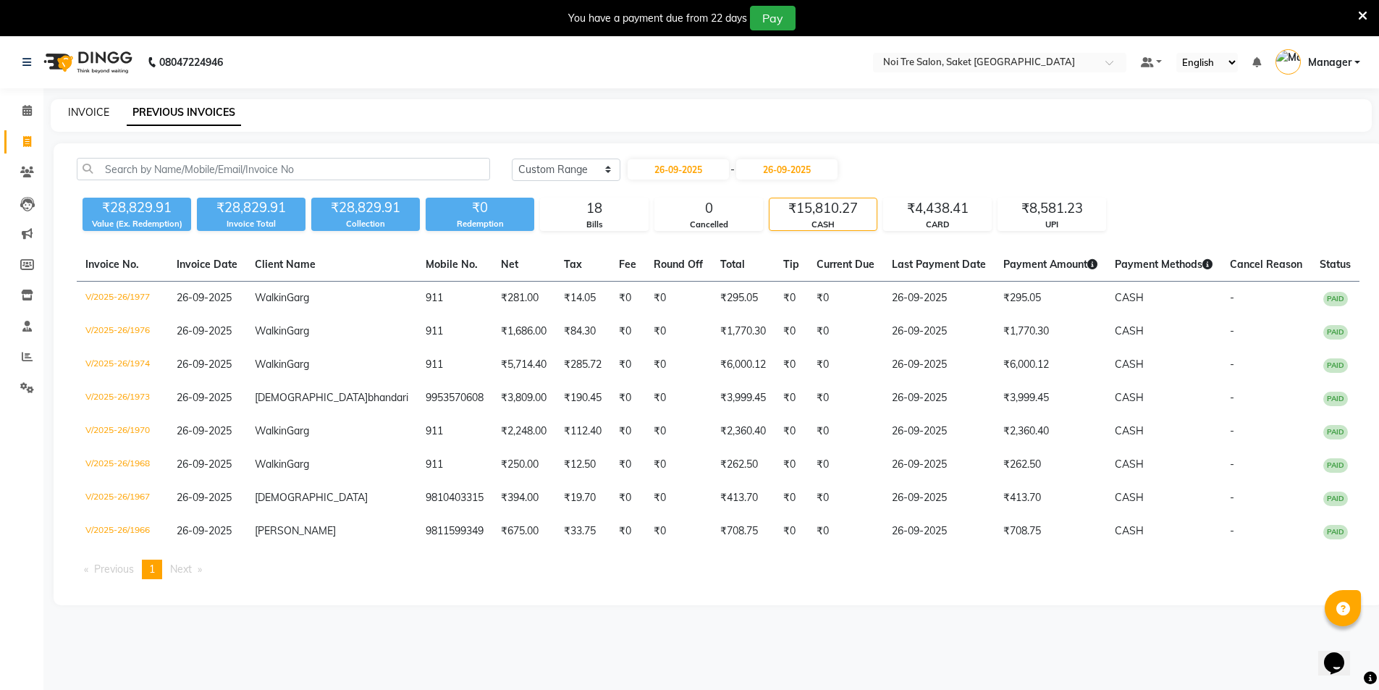
click at [95, 106] on link "INVOICE" at bounding box center [88, 112] width 41 height 13
select select "4899"
select select "service"
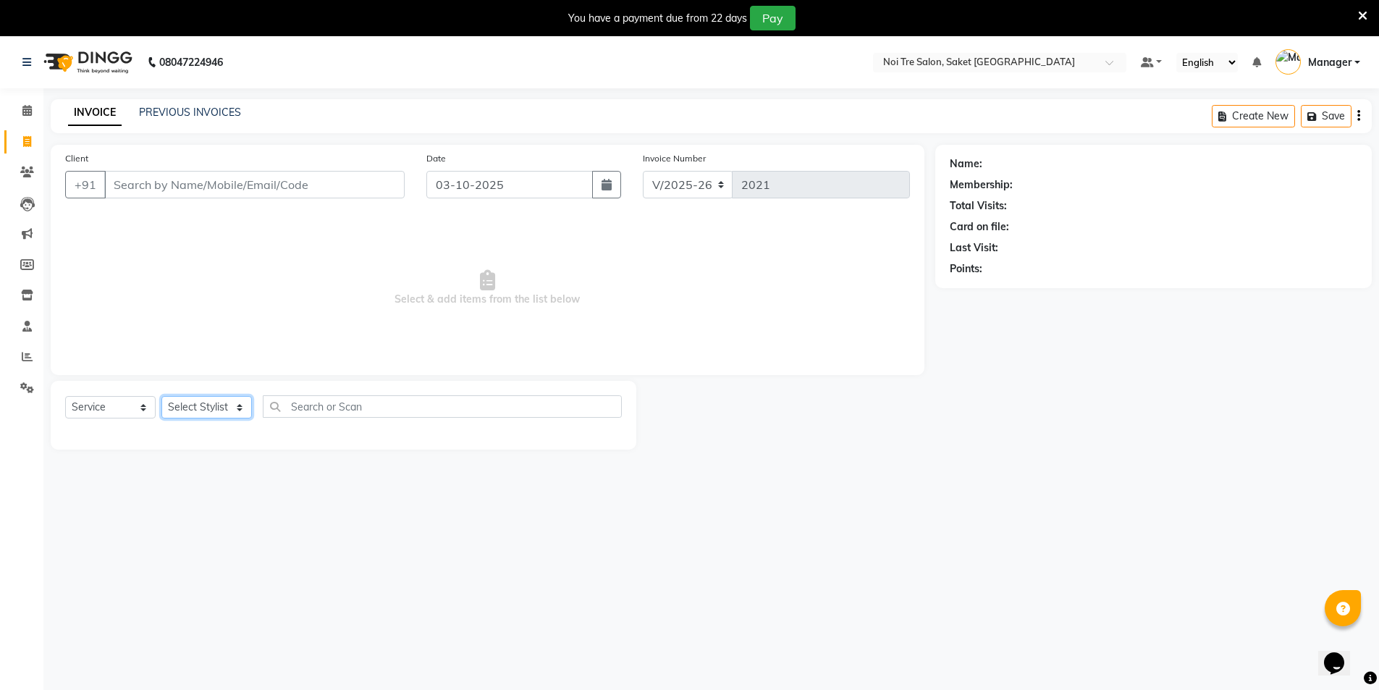
click at [232, 442] on div "Select Service Product Membership Package Voucher Prepaid Gift Card Select Styl…" at bounding box center [344, 415] width 586 height 69
select select "53800"
click at [161, 396] on select "Select Stylist AMIT Bobby GAURAV harry Manager Mazid RAJESH KM rohit salman Sal…" at bounding box center [206, 407] width 91 height 22
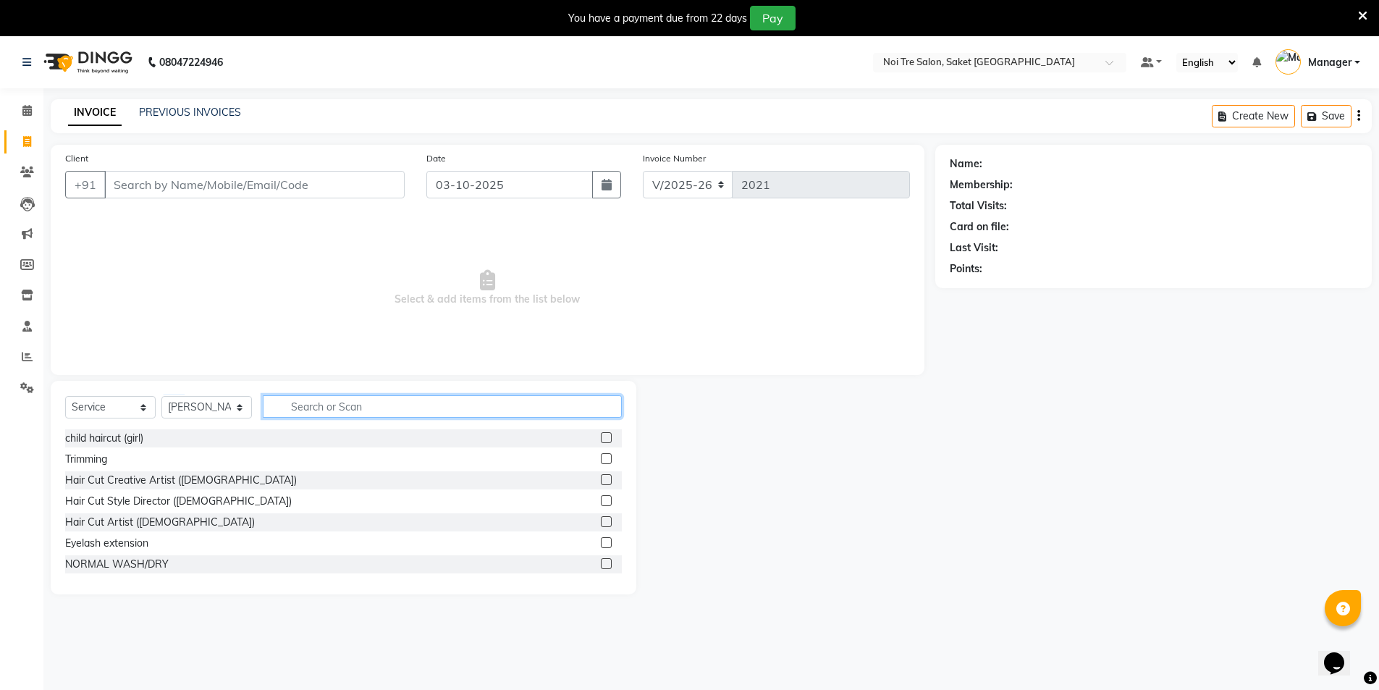
click at [332, 409] on input "text" at bounding box center [442, 406] width 359 height 22
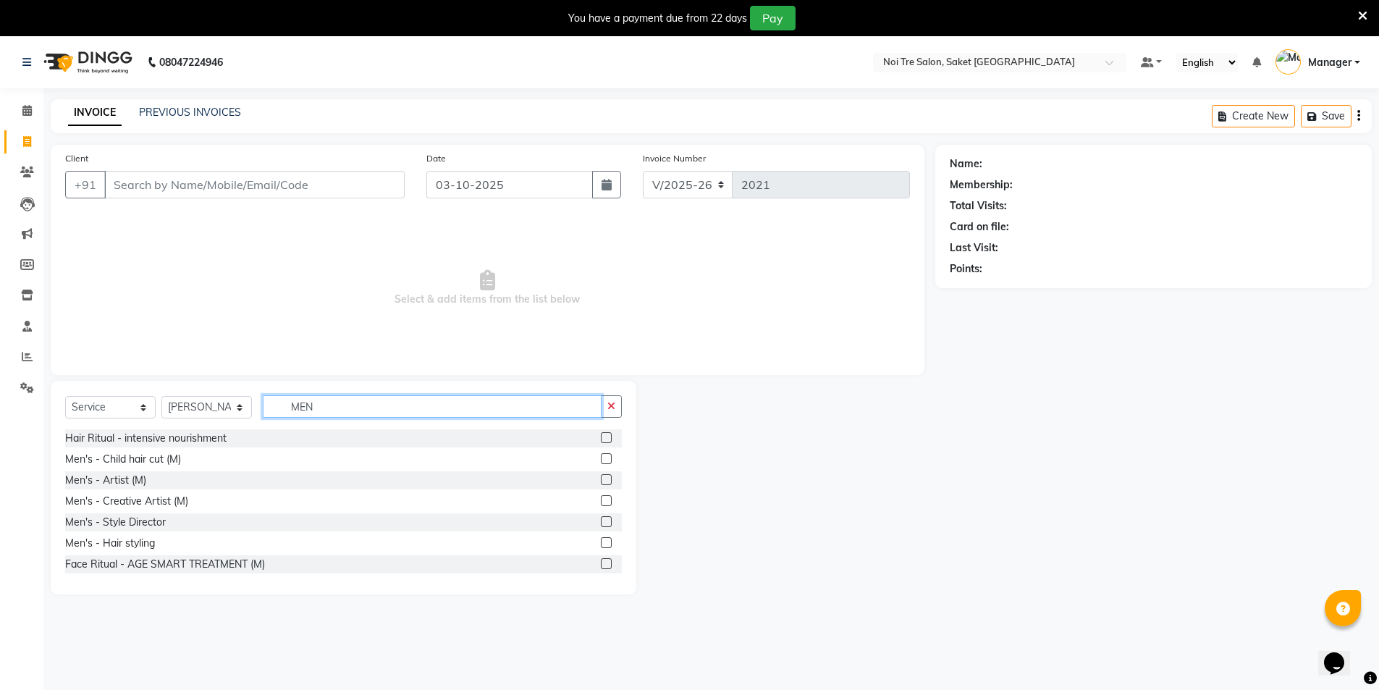
type input "MEN"
click at [601, 521] on label at bounding box center [606, 521] width 11 height 11
click at [601, 521] on input "checkbox" at bounding box center [605, 522] width 9 height 9
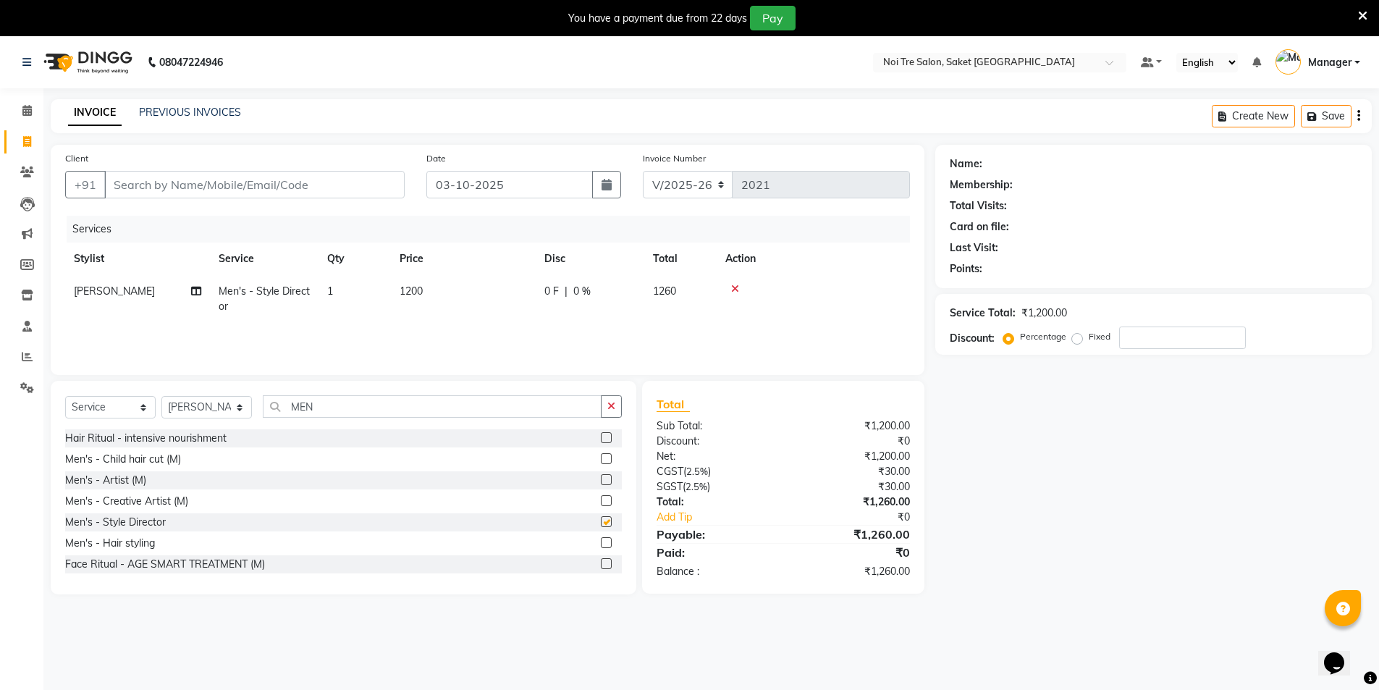
checkbox input "false"
click at [442, 294] on td "1200" at bounding box center [463, 299] width 145 height 48
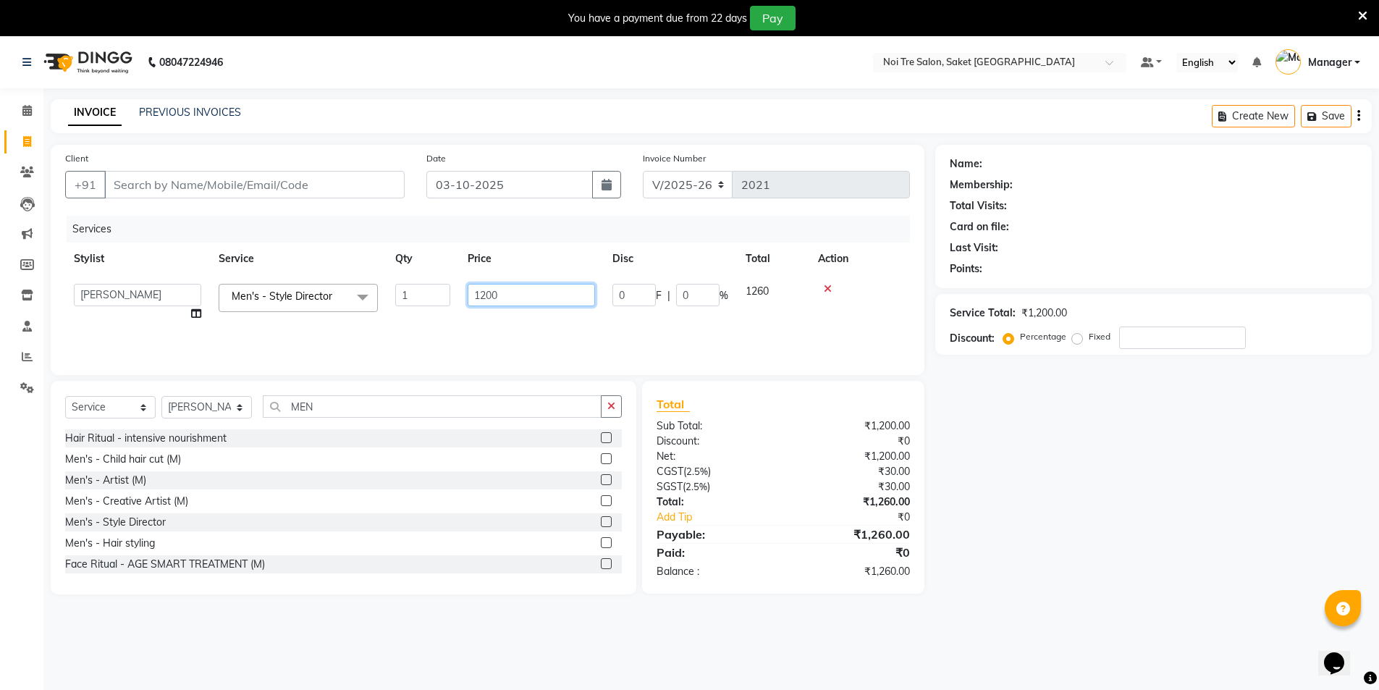
click at [510, 297] on input "1200" at bounding box center [531, 295] width 127 height 22
type input "1416"
click at [248, 182] on input "Client" at bounding box center [254, 185] width 300 height 28
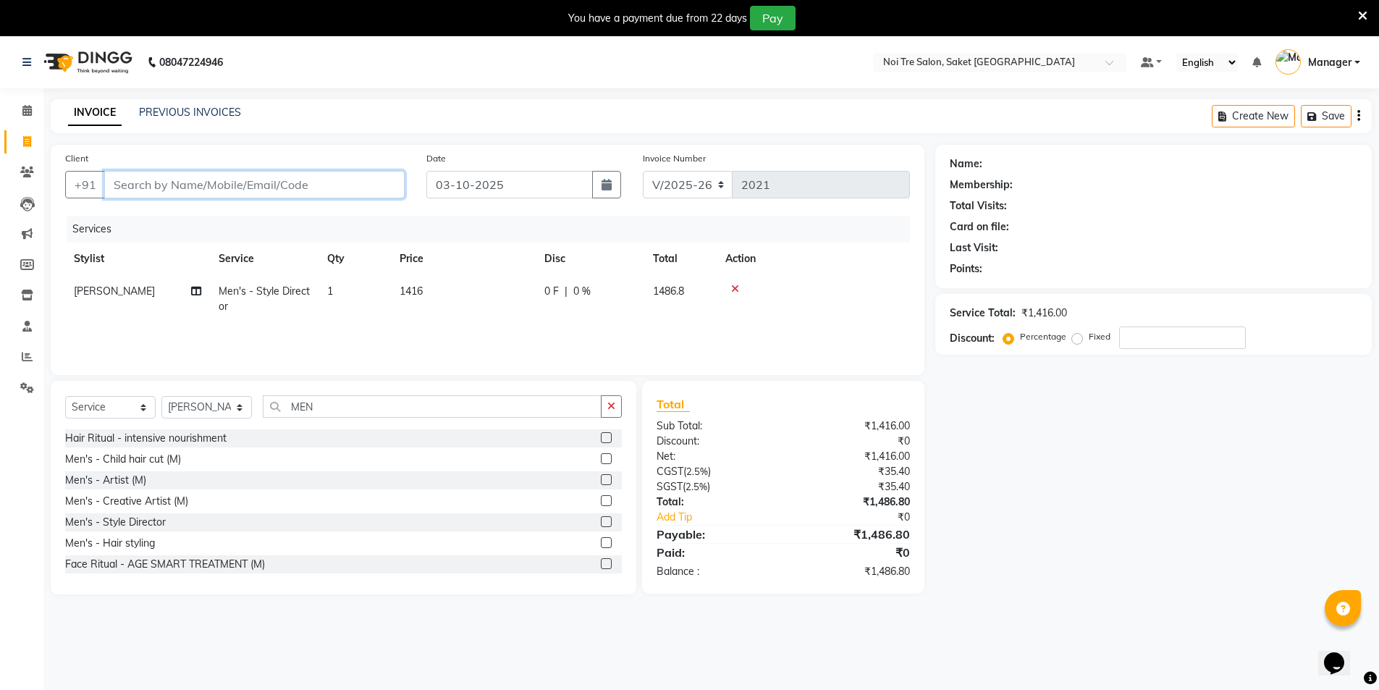
type input "R"
type input "0"
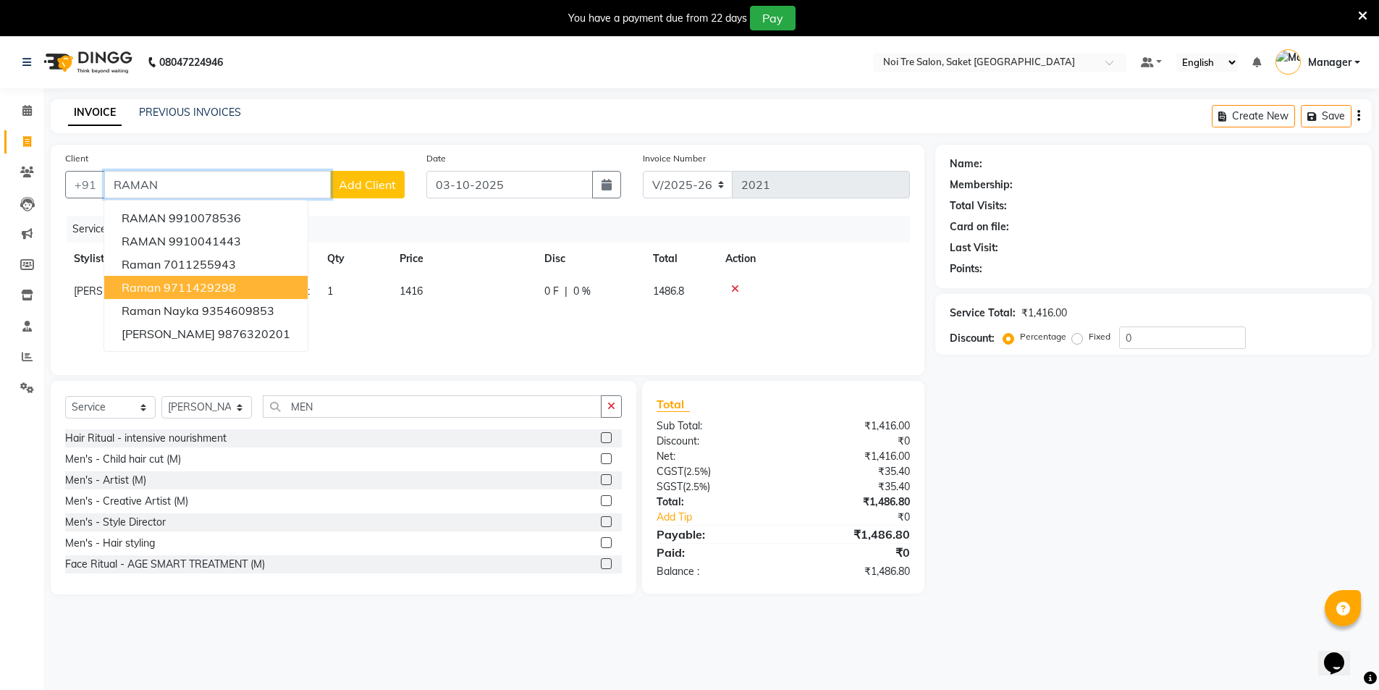
click at [239, 286] on button "raman 9711429298" at bounding box center [205, 287] width 203 height 23
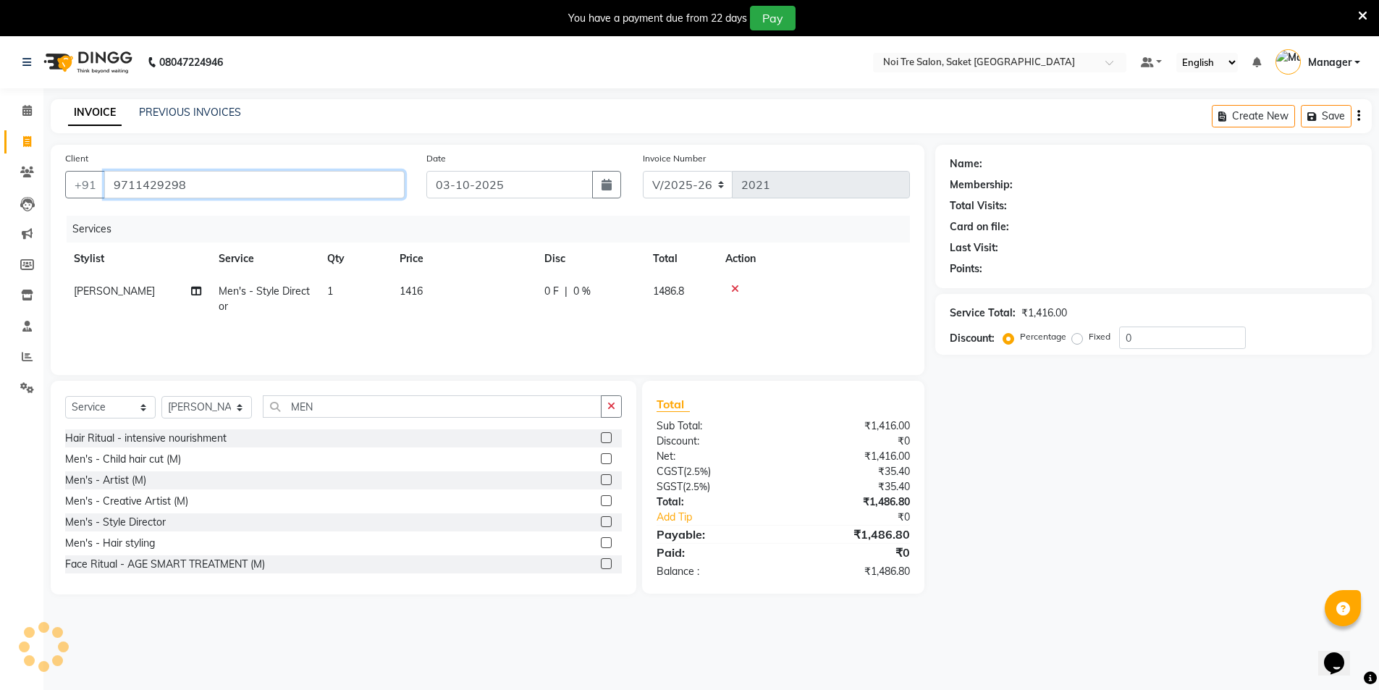
type input "9711429298"
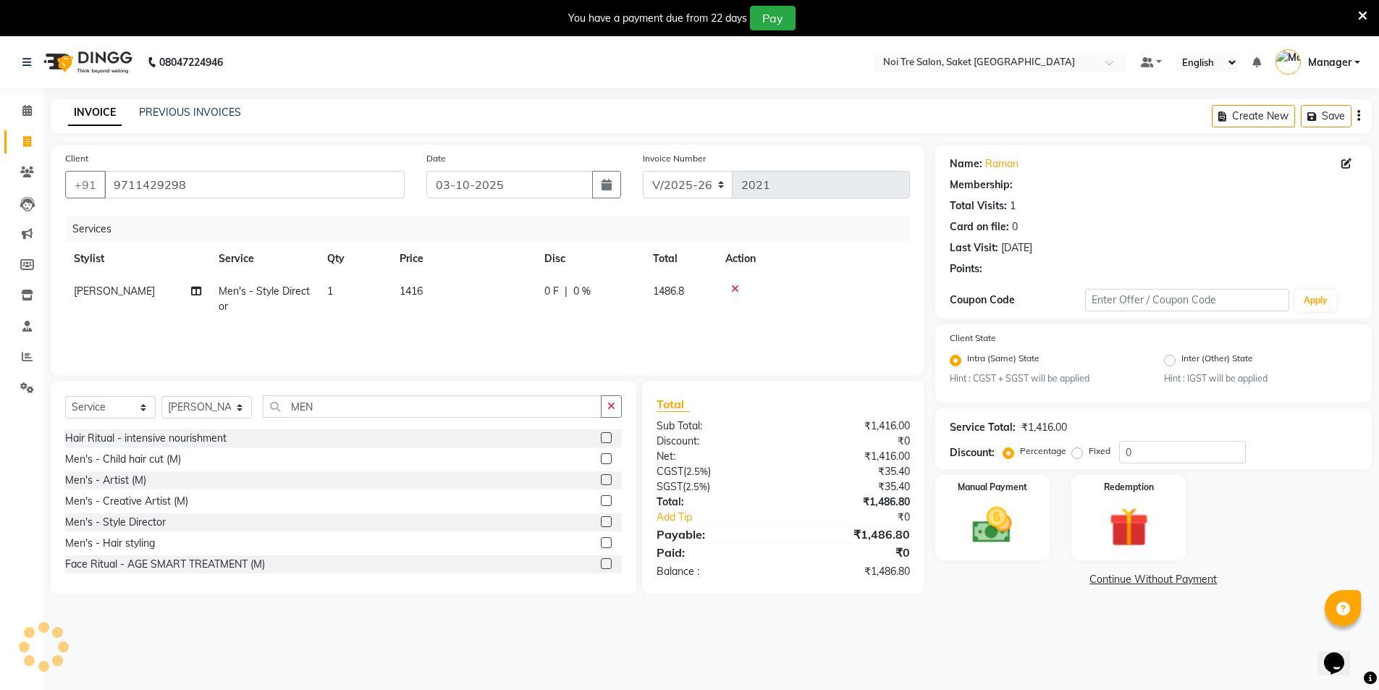
select select "1: Object"
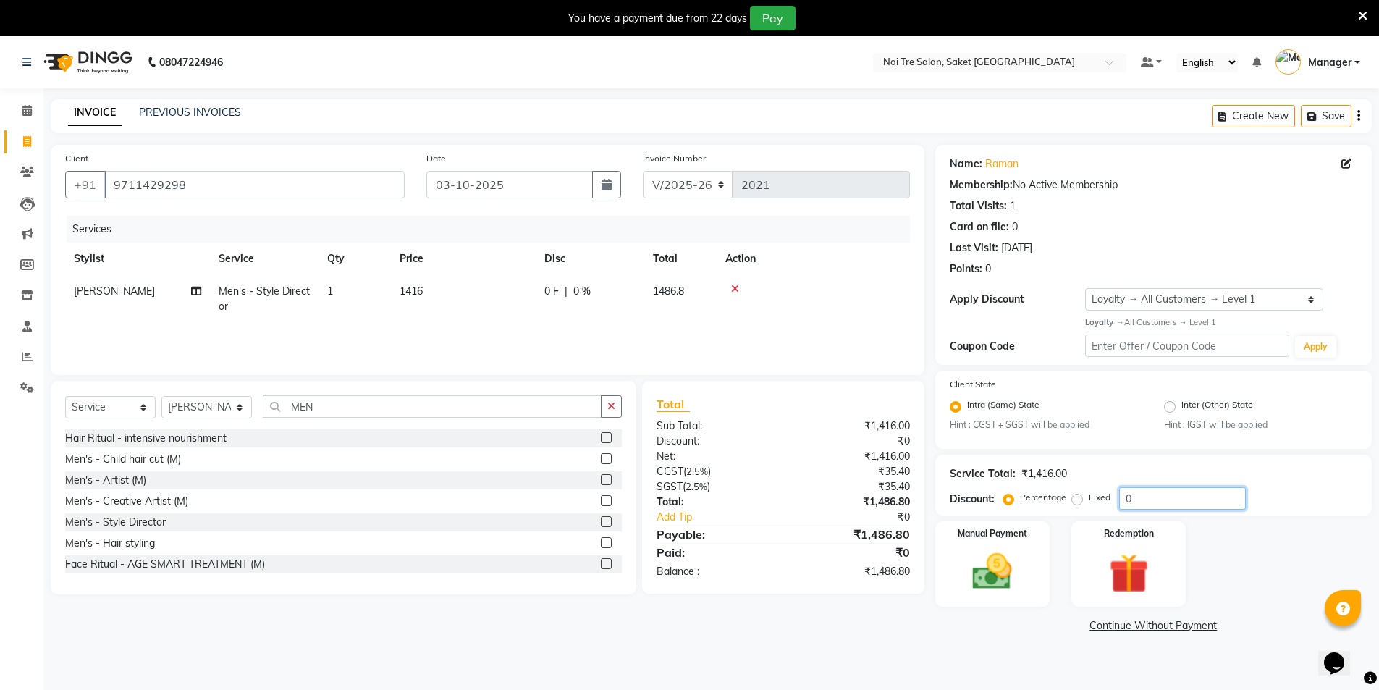
click at [1153, 499] on input "0" at bounding box center [1182, 498] width 127 height 22
click at [878, 643] on main "INVOICE PREVIOUS INVOICES Create New Save Client +91 9711429298 Date 03-10-2025…" at bounding box center [711, 378] width 1336 height 559
click at [1200, 501] on input "04.6" at bounding box center [1182, 498] width 127 height 22
type input "04.76"
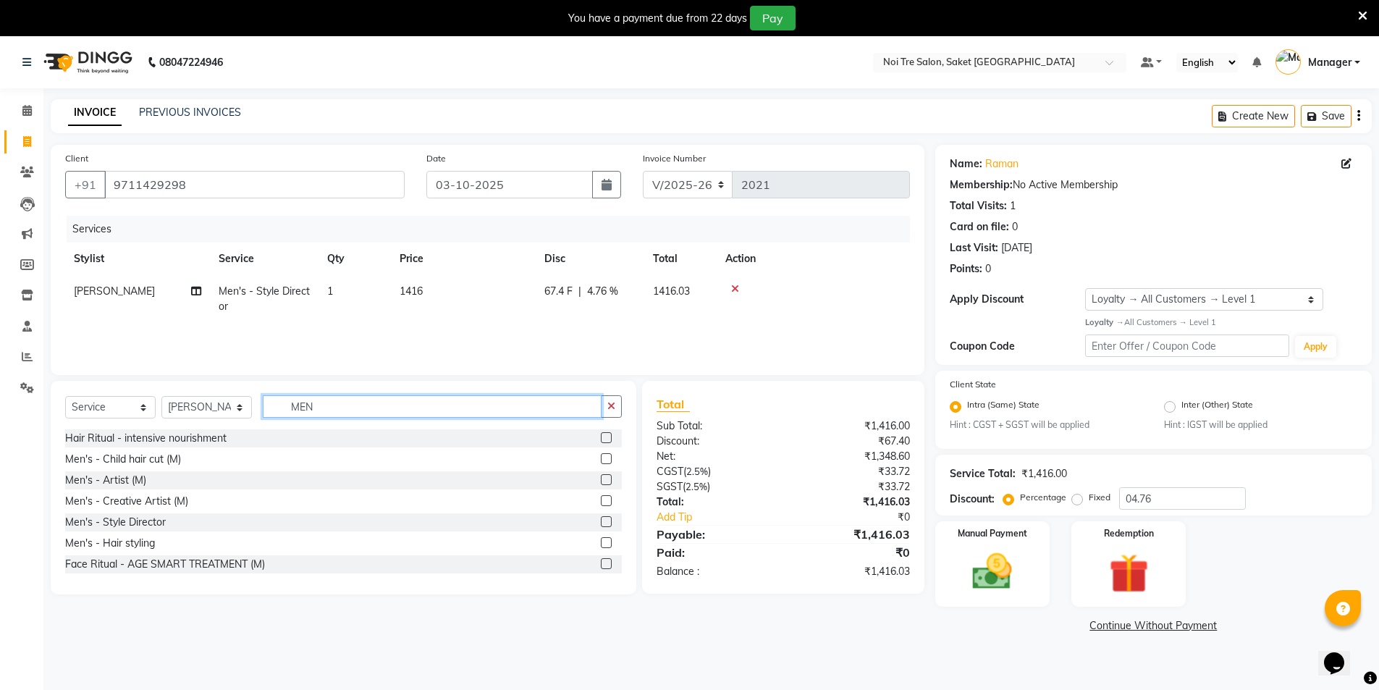
click at [331, 410] on input "MEN" at bounding box center [432, 406] width 339 height 22
type input "M"
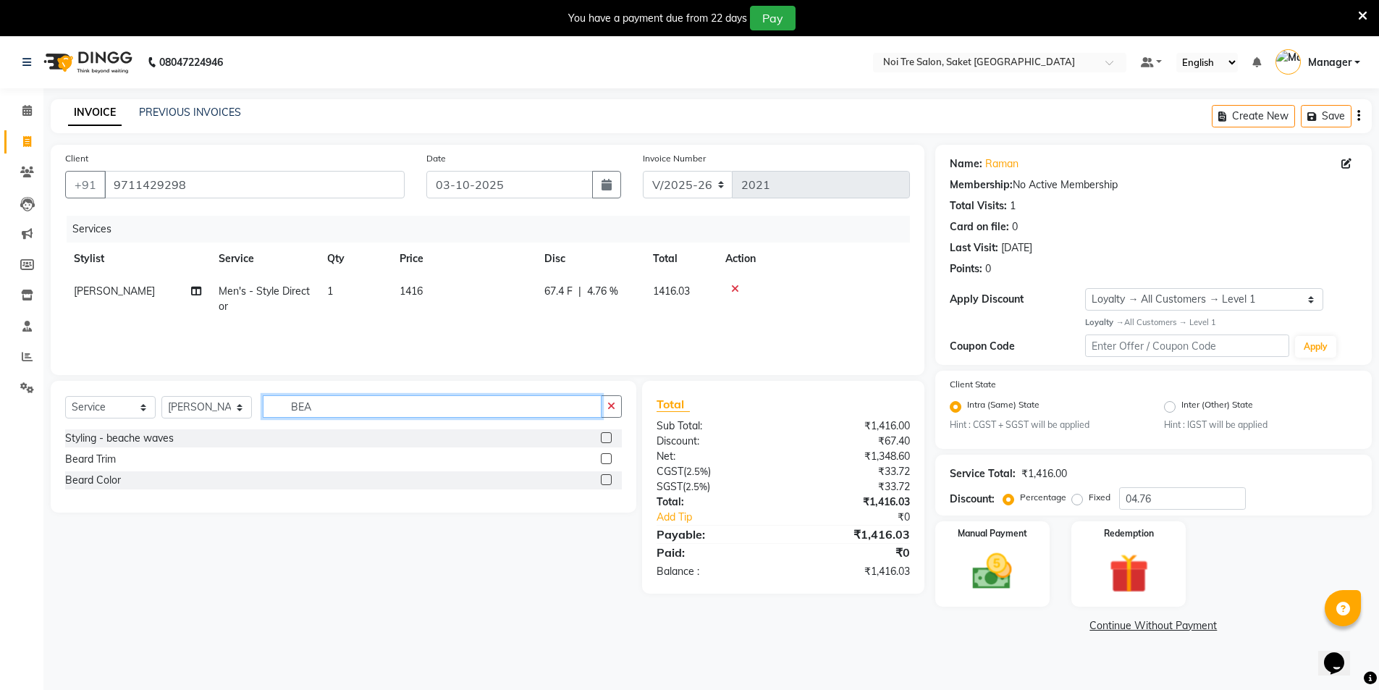
type input "BEA"
click at [603, 459] on label at bounding box center [606, 458] width 11 height 11
click at [603, 459] on input "checkbox" at bounding box center [605, 459] width 9 height 9
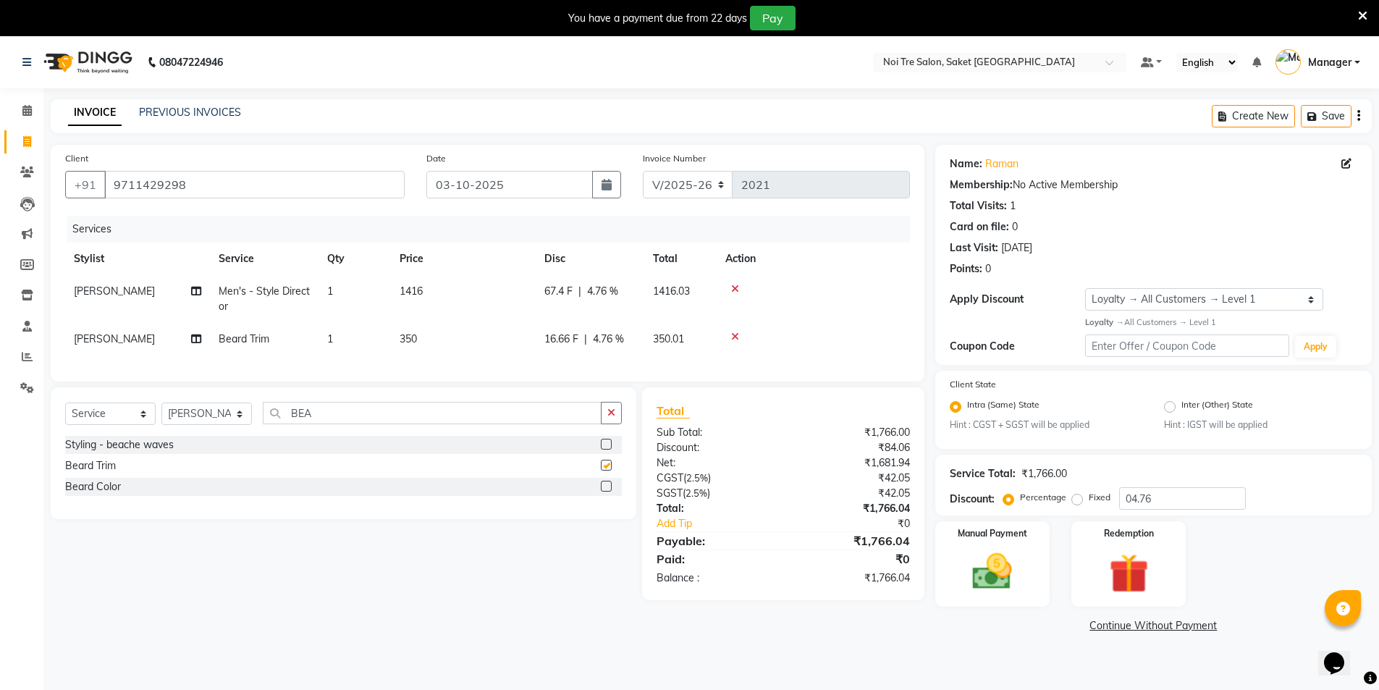
checkbox input "false"
click at [1032, 584] on div "Manual Payment" at bounding box center [992, 564] width 119 height 89
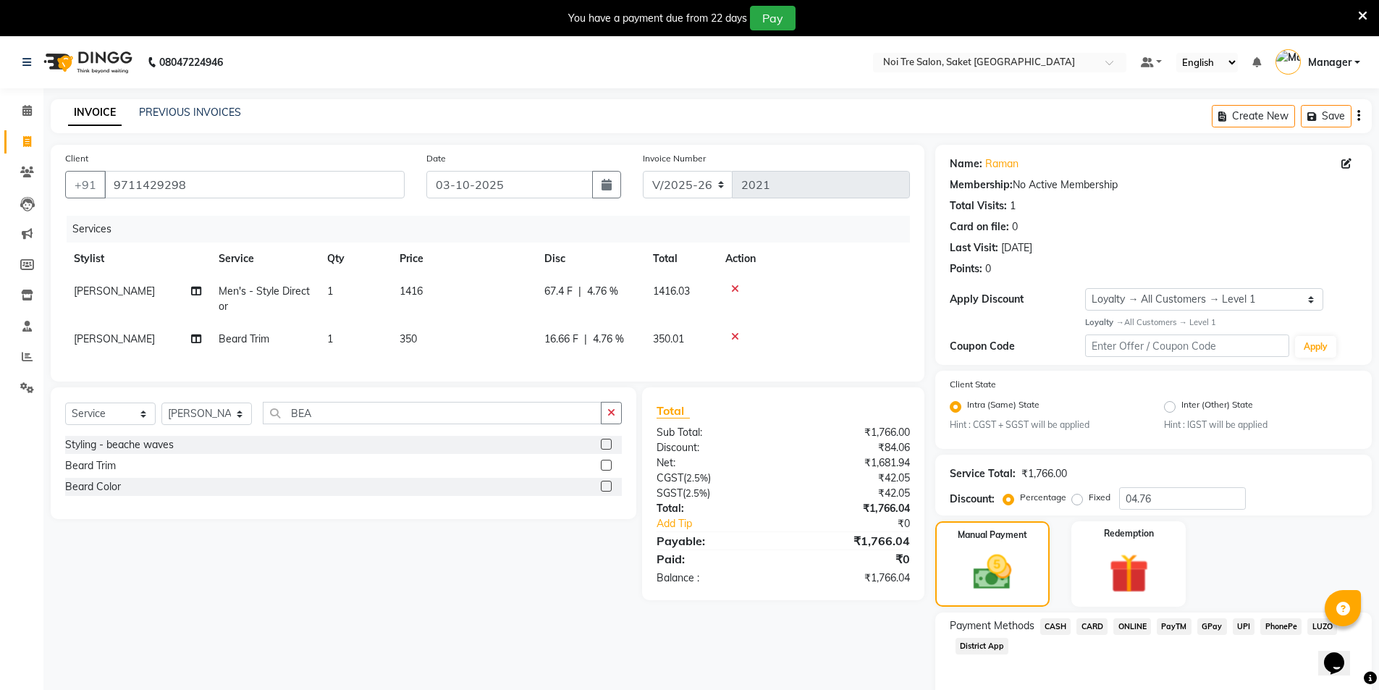
click at [1093, 627] on span "CARD" at bounding box center [1092, 626] width 31 height 17
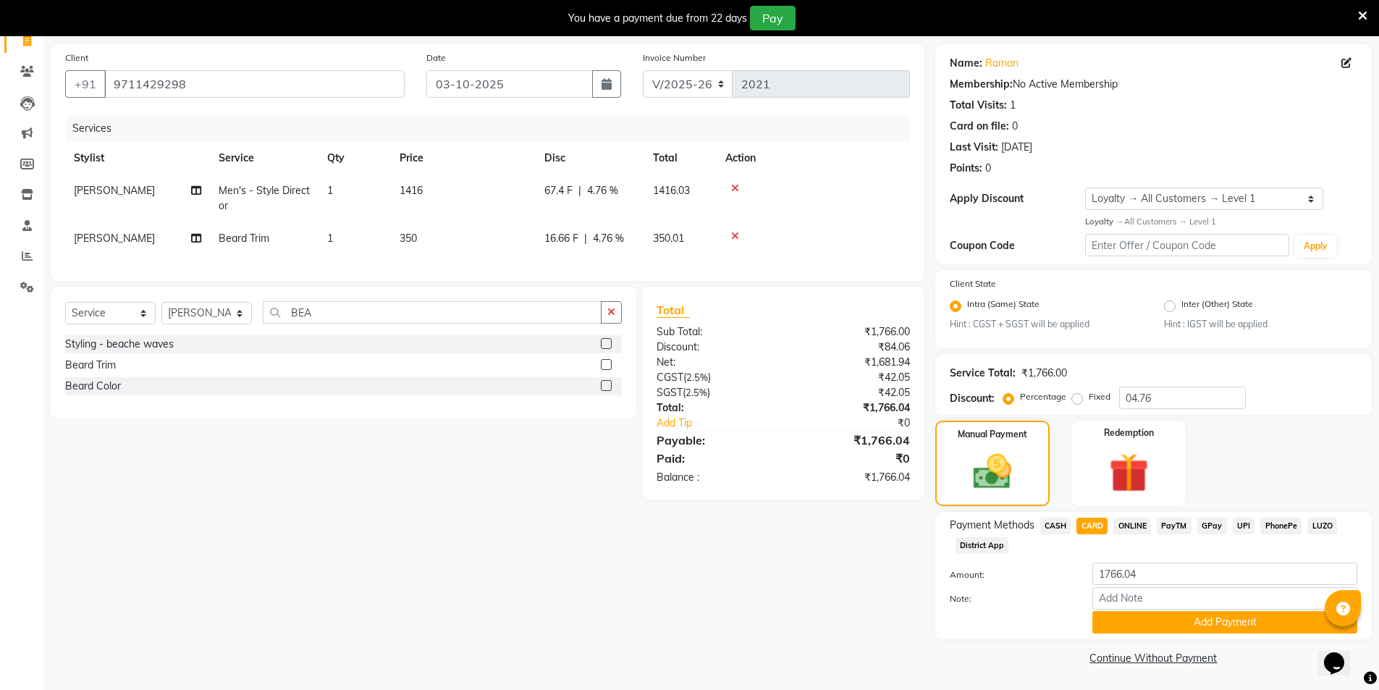
scroll to position [101, 0]
click at [1234, 623] on button "Add Payment" at bounding box center [1225, 621] width 265 height 22
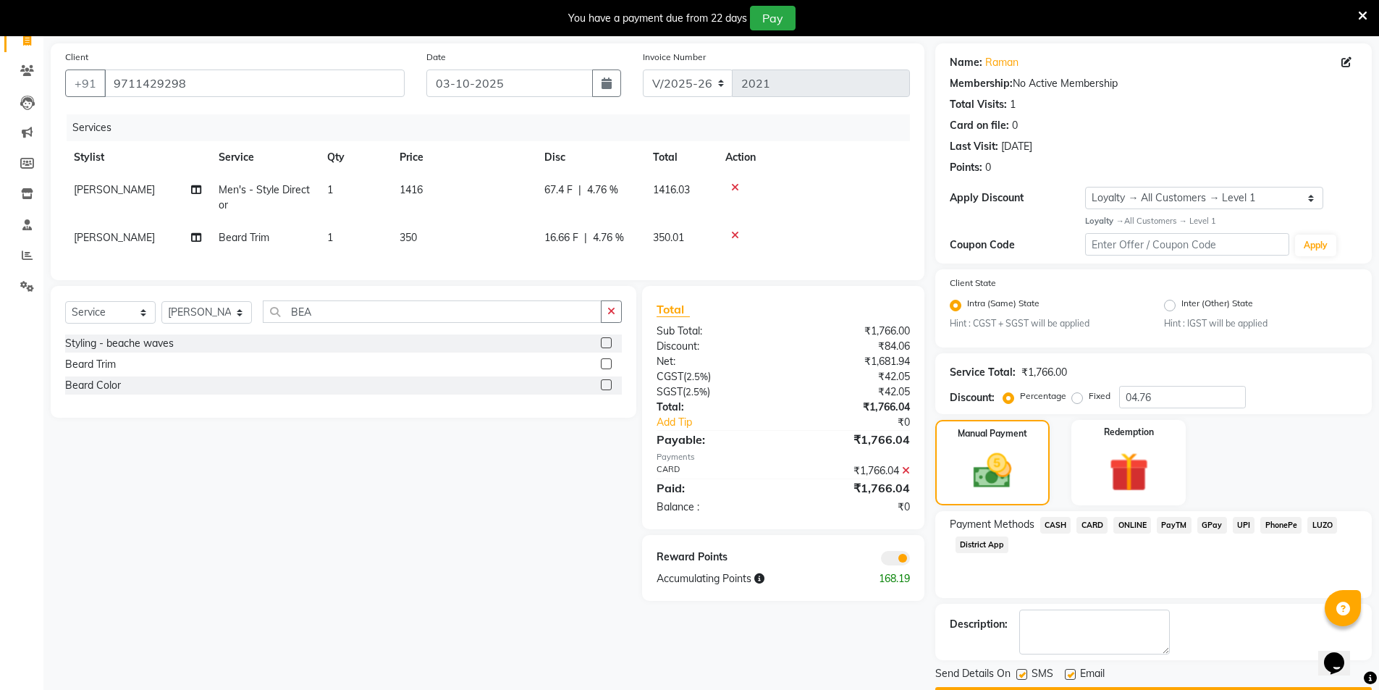
scroll to position [143, 0]
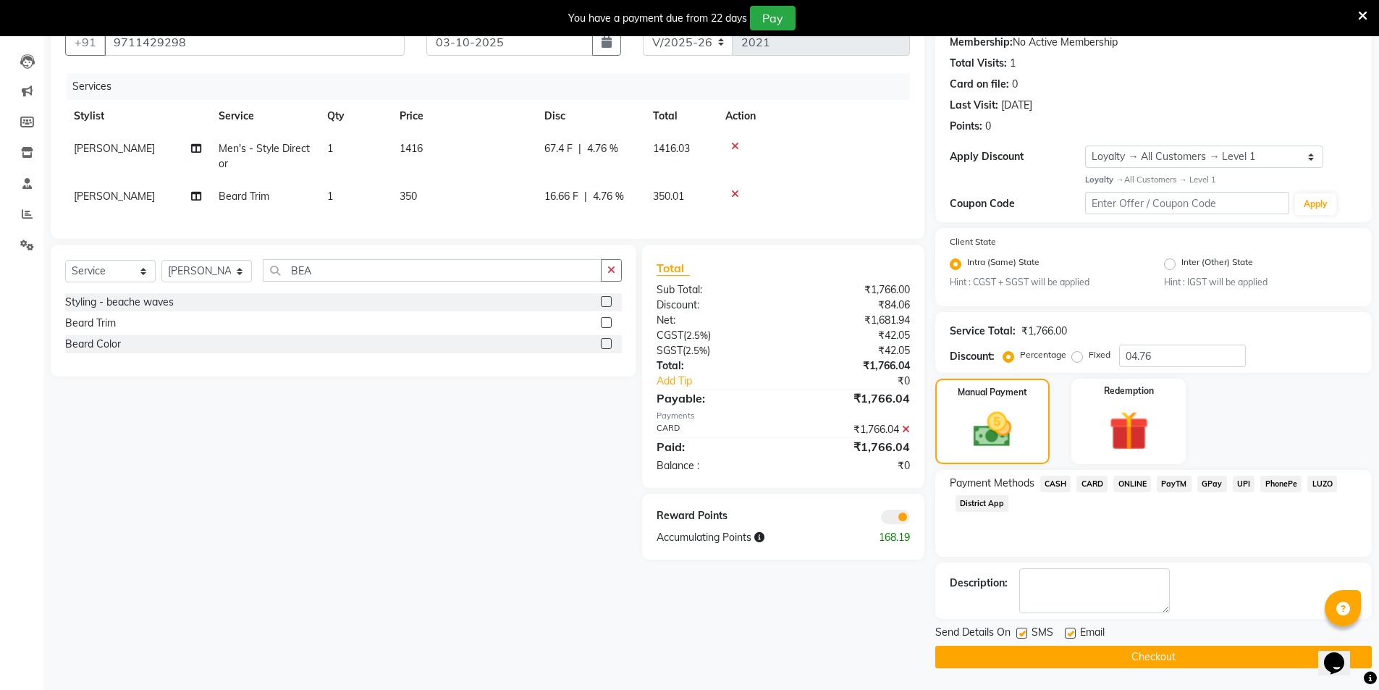
click at [1182, 654] on button "Checkout" at bounding box center [1153, 657] width 437 height 22
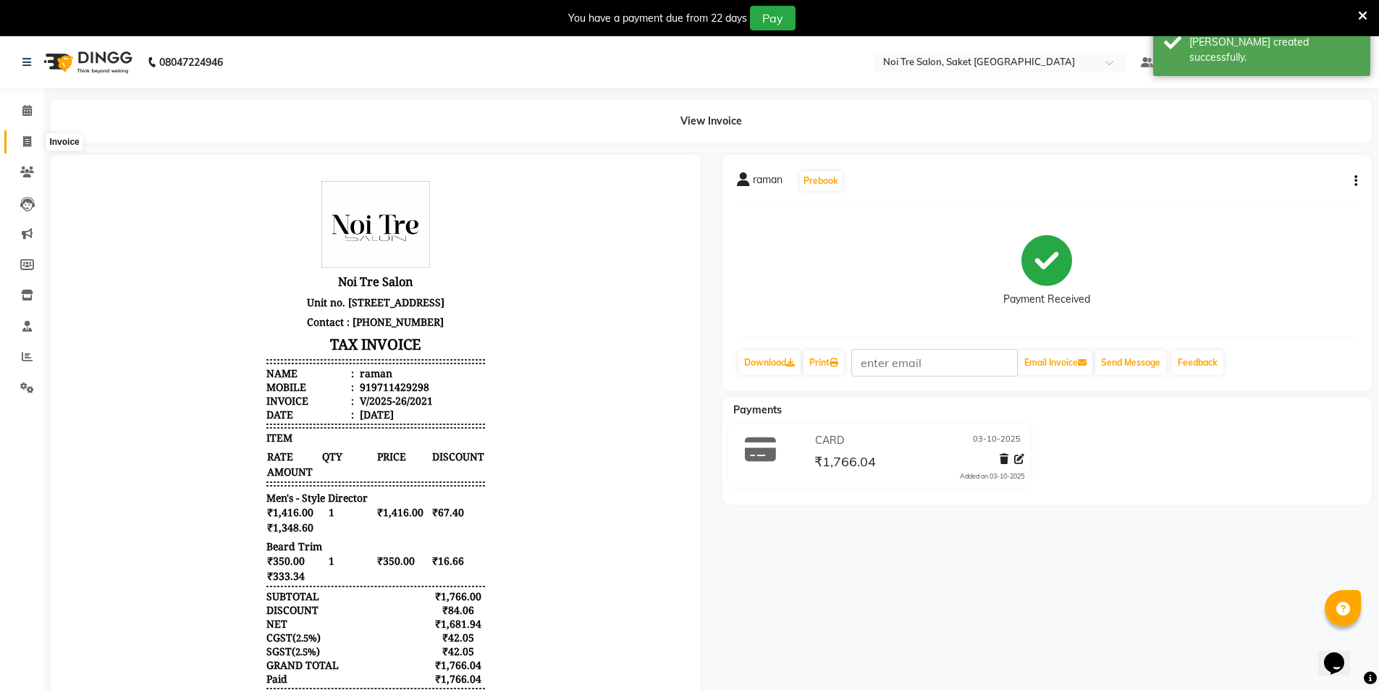
click at [28, 142] on icon at bounding box center [27, 141] width 8 height 11
select select "4899"
select select "service"
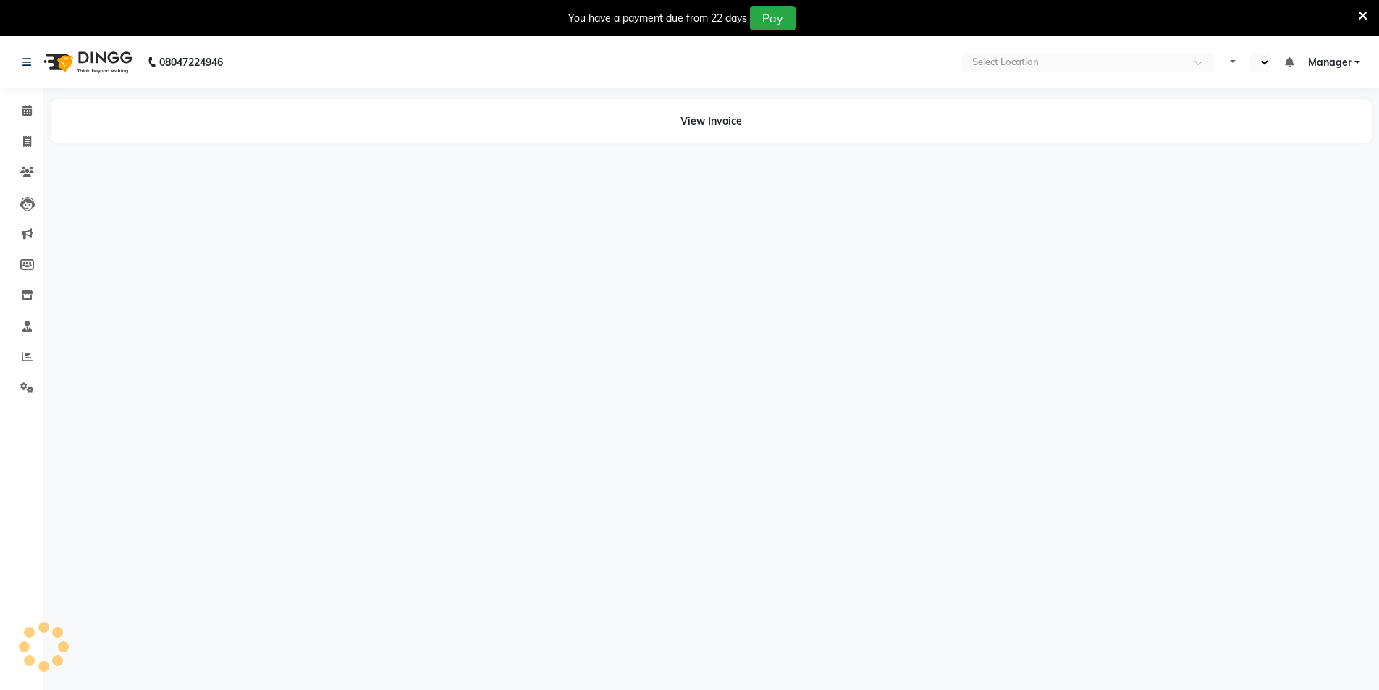
select select "en"
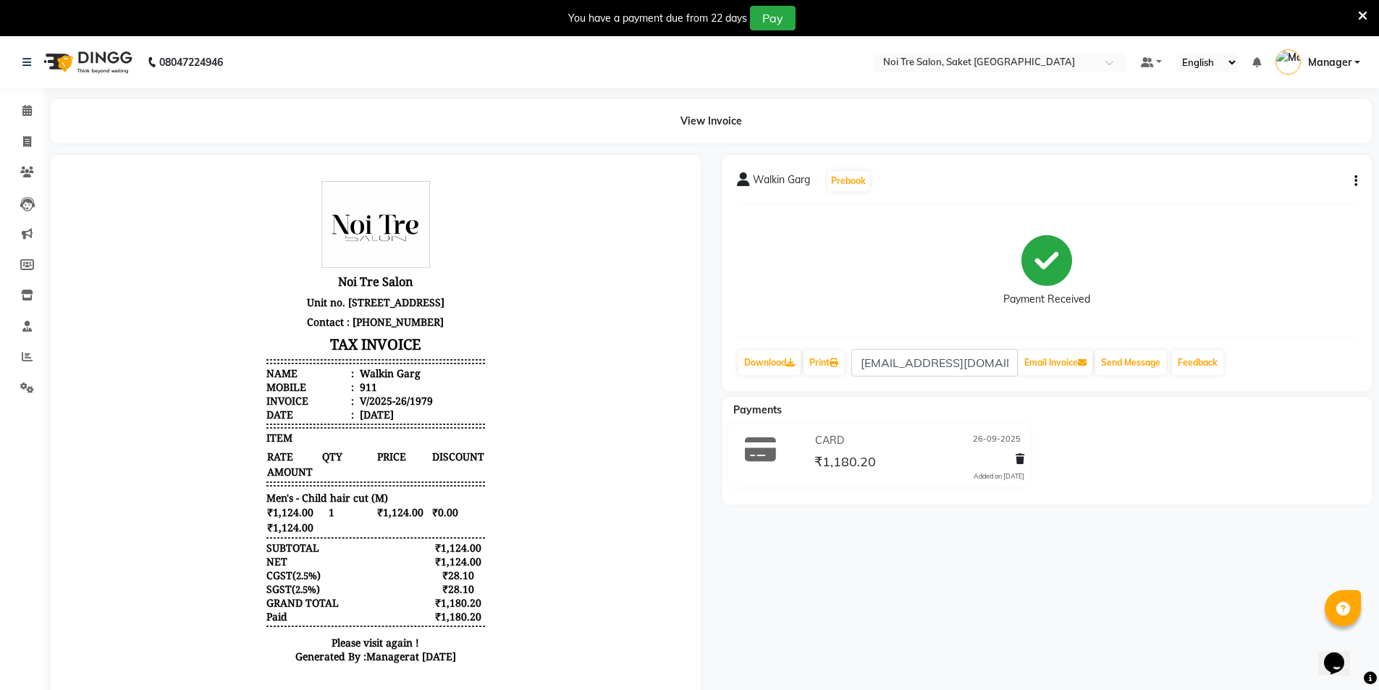
scroll to position [12, 0]
